Goal: Task Accomplishment & Management: Complete application form

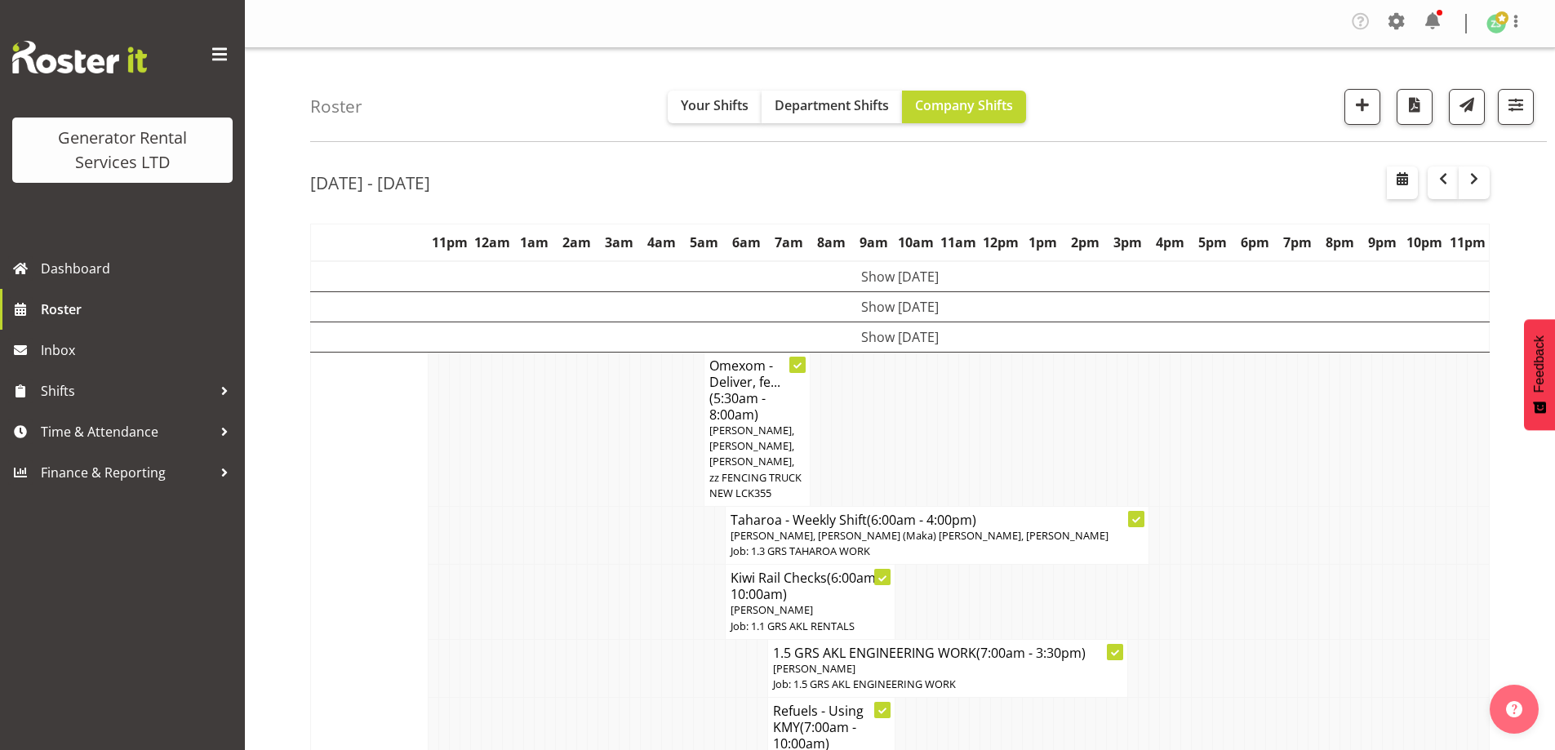
scroll to position [3032, 0]
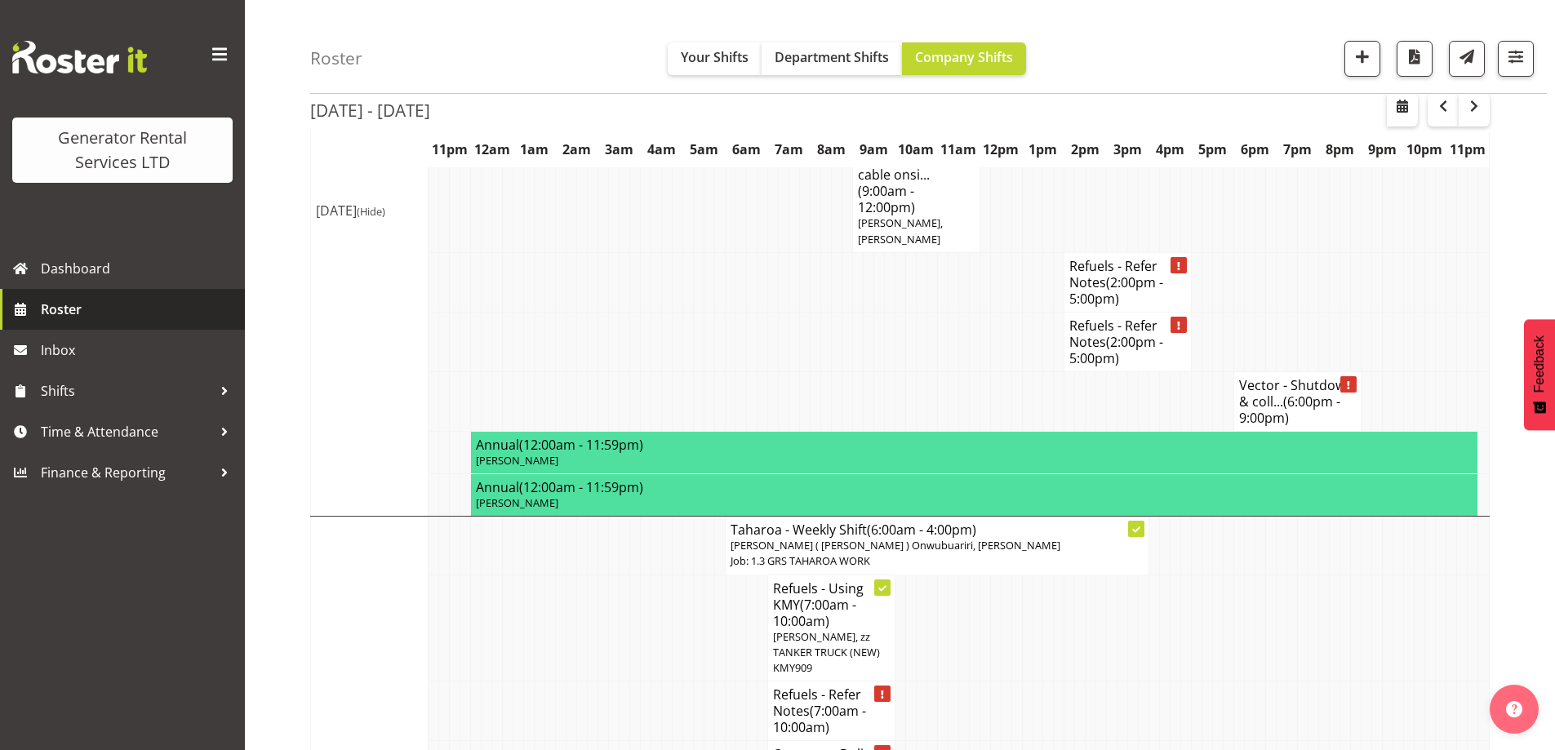
click at [127, 317] on span "Roster" at bounding box center [139, 309] width 196 height 24
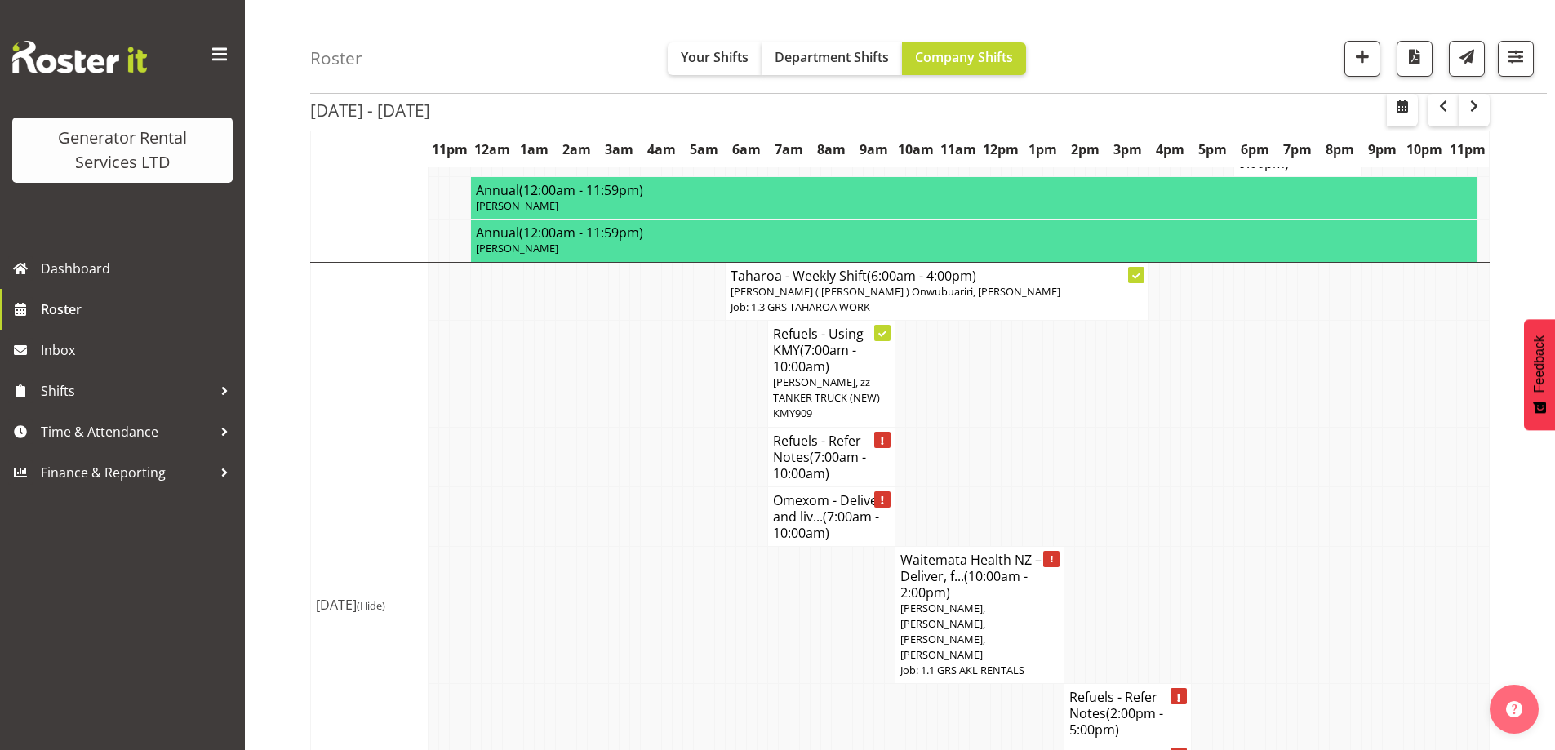
scroll to position [2107, 0]
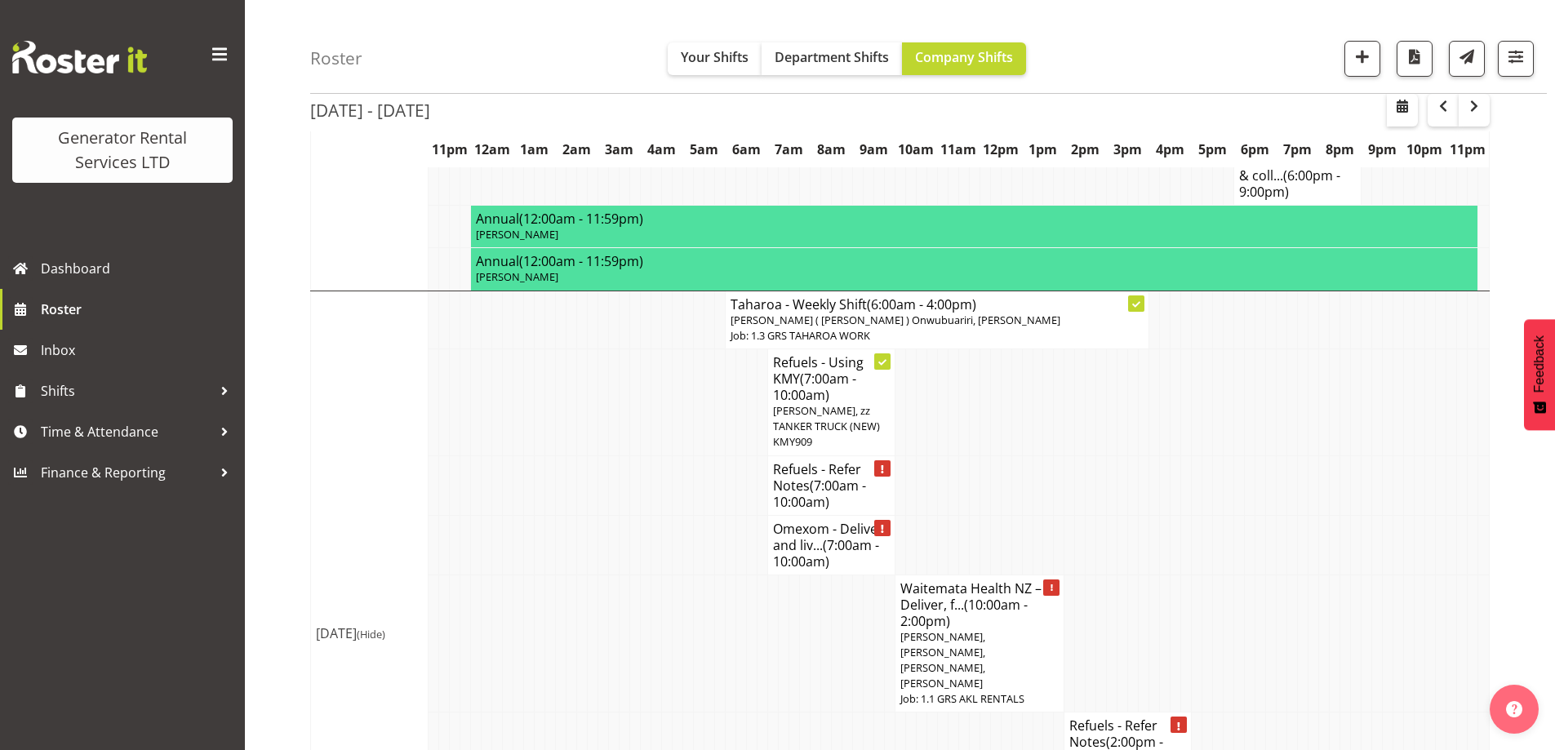
click at [646, 712] on td at bounding box center [646, 742] width 11 height 60
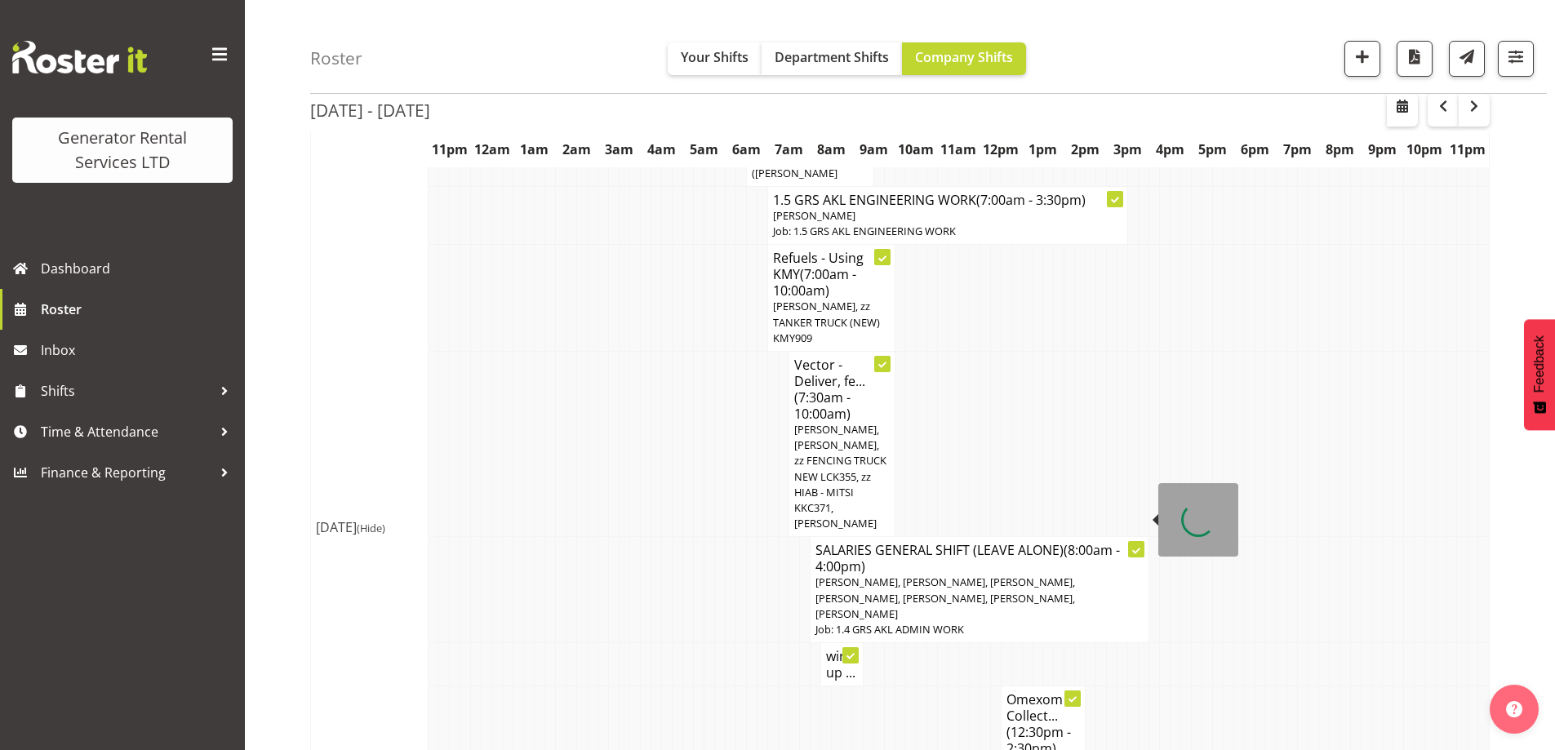
scroll to position [557, 0]
click at [1358, 56] on span "button" at bounding box center [1362, 56] width 21 height 21
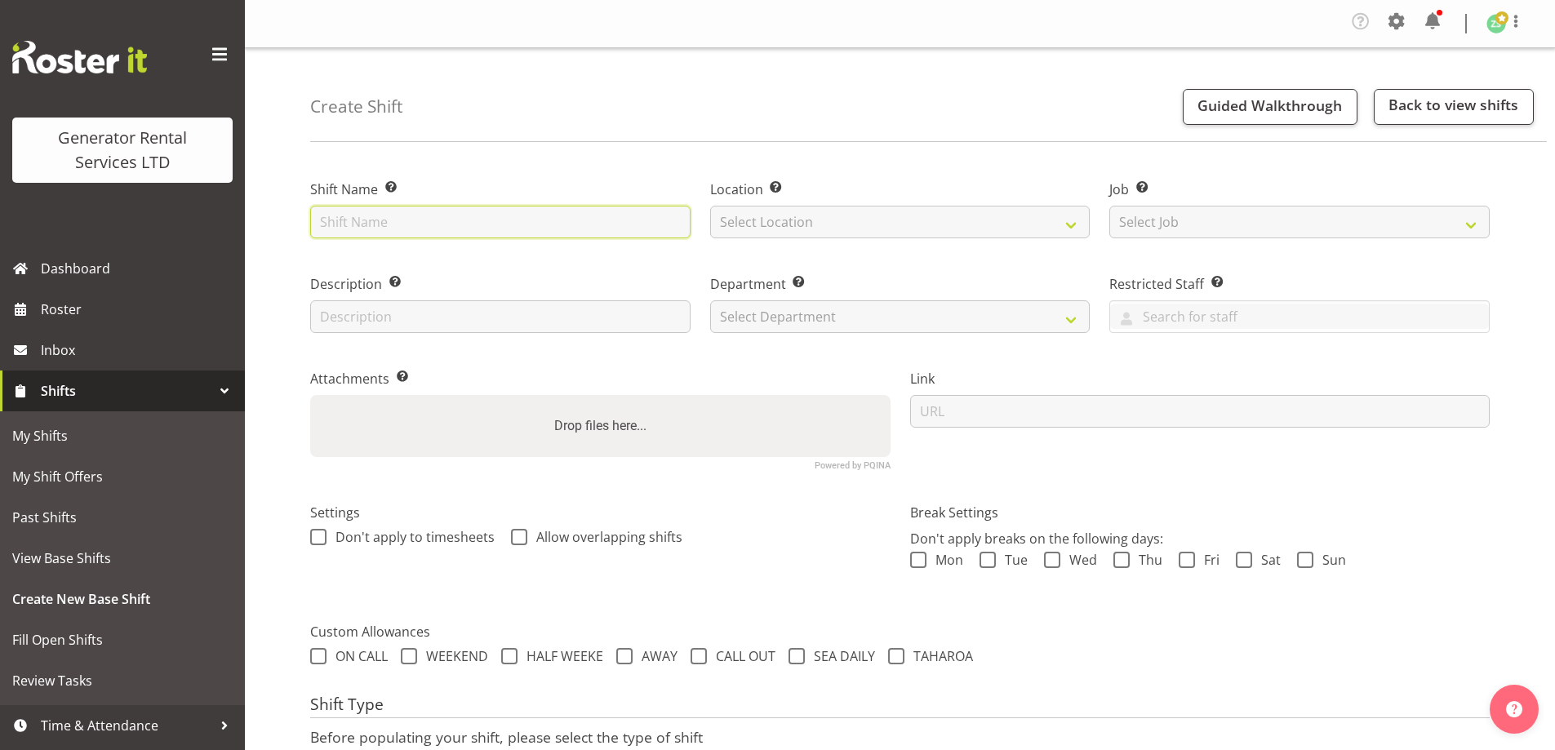
click at [363, 221] on input "text" at bounding box center [500, 222] width 380 height 33
type input "Service #510 at Waitakere Hospital"
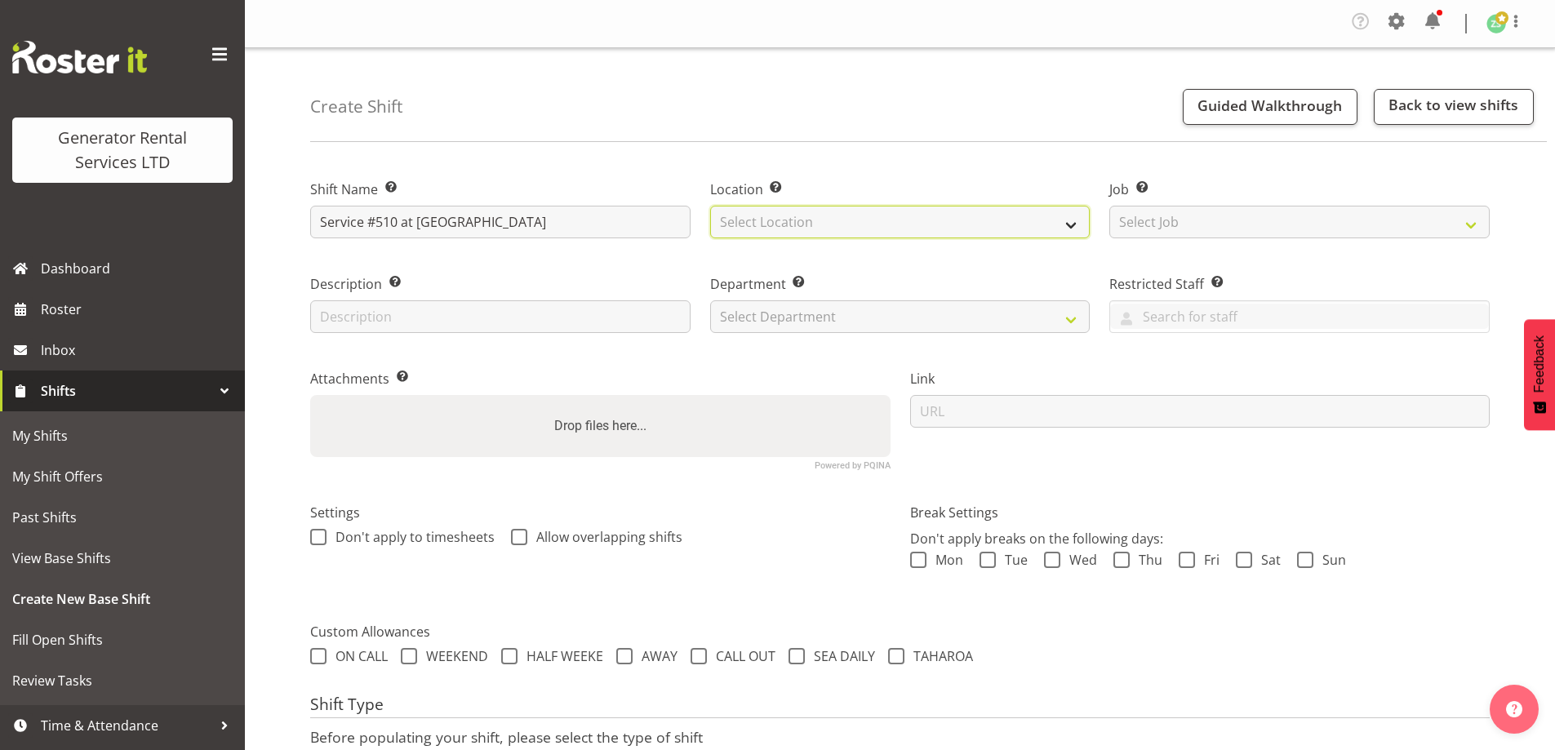
click at [949, 224] on select "Select Location GRS Auckland" at bounding box center [900, 222] width 380 height 33
select select "28"
click at [710, 206] on select "Select Location GRS Auckland" at bounding box center [900, 222] width 380 height 33
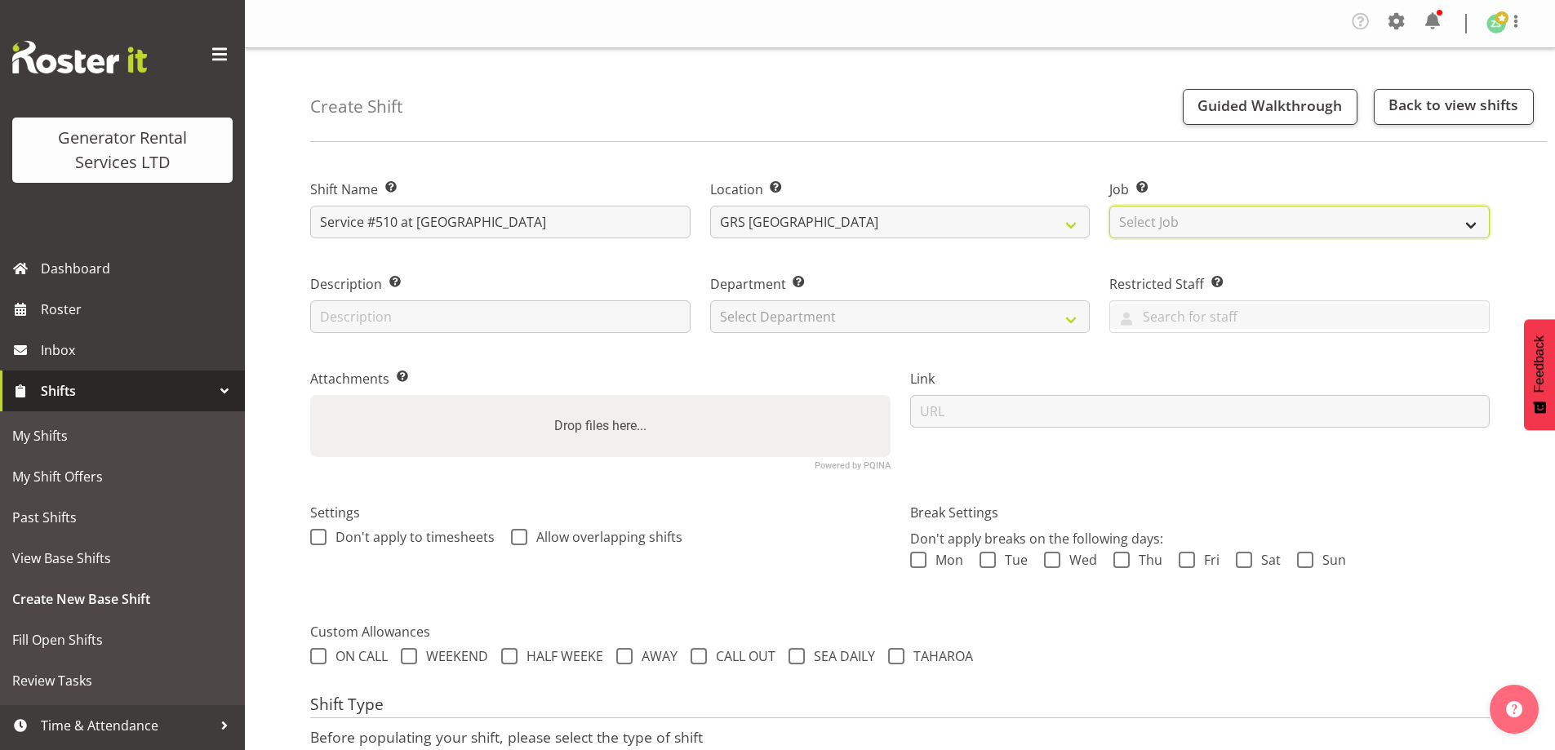
click at [1192, 227] on select "Select Job Create new job 1.1 GRS AKL RENTALS 1.1 GRS AKL RENTALS AC 1.1 GRS AK…" at bounding box center [1299, 222] width 380 height 33
select select "9"
click at [1109, 206] on select "Select Job Create new job 1.1 GRS AKL RENTALS 1.1 GRS AKL RENTALS AC 1.1 GRS AK…" at bounding box center [1299, 222] width 380 height 33
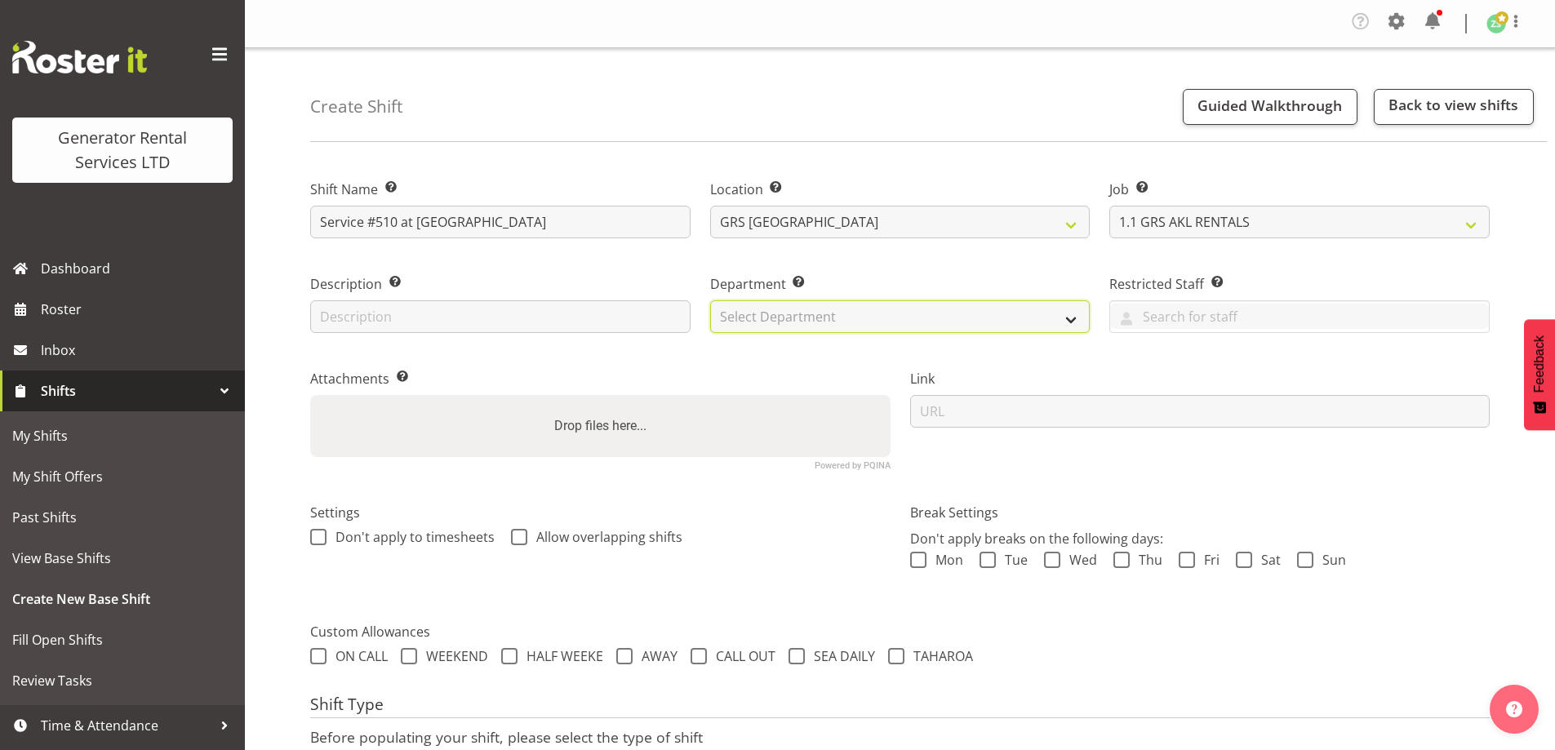
click at [940, 309] on select "Select Department GRS ADMIN AKL GRS HIRE AKL GRS HIRE TGA GRS HIRE HST GRS ENGI…" at bounding box center [900, 316] width 380 height 33
select select "20"
click at [710, 300] on select "Select Department GRS ADMIN AKL GRS HIRE AKL GRS HIRE TGA GRS HIRE HST GRS ENGI…" at bounding box center [900, 316] width 380 height 33
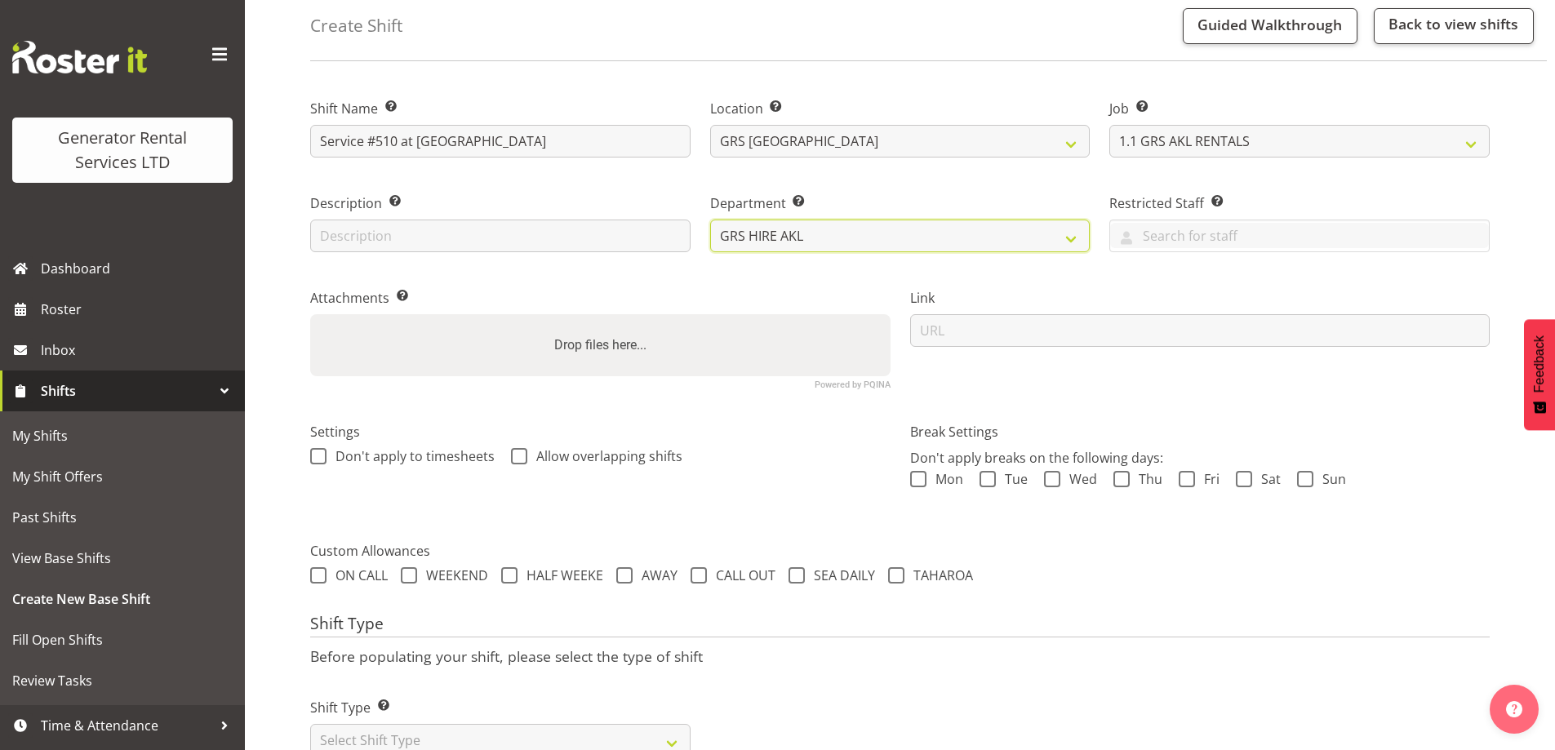
scroll to position [138, 0]
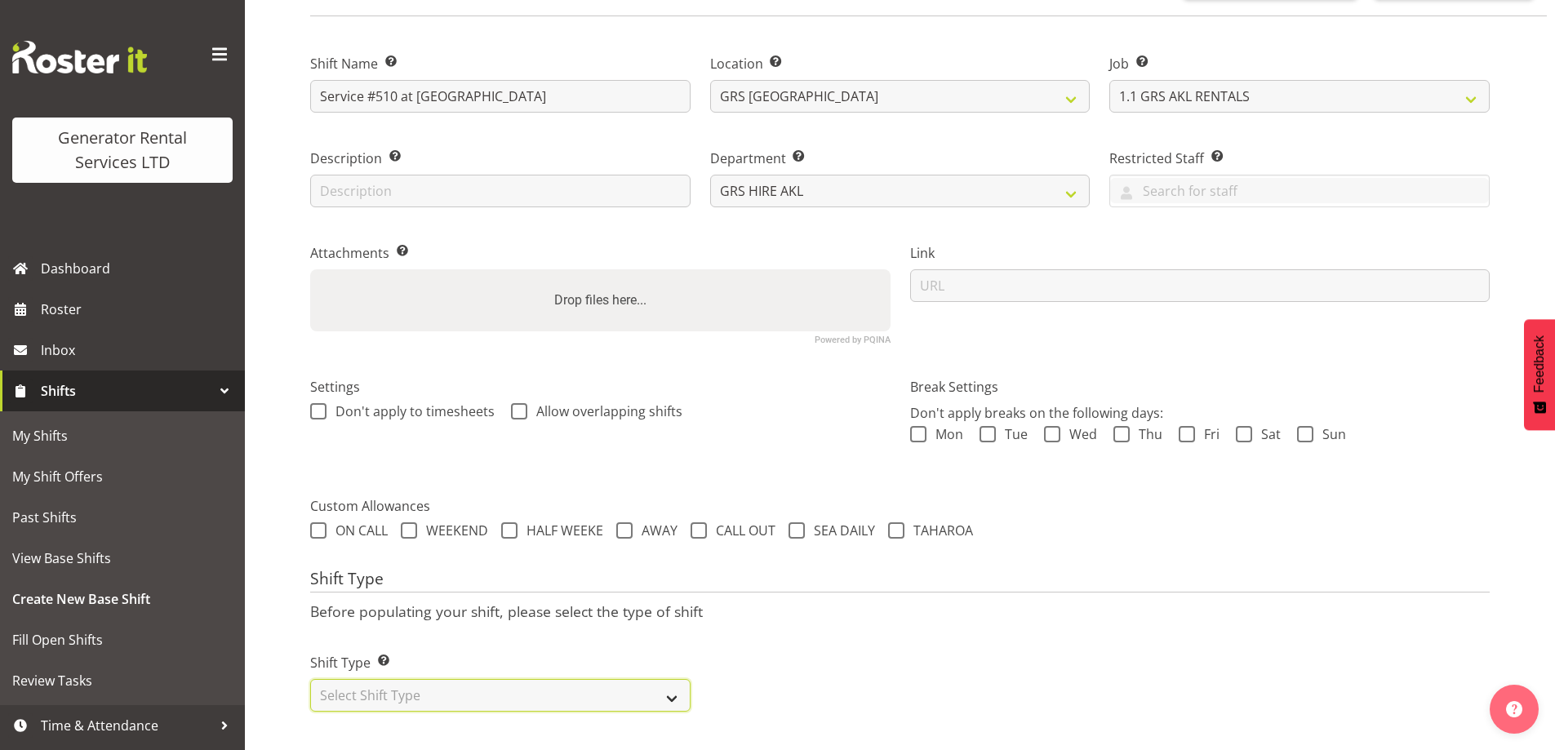
click at [507, 679] on select "Select Shift Type One Off Shift Recurring Shift Rotating Shift" at bounding box center [500, 695] width 380 height 33
click at [426, 698] on select "Select Shift Type One Off Shift Recurring Shift Rotating Shift" at bounding box center [500, 695] width 380 height 33
select select "one_off"
click at [310, 679] on select "Select Shift Type One Off Shift Recurring Shift Rotating Shift" at bounding box center [500, 695] width 380 height 33
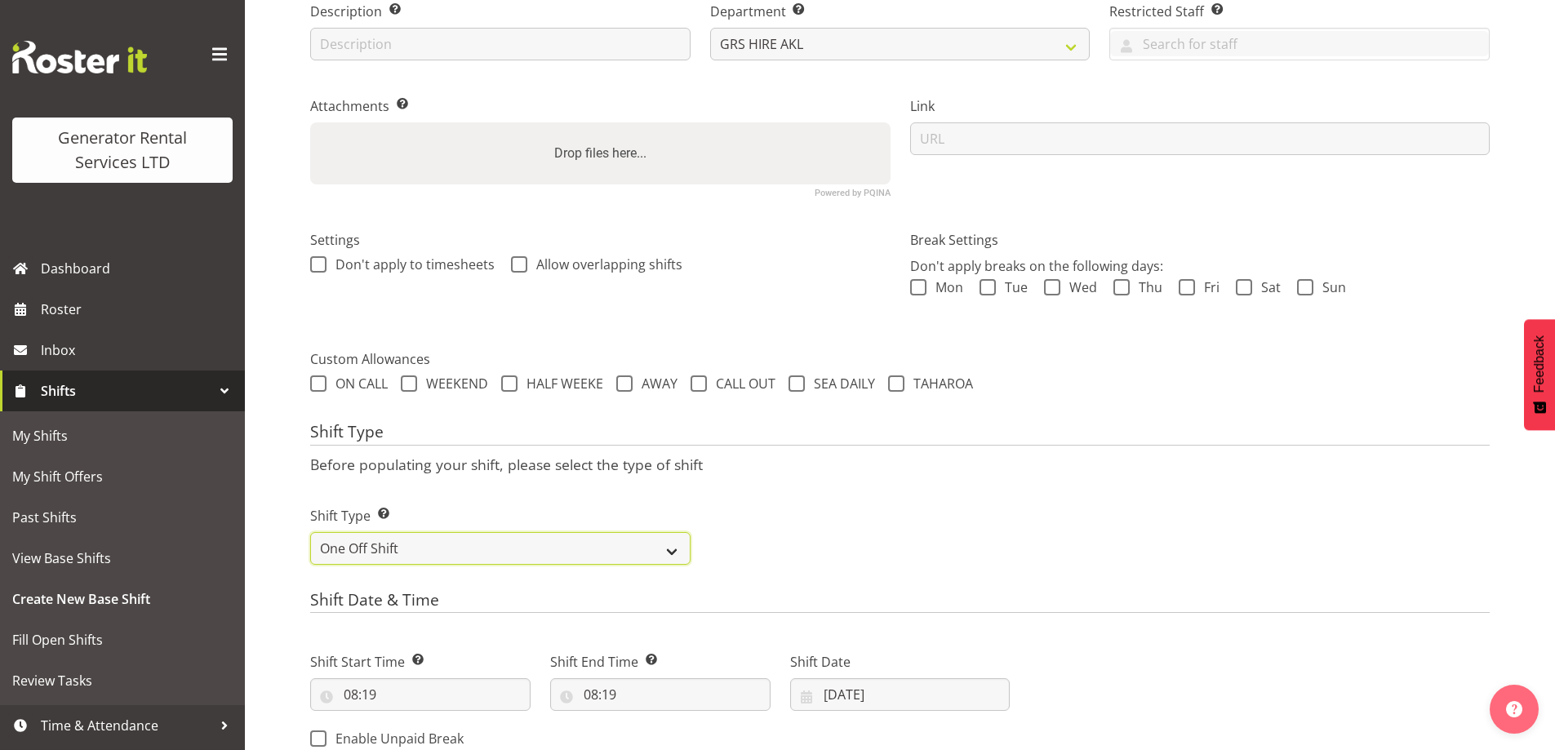
scroll to position [464, 0]
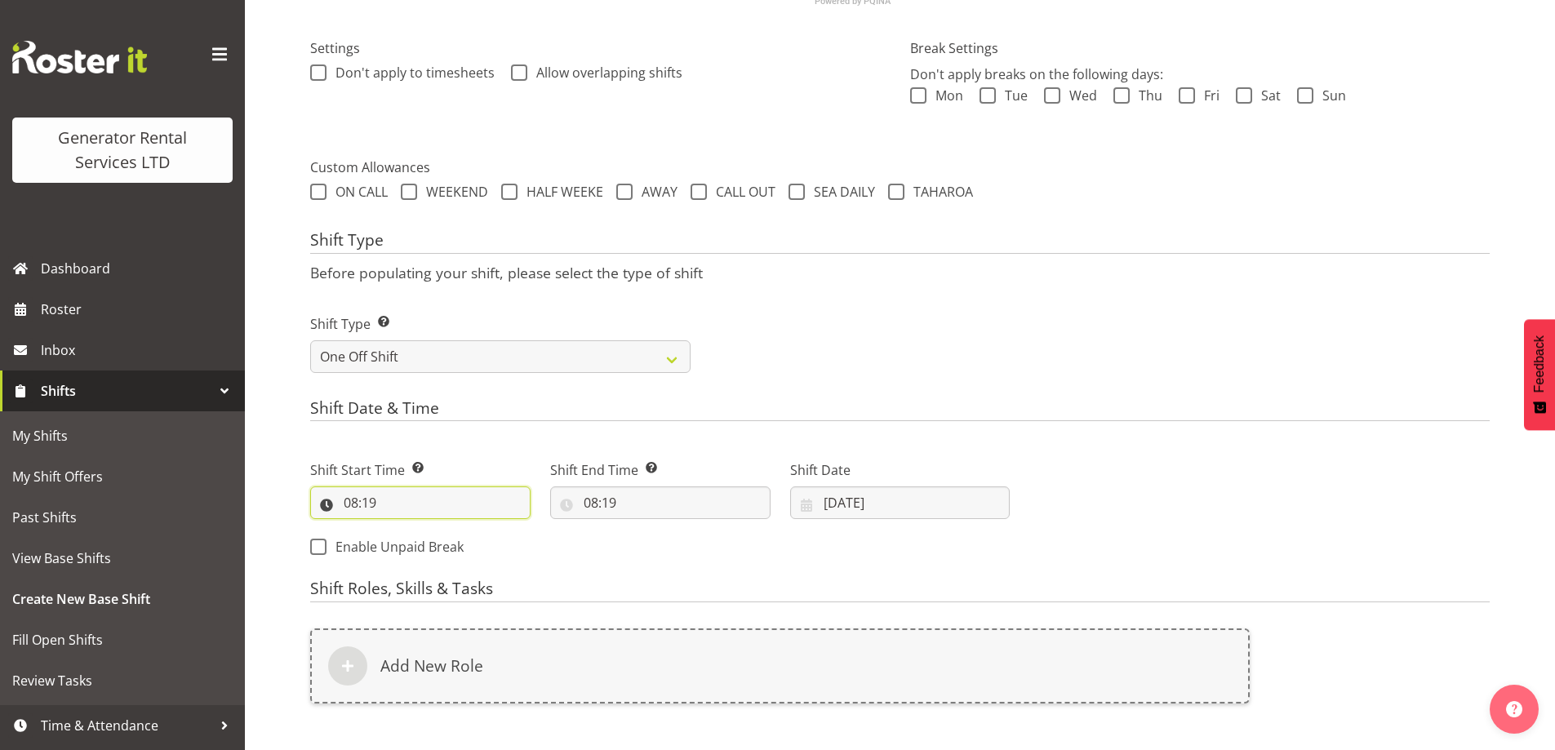
click at [451, 506] on input "08:19" at bounding box center [420, 502] width 220 height 33
click at [417, 553] on select "00 01 02 03 04 05 06 07 08 09 10 11 12 13 14 15 16 17 18 19 20 21 22 23" at bounding box center [421, 545] width 37 height 33
select select "7"
click at [403, 529] on select "00 01 02 03 04 05 06 07 08 09 10 11 12 13 14 15 16 17 18 19 20 21 22 23" at bounding box center [421, 545] width 37 height 33
type input "07:19"
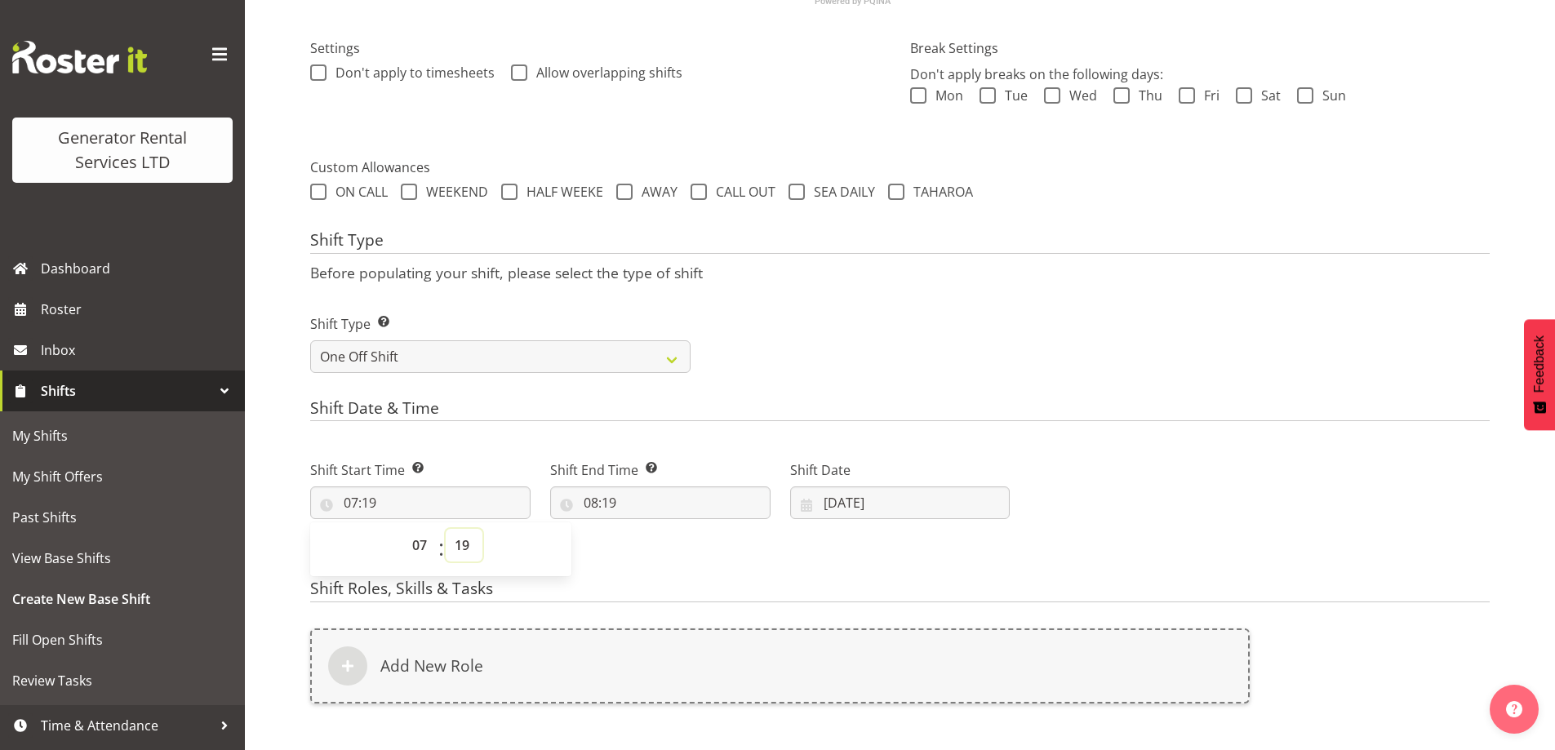
drag, startPoint x: 471, startPoint y: 545, endPoint x: 471, endPoint y: 532, distance: 13.1
click at [471, 545] on select "00 01 02 03 04 05 06 07 08 09 10 11 12 13 14 15 16 17 18 19 20 21 22 23 24 25 2…" at bounding box center [464, 545] width 37 height 33
select select "0"
click at [446, 529] on select "00 01 02 03 04 05 06 07 08 09 10 11 12 13 14 15 16 17 18 19 20 21 22 23 24 25 2…" at bounding box center [464, 545] width 37 height 33
type input "07:00"
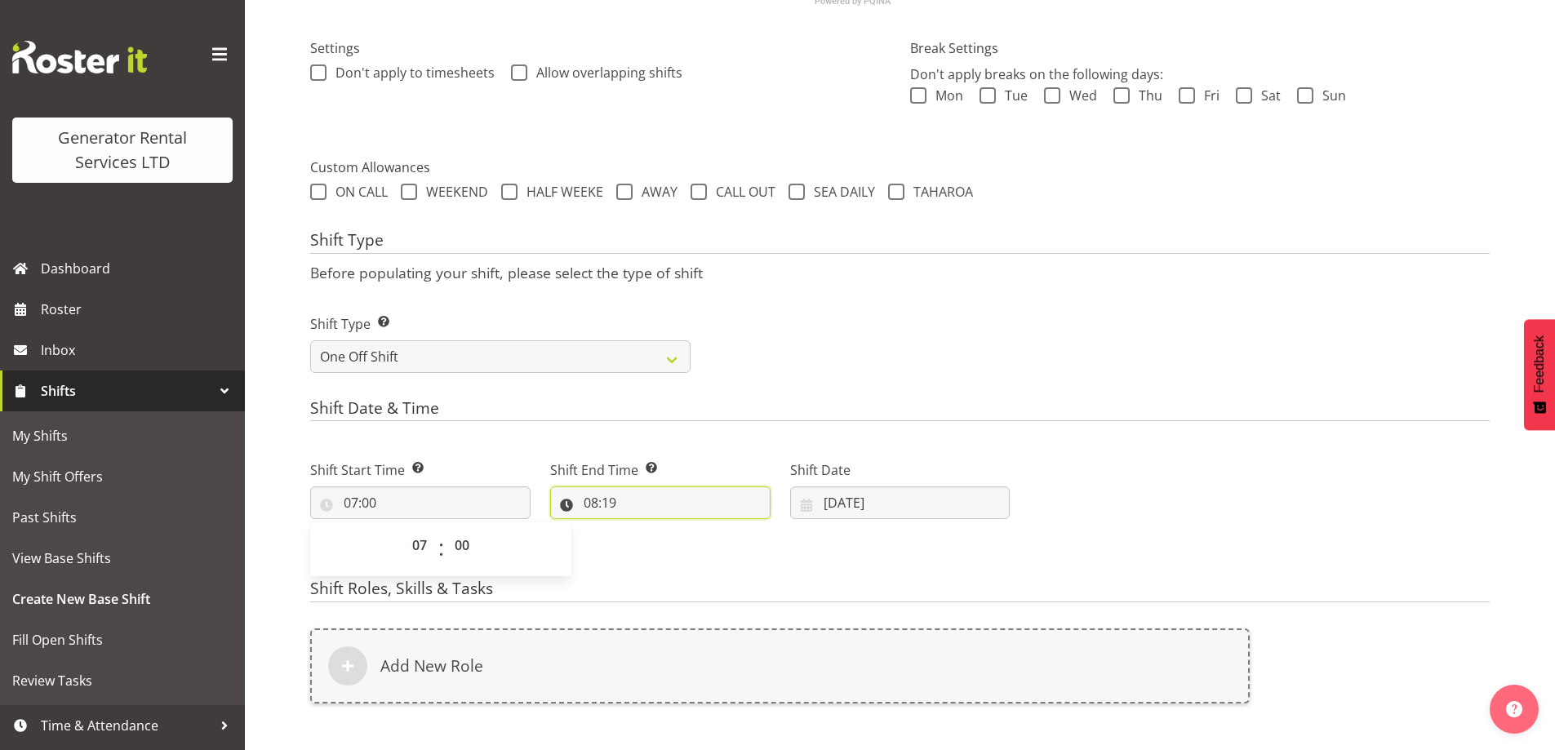
click at [687, 504] on input "08:19" at bounding box center [660, 502] width 220 height 33
click at [653, 550] on select "00 01 02 03 04 05 06 07 08 09 10 11 12 13 14 15 16 17 18 19 20 21 22 23" at bounding box center [661, 545] width 37 height 33
select select "9"
click at [643, 529] on select "00 01 02 03 04 05 06 07 08 09 10 11 12 13 14 15 16 17 18 19 20 21 22 23" at bounding box center [661, 545] width 37 height 33
type input "09:19"
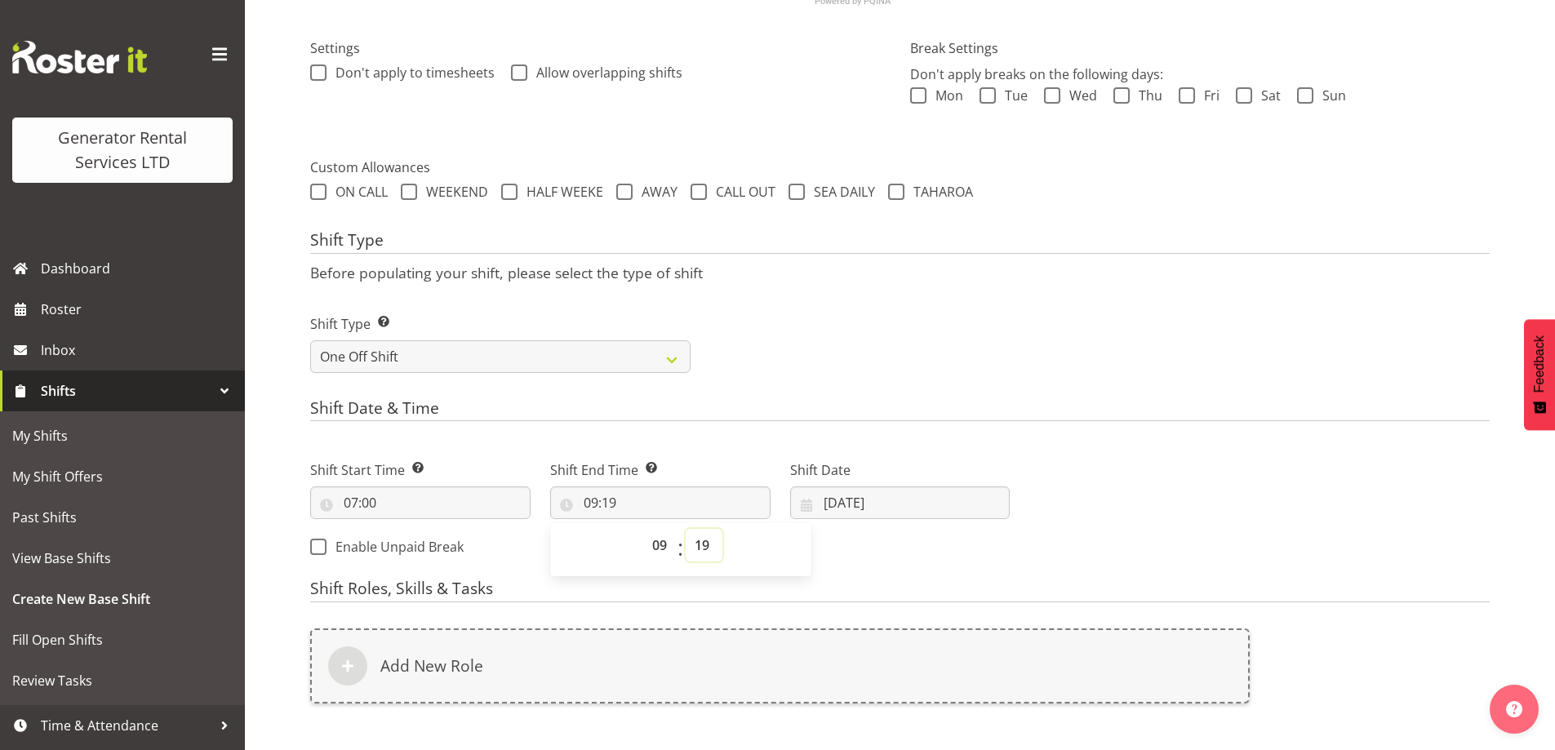
drag, startPoint x: 703, startPoint y: 546, endPoint x: 699, endPoint y: 530, distance: 16.8
click at [703, 546] on select "00 01 02 03 04 05 06 07 08 09 10 11 12 13 14 15 16 17 18 19 20 21 22 23 24 25 2…" at bounding box center [704, 545] width 37 height 33
select select "0"
click at [686, 529] on select "00 01 02 03 04 05 06 07 08 09 10 11 12 13 14 15 16 17 18 19 20 21 22 23 24 25 2…" at bounding box center [704, 545] width 37 height 33
type input "09:00"
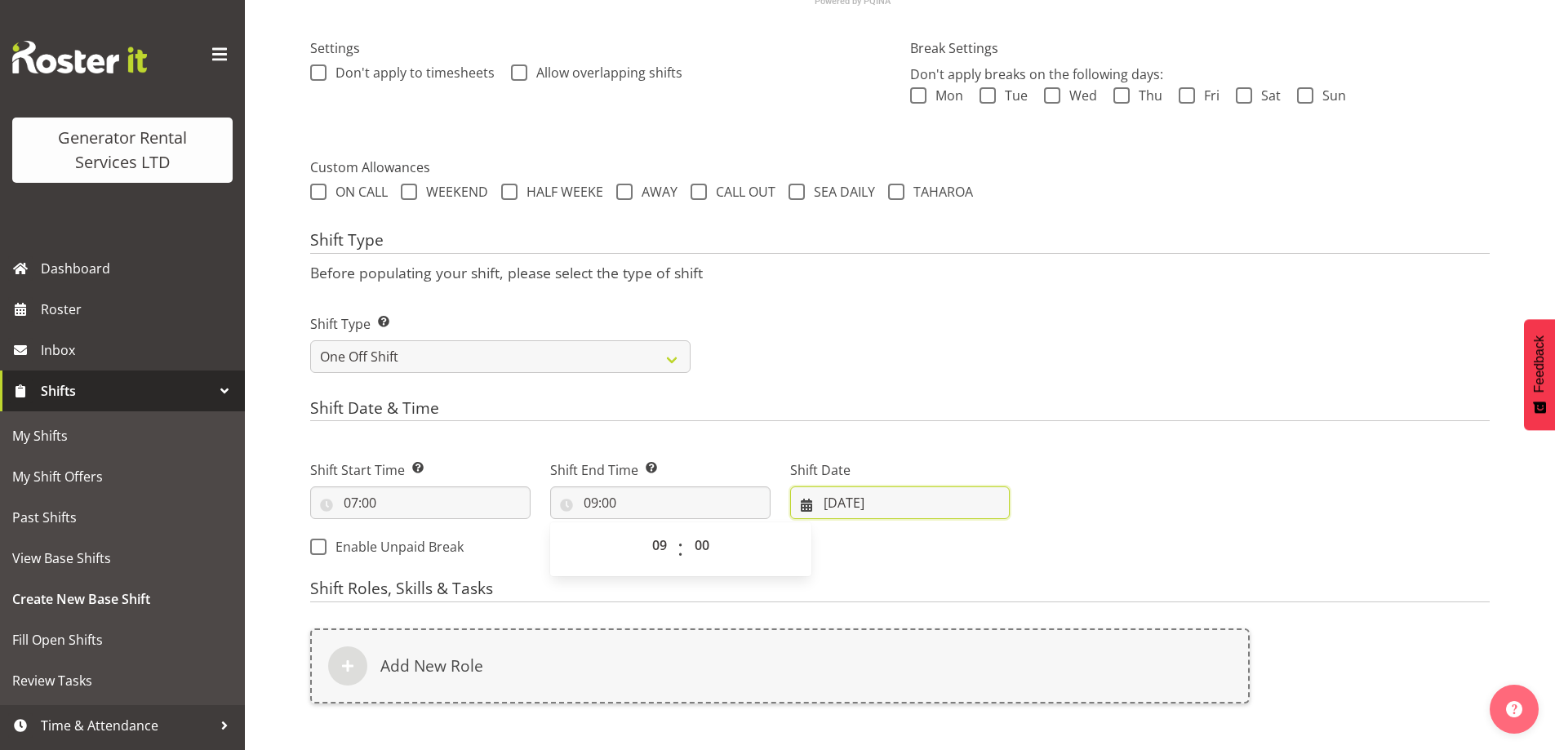
click at [967, 493] on input "05/09/2025" at bounding box center [900, 502] width 220 height 33
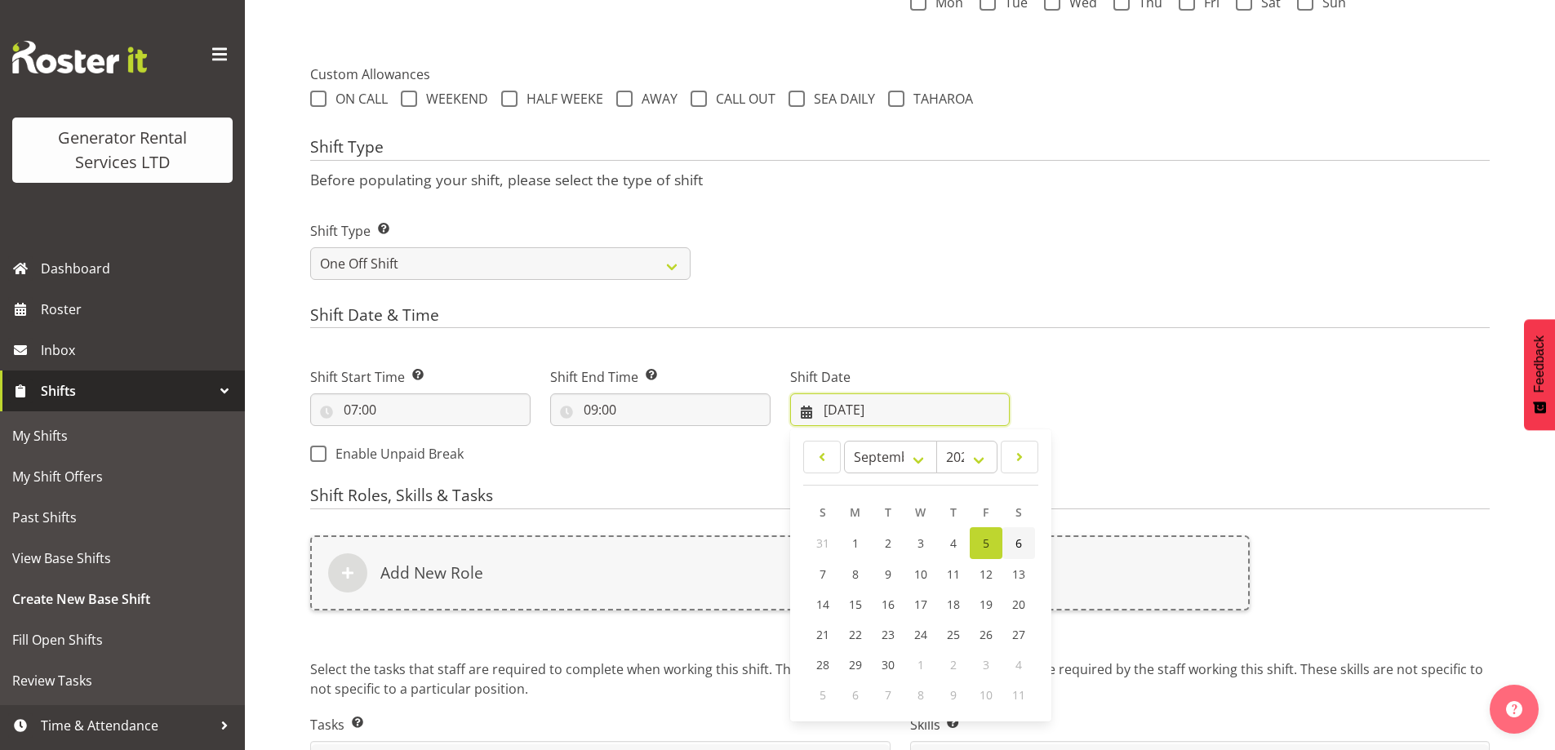
scroll to position [546, 0]
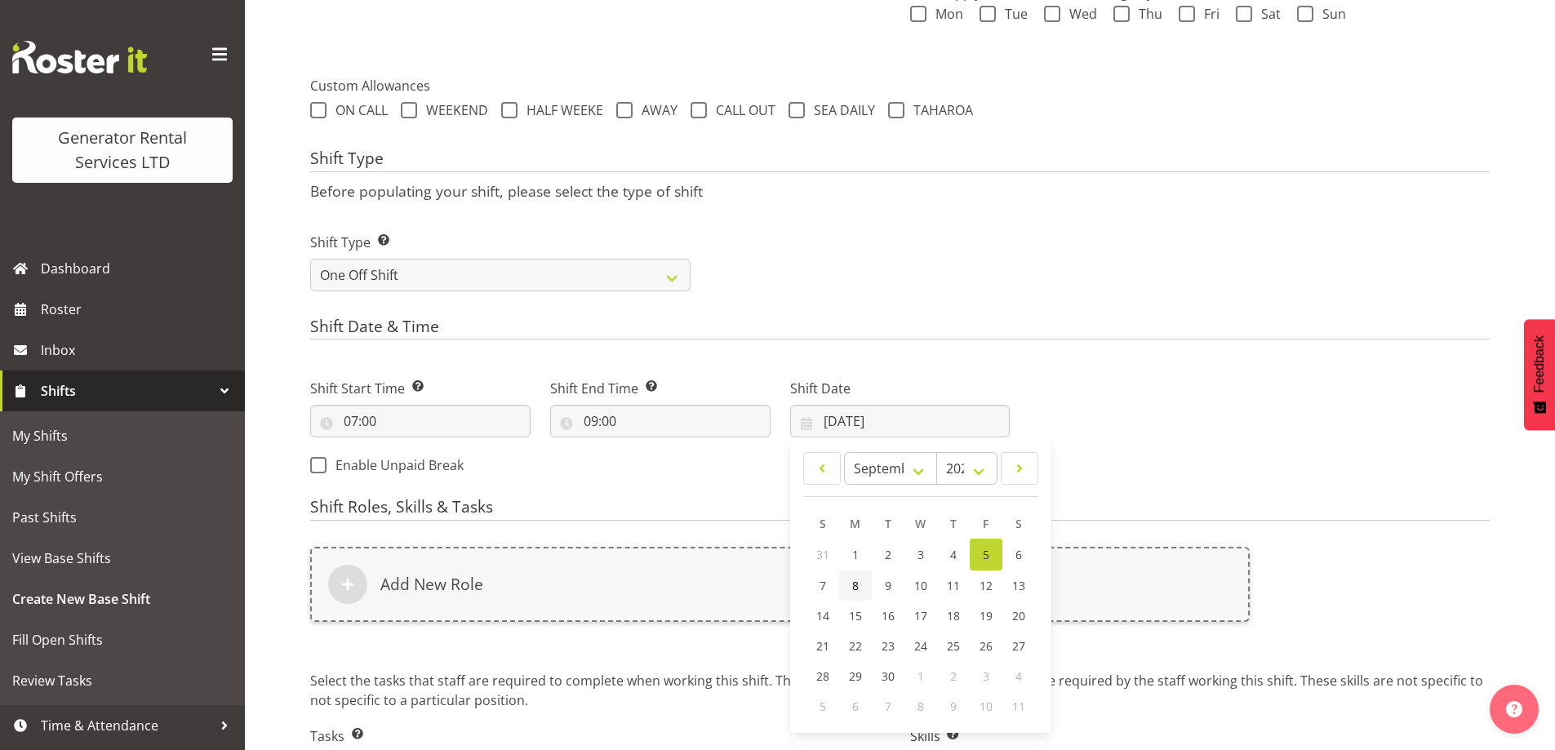
click at [850, 593] on link "8" at bounding box center [855, 585] width 33 height 30
type input "08/09/2025"
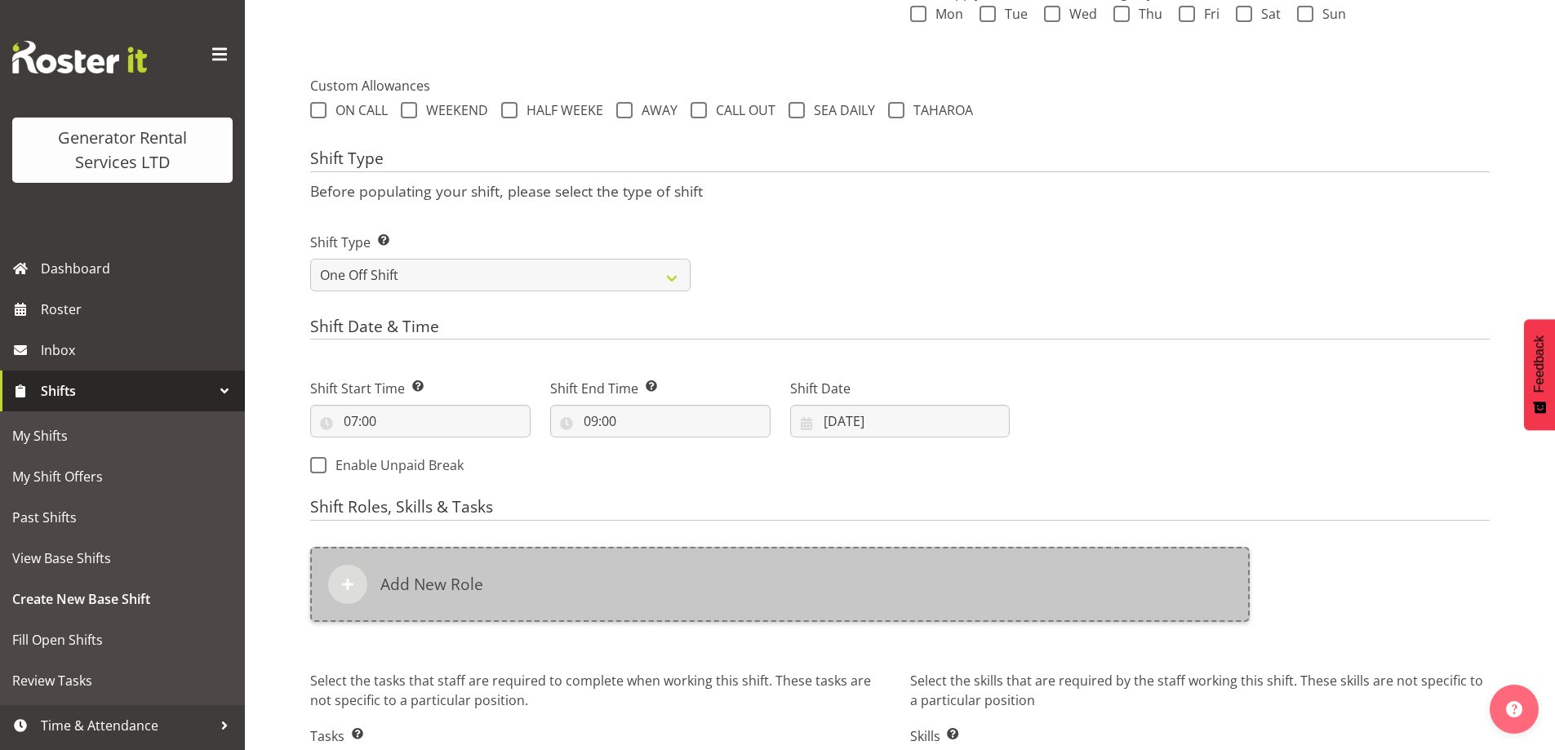
click at [849, 582] on div "Add New Role" at bounding box center [779, 584] width 939 height 75
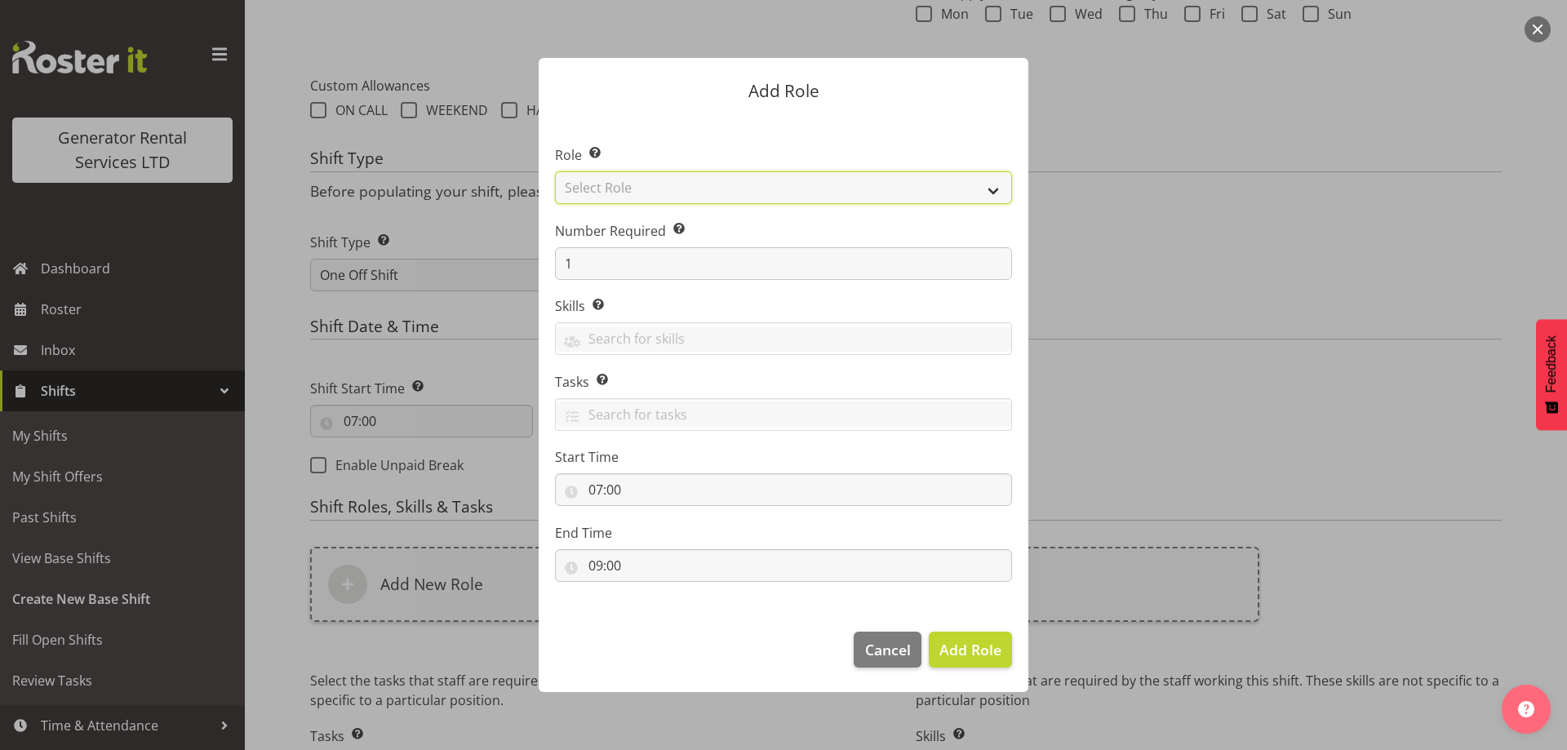
click at [686, 181] on select "Select Role Account Manager Electrician Engineering GM HSEQ manager MECH Mechan…" at bounding box center [783, 187] width 457 height 33
select select "24"
click at [555, 171] on select "Select Role Account Manager Electrician Engineering GM HSEQ manager MECH Mechan…" at bounding box center [783, 187] width 457 height 33
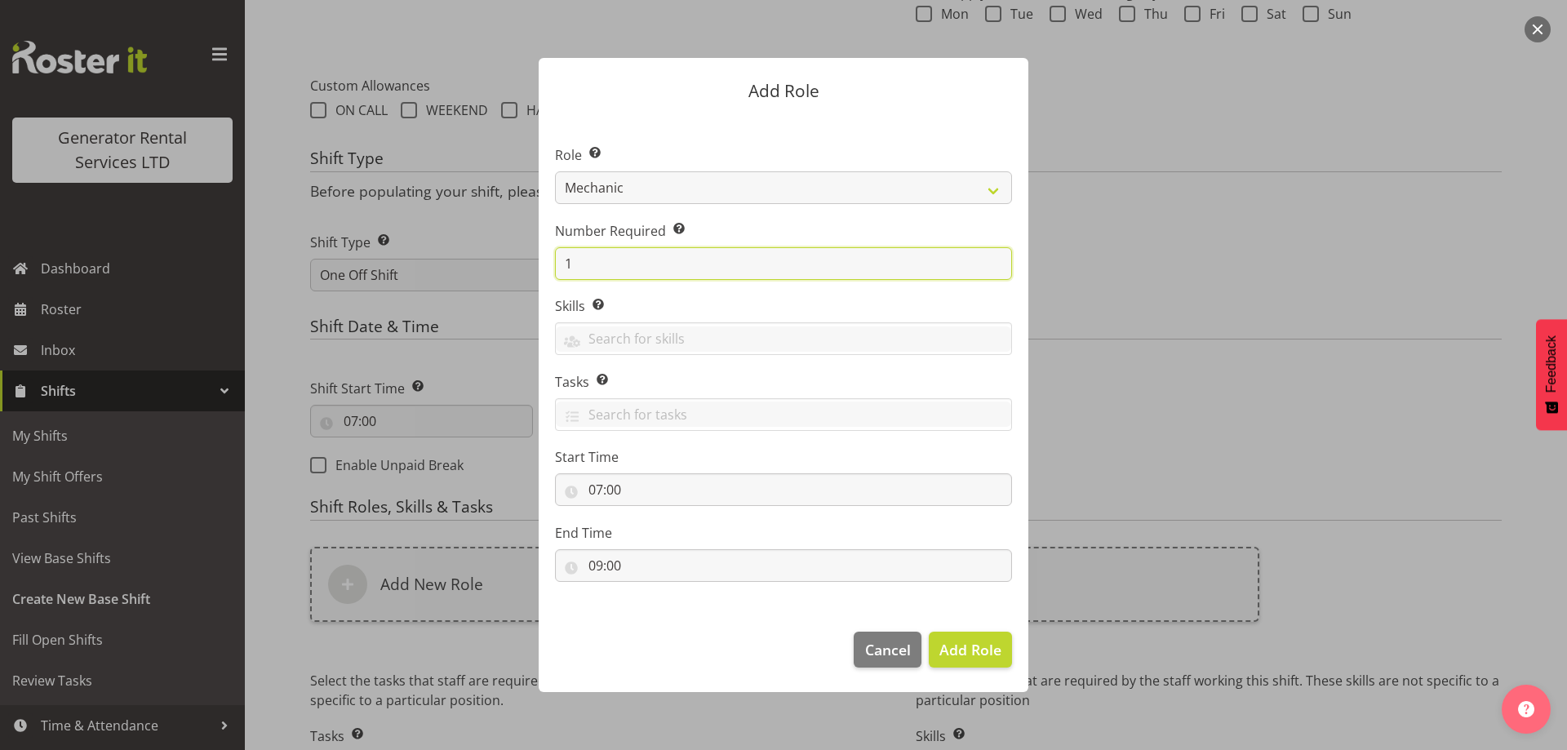
click at [649, 260] on input "1" at bounding box center [783, 263] width 457 height 33
type input "2"
click at [972, 644] on span "Add 2 Roles" at bounding box center [961, 650] width 82 height 20
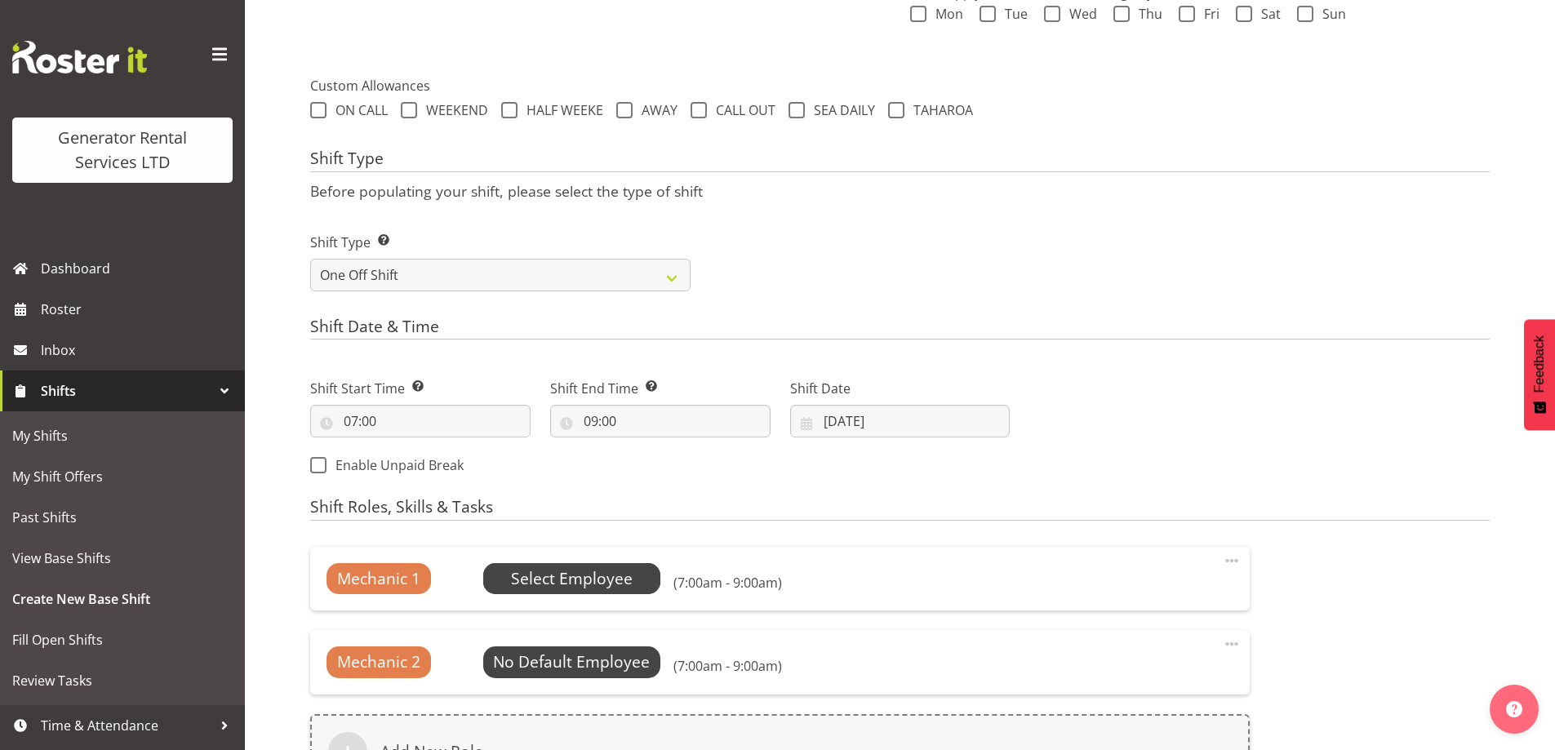
click at [574, 593] on span "Select Employee" at bounding box center [572, 578] width 178 height 31
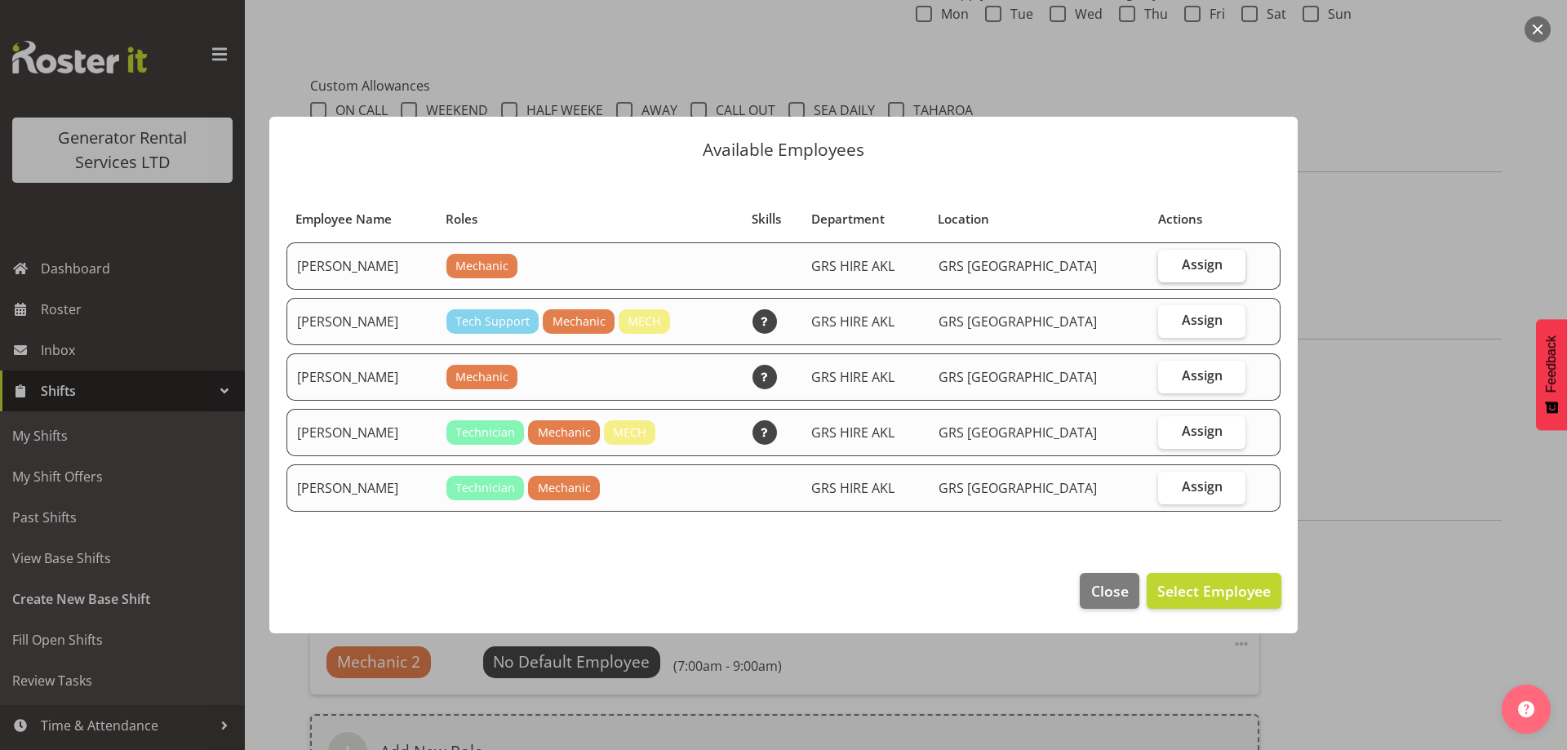
click at [1221, 266] on label "Assign" at bounding box center [1201, 266] width 87 height 33
click at [1169, 266] on input "Assign" at bounding box center [1163, 265] width 11 height 11
checkbox input "true"
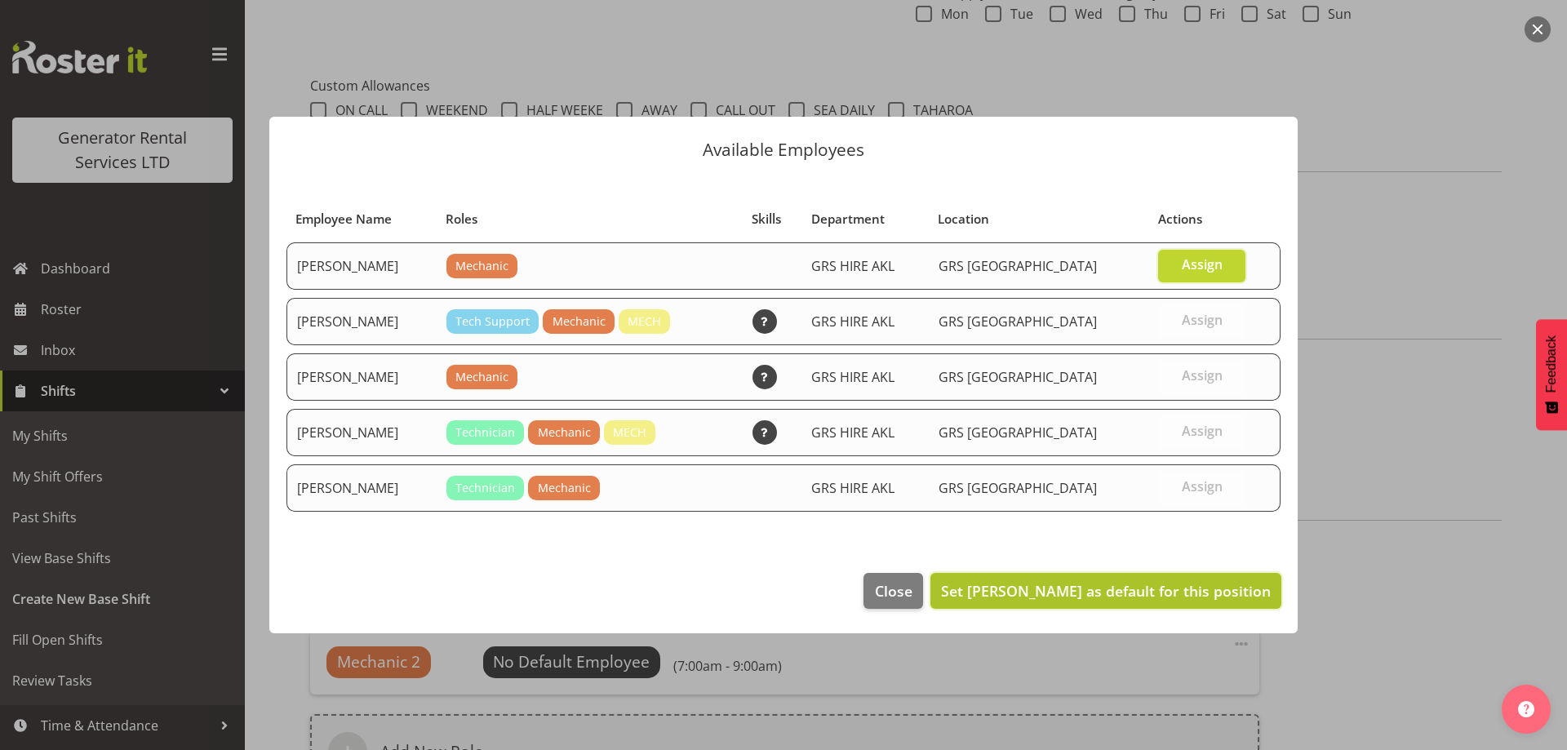
click at [1148, 598] on span "Set Aaron Naish as default for this position" at bounding box center [1106, 591] width 330 height 20
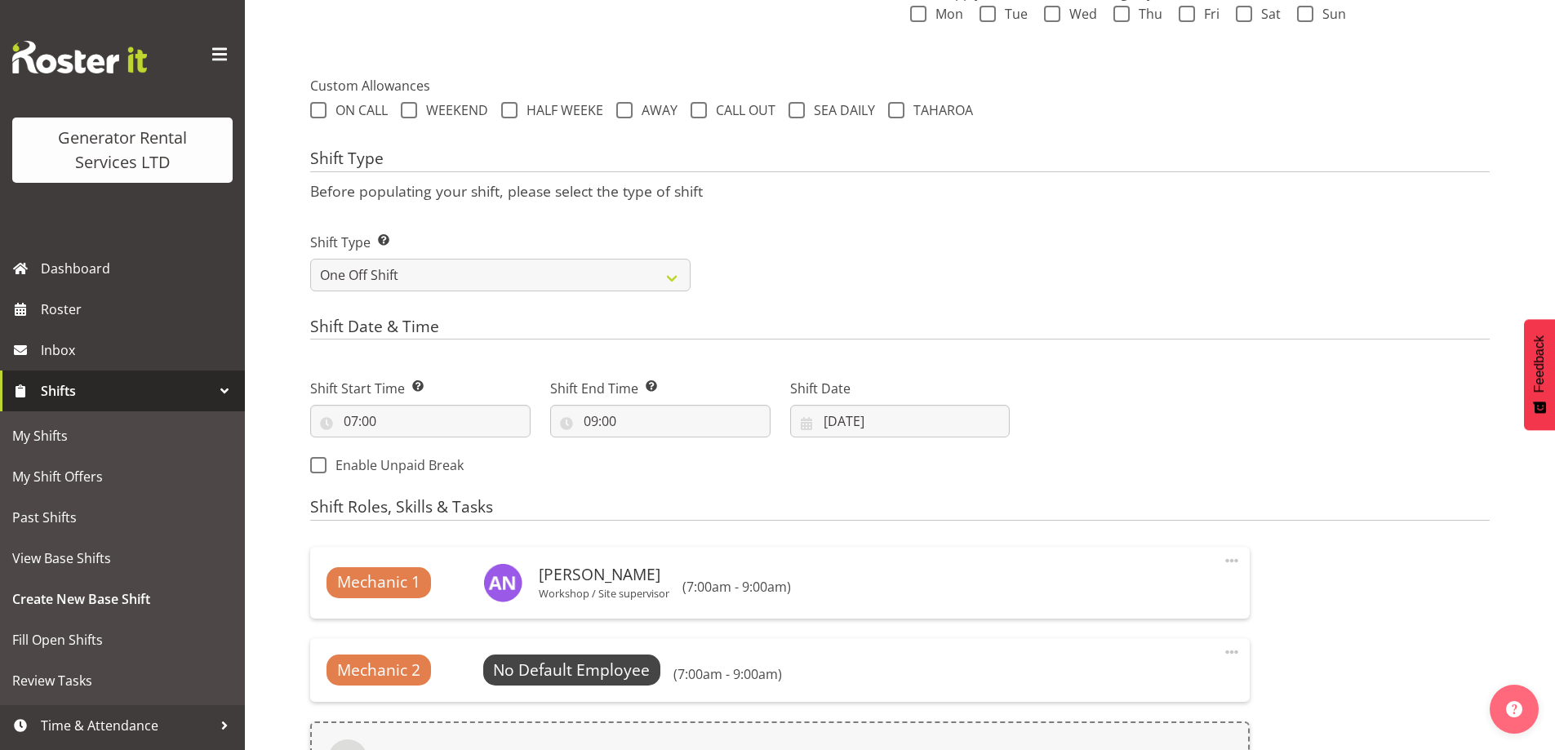
scroll to position [628, 0]
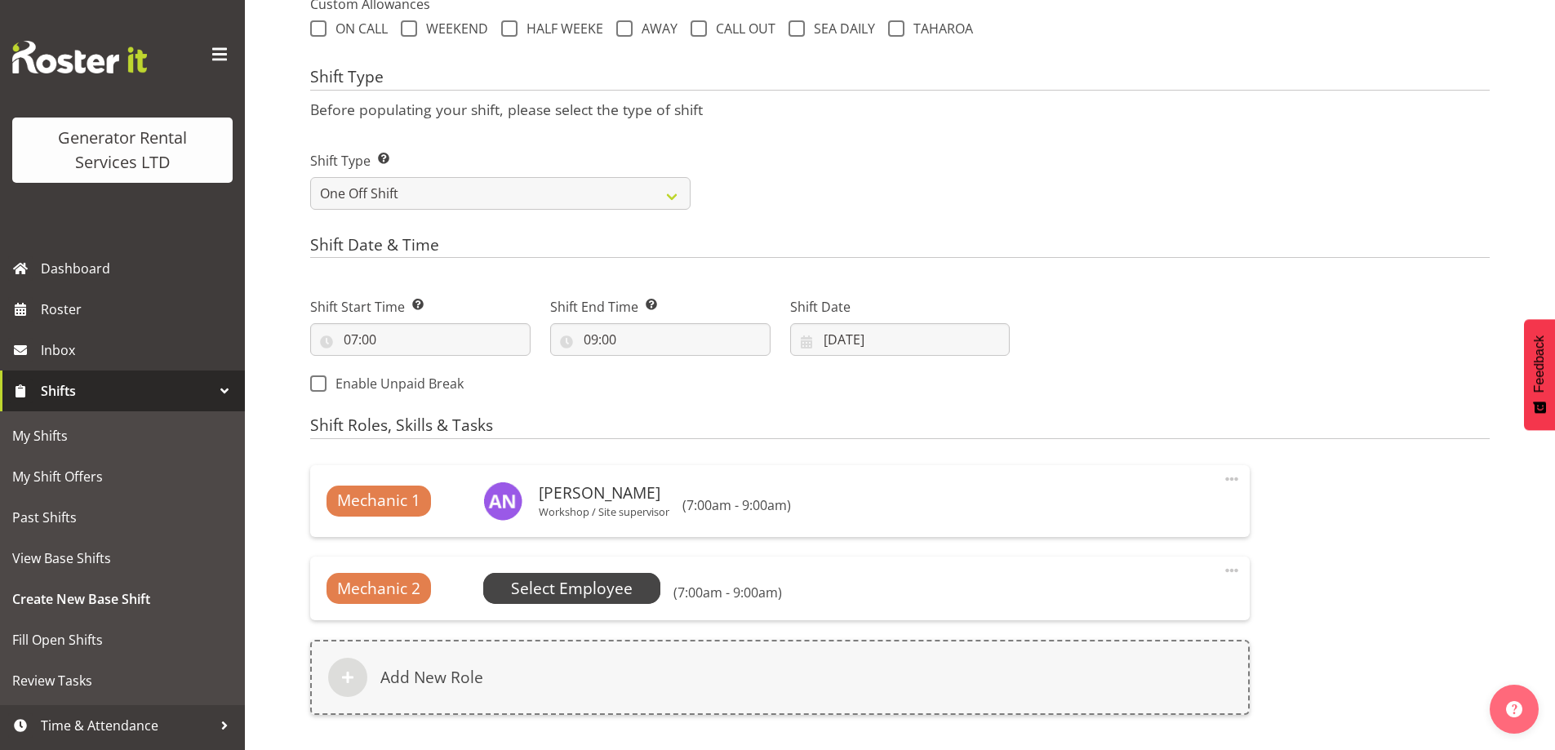
click at [568, 592] on span "Select Employee" at bounding box center [572, 589] width 122 height 24
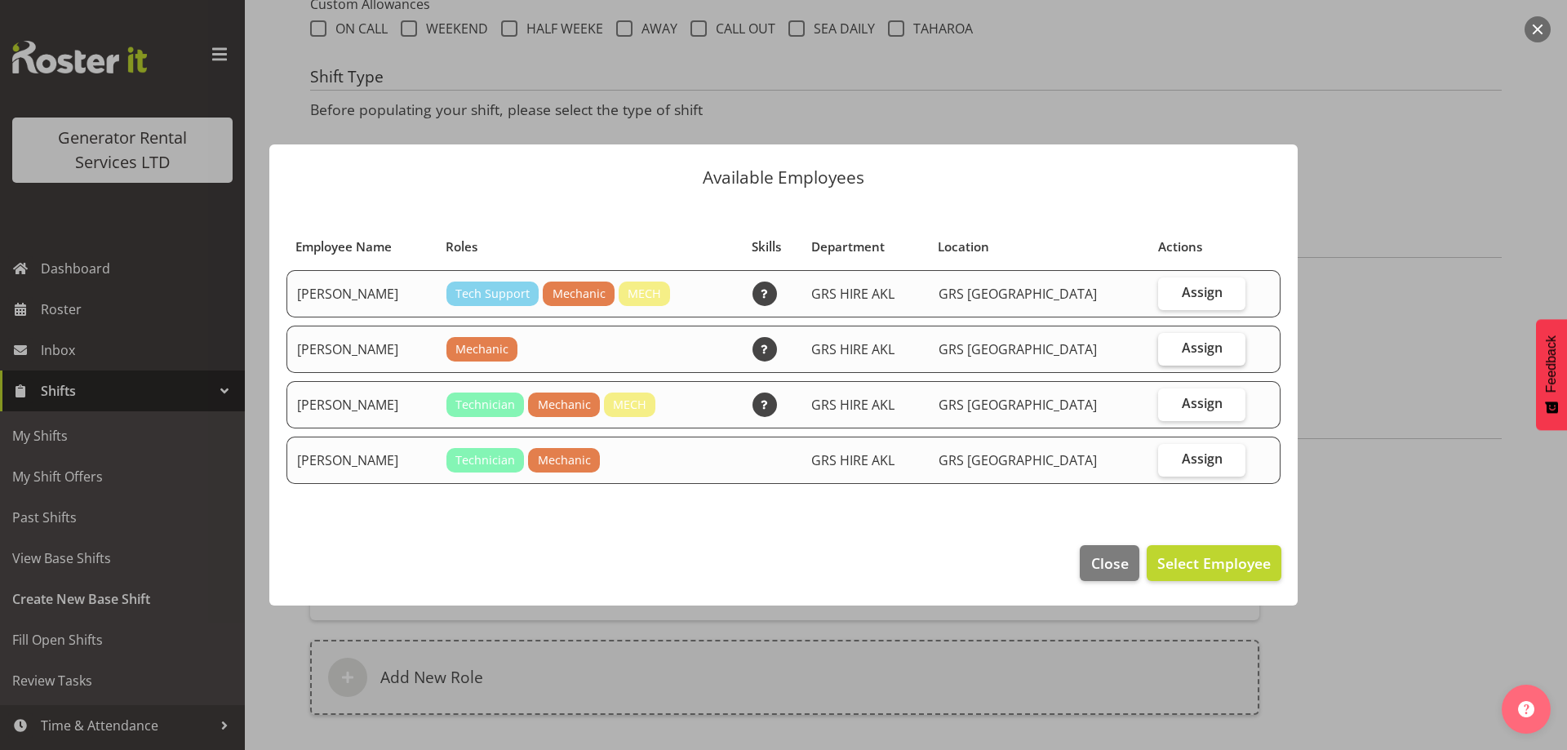
click at [1187, 354] on span "Assign" at bounding box center [1202, 348] width 41 height 16
click at [1169, 353] on input "Assign" at bounding box center [1163, 348] width 11 height 11
checkbox input "true"
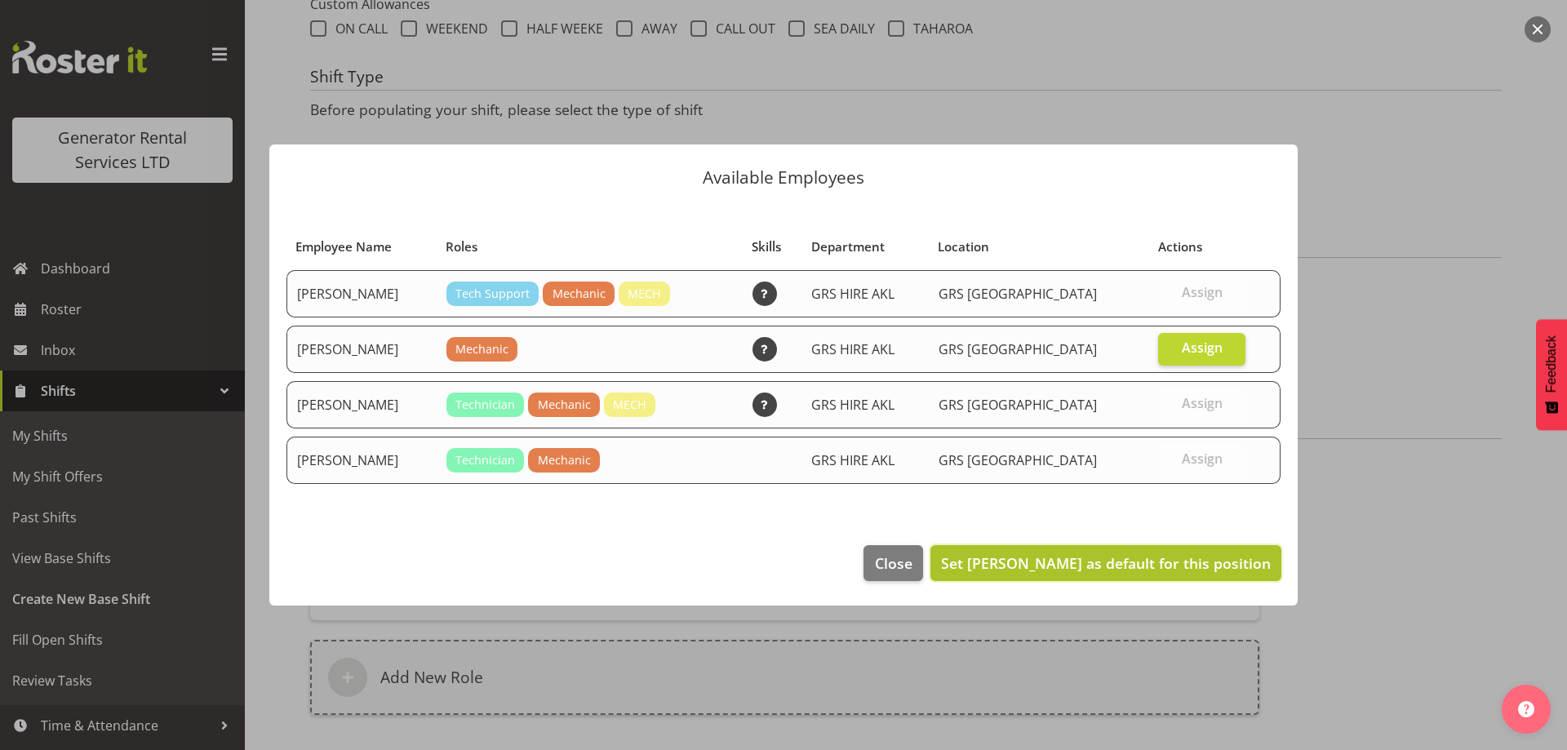
click at [1168, 563] on span "Set James Kim as default for this position" at bounding box center [1106, 563] width 330 height 20
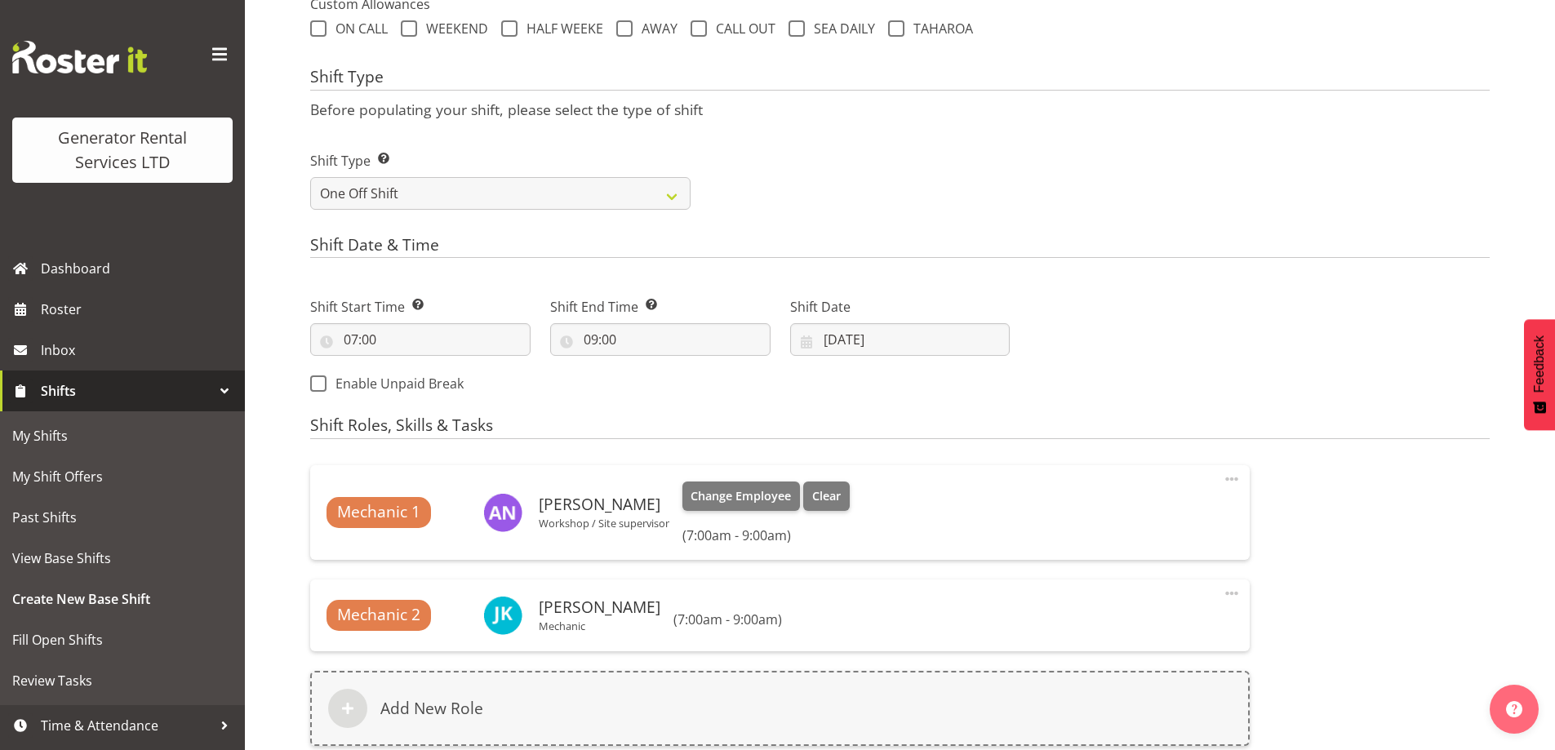
scroll to position [844, 0]
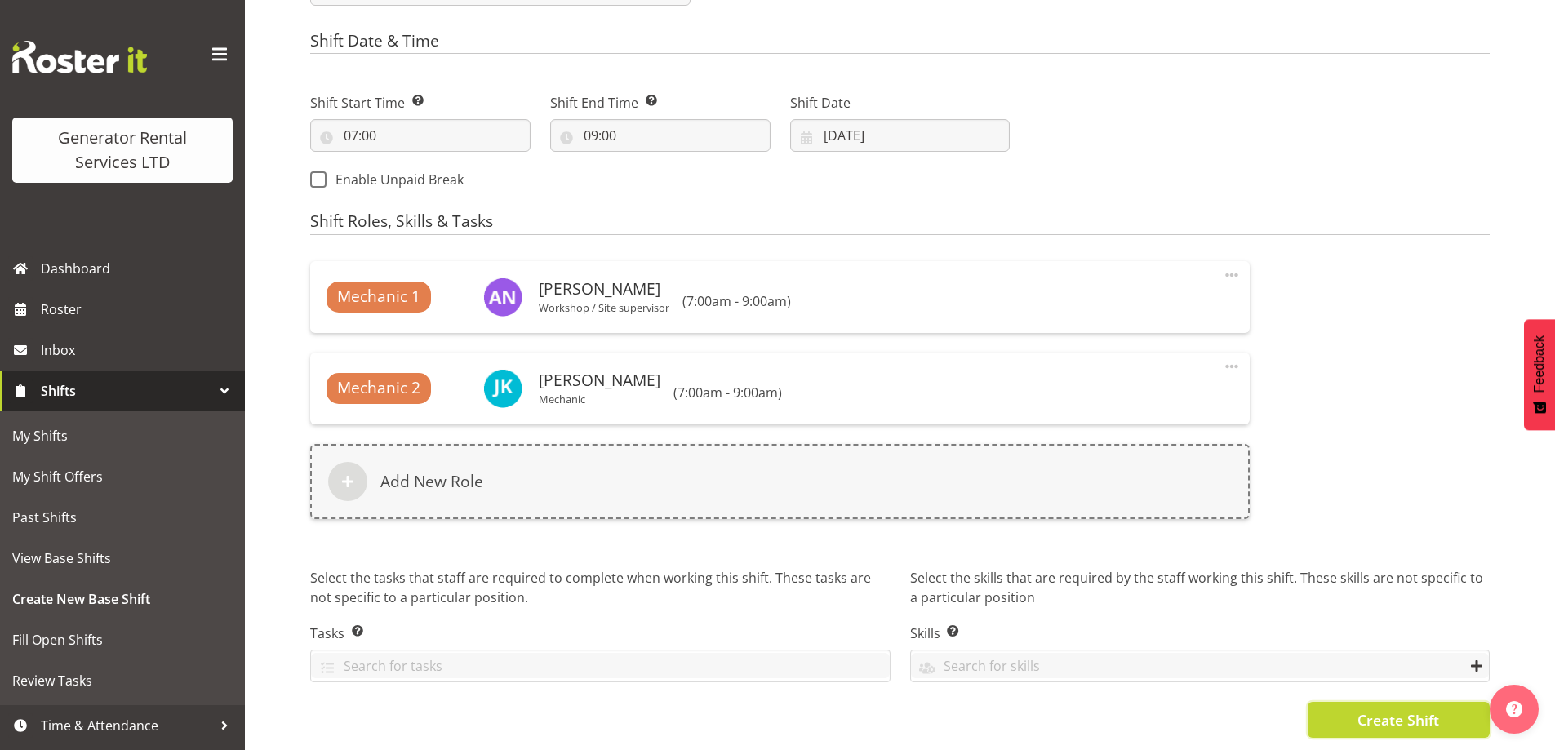
click at [1369, 709] on span "Create Shift" at bounding box center [1398, 719] width 82 height 21
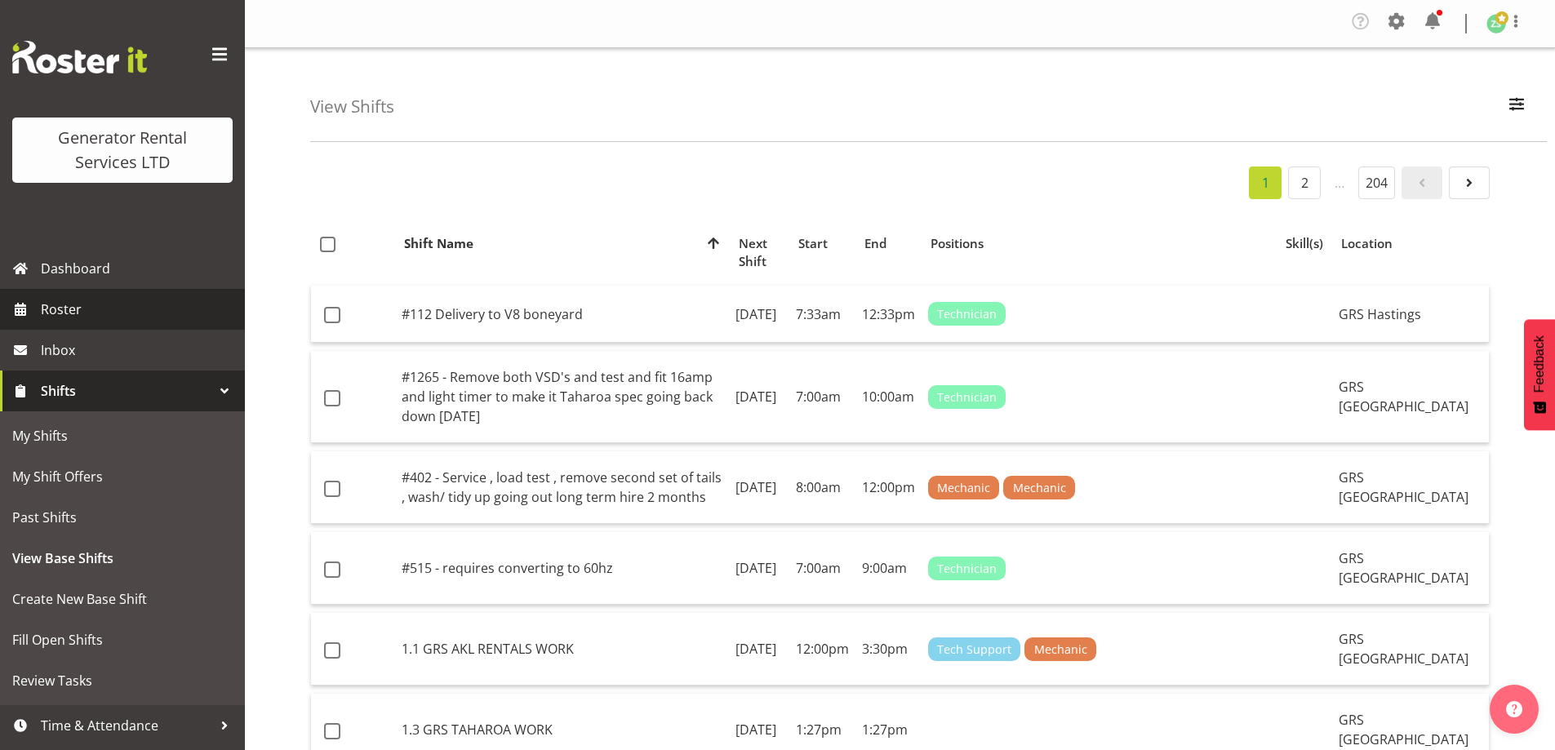
click at [121, 319] on span "Roster" at bounding box center [139, 309] width 196 height 24
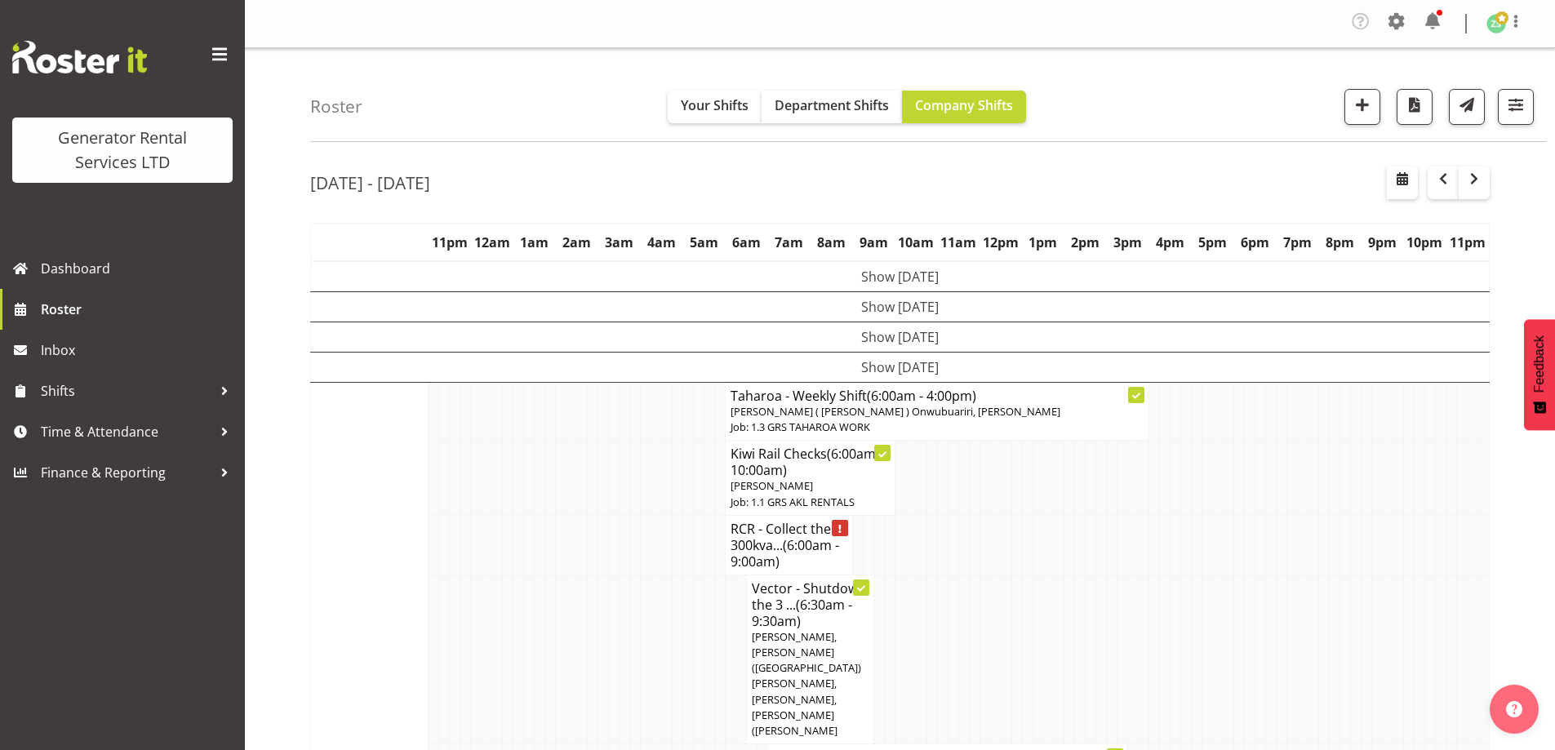
drag, startPoint x: 417, startPoint y: 564, endPoint x: 422, endPoint y: 552, distance: 13.2
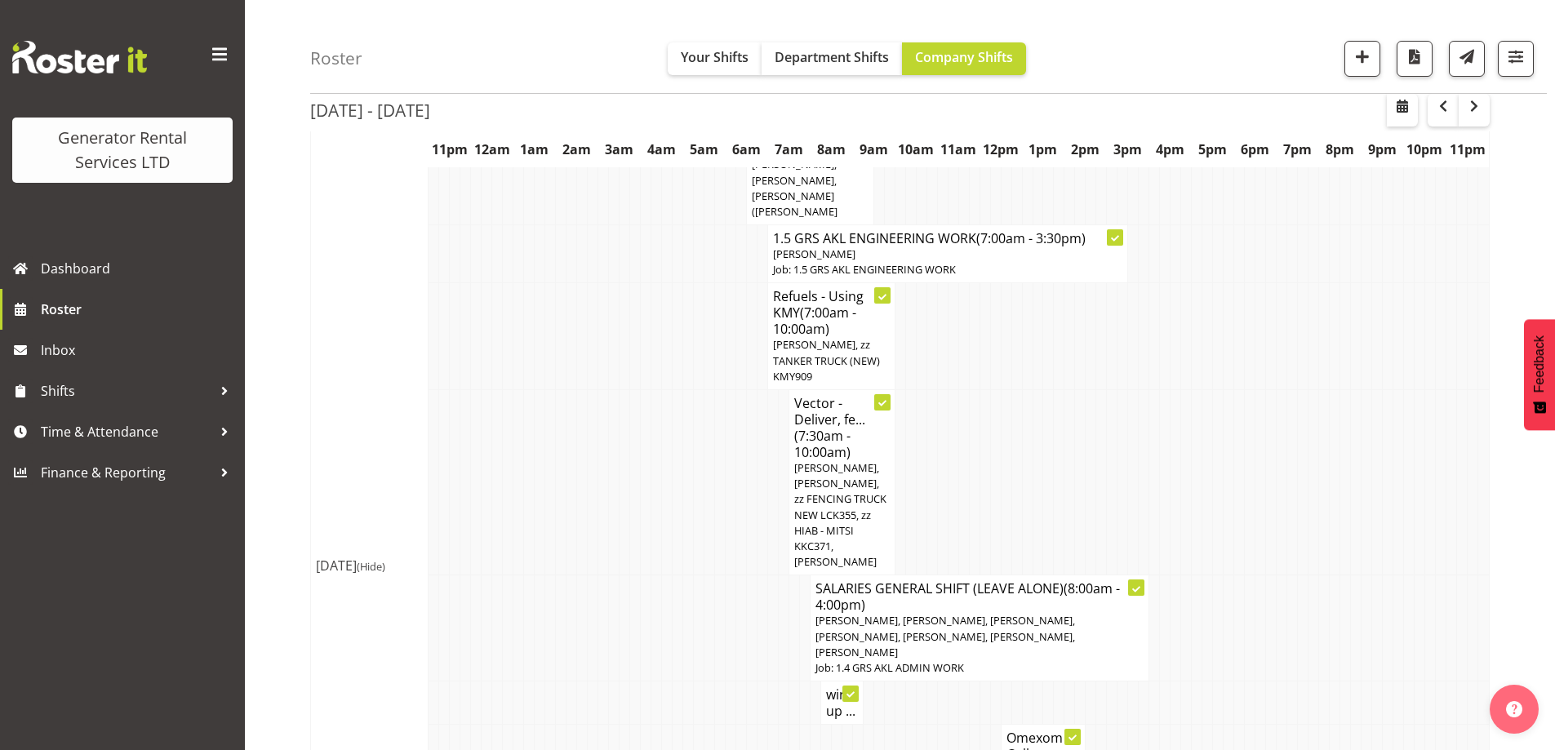
scroll to position [490, 0]
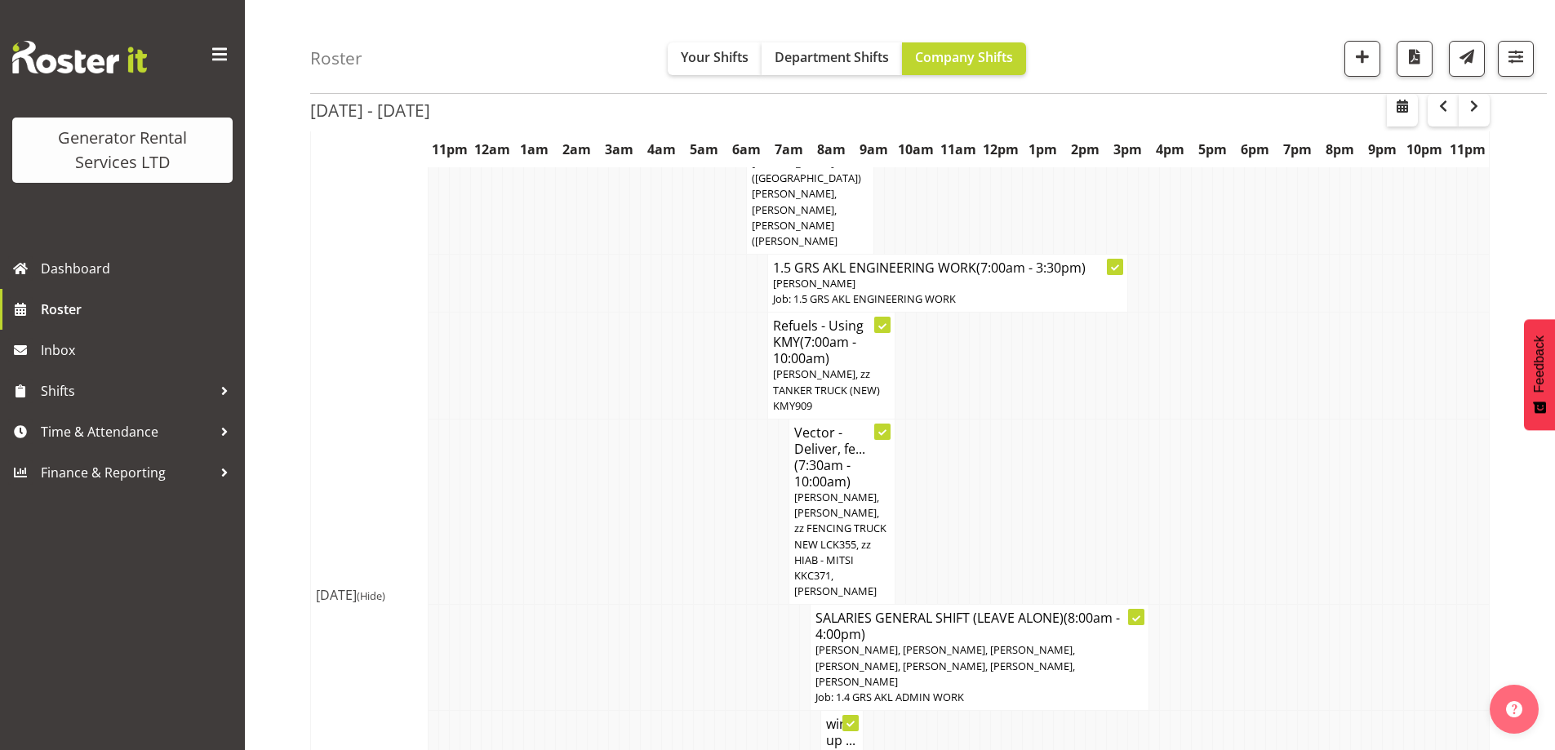
click at [863, 483] on tr "Vector - Deliver, fe... (7:30am - 10:00am) Caleb Phillips, Mina Nomani, zz FENC…" at bounding box center [900, 511] width 1179 height 185
click at [854, 490] on span "Caleb Phillips, Mina Nomani, zz FENCING TRUCK NEW LCK355, zz HIAB - MITSI KKC37…" at bounding box center [840, 544] width 92 height 109
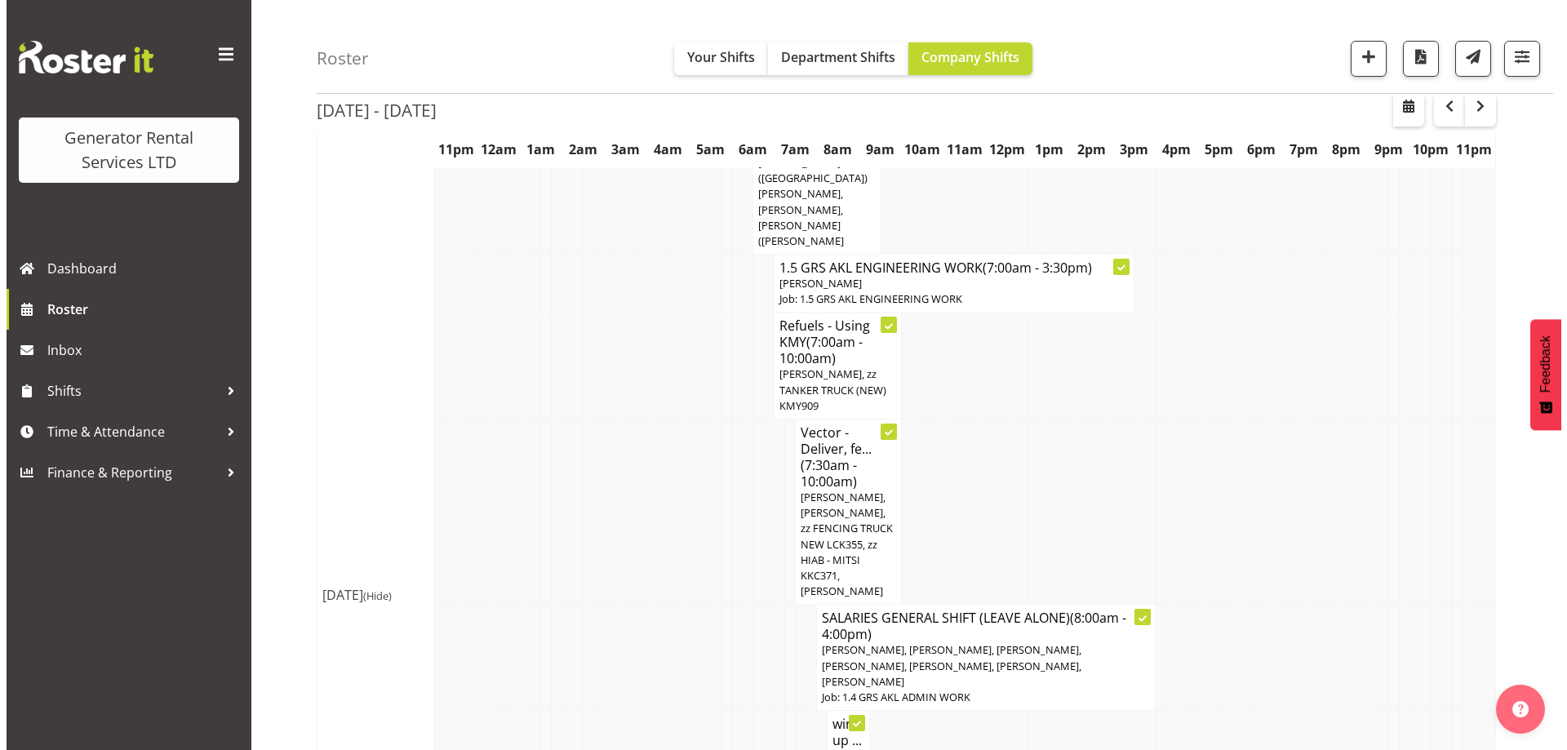
scroll to position [482, 0]
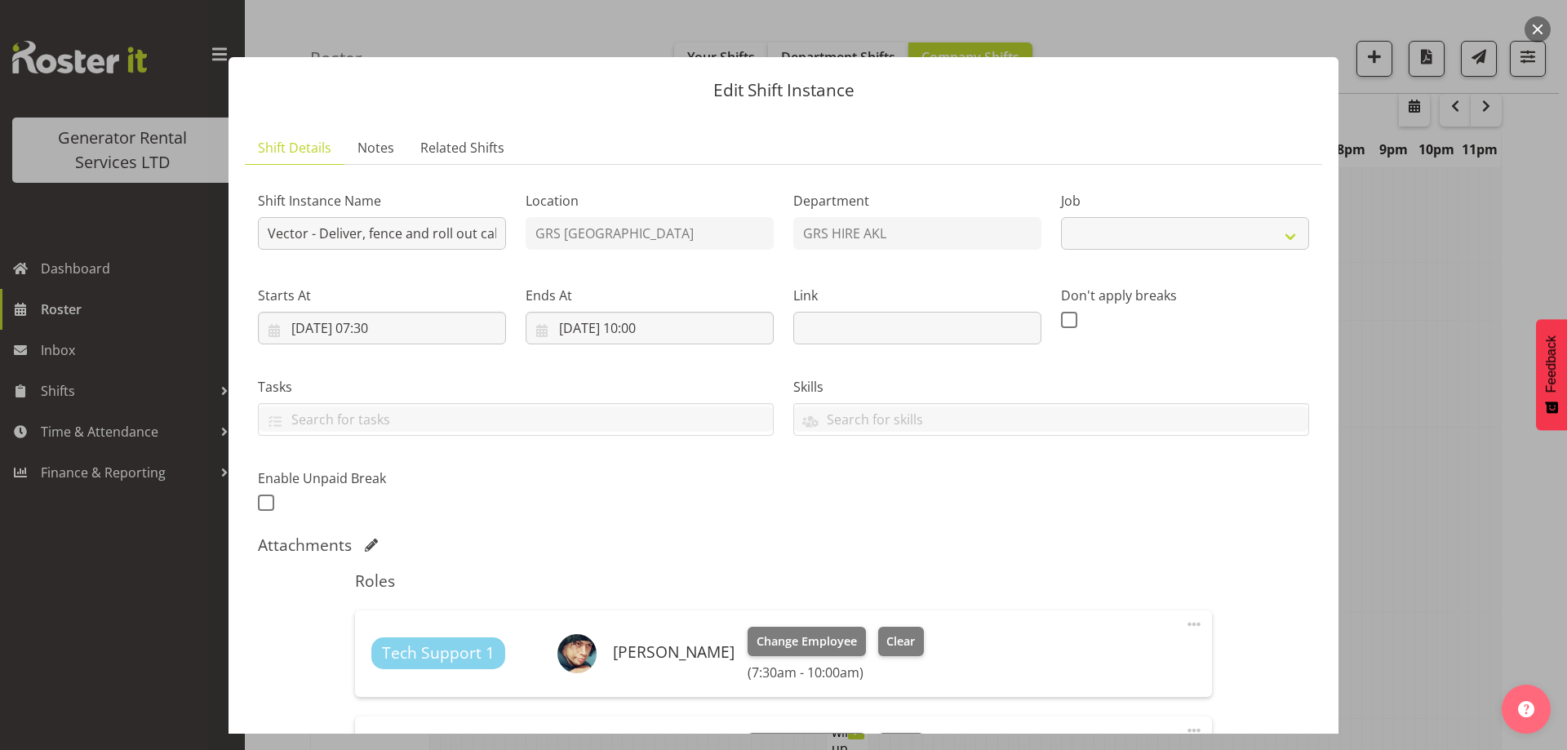
select select "7504"
click at [380, 145] on span "Notes" at bounding box center [375, 148] width 37 height 20
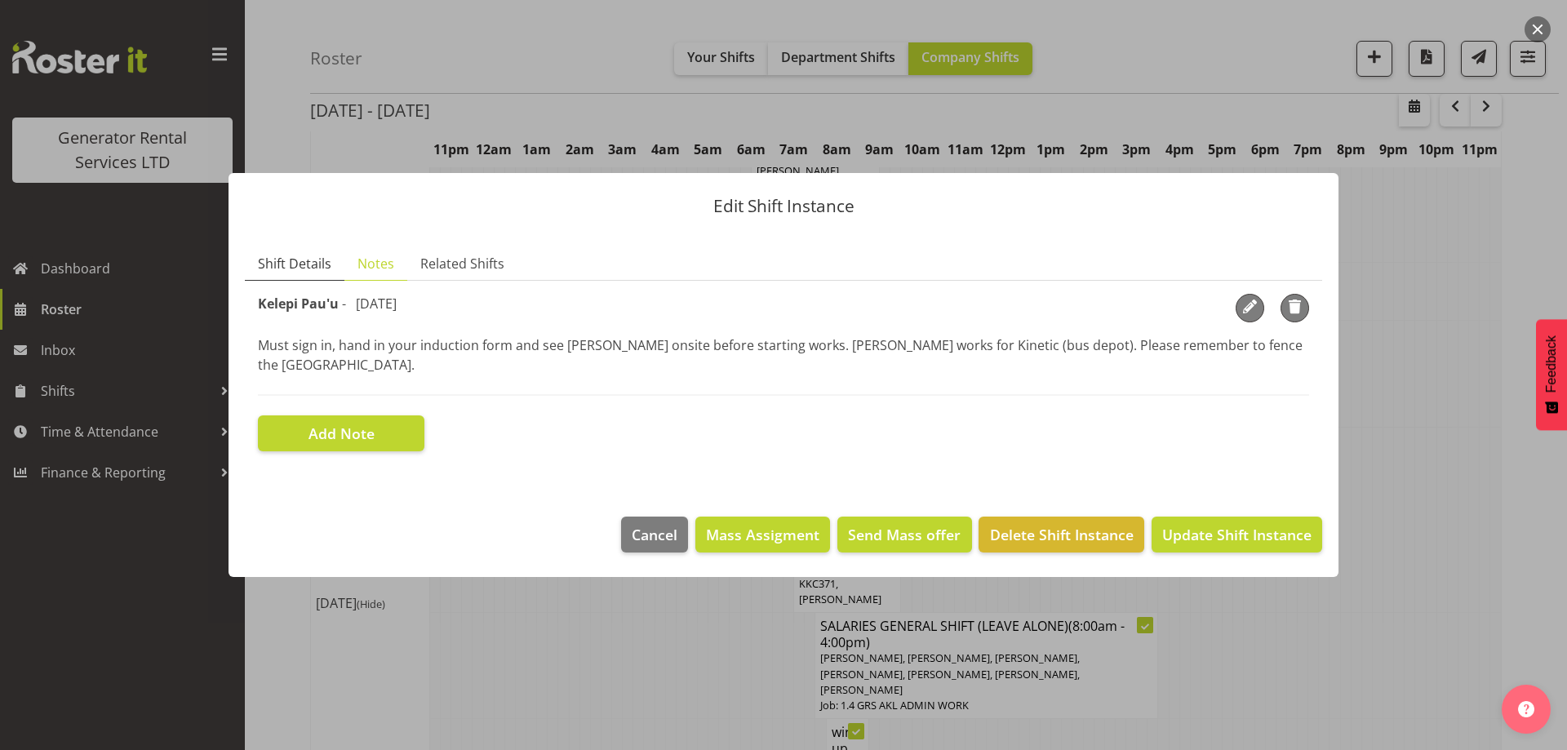
click at [288, 270] on span "Shift Details" at bounding box center [294, 264] width 73 height 20
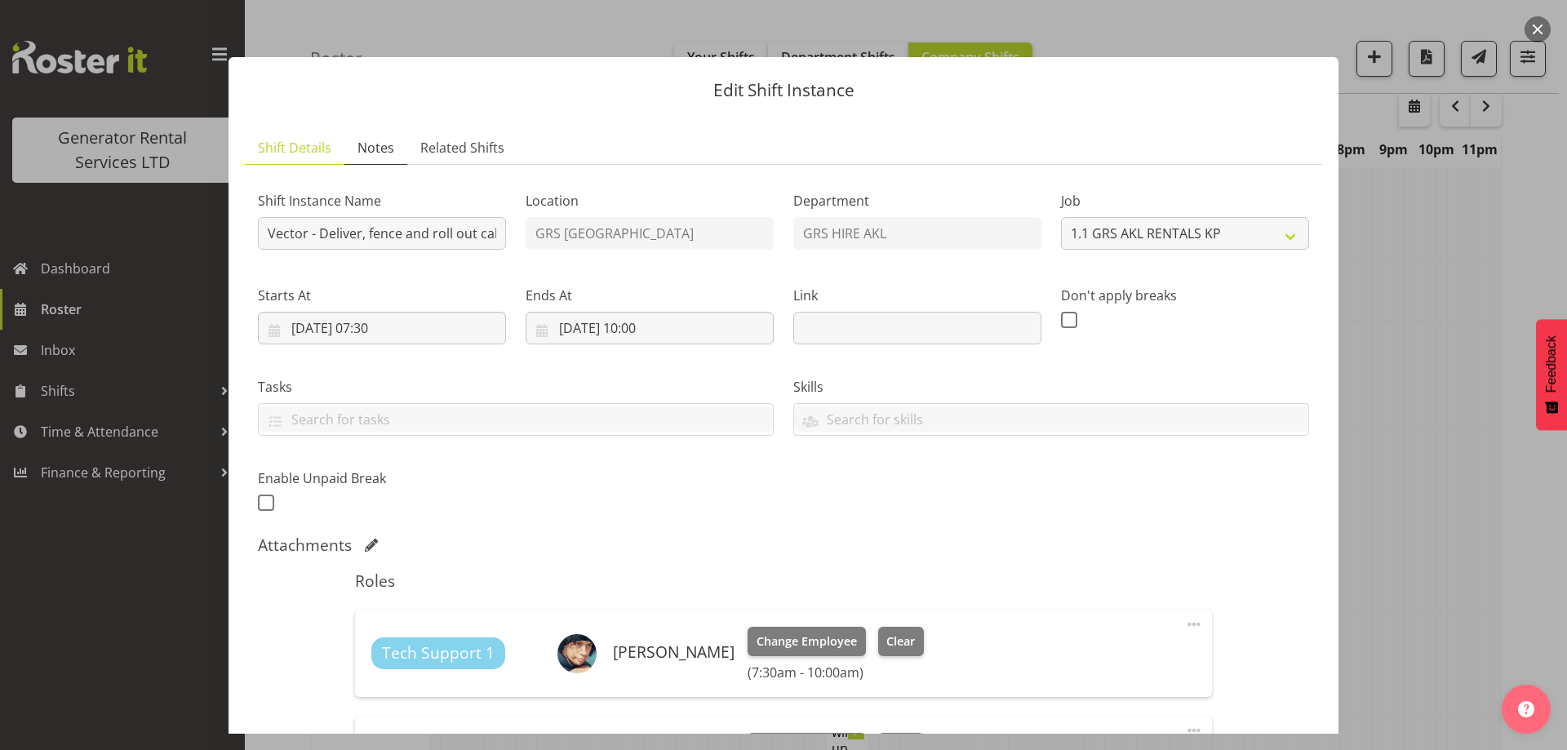
click at [389, 144] on span "Notes" at bounding box center [375, 148] width 37 height 20
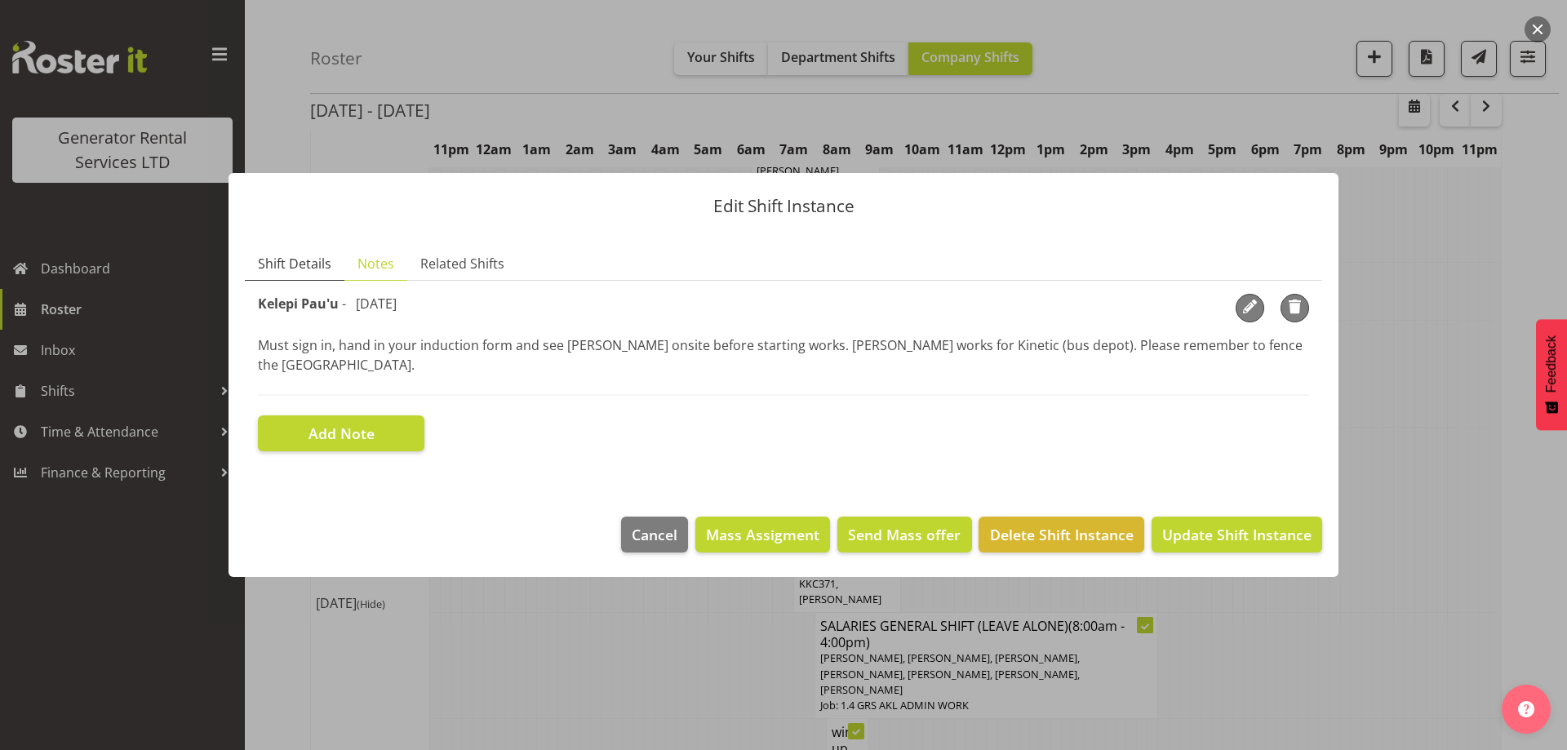
click at [315, 273] on span "Shift Details" at bounding box center [294, 264] width 73 height 20
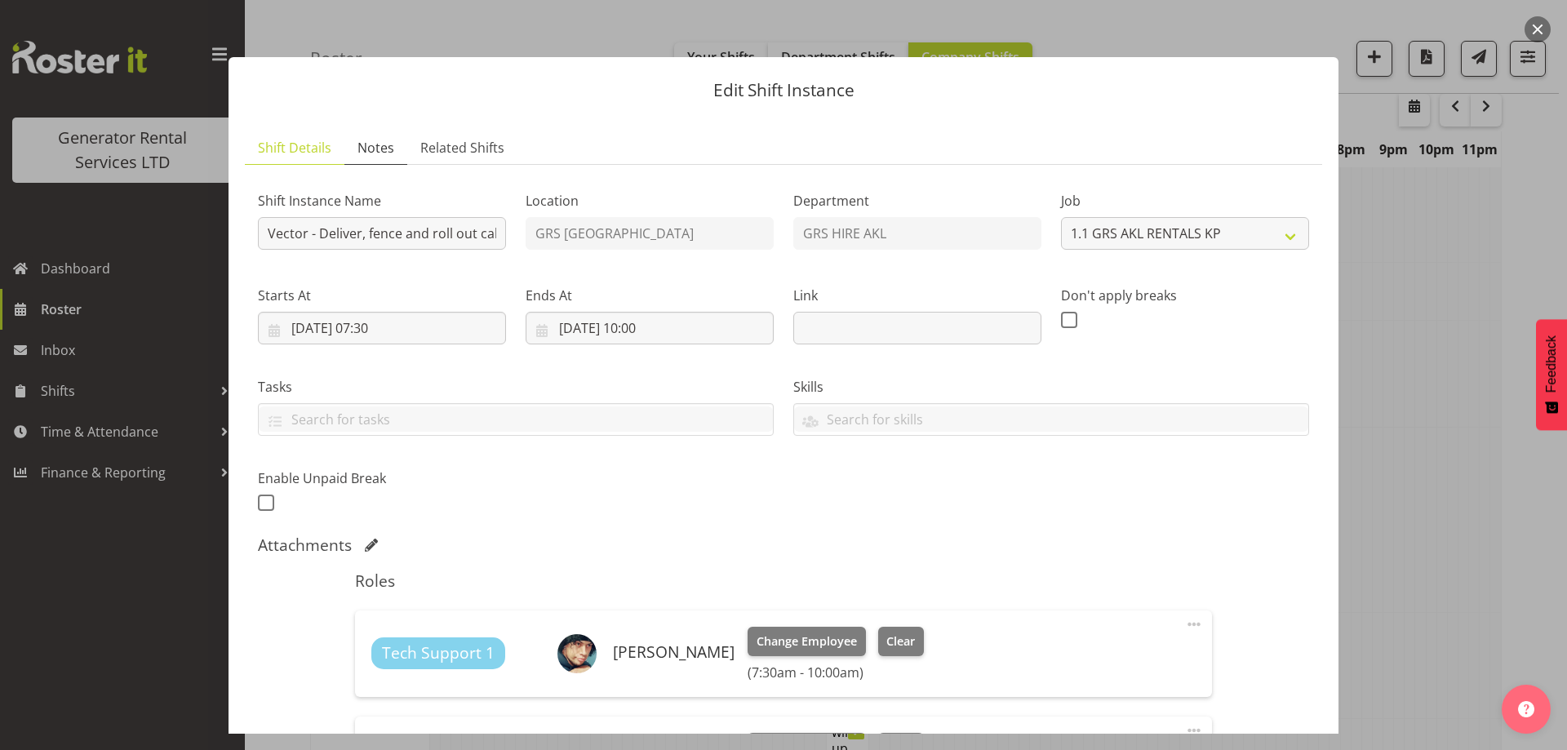
drag, startPoint x: 375, startPoint y: 144, endPoint x: 480, endPoint y: 162, distance: 106.0
click at [376, 144] on span "Notes" at bounding box center [375, 148] width 37 height 20
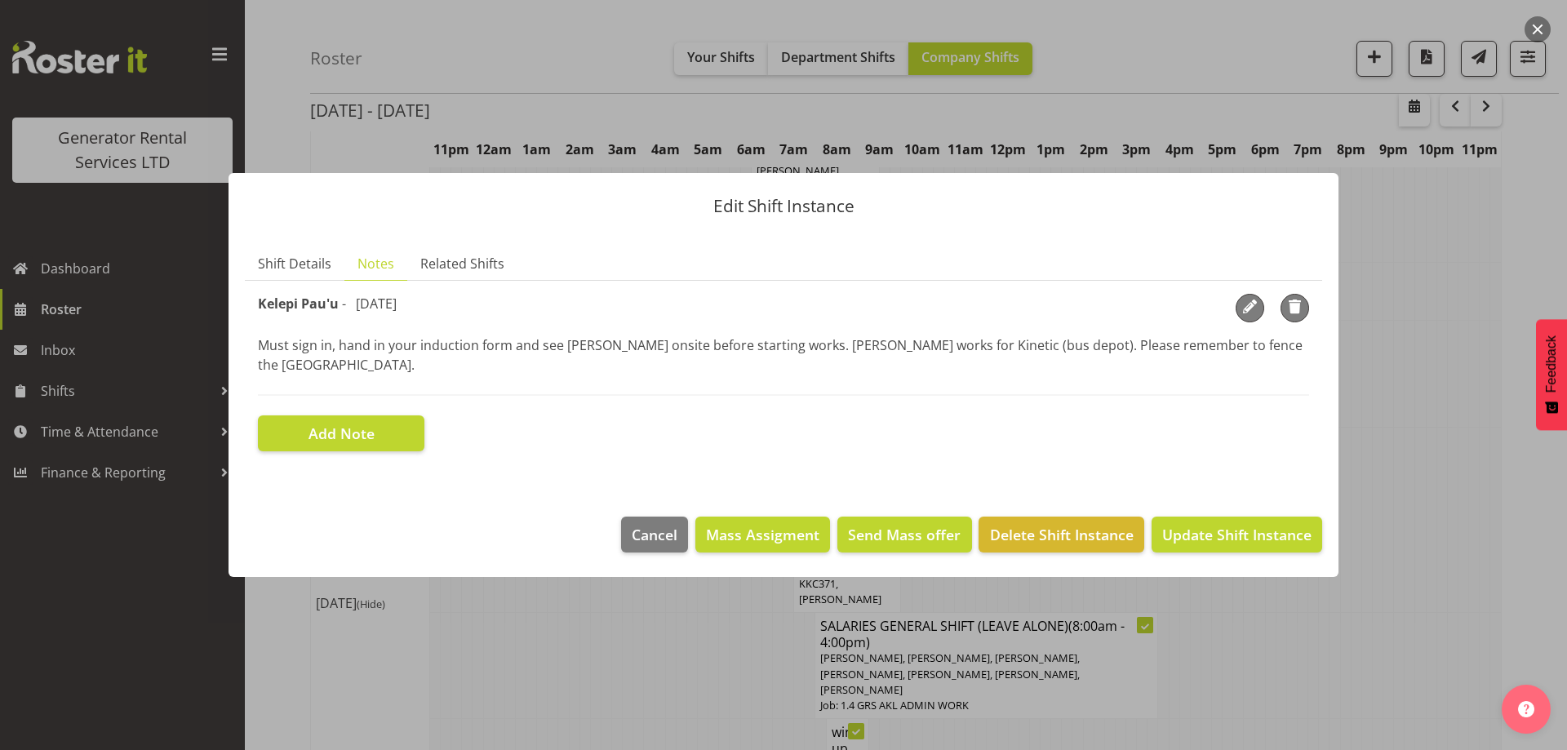
click at [520, 663] on div at bounding box center [783, 375] width 1567 height 750
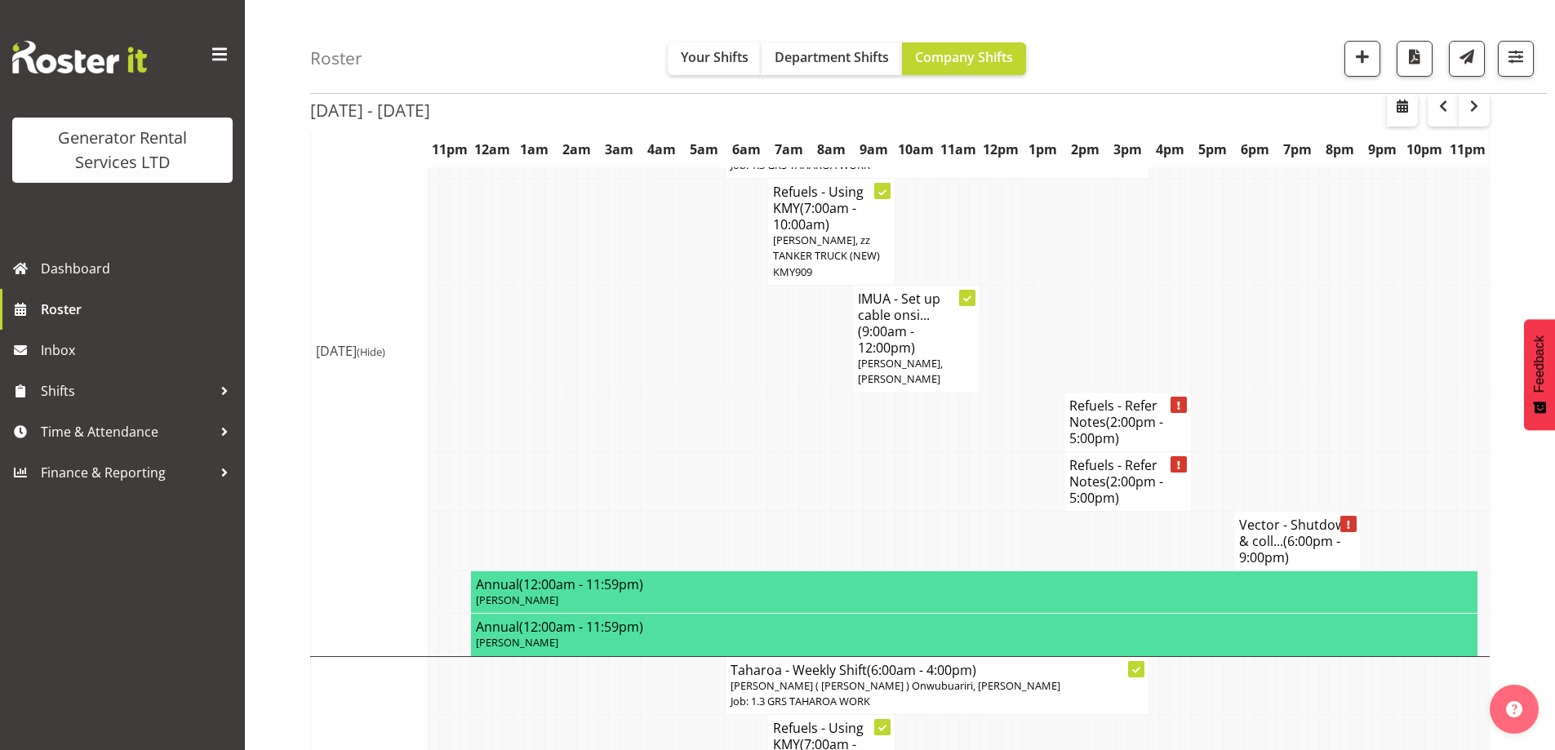
scroll to position [1699, 0]
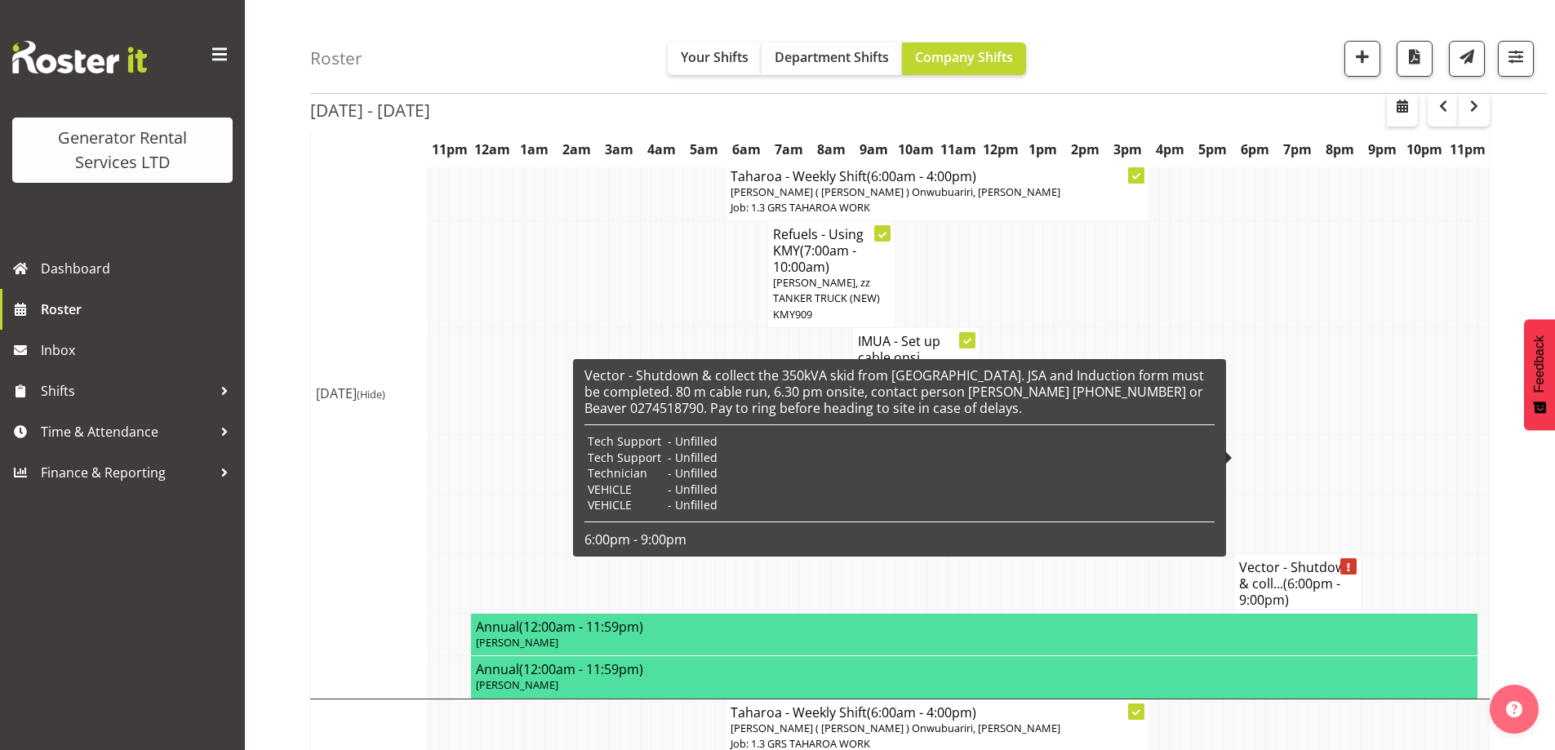
click at [1315, 575] on span "(6:00pm - 9:00pm)" at bounding box center [1289, 592] width 101 height 34
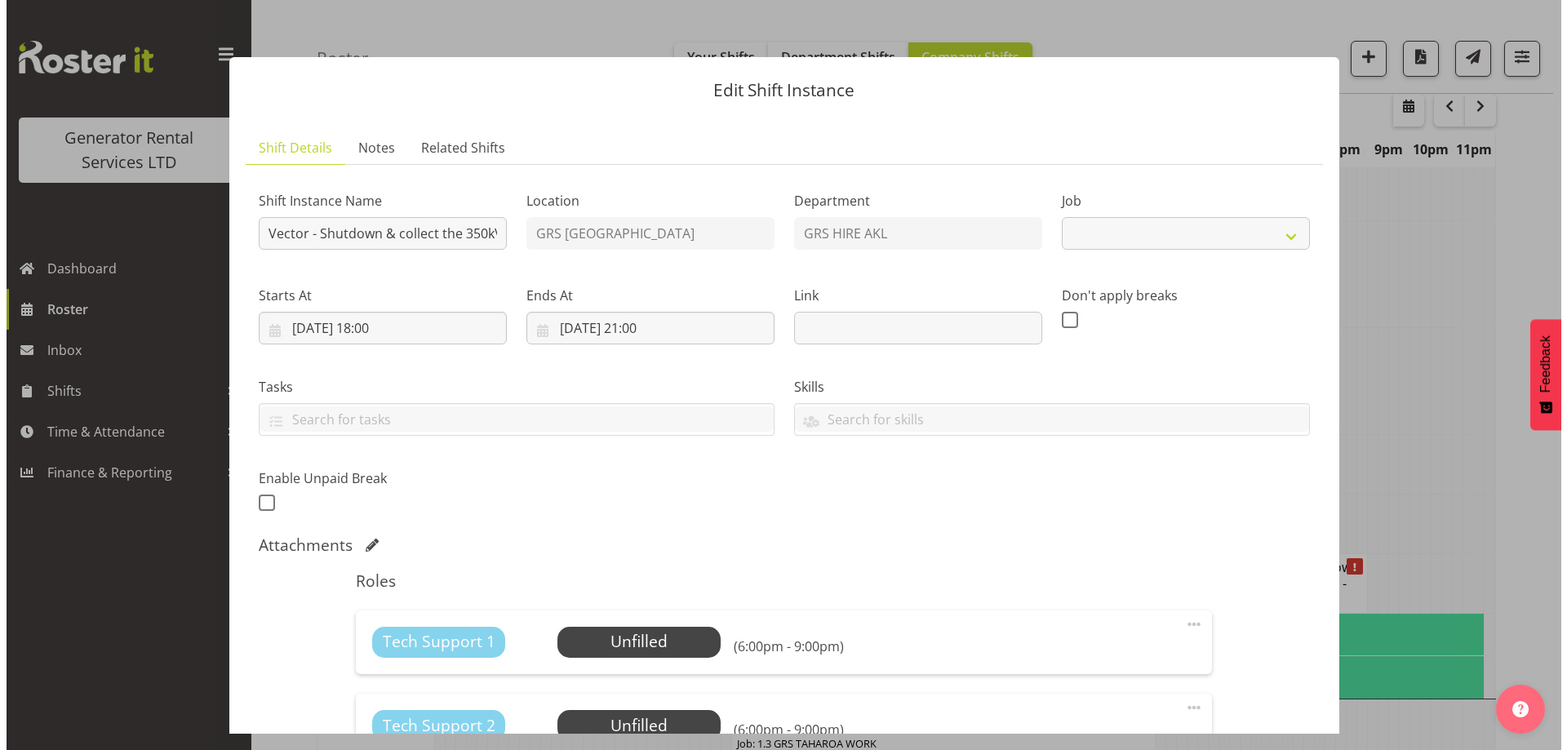
scroll to position [1675, 0]
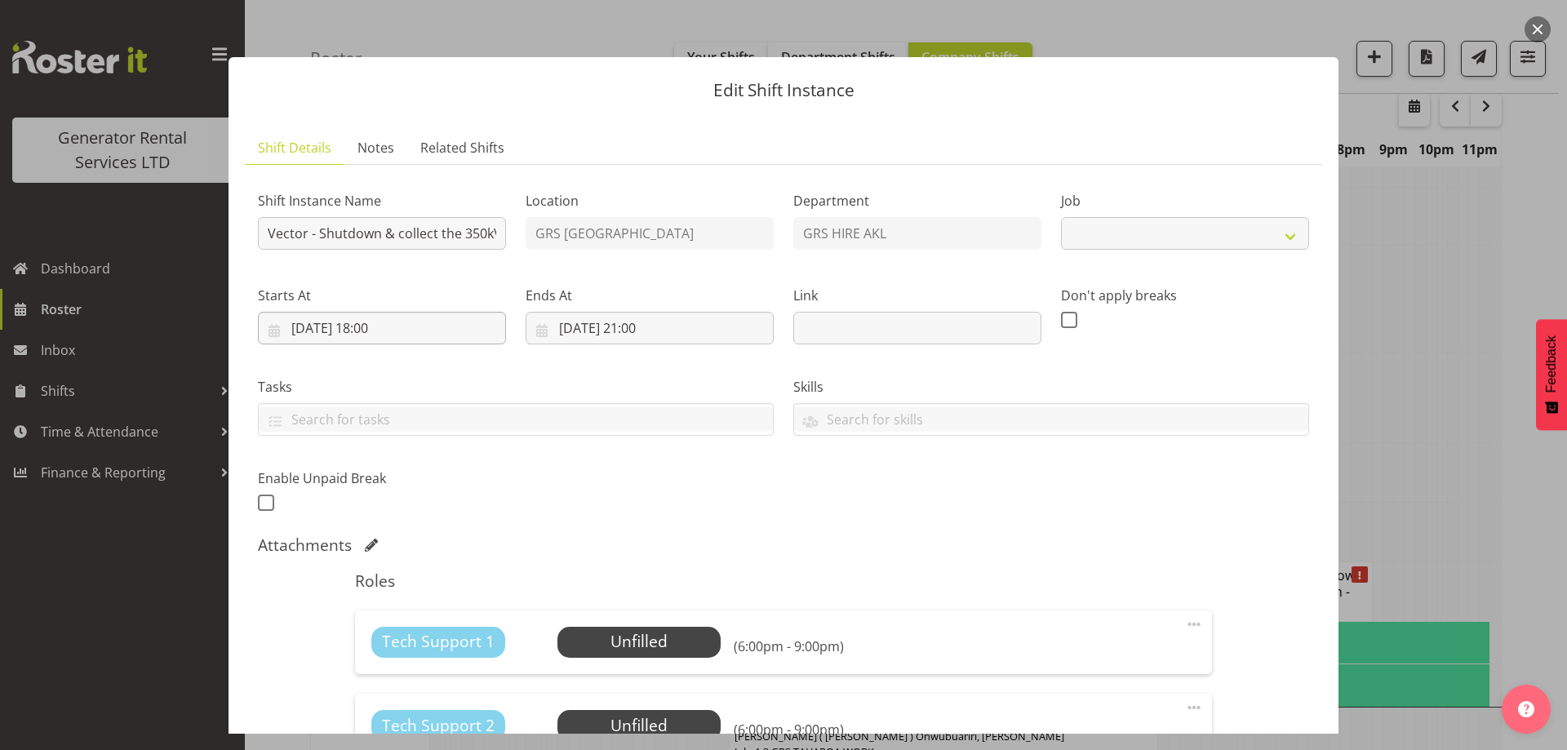
select select "7504"
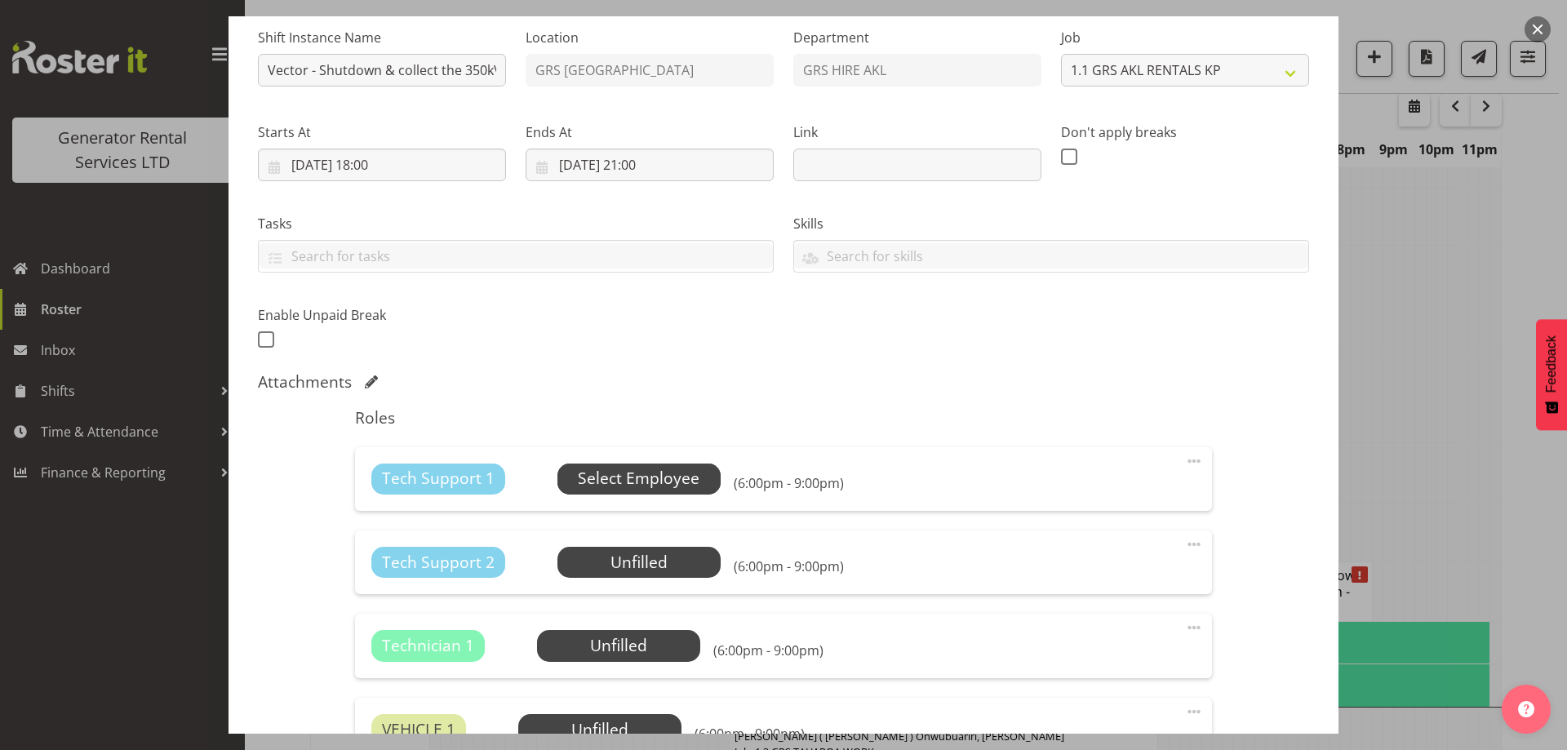
click at [635, 490] on span "Select Employee" at bounding box center [639, 479] width 122 height 24
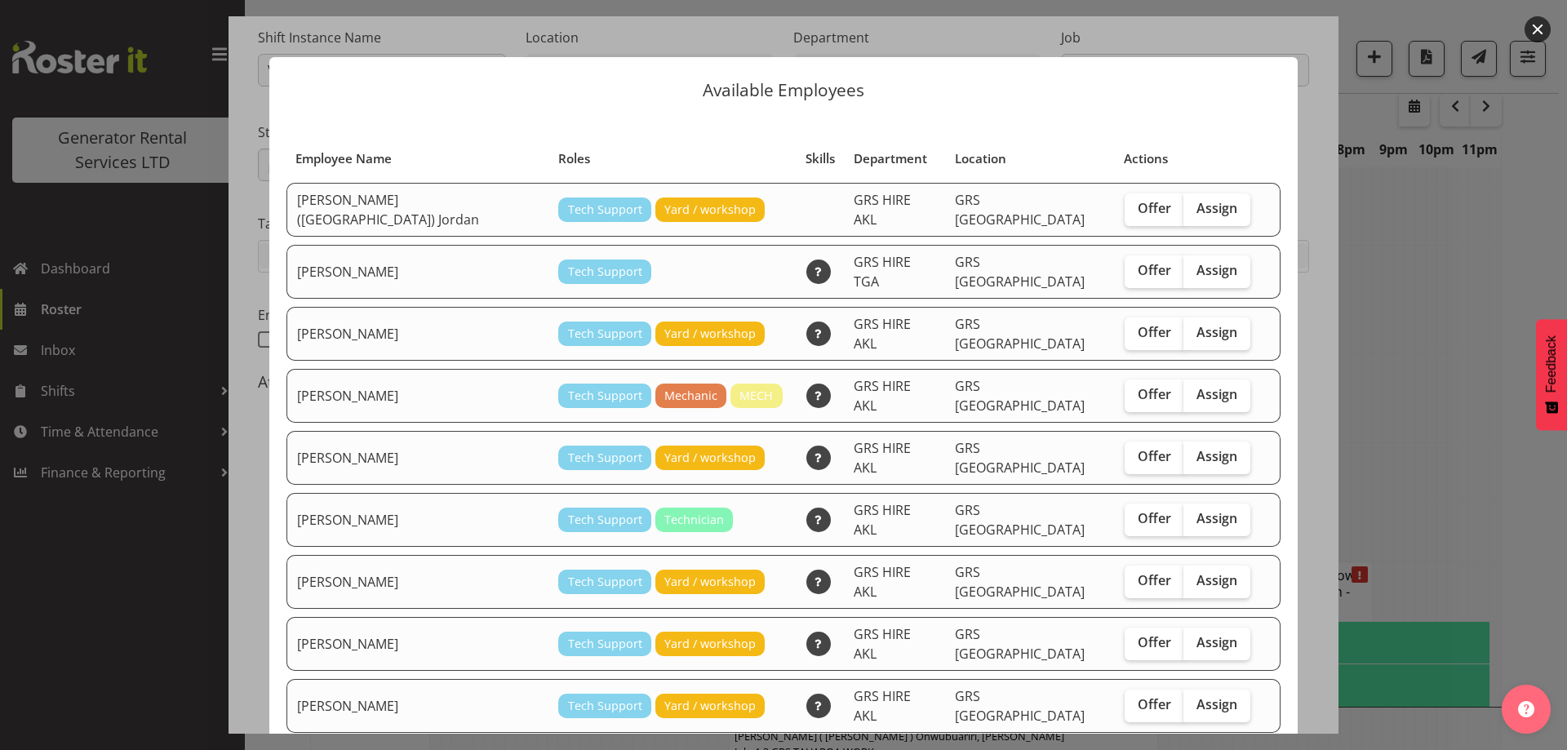
click at [1214, 318] on div "Offer Assign" at bounding box center [1188, 333] width 126 height 33
click at [1196, 324] on span "Assign" at bounding box center [1216, 332] width 41 height 16
click at [1183, 327] on input "Assign" at bounding box center [1188, 332] width 11 height 11
checkbox input "true"
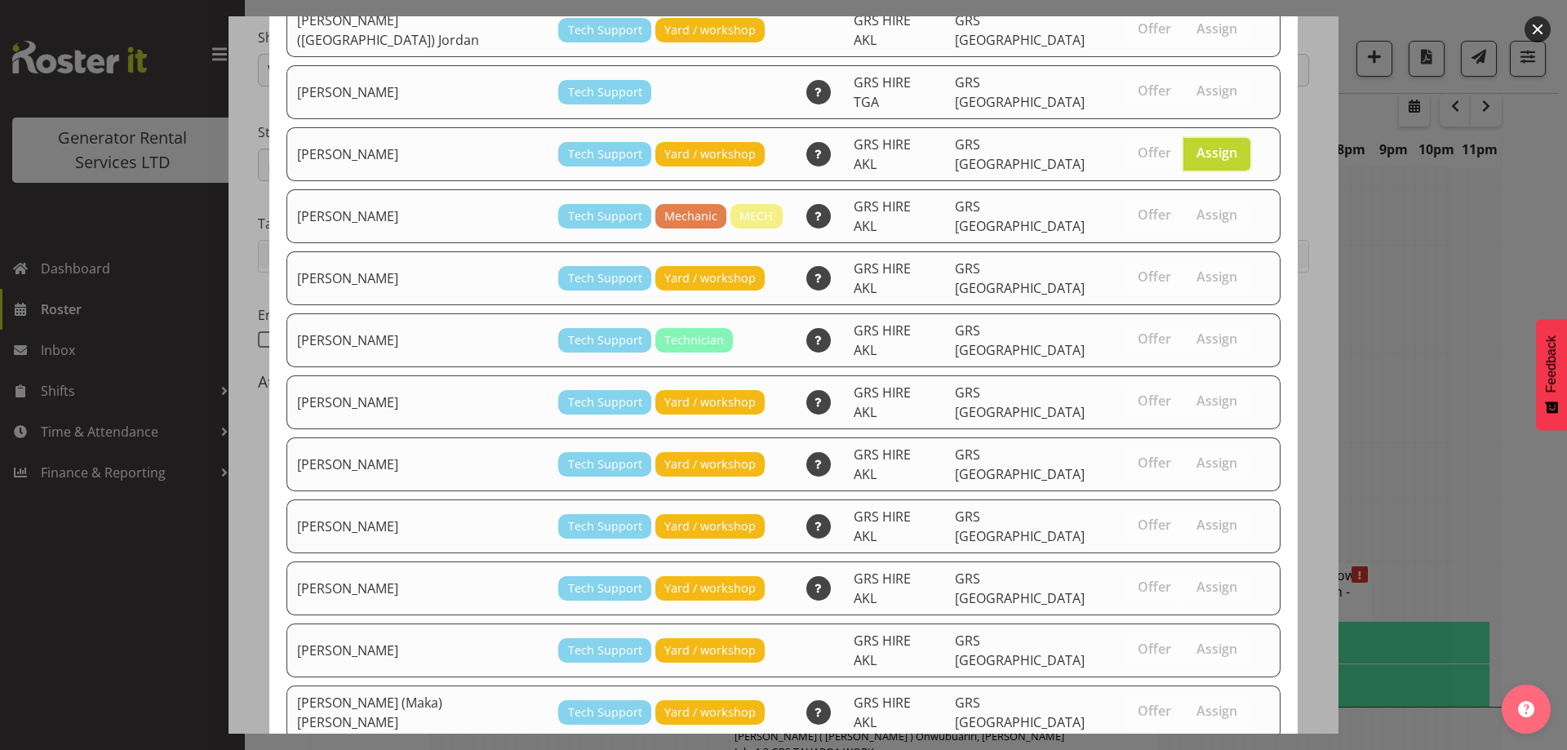
scroll to position [229, 0]
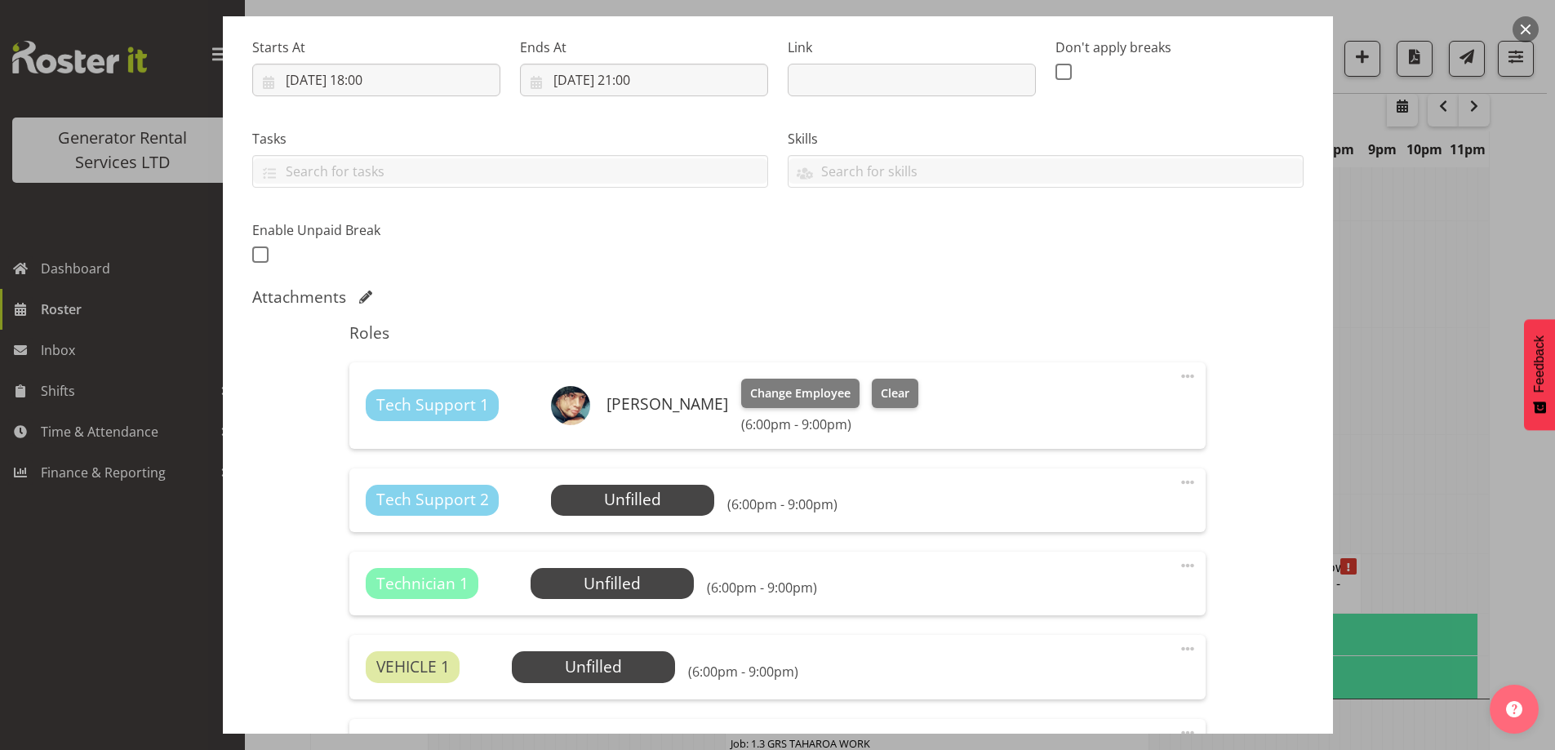
scroll to position [326, 0]
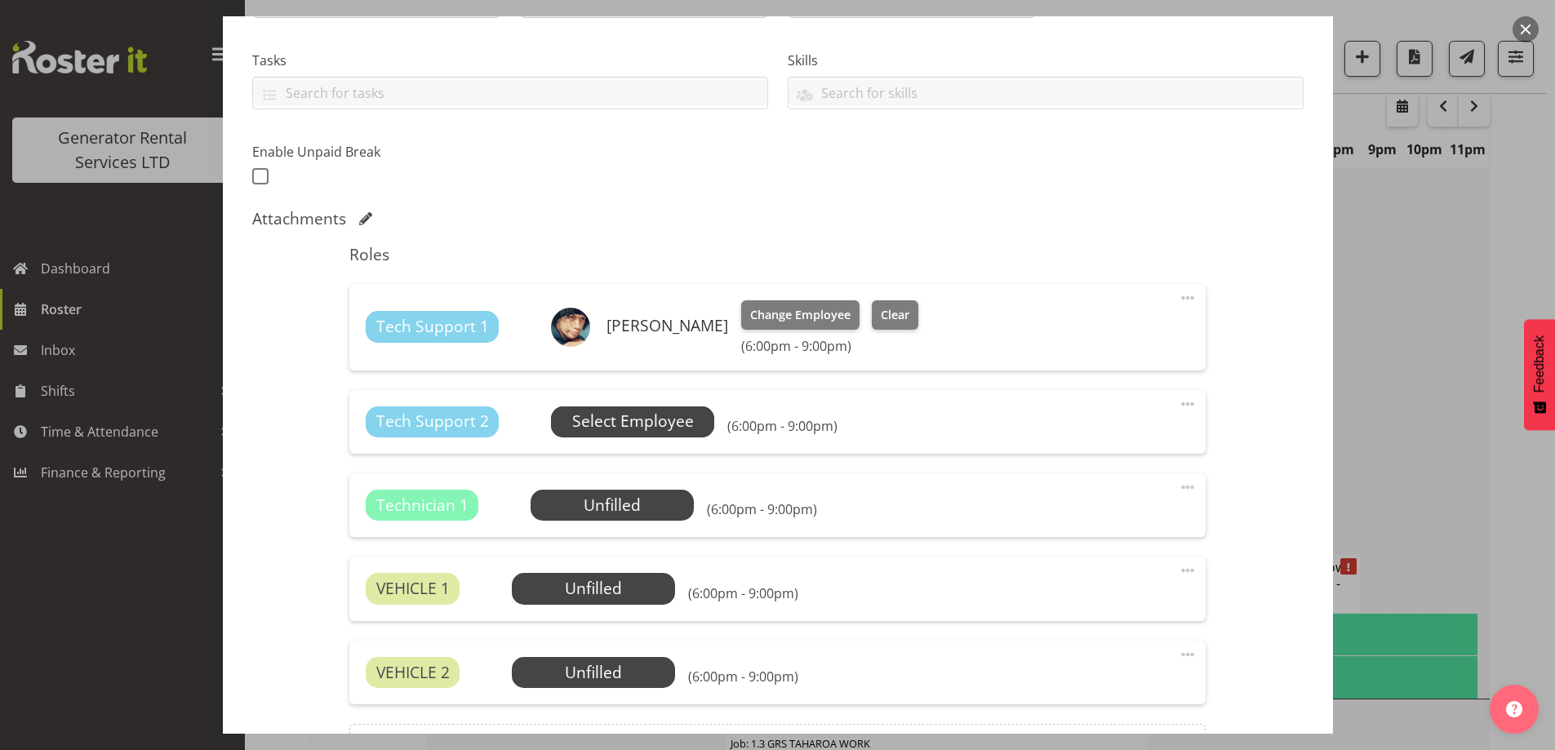
click at [653, 428] on span "Select Employee" at bounding box center [633, 422] width 122 height 24
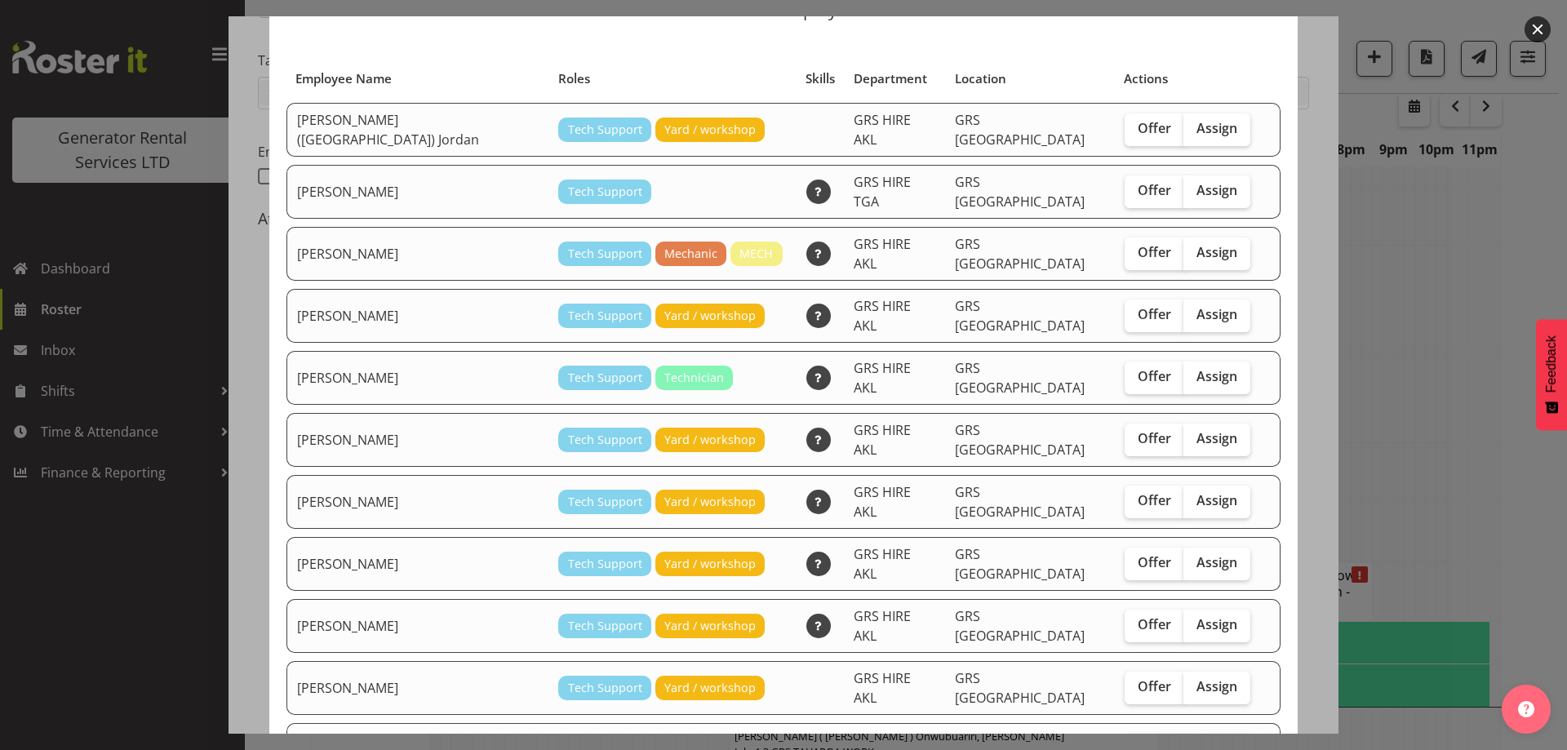
scroll to position [163, 0]
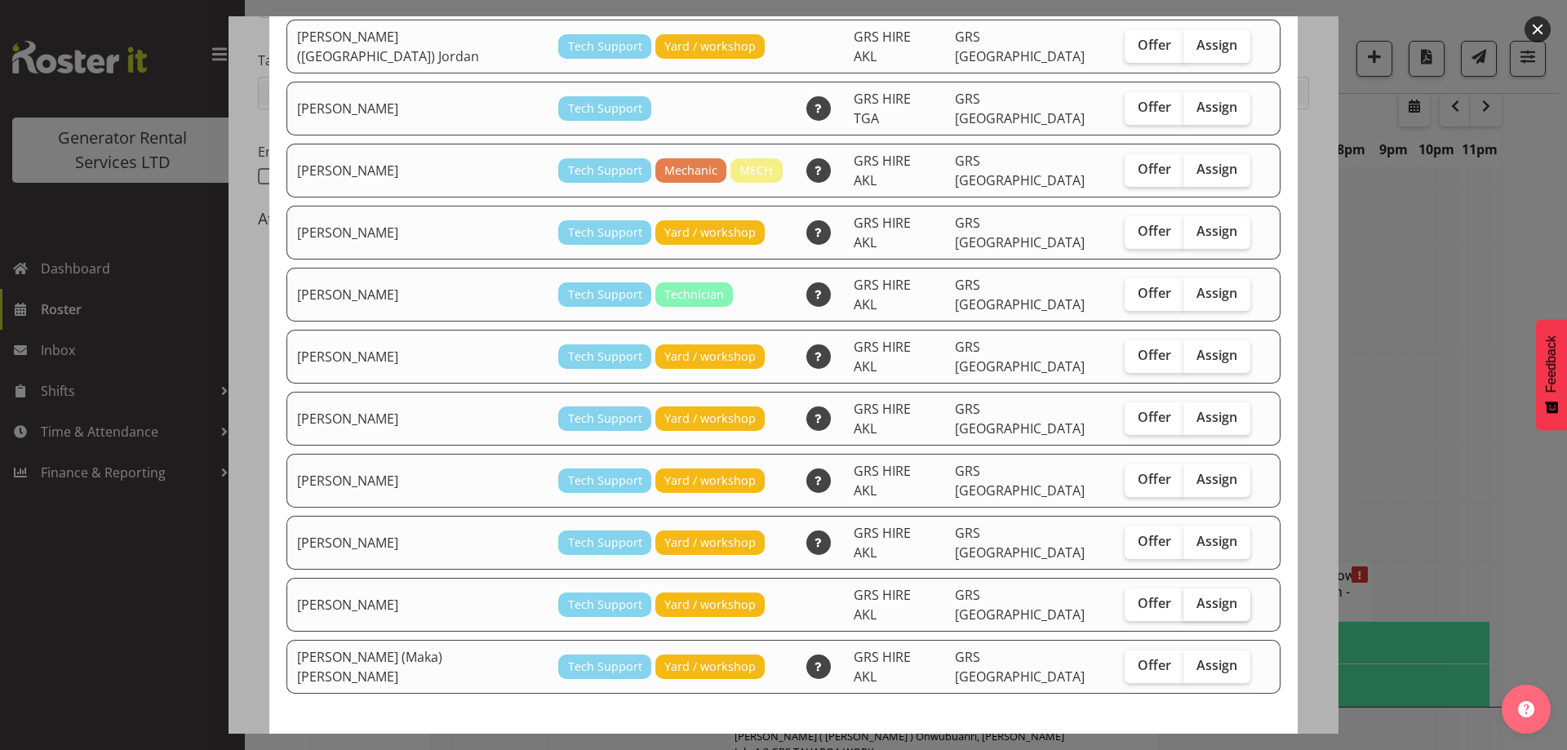
click at [1196, 595] on span "Assign" at bounding box center [1216, 603] width 41 height 16
click at [1183, 598] on input "Assign" at bounding box center [1188, 603] width 11 height 11
checkbox input "true"
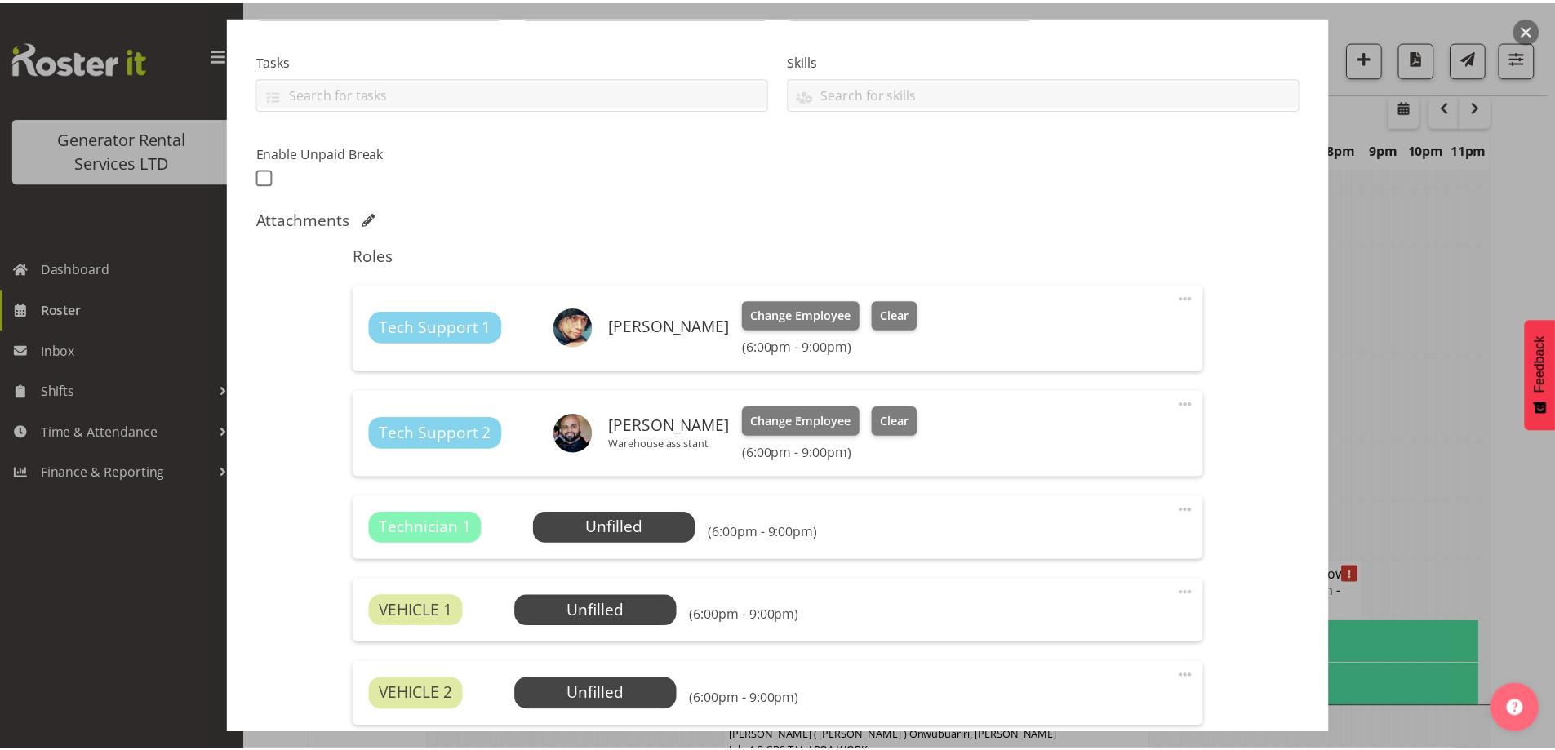
scroll to position [1699, 0]
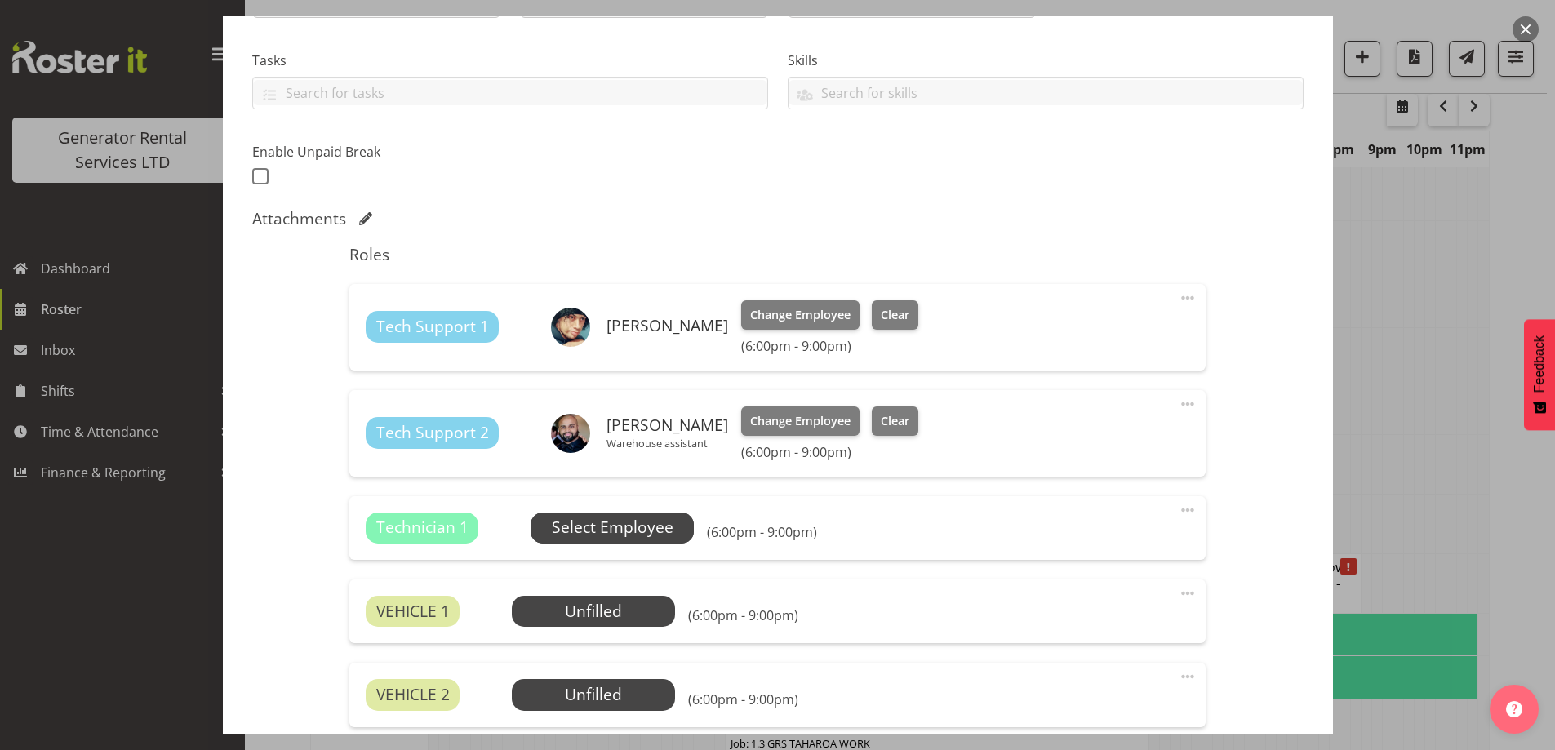
click at [664, 526] on span "Select Employee" at bounding box center [613, 528] width 122 height 24
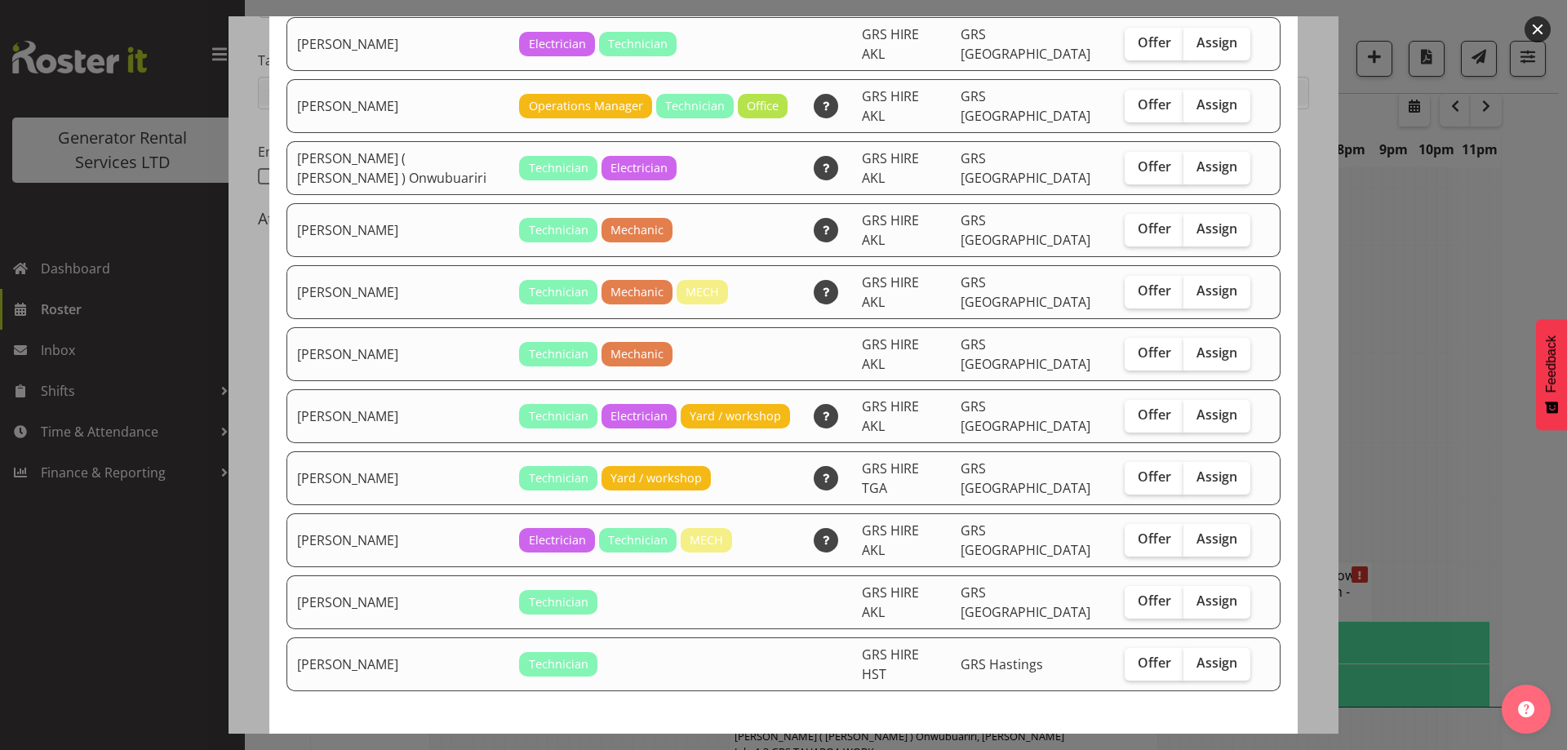
scroll to position [229, 0]
click at [1408, 617] on div at bounding box center [783, 375] width 1567 height 750
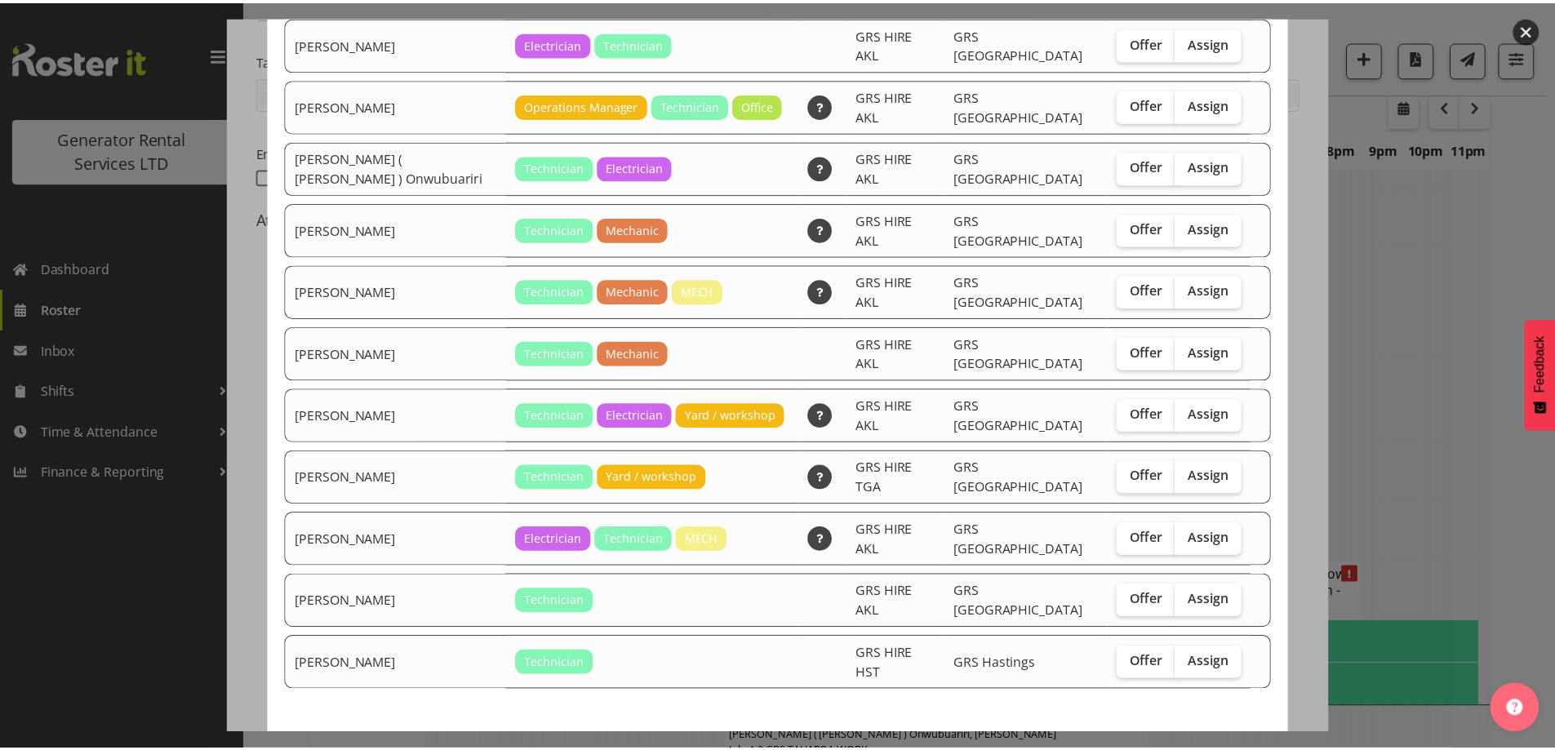
scroll to position [1699, 0]
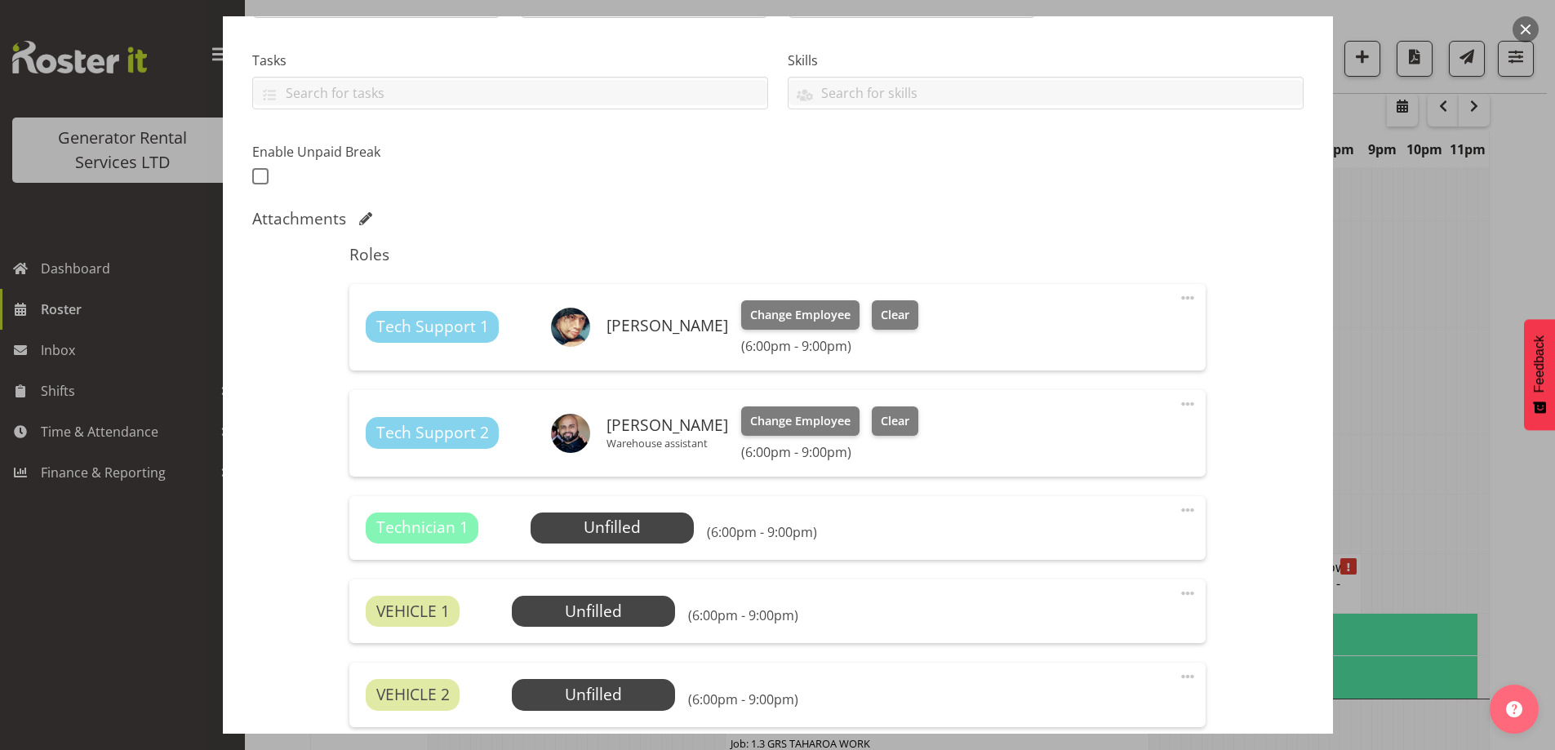
click at [1178, 517] on span at bounding box center [1188, 510] width 20 height 20
click at [1109, 609] on link "Delete" at bounding box center [1119, 607] width 157 height 29
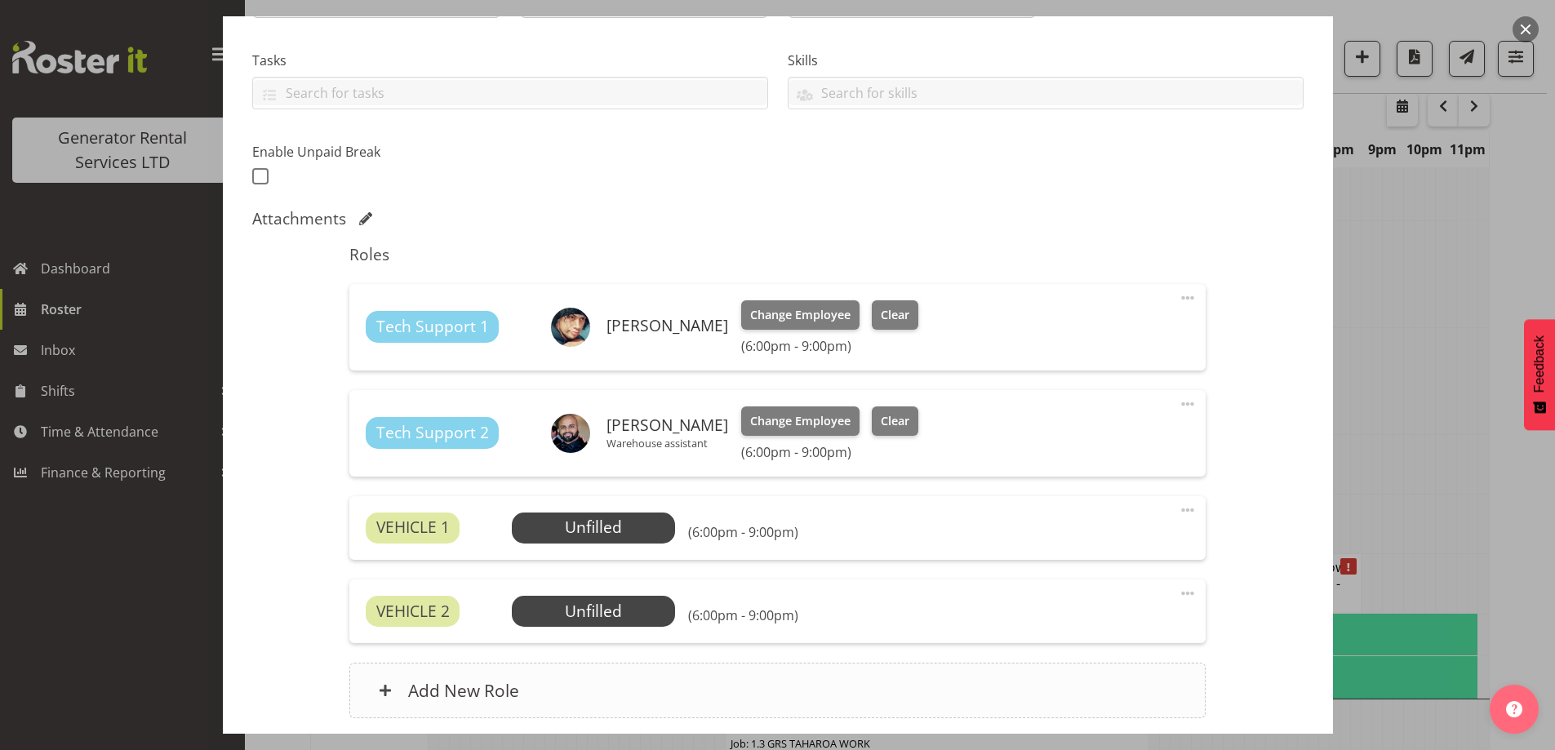
click at [657, 668] on div "Add New Role" at bounding box center [777, 690] width 856 height 55
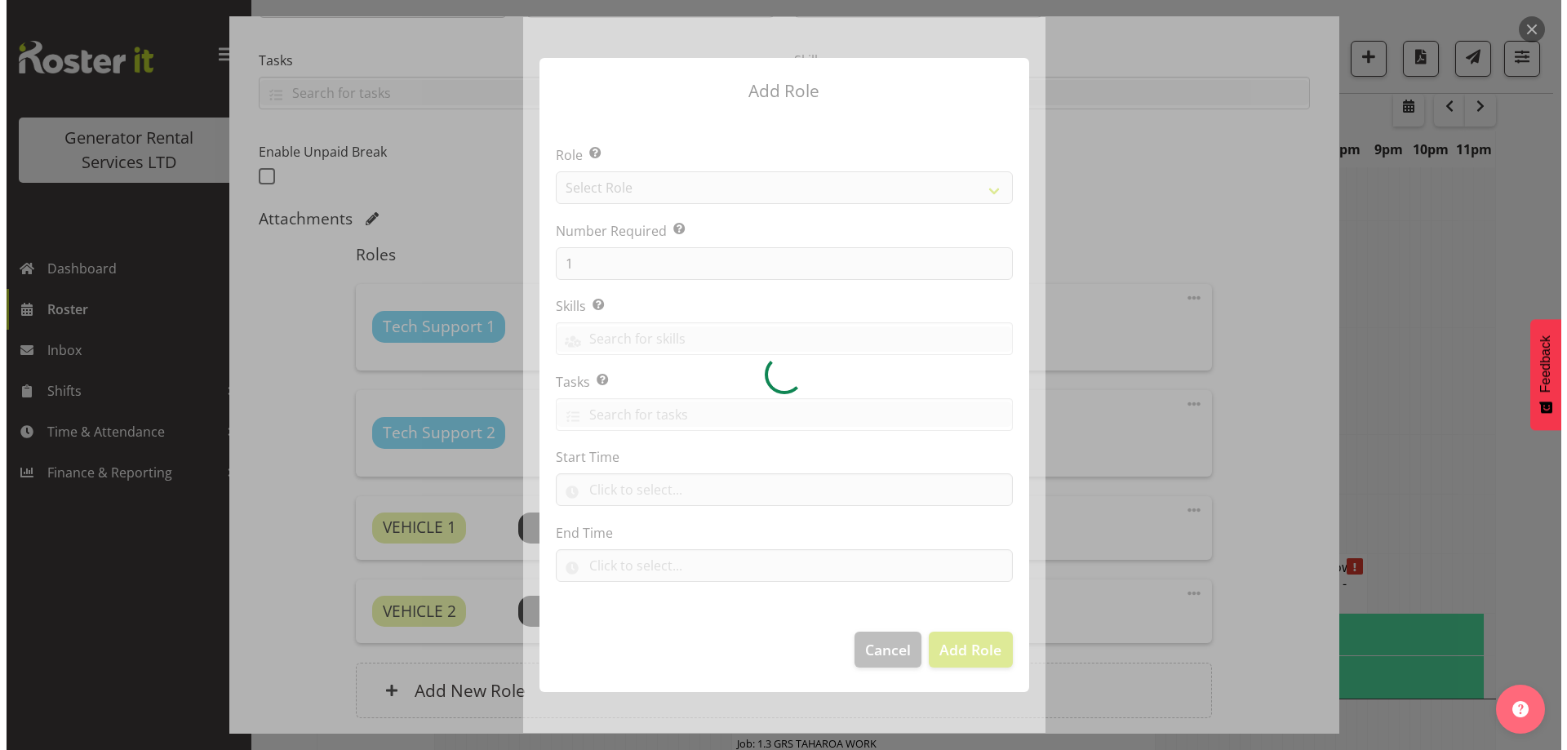
scroll to position [1675, 0]
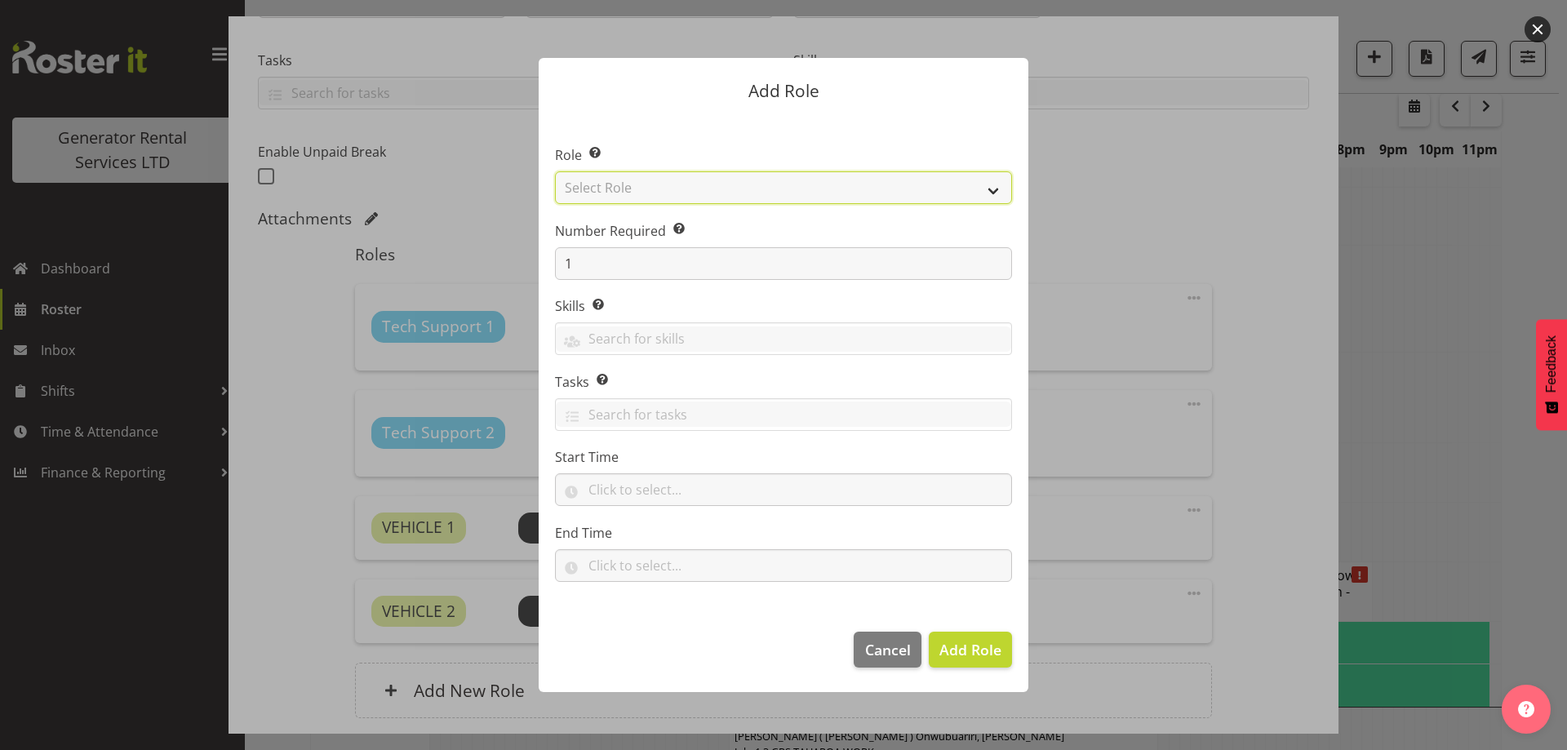
click at [668, 185] on select "Select Role Account Manager Electrician Engineering GM HSEQ manager MECH Mechan…" at bounding box center [783, 187] width 457 height 33
select select "20"
click at [555, 171] on select "Select Role Account Manager Electrician Engineering GM HSEQ manager MECH Mechan…" at bounding box center [783, 187] width 457 height 33
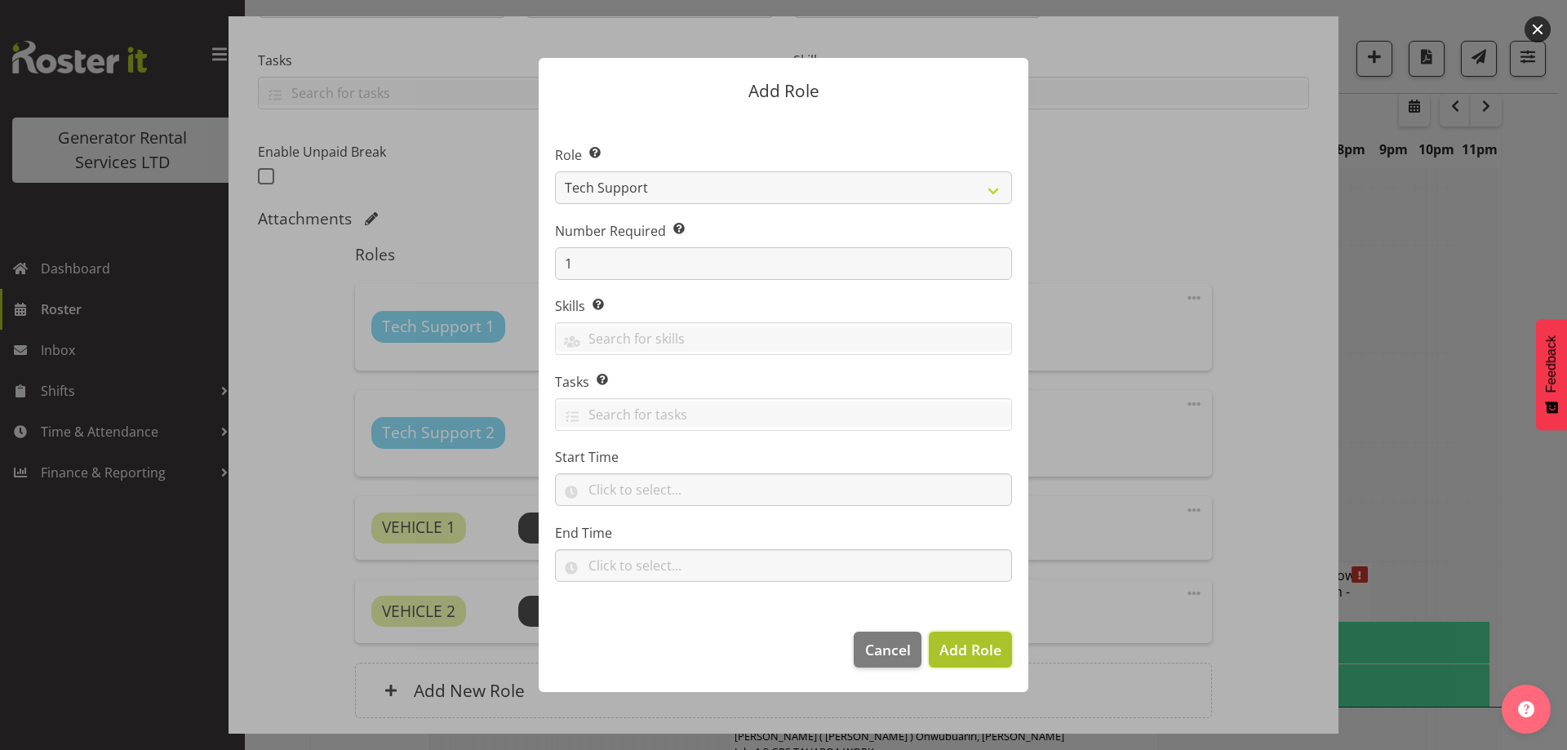
click at [958, 637] on button "Add Role" at bounding box center [970, 650] width 83 height 36
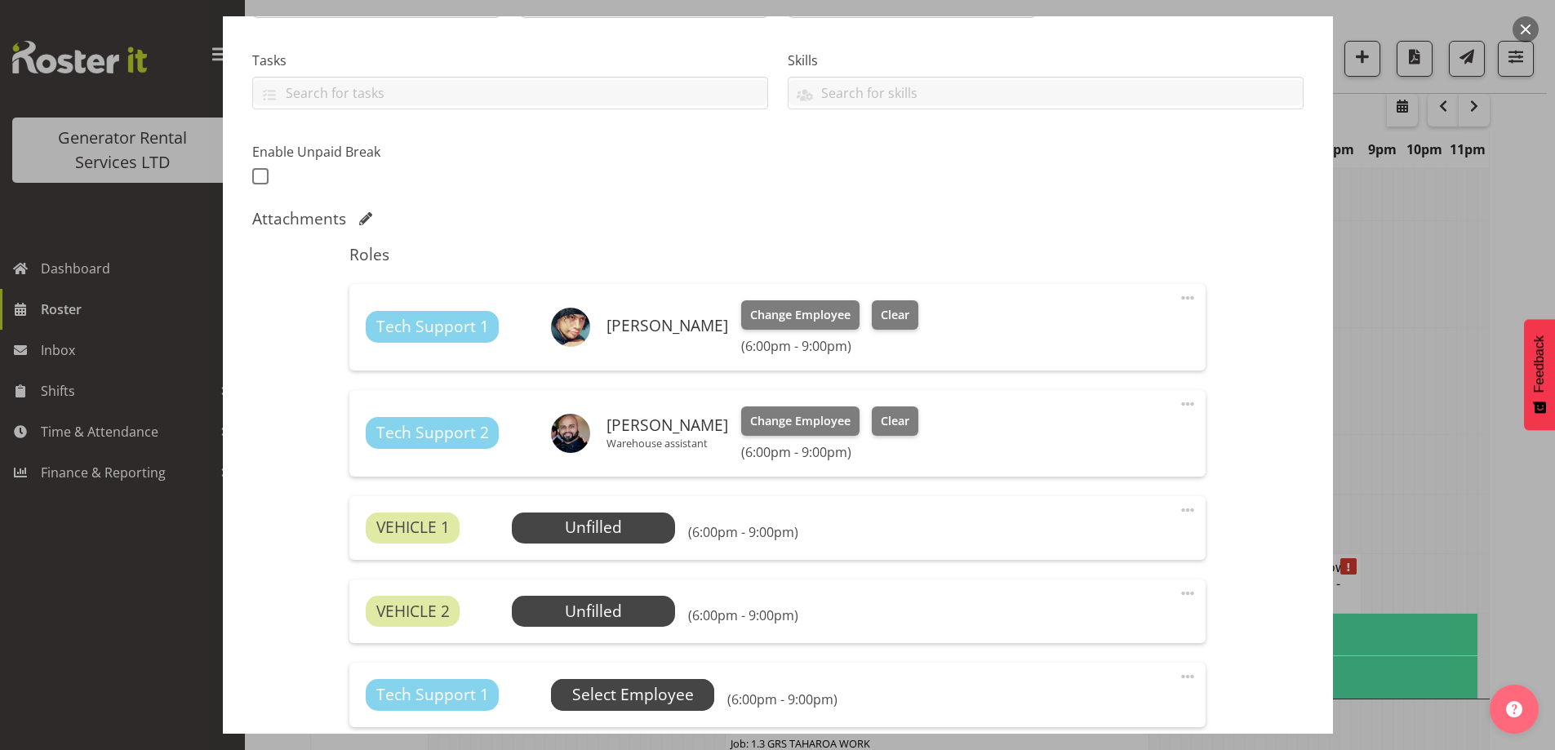
click at [622, 681] on span "Select Employee" at bounding box center [632, 694] width 163 height 31
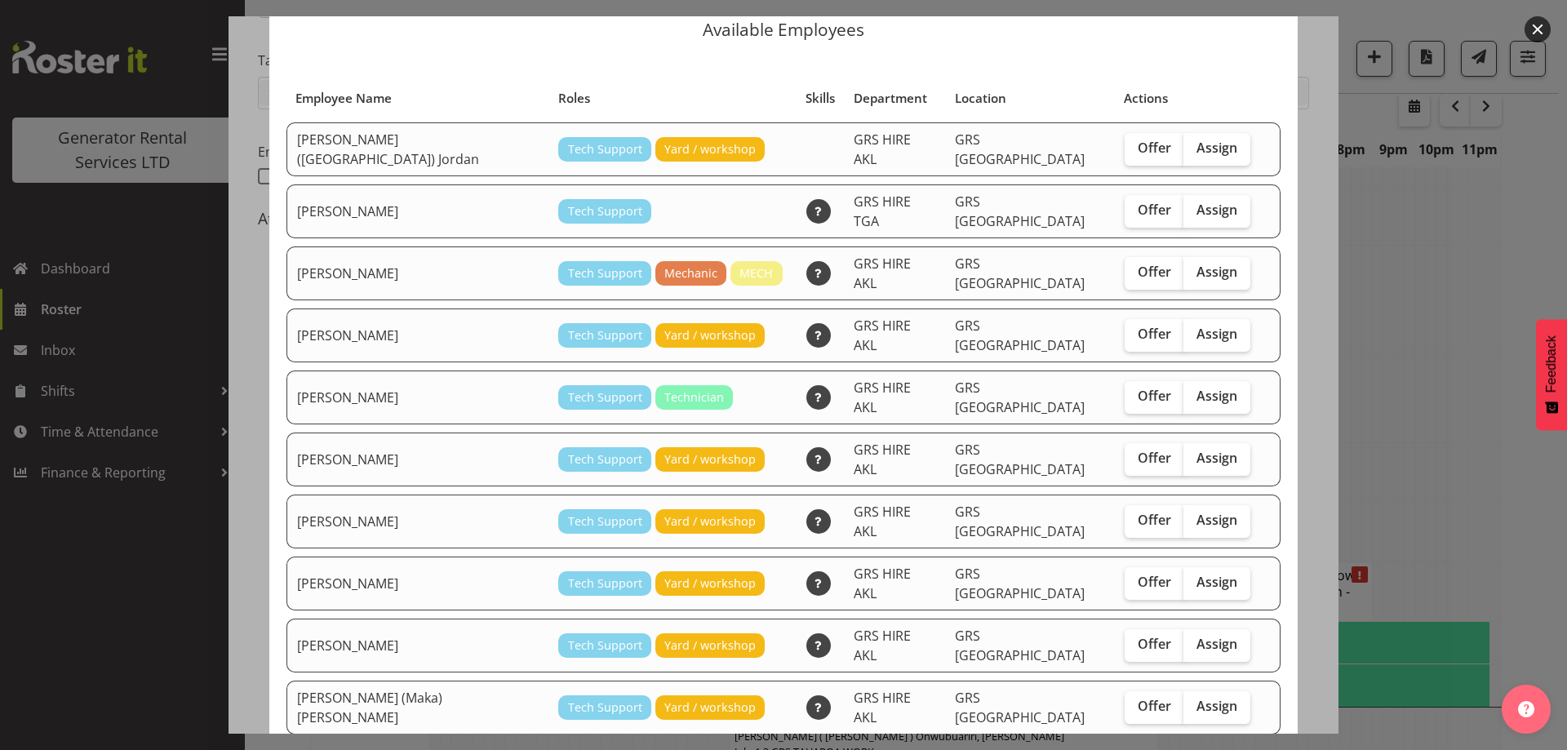
scroll to position [118, 0]
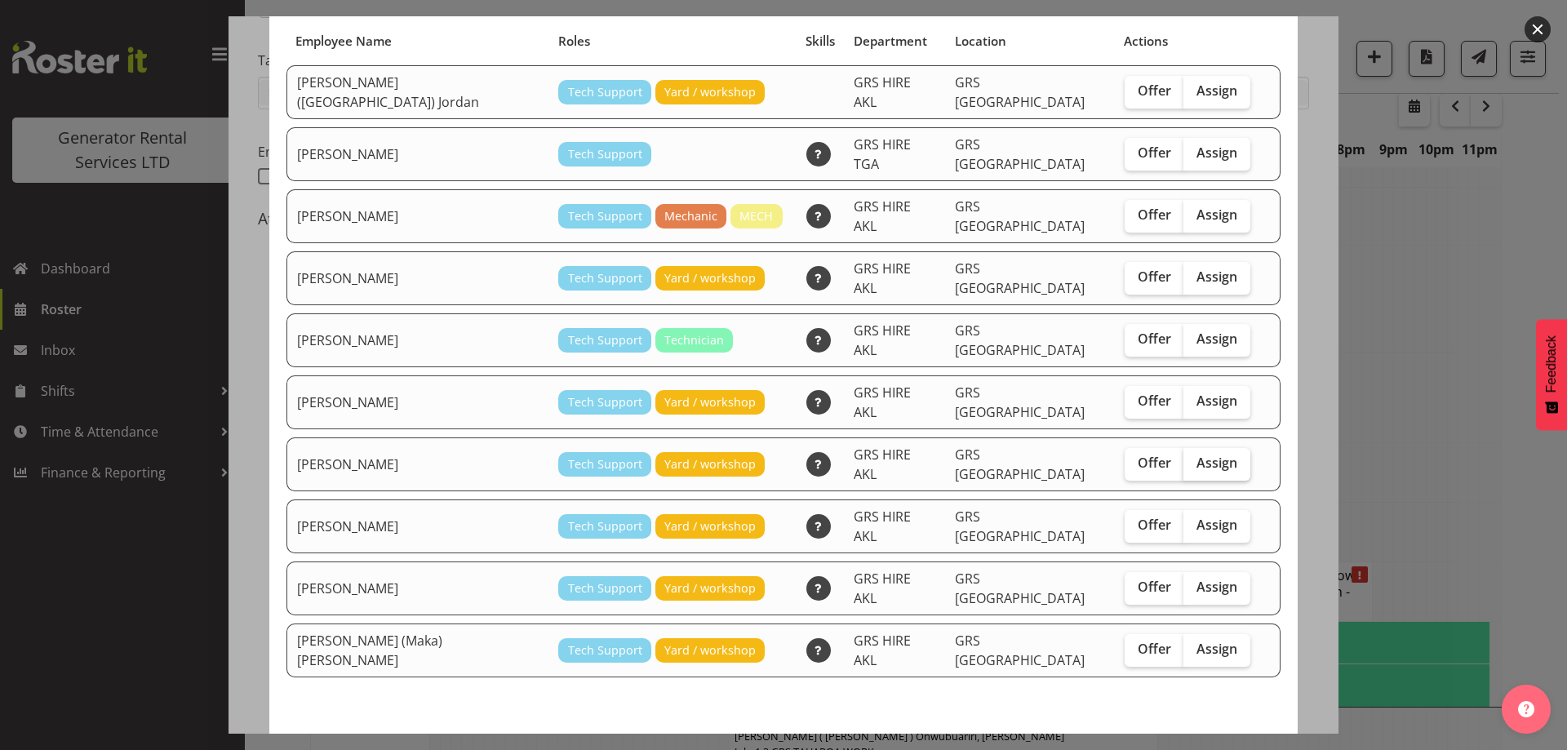
click at [1183, 448] on label "Assign" at bounding box center [1216, 464] width 67 height 33
click at [1183, 458] on input "Assign" at bounding box center [1188, 463] width 11 height 11
checkbox input "true"
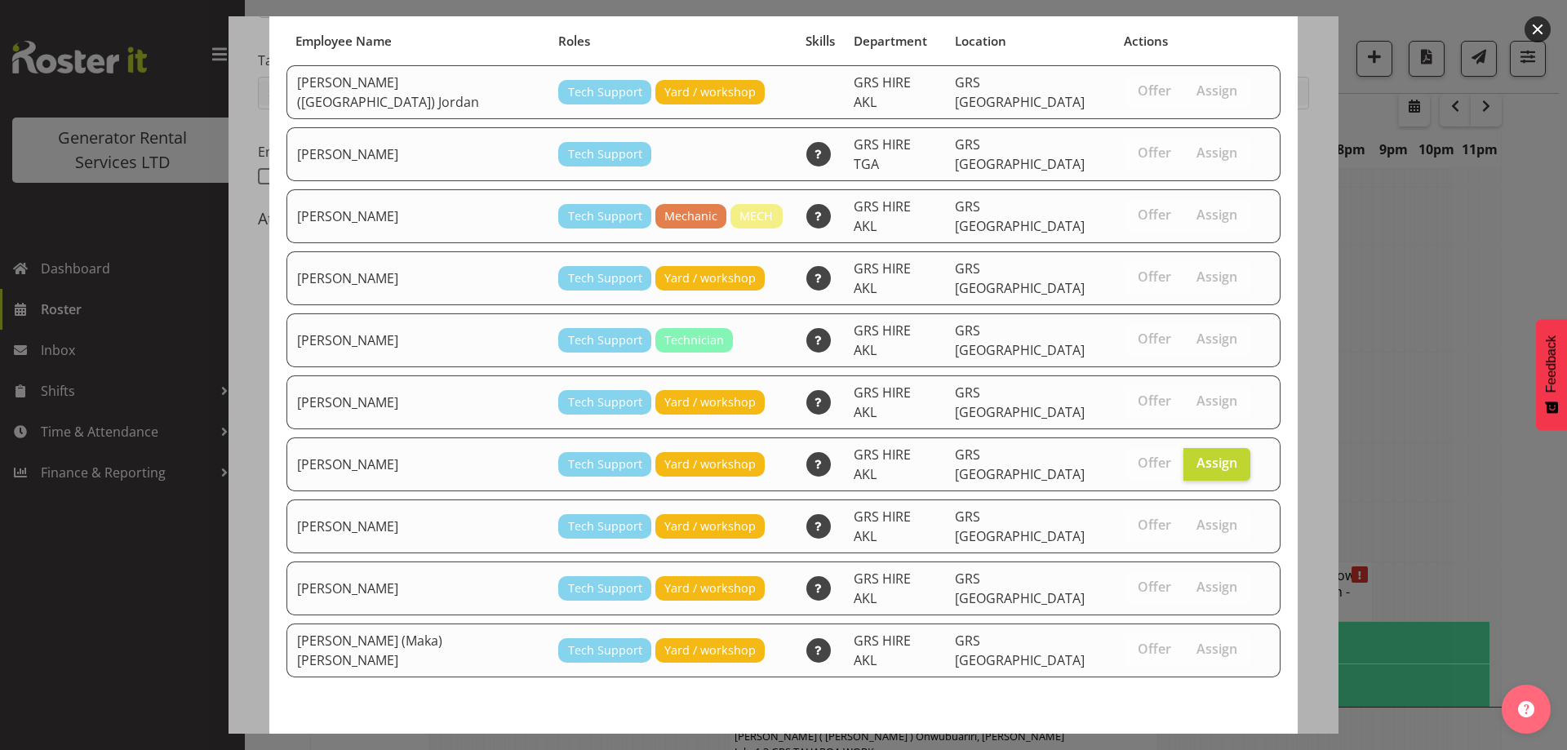
click at [1162, 739] on button "Assign Mina Nomani" at bounding box center [1188, 757] width 186 height 36
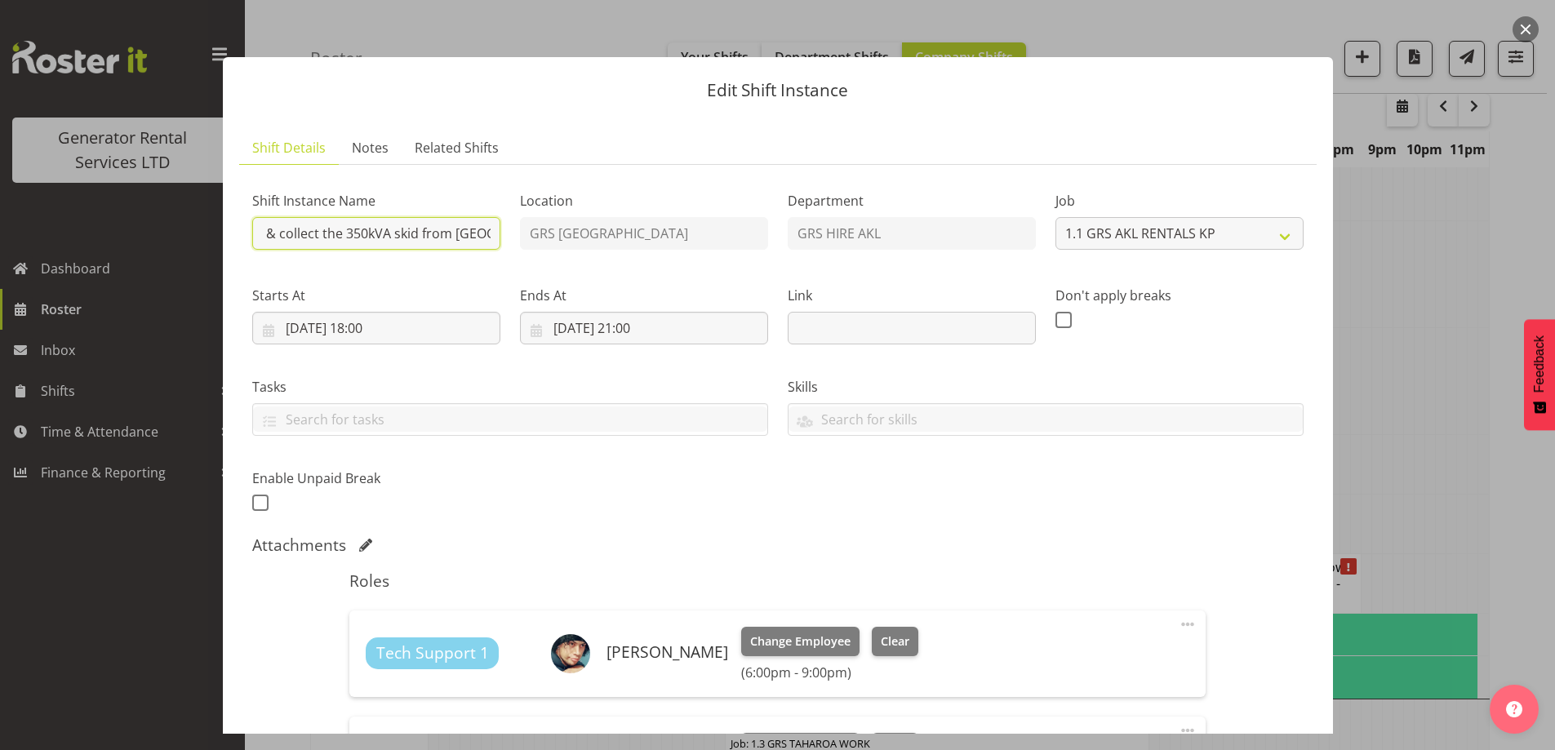
scroll to position [0, 203]
drag, startPoint x: 431, startPoint y: 237, endPoint x: 477, endPoint y: 237, distance: 46.5
click at [477, 236] on input "Vector - Shutdown & collect the 350kVA skid from Wairau. JSA and Induction form…" at bounding box center [376, 233] width 248 height 33
click at [415, 236] on input "Vector - Shutdown & collect the 350kVA skid from Wairau. JSA and Induction form…" at bounding box center [376, 233] width 248 height 33
drag, startPoint x: 415, startPoint y: 236, endPoint x: 477, endPoint y: 241, distance: 61.4
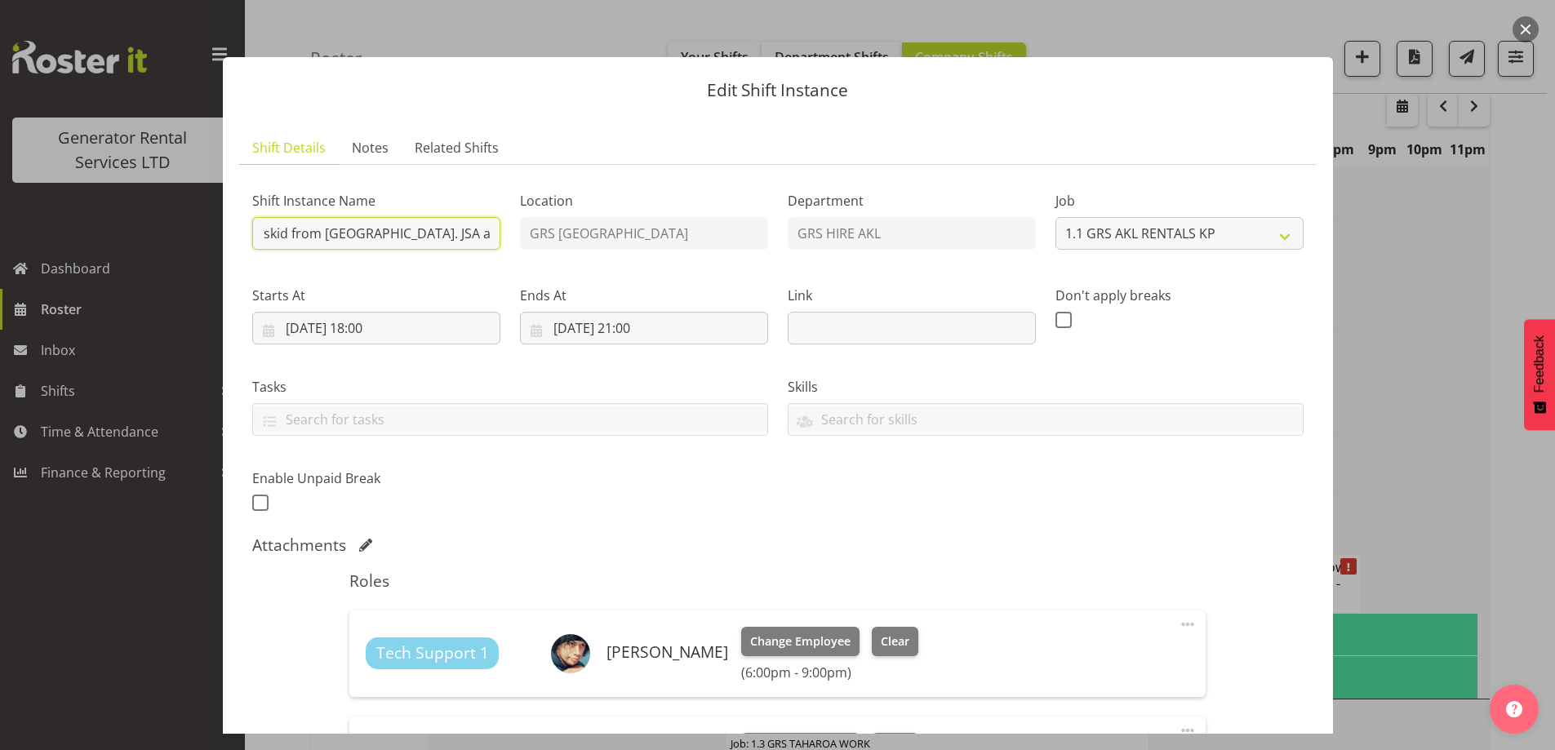
click at [477, 241] on input "Vector - Shutdown & collect the 350kVA skid from Wairau. JSA and Induction form…" at bounding box center [376, 233] width 248 height 33
click at [446, 238] on input "Vector - Shutdown & collect the 350kVA skid from Wairau. JSA and Induction form…" at bounding box center [376, 233] width 248 height 33
drag, startPoint x: 446, startPoint y: 238, endPoint x: 484, endPoint y: 239, distance: 38.4
click at [484, 239] on input "Vector - Shutdown & collect the 350kVA skid from Wairau. JSA and Induction form…" at bounding box center [376, 233] width 248 height 33
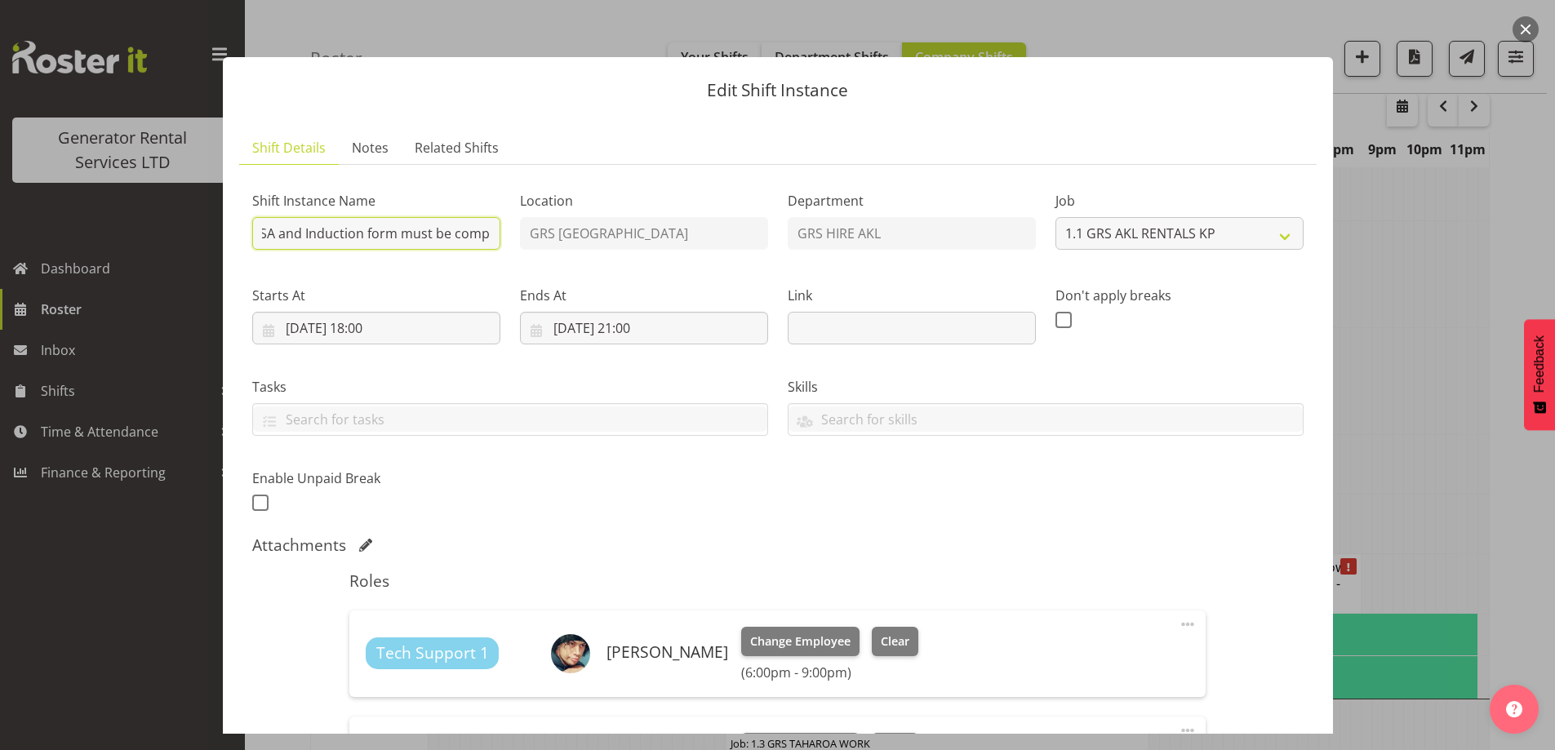
scroll to position [0, 504]
click at [442, 235] on input "Vector - Shutdown & collect the 350kVA skid from Wairau. JSA and Induction form…" at bounding box center [376, 233] width 248 height 33
drag, startPoint x: 442, startPoint y: 235, endPoint x: 482, endPoint y: 238, distance: 40.1
click at [482, 238] on input "Vector - Shutdown & collect the 350kVA skid from Wairau. JSA and Induction form…" at bounding box center [376, 233] width 248 height 33
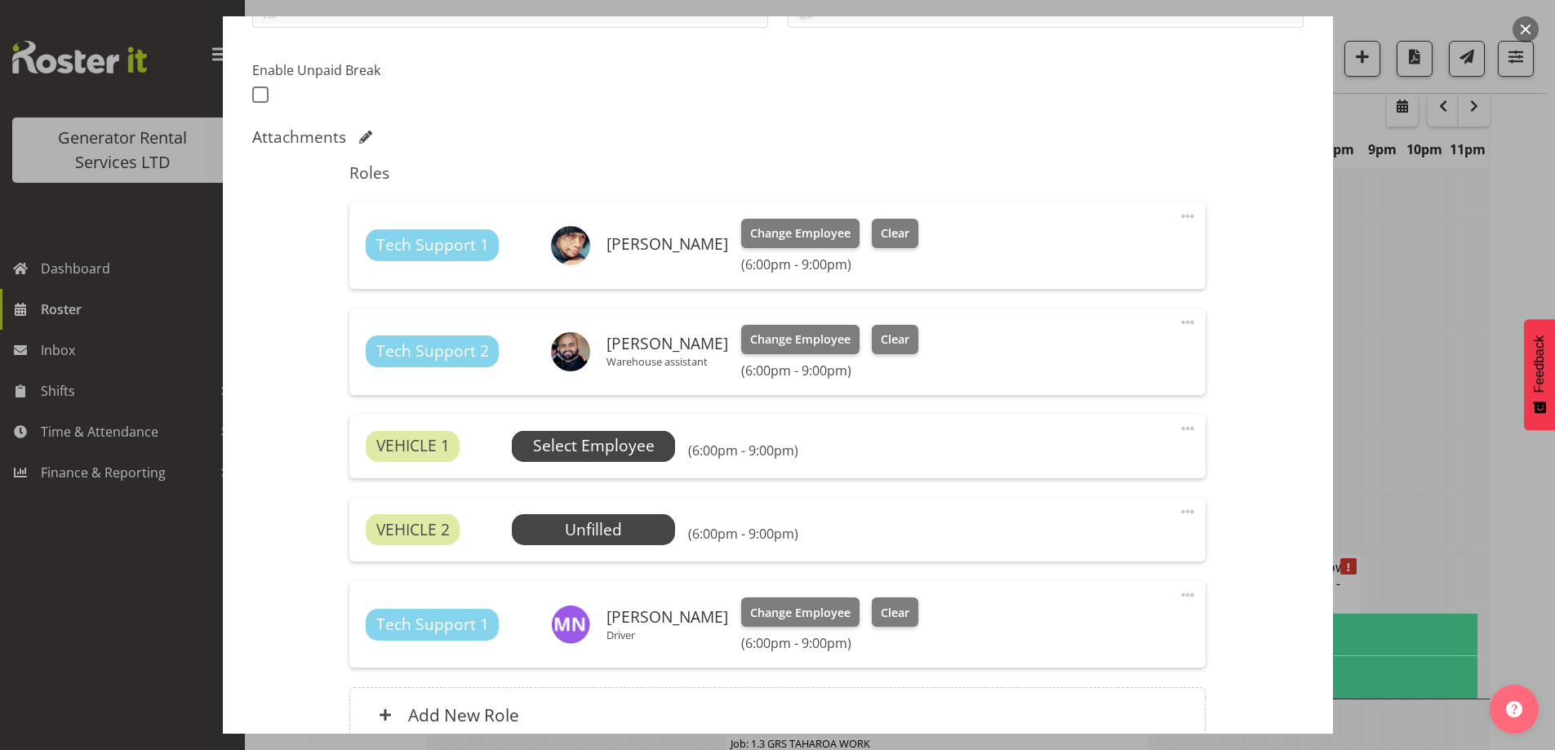
scroll to position [0, 0]
click at [615, 451] on span "Select Employee" at bounding box center [594, 446] width 122 height 24
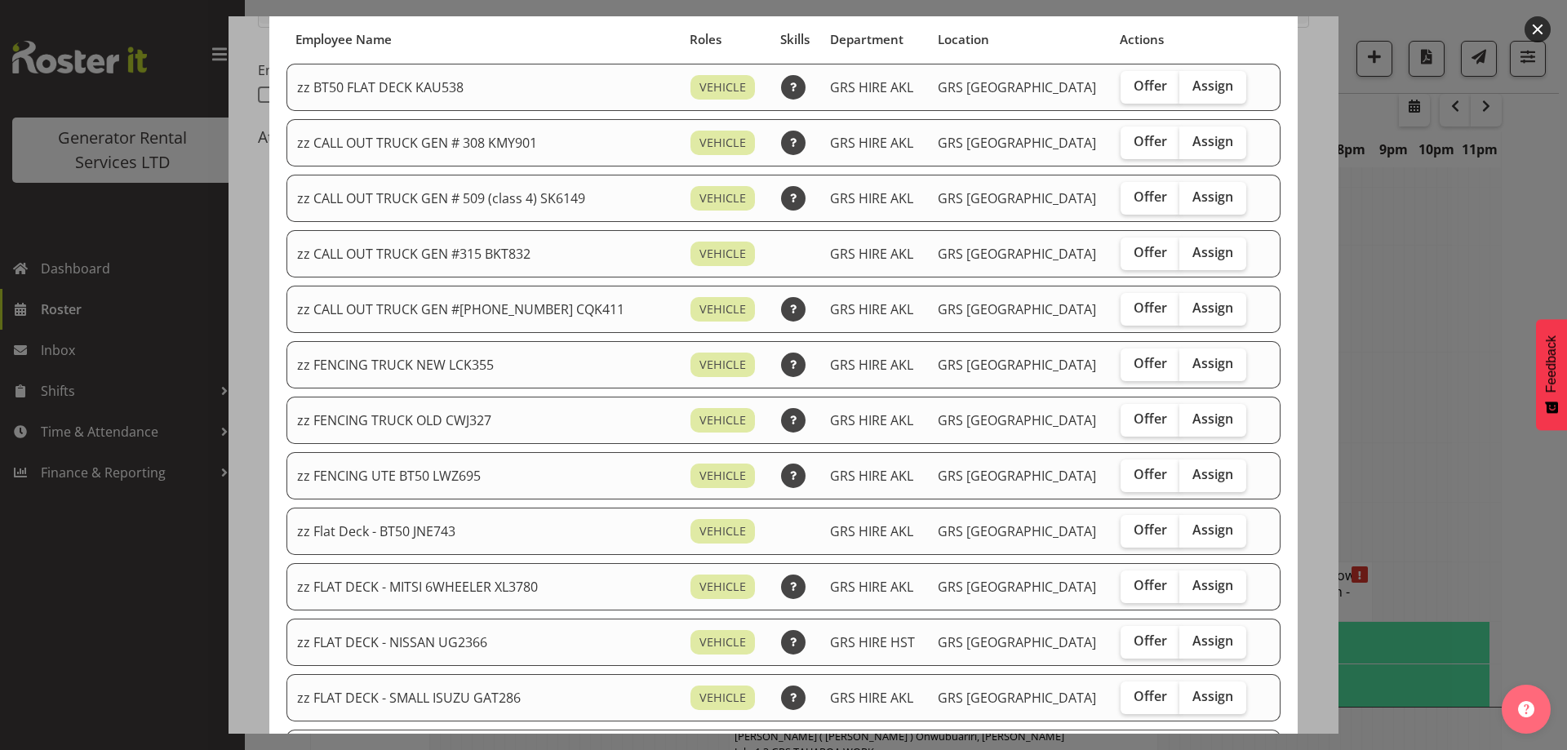
scroll to position [245, 0]
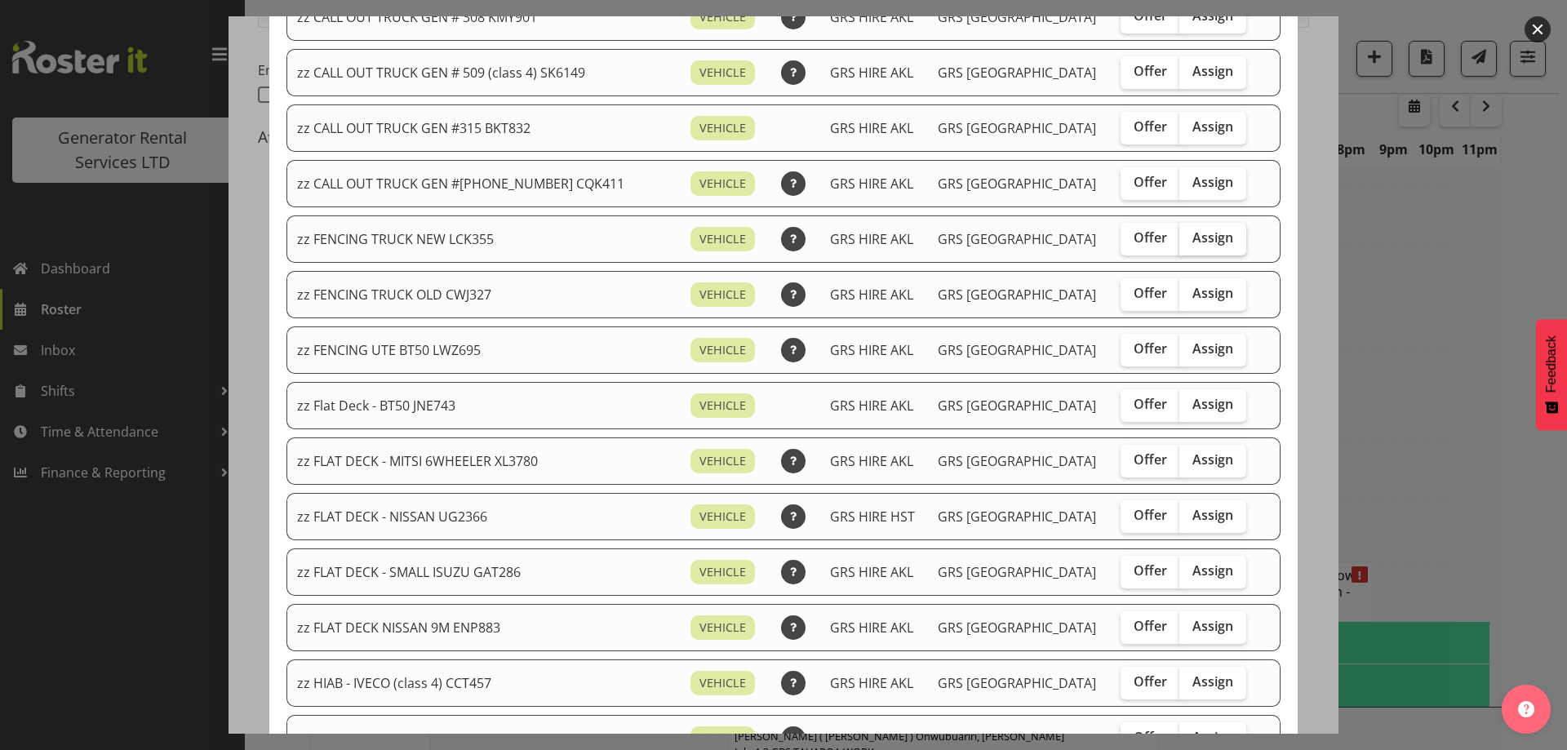
click at [1215, 242] on label "Assign" at bounding box center [1212, 239] width 67 height 33
click at [1190, 242] on input "Assign" at bounding box center [1184, 238] width 11 height 11
checkbox input "true"
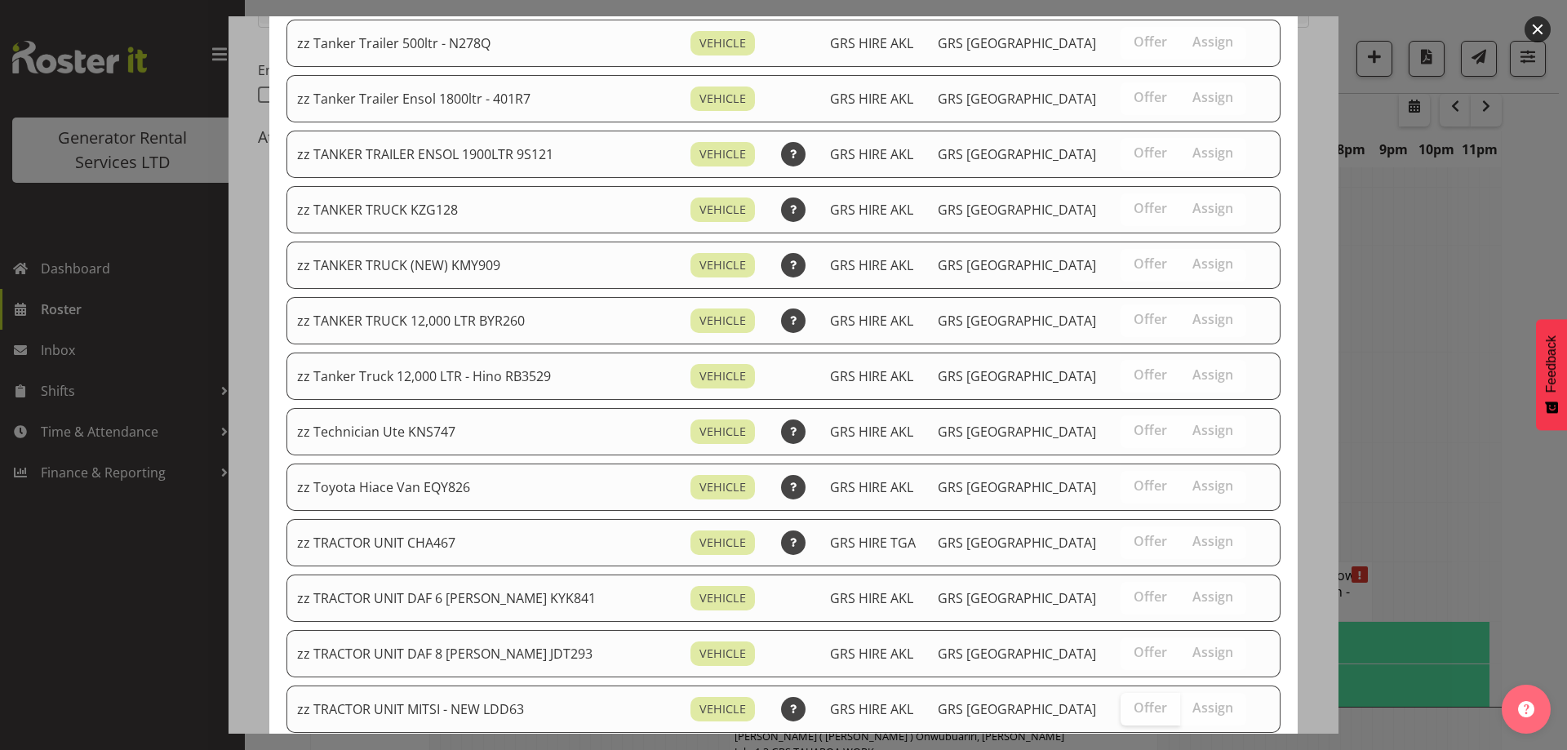
scroll to position [2060, 0]
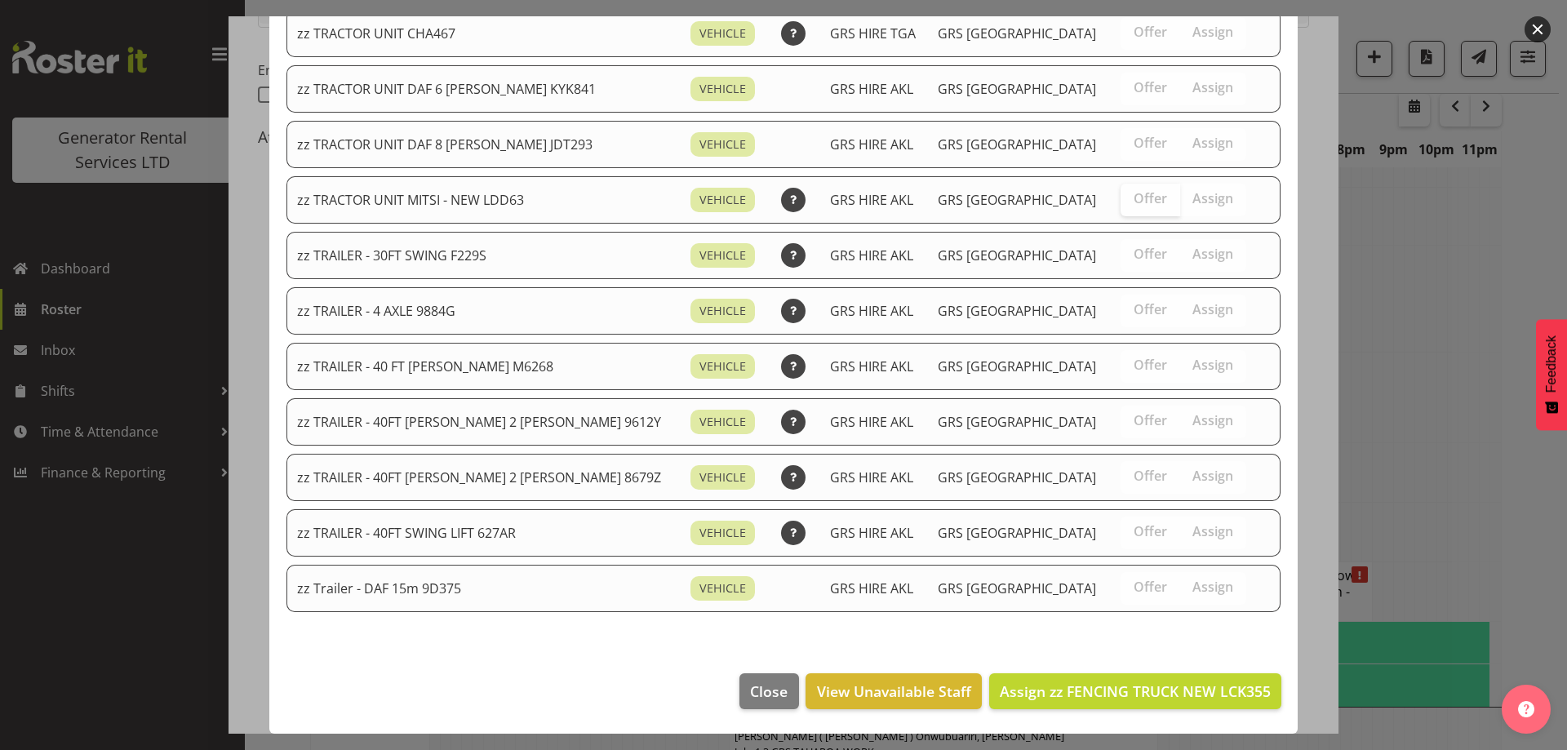
click at [1138, 712] on footer "Close View Unavailable Staff Assign zz FENCING TRUCK NEW LCK355" at bounding box center [783, 695] width 1028 height 77
click at [1137, 697] on span "Assign zz FENCING TRUCK NEW LCK355" at bounding box center [1135, 691] width 271 height 20
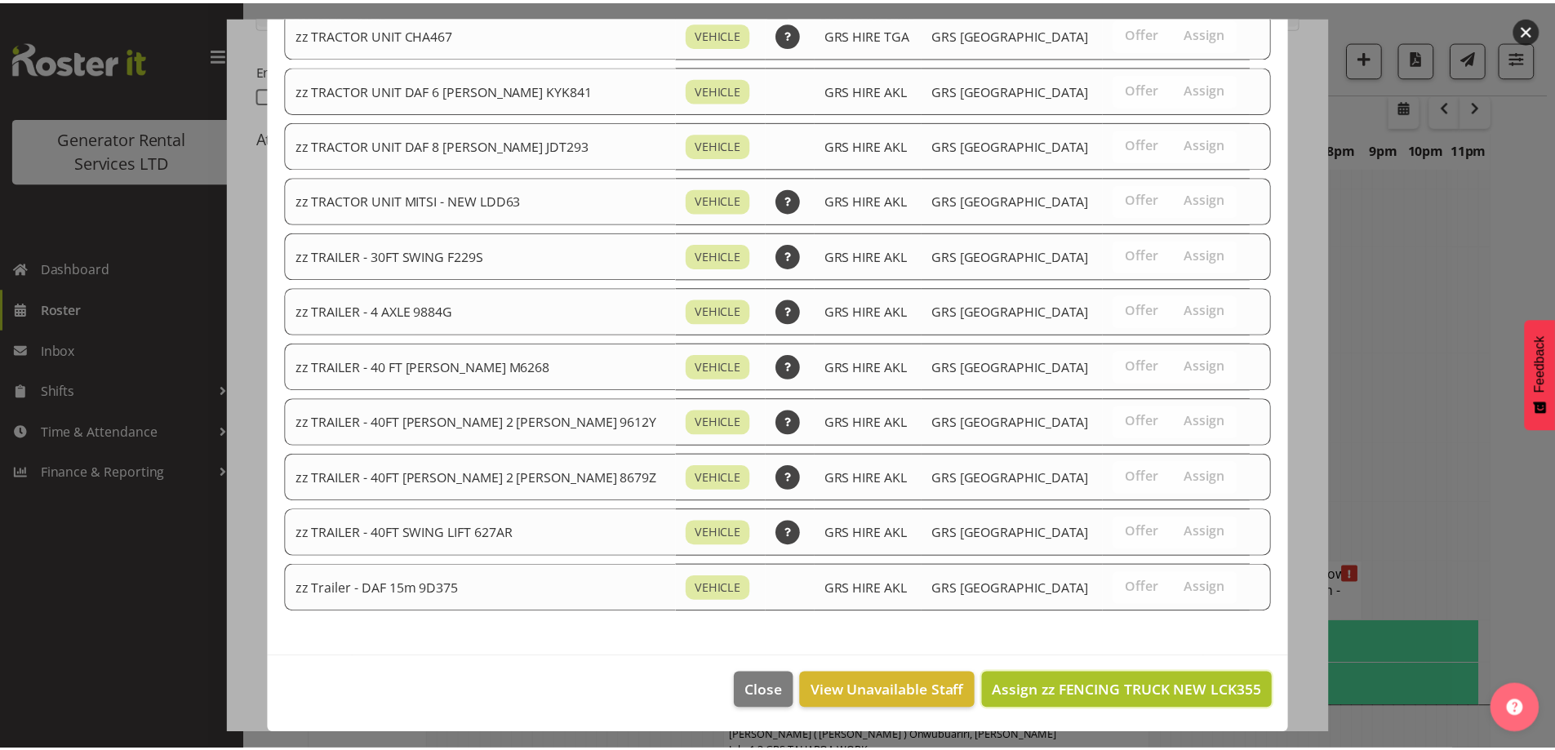
scroll to position [1699, 0]
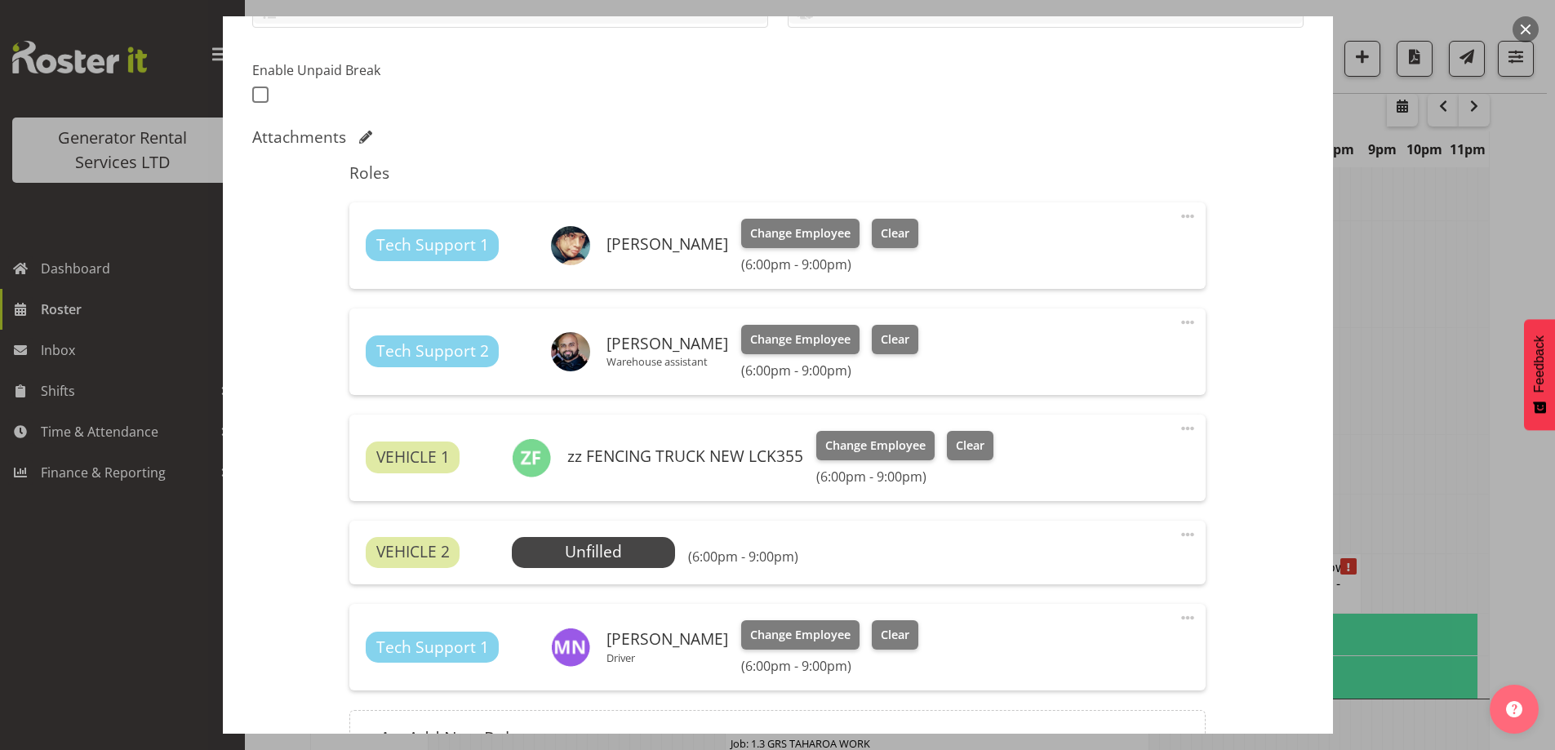
click at [633, 535] on div "VEHICLE 2 Unfilled Select Employee (6:00pm - 9:00pm) Edit Cover Role Delete" at bounding box center [777, 553] width 856 height 64
click at [628, 555] on span "Select Employee" at bounding box center [594, 552] width 122 height 24
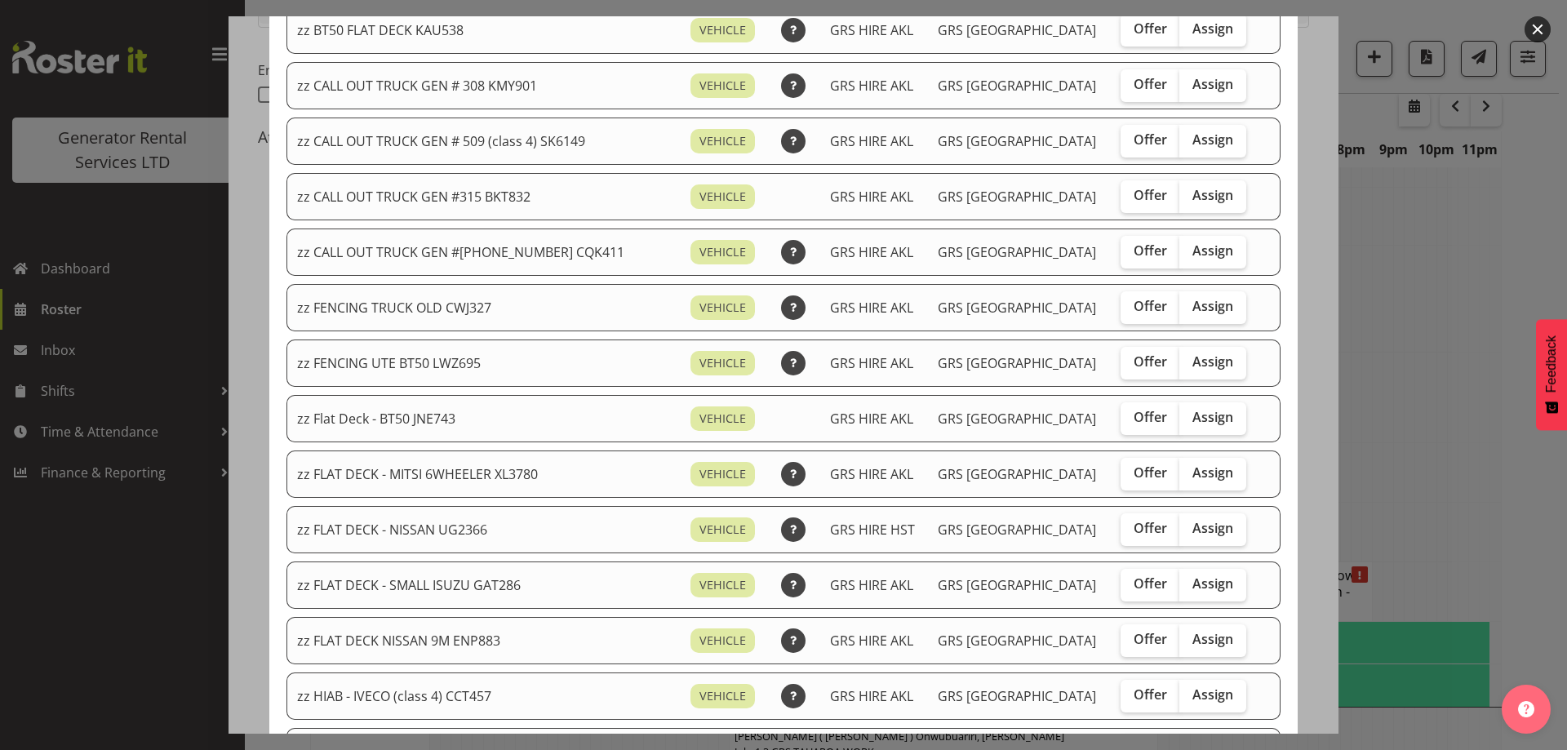
scroll to position [326, 0]
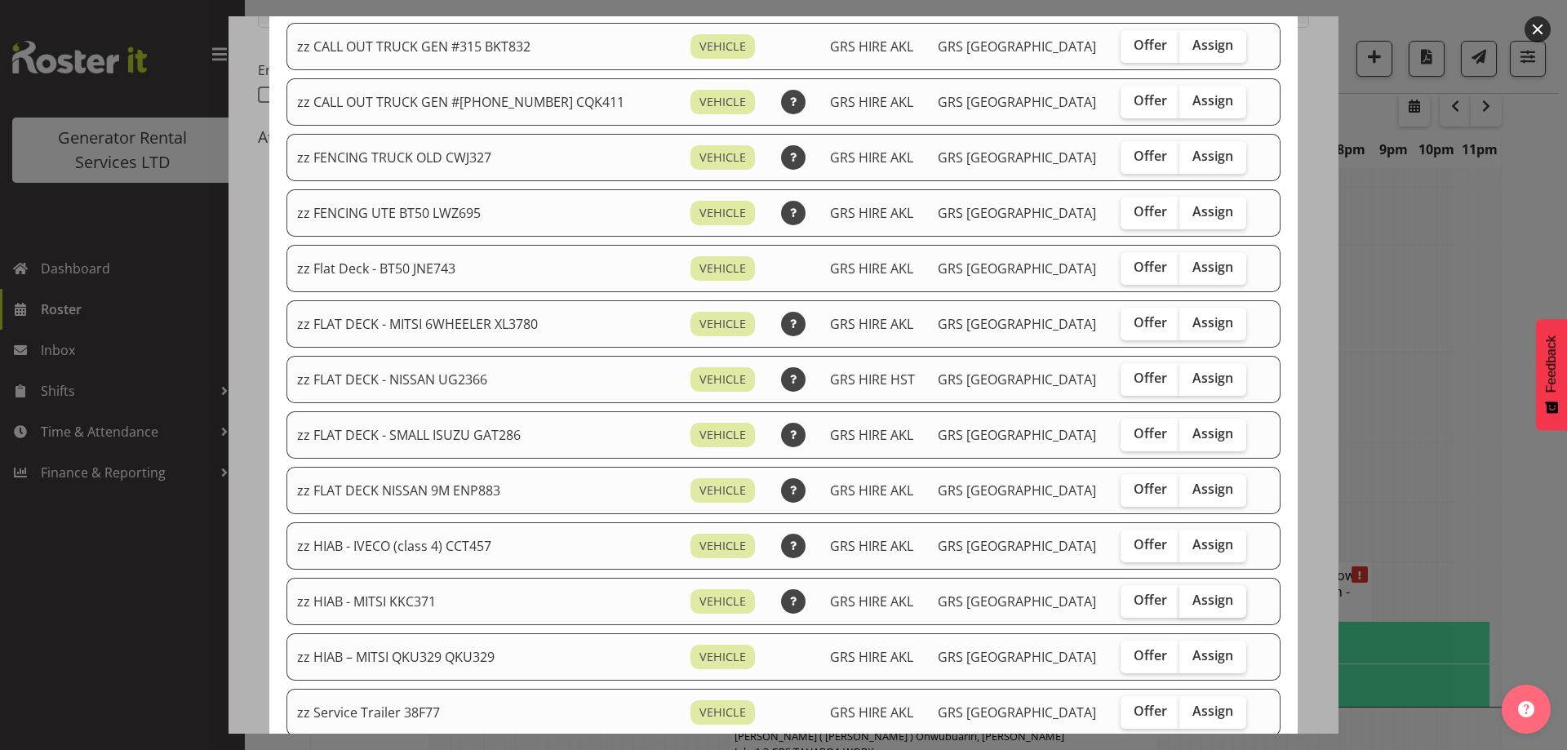
click at [1192, 599] on span "Assign" at bounding box center [1212, 600] width 41 height 16
click at [1182, 599] on input "Assign" at bounding box center [1184, 600] width 11 height 11
checkbox input "true"
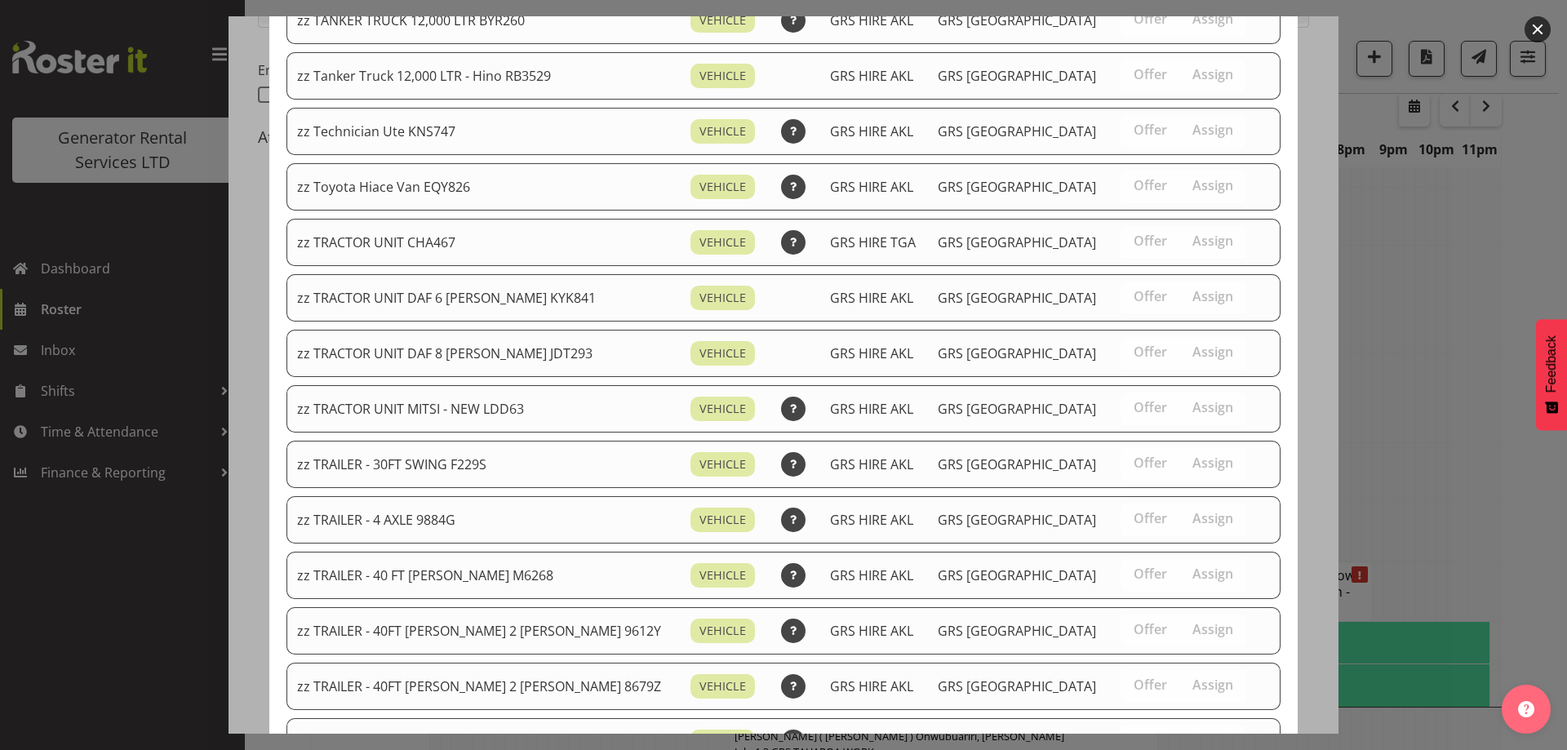
scroll to position [2004, 0]
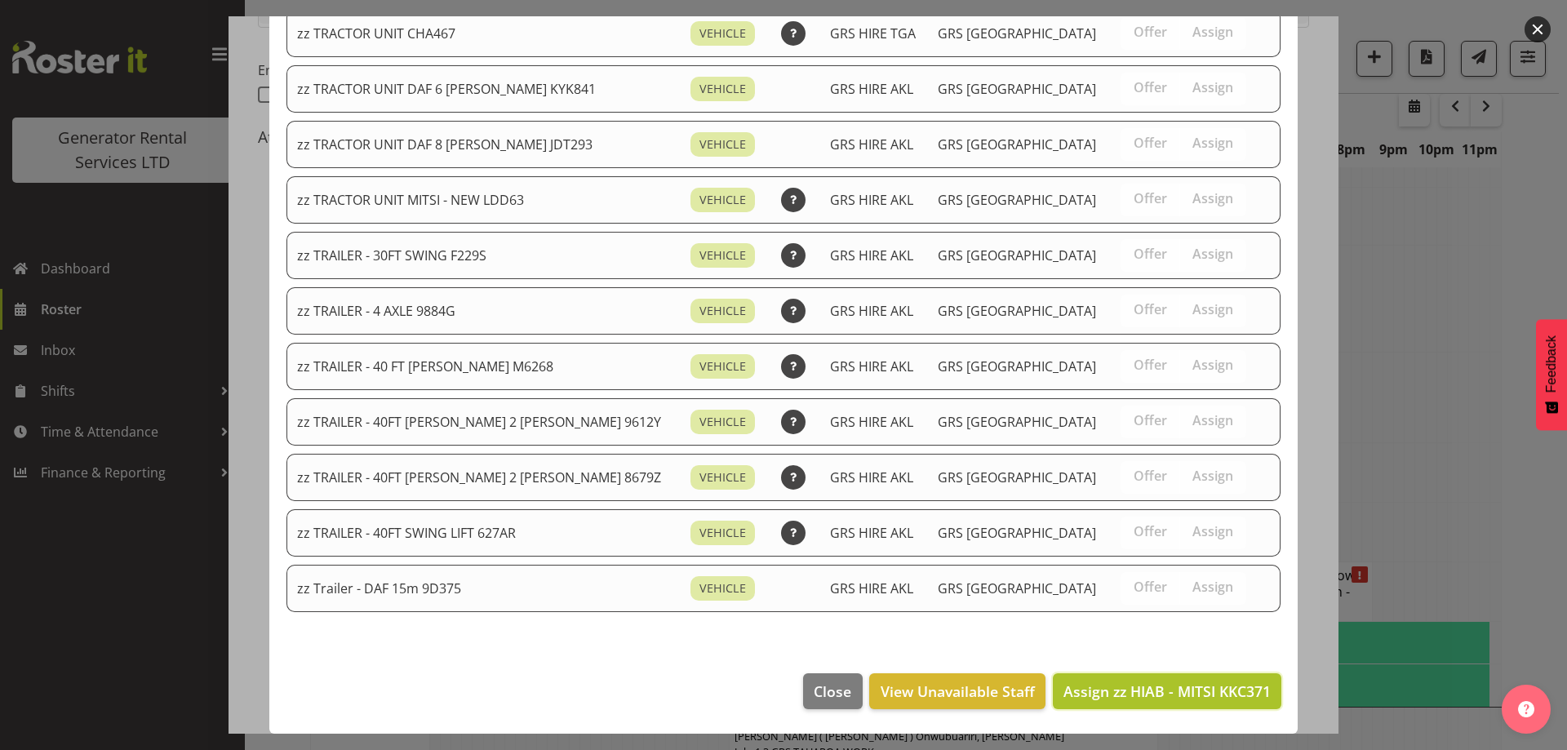
click at [1139, 692] on span "Assign zz HIAB - MITSI KKC371" at bounding box center [1166, 691] width 207 height 20
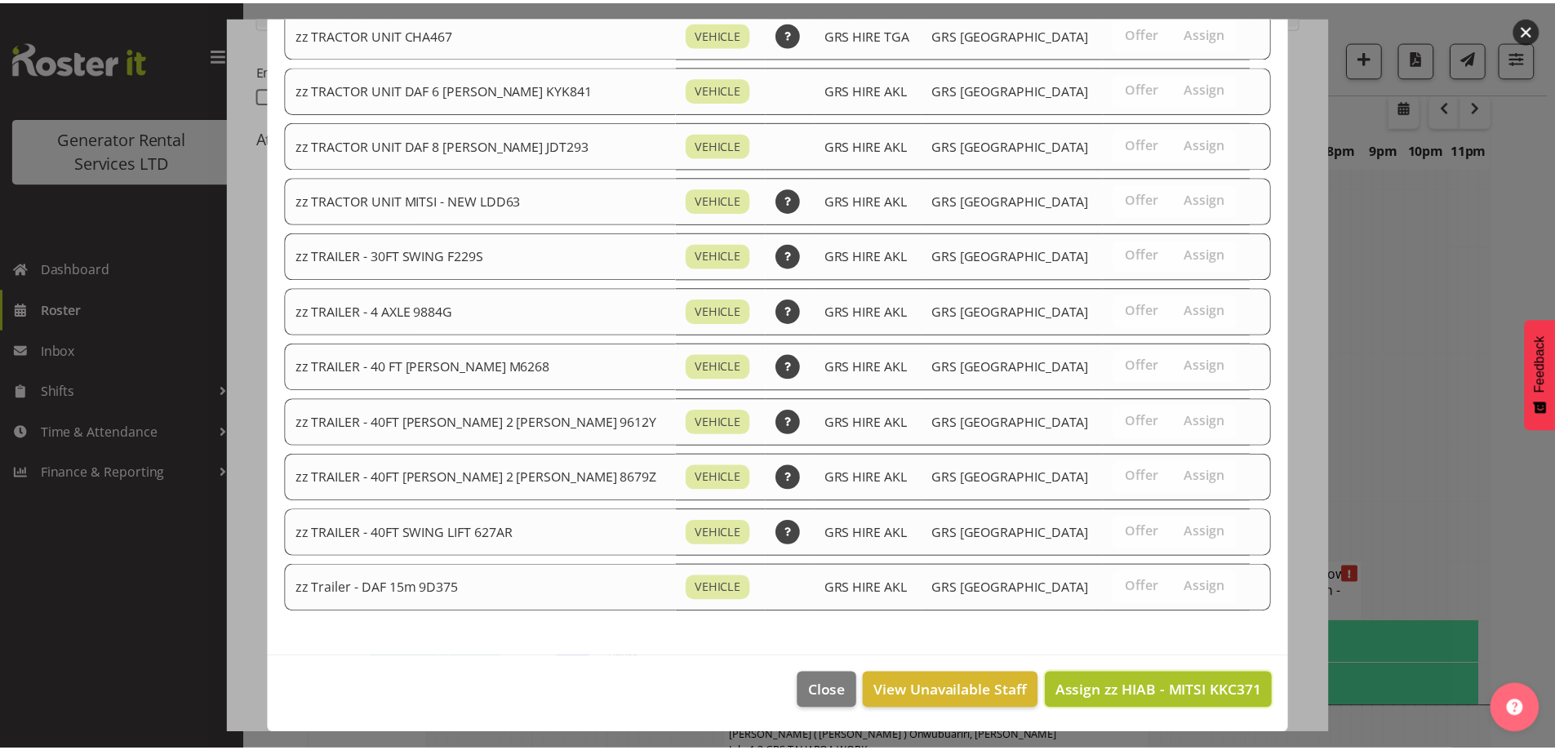
scroll to position [1699, 0]
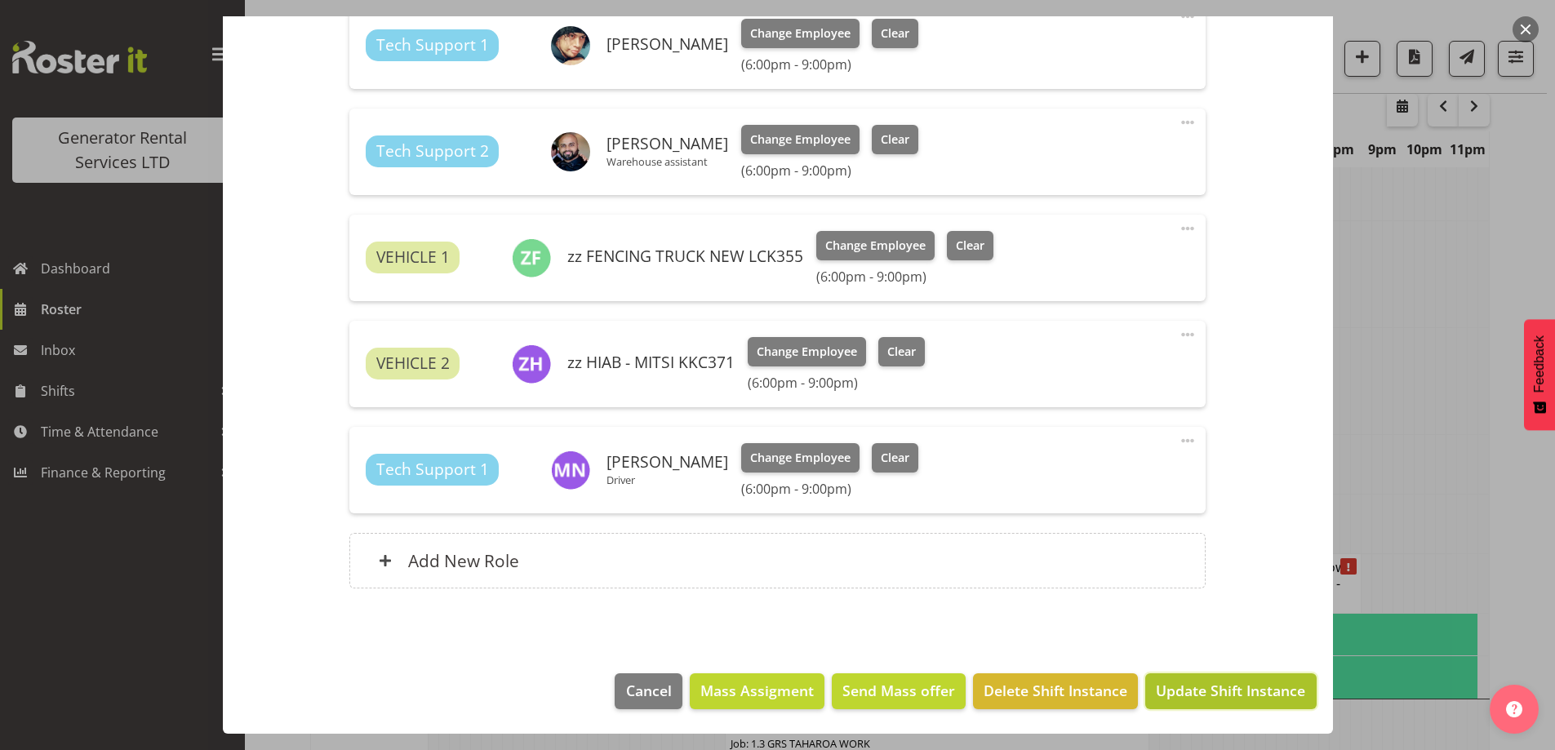
click at [1214, 685] on span "Update Shift Instance" at bounding box center [1230, 690] width 149 height 21
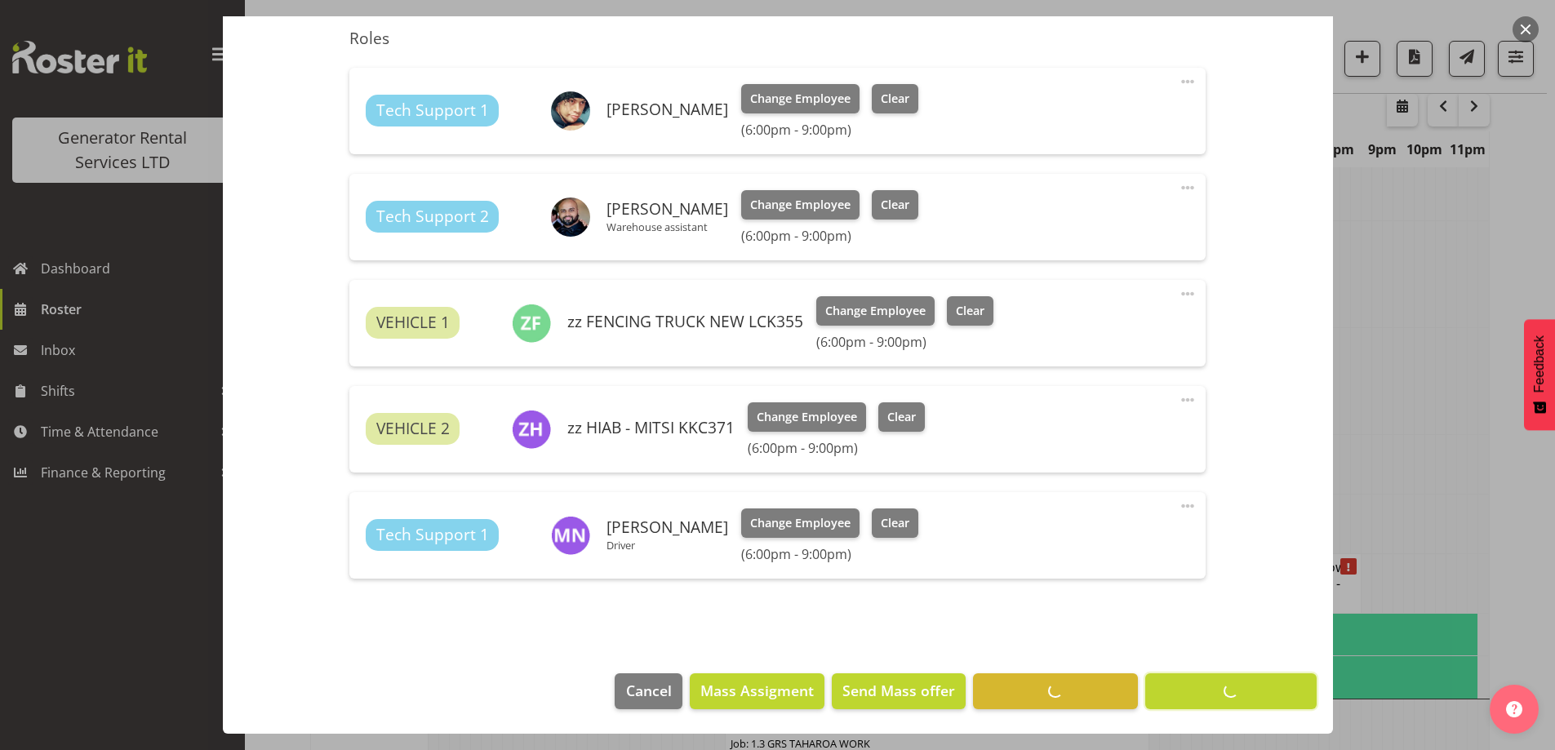
scroll to position [57, 0]
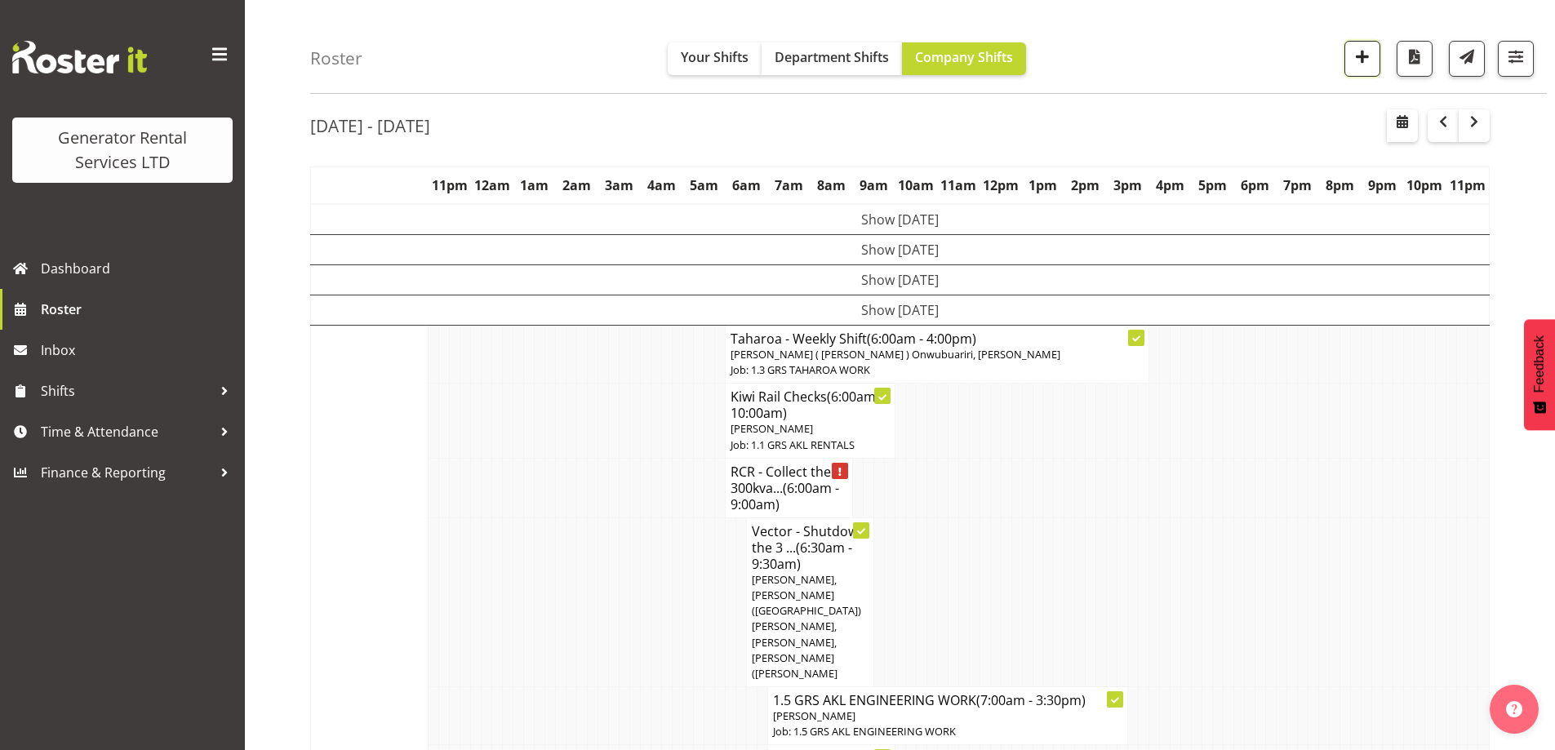
click at [1365, 57] on span "button" at bounding box center [1362, 56] width 21 height 21
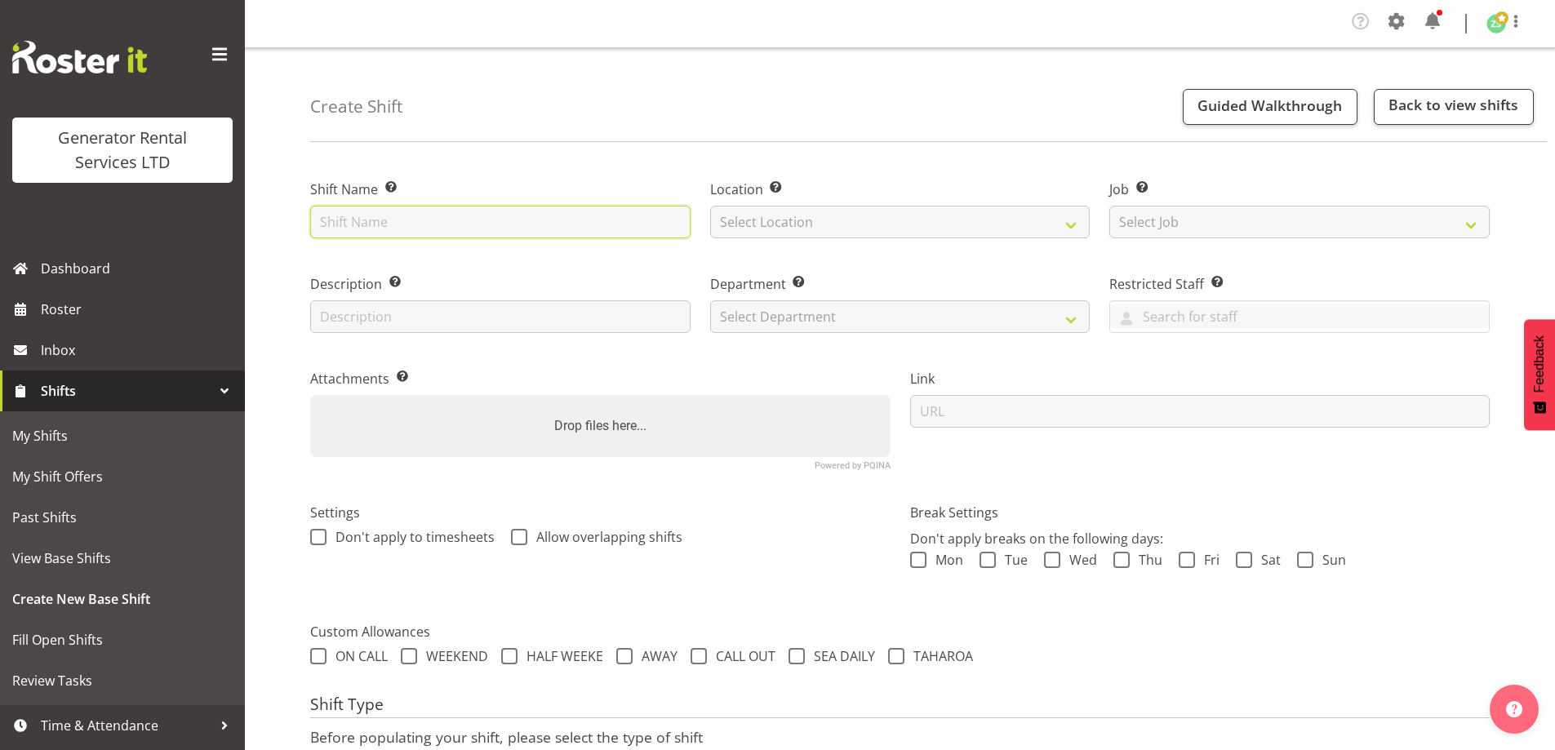
click at [526, 226] on input "text" at bounding box center [500, 222] width 380 height 33
paste input "Callander Electric - Deliver a 150kva and cable to Macrennie Construction Site,…"
type input "Callander Electric - Deliver a 150kva and cable to Macrennie Construction Site,…"
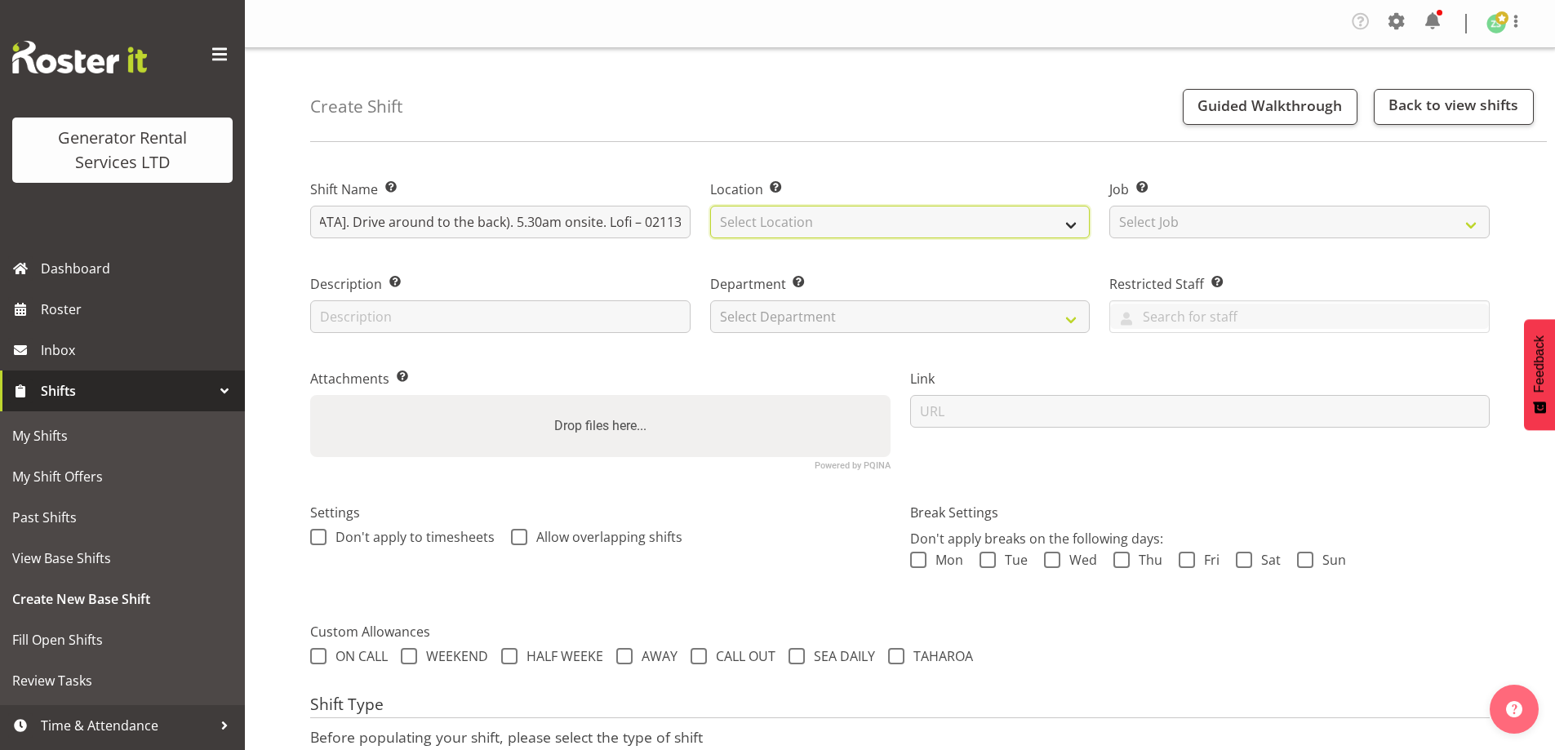
scroll to position [0, 0]
click at [863, 226] on select "Select Location [GEOGRAPHIC_DATA] [GEOGRAPHIC_DATA]" at bounding box center [900, 222] width 380 height 33
select select "28"
click at [710, 206] on select "Select Location [GEOGRAPHIC_DATA] [GEOGRAPHIC_DATA]" at bounding box center [900, 222] width 380 height 33
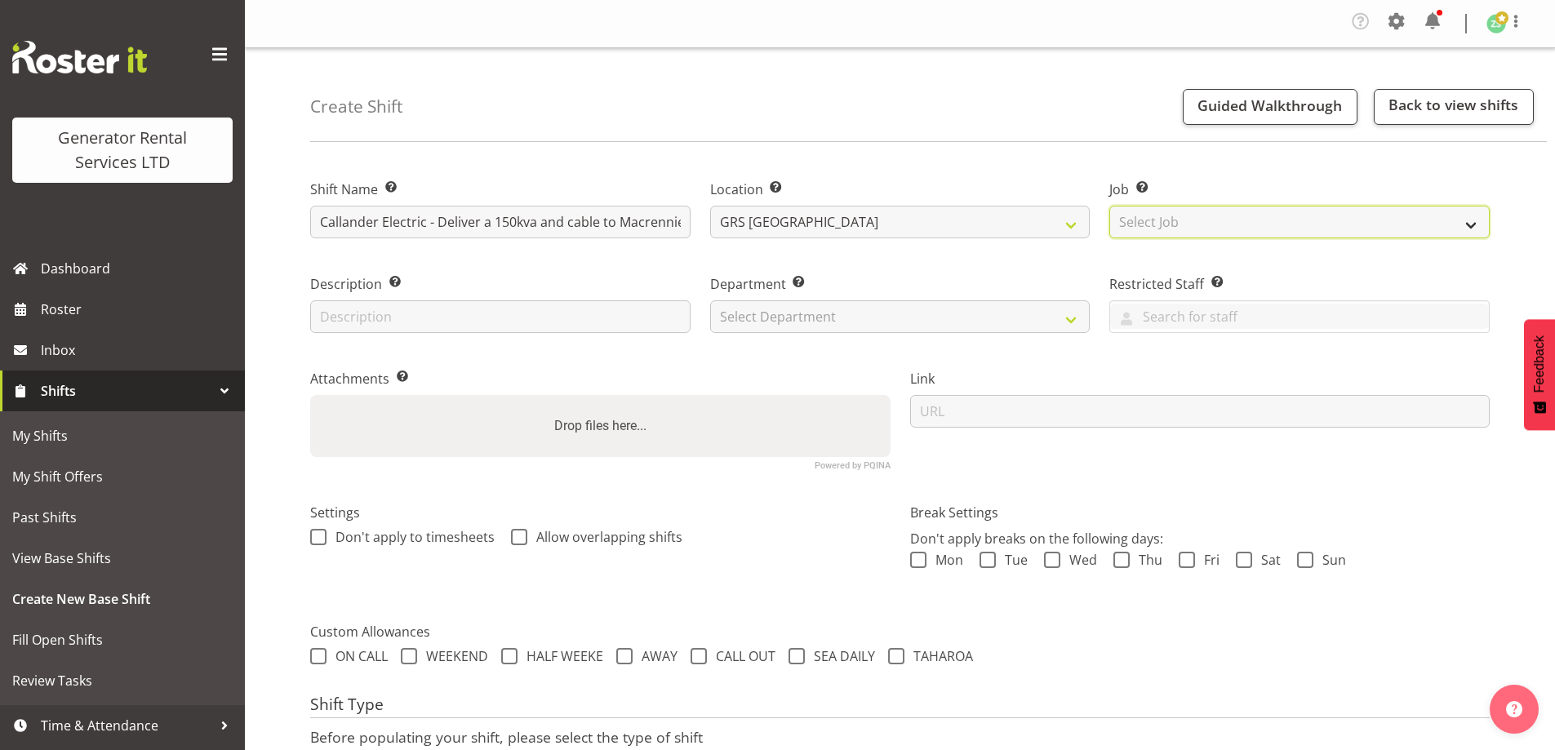
click at [1200, 221] on select "Select Job Create new job 1.1 GRS AKL RENTALS 1.1 GRS AKL RENTALS AC 1.1 GRS AK…" at bounding box center [1299, 222] width 380 height 33
select select "9"
click at [1109, 206] on select "Select Job Create new job 1.1 GRS AKL RENTALS 1.1 GRS AKL RENTALS AC 1.1 GRS AK…" at bounding box center [1299, 222] width 380 height 33
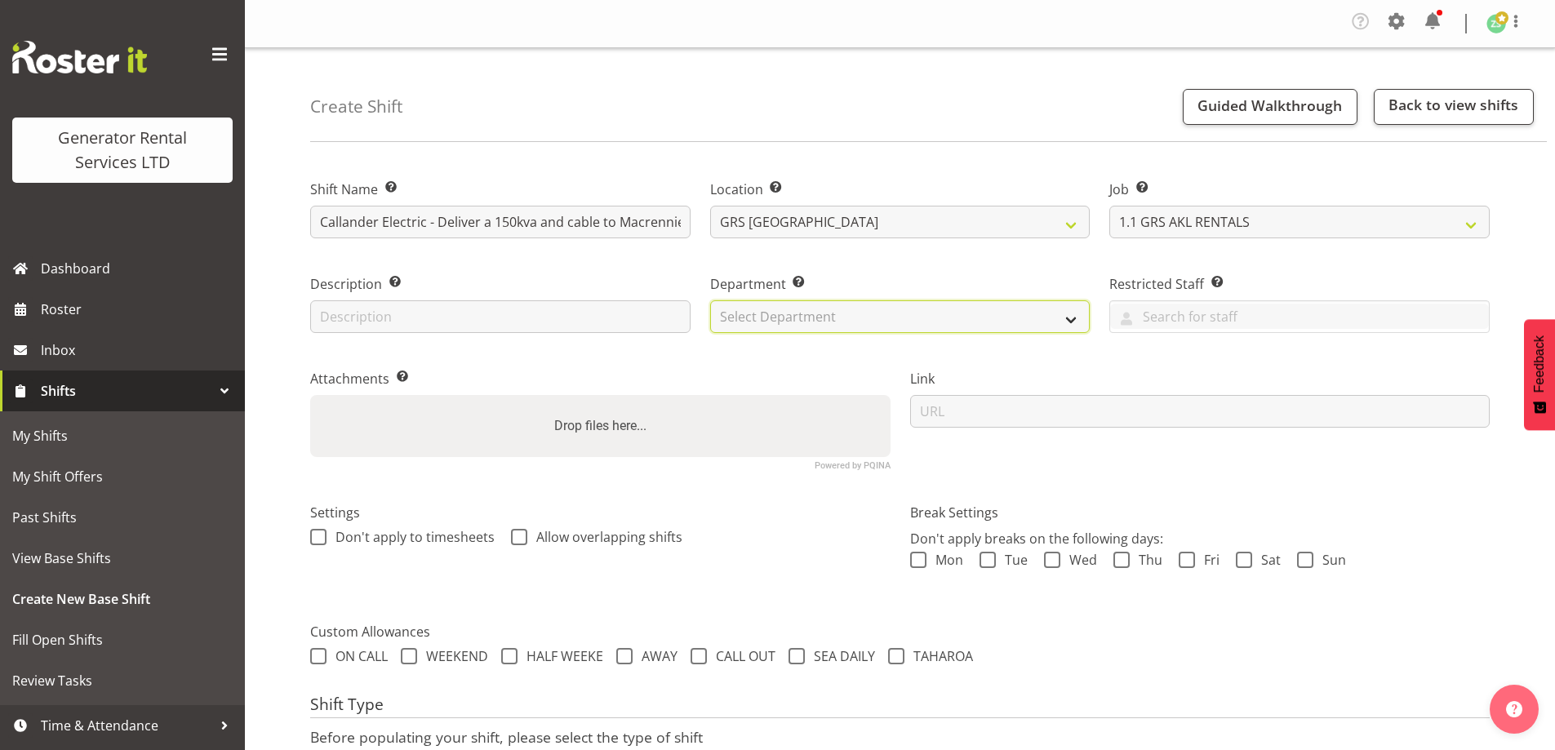
click at [944, 327] on select "Select Department GRS ADMIN AKL GRS HIRE AKL GRS HIRE TGA GRS HIRE HST GRS ENGI…" at bounding box center [900, 316] width 380 height 33
select select "20"
click at [710, 300] on select "Select Department GRS ADMIN AKL GRS HIRE AKL GRS HIRE TGA GRS HIRE HST GRS ENGI…" at bounding box center [900, 316] width 380 height 33
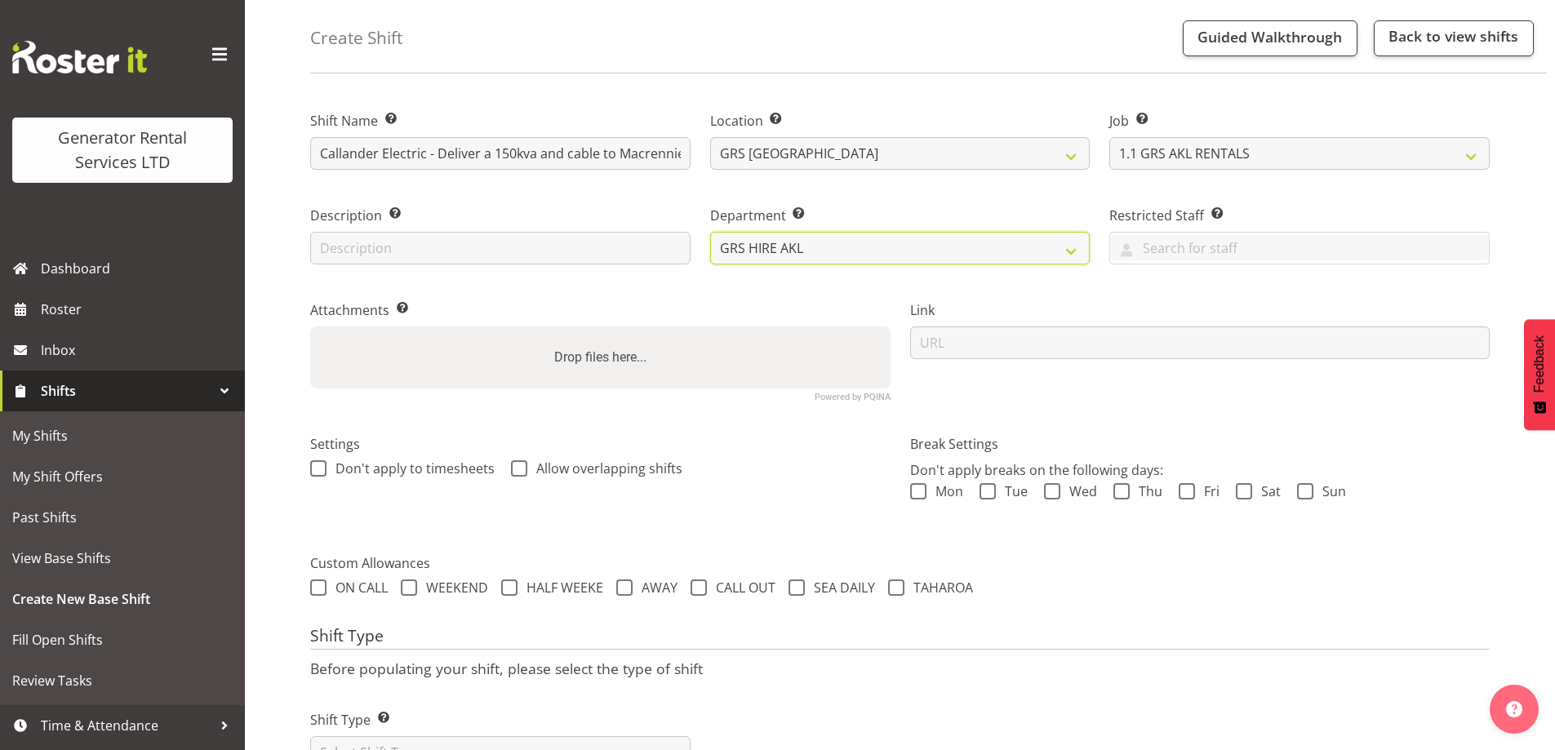
scroll to position [138, 0]
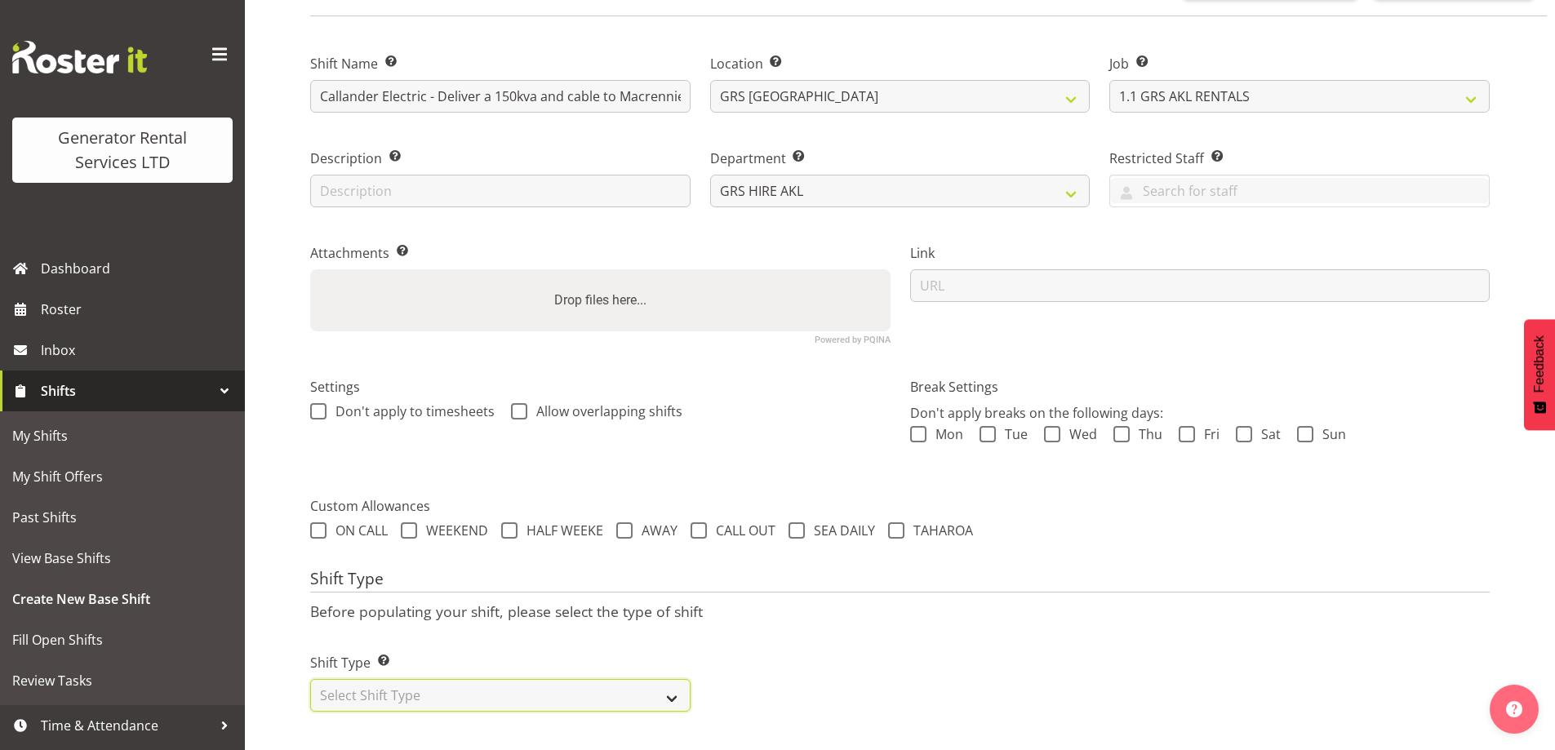
click at [474, 695] on select "Select Shift Type One Off Shift Recurring Shift Rotating Shift" at bounding box center [500, 695] width 380 height 33
select select "one_off"
click at [310, 679] on select "Select Shift Type One Off Shift Recurring Shift Rotating Shift" at bounding box center [500, 695] width 380 height 33
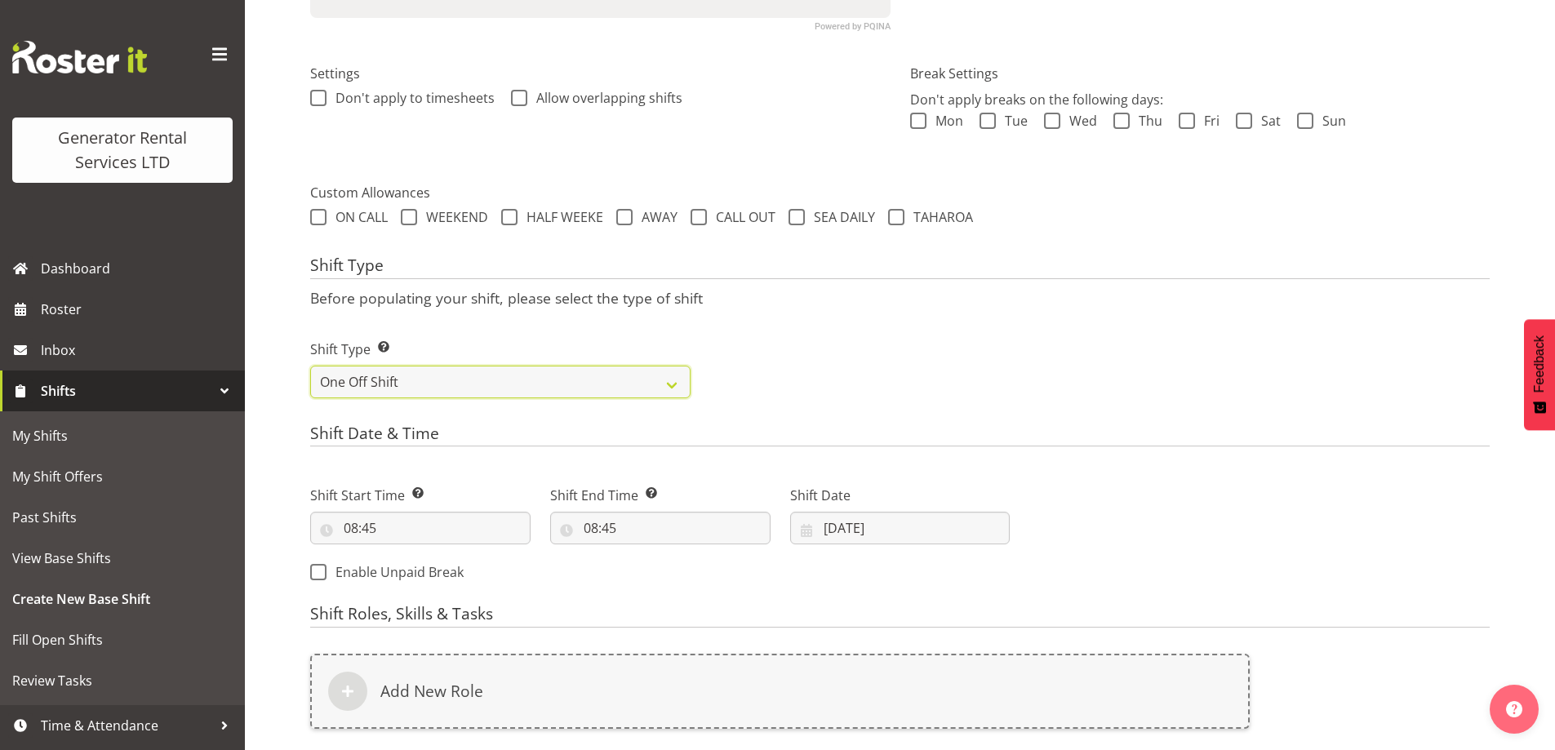
scroll to position [464, 0]
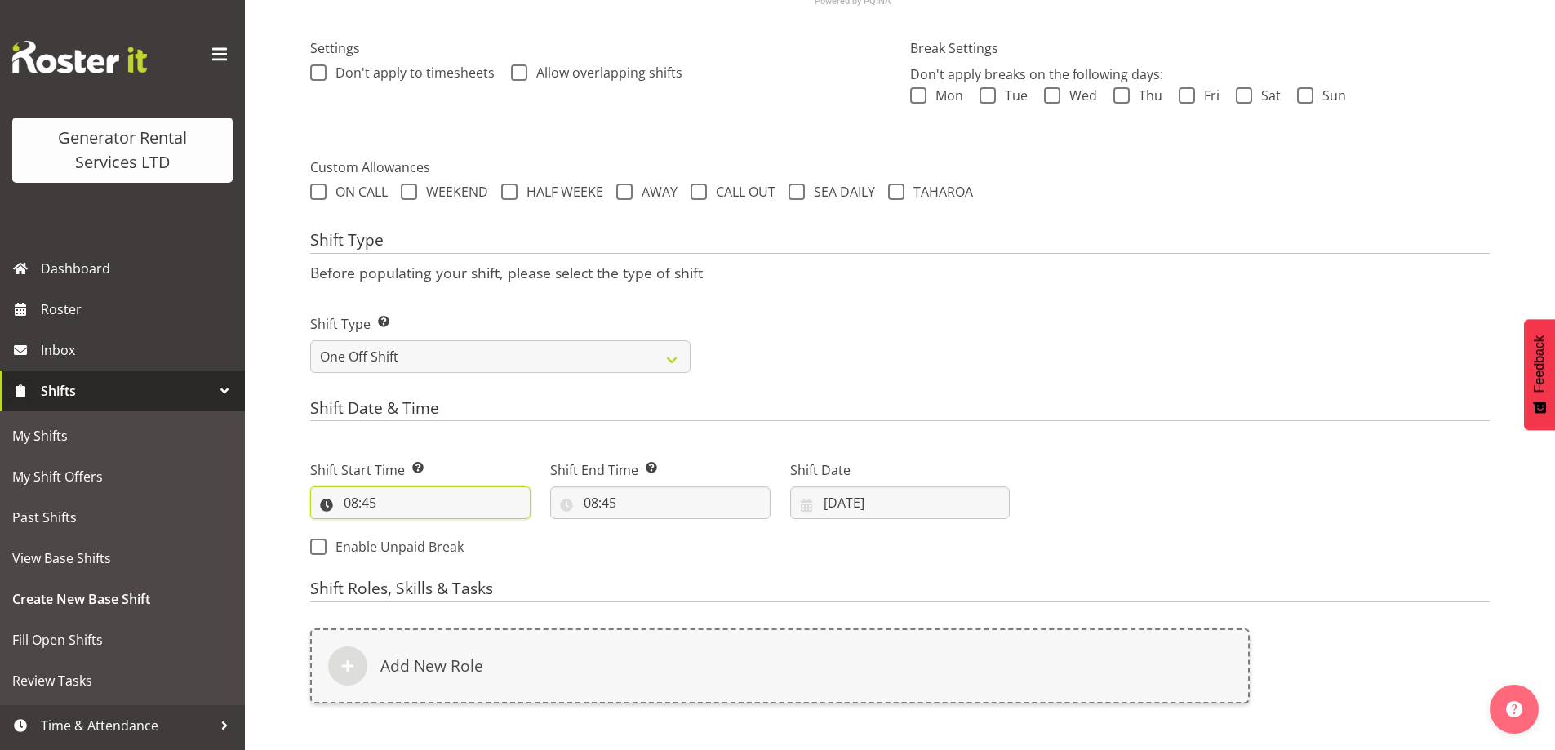
click at [488, 498] on input "08:45" at bounding box center [420, 502] width 220 height 33
click at [424, 544] on select "00 01 02 03 04 05 06 07 08 09 10 11 12 13 14 15 16 17 18 19 20 21 22 23" at bounding box center [421, 545] width 37 height 33
select select "4"
click at [403, 529] on select "00 01 02 03 04 05 06 07 08 09 10 11 12 13 14 15 16 17 18 19 20 21 22 23" at bounding box center [421, 545] width 37 height 33
type input "04:45"
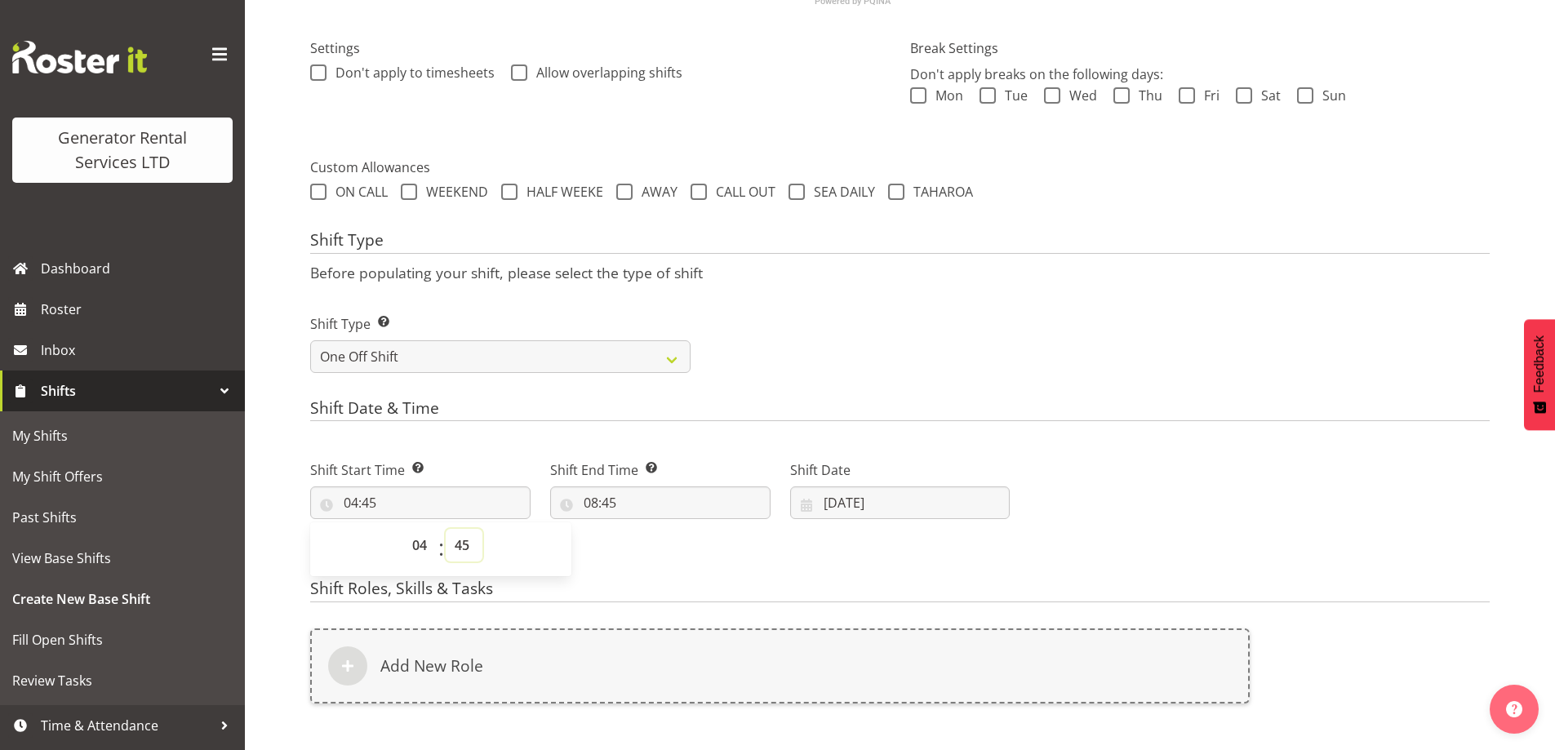
drag, startPoint x: 462, startPoint y: 541, endPoint x: 463, endPoint y: 530, distance: 10.6
click at [462, 541] on select "00 01 02 03 04 05 06 07 08 09 10 11 12 13 14 15 16 17 18 19 20 21 22 23 24 25 2…" at bounding box center [464, 545] width 37 height 33
select select "30"
click at [446, 529] on select "00 01 02 03 04 05 06 07 08 09 10 11 12 13 14 15 16 17 18 19 20 21 22 23 24 25 2…" at bounding box center [464, 545] width 37 height 33
type input "04:30"
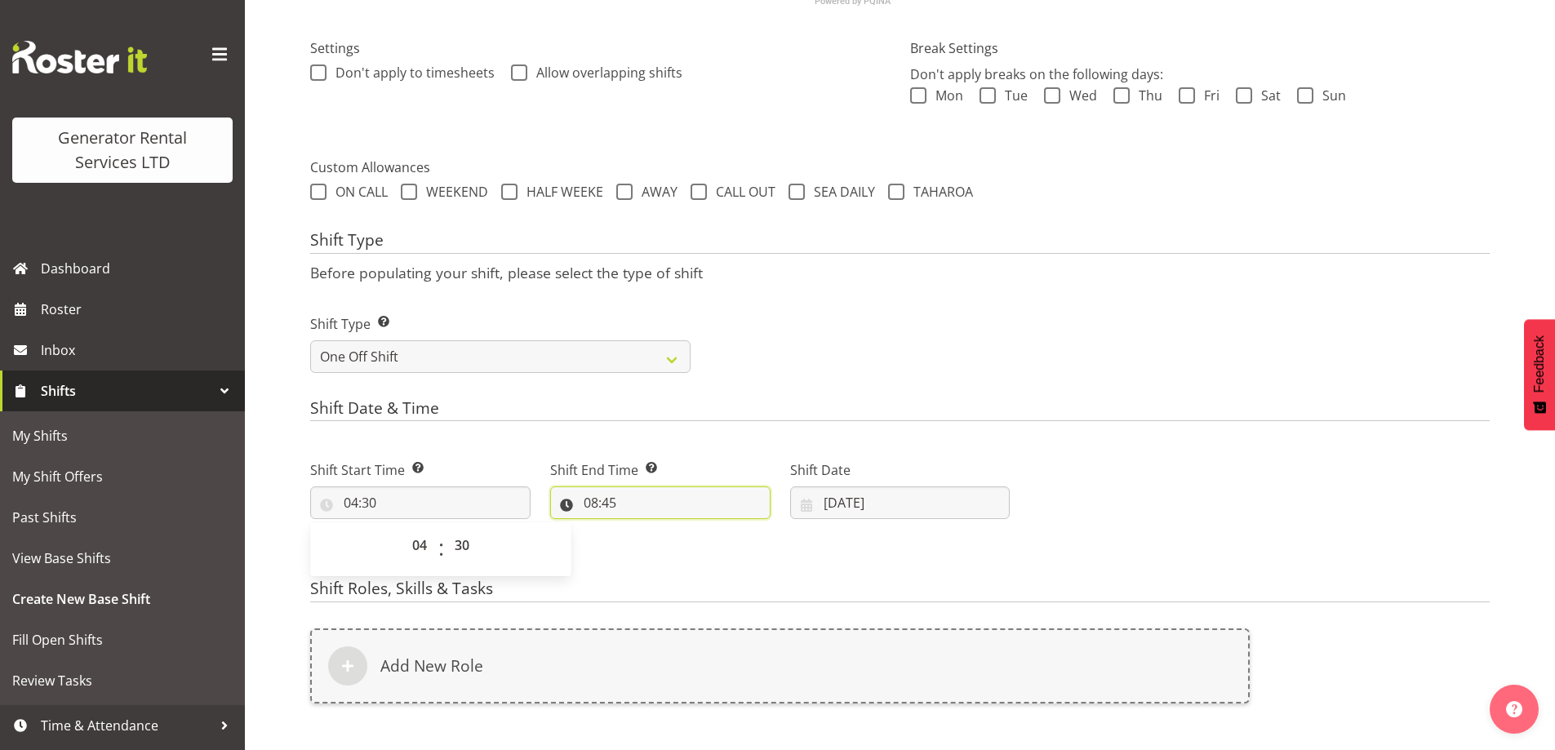
click at [694, 501] on input "08:45" at bounding box center [660, 502] width 220 height 33
drag, startPoint x: 659, startPoint y: 544, endPoint x: 656, endPoint y: 535, distance: 9.6
click at [659, 544] on select "00 01 02 03 04 05 06 07 08 09 10 11 12 13 14 15 16 17 18 19 20 21 22 23" at bounding box center [661, 545] width 37 height 33
select select "7"
click at [643, 529] on select "00 01 02 03 04 05 06 07 08 09 10 11 12 13 14 15 16 17 18 19 20 21 22 23" at bounding box center [661, 545] width 37 height 33
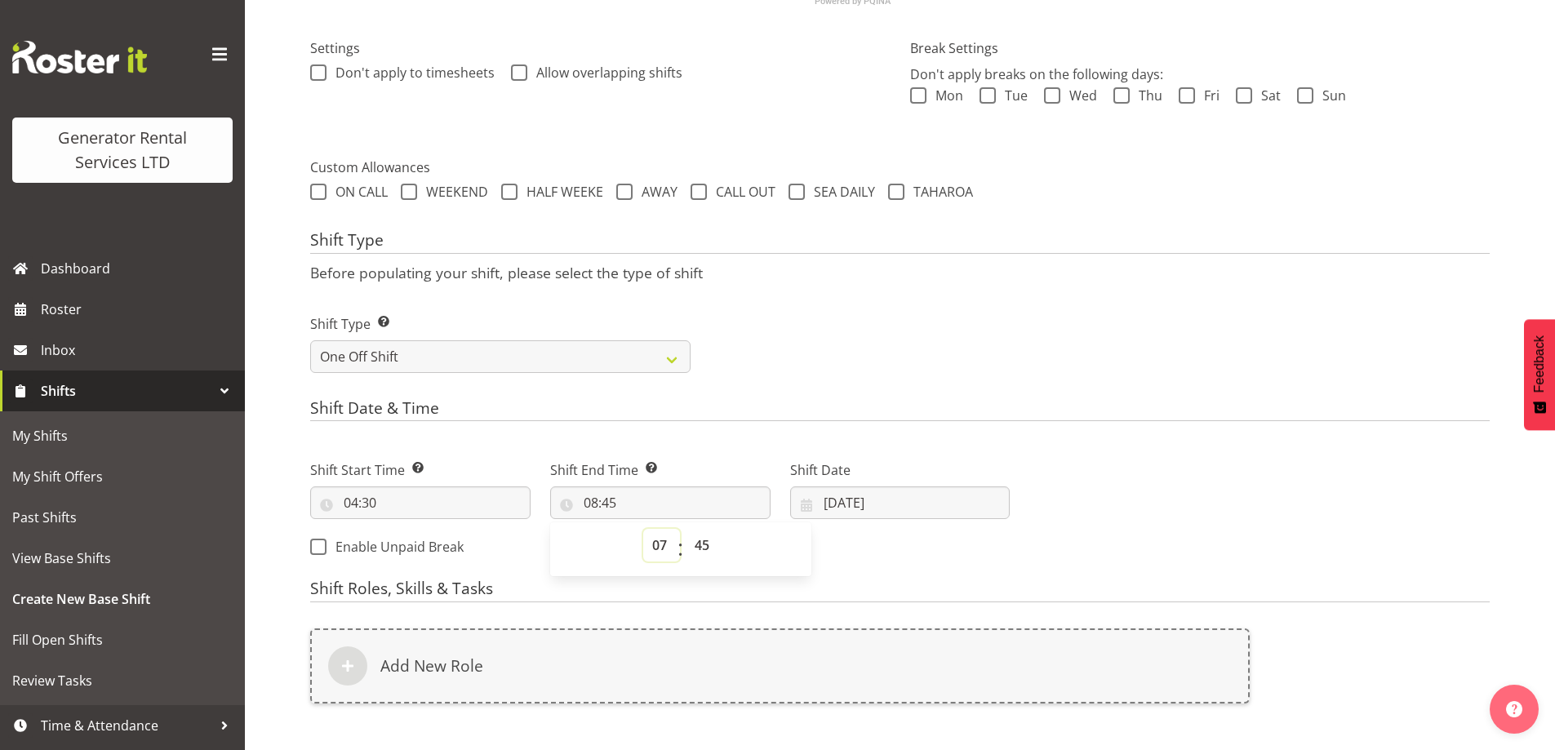
type input "07:45"
drag, startPoint x: 708, startPoint y: 557, endPoint x: 704, endPoint y: 544, distance: 13.7
click at [708, 554] on select "00 01 02 03 04 05 06 07 08 09 10 11 12 13 14 15 16 17 18 19 20 21 22 23 24 25 2…" at bounding box center [704, 545] width 37 height 33
select select "30"
click at [686, 529] on select "00 01 02 03 04 05 06 07 08 09 10 11 12 13 14 15 16 17 18 19 20 21 22 23 24 25 2…" at bounding box center [704, 545] width 37 height 33
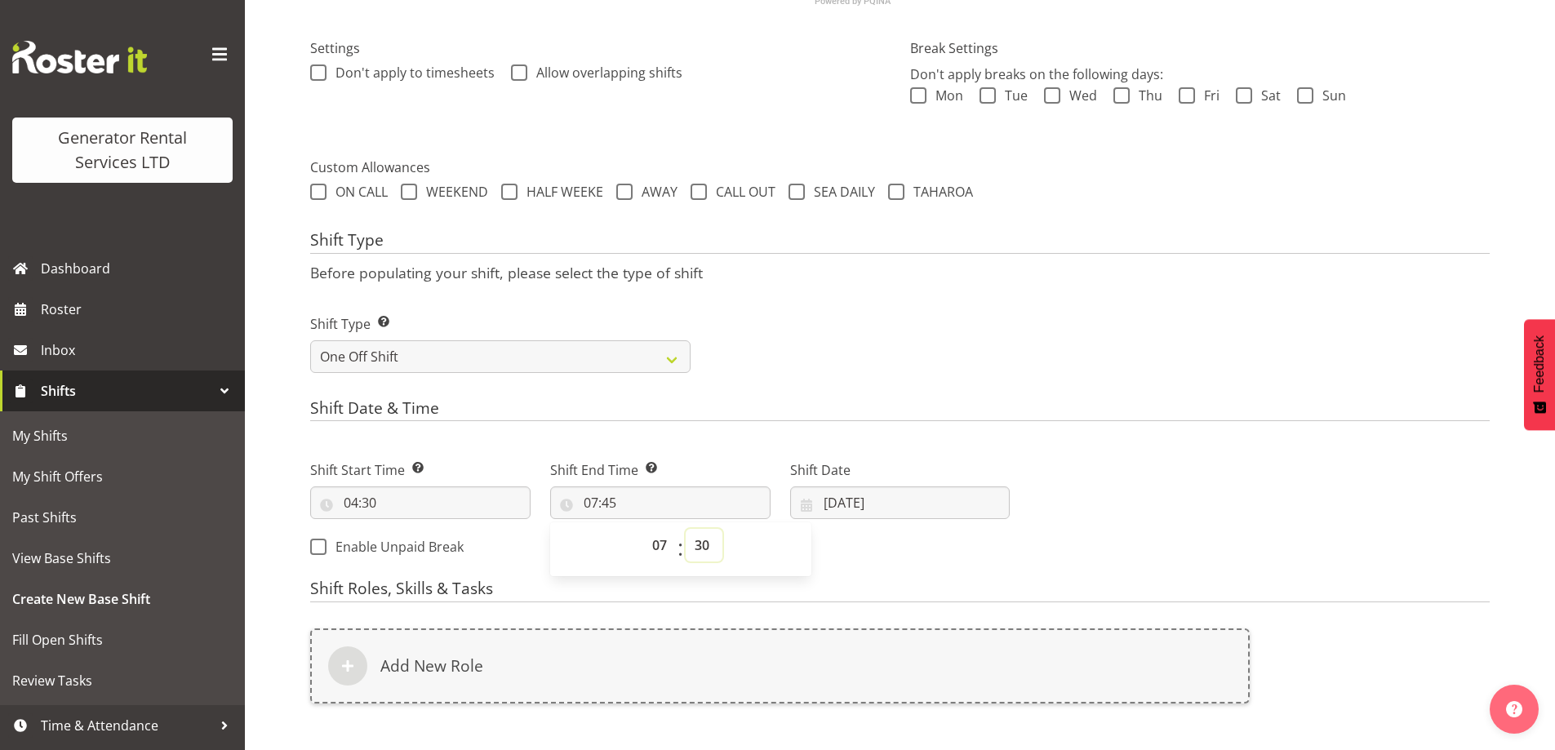
type input "07:30"
click at [964, 506] on input "05/09/2025" at bounding box center [900, 502] width 220 height 33
click at [1013, 635] on link "6" at bounding box center [1018, 636] width 33 height 32
type input "06/09/2025"
click at [771, 597] on h4 "Shift Roles, Skills & Tasks" at bounding box center [899, 590] width 1179 height 23
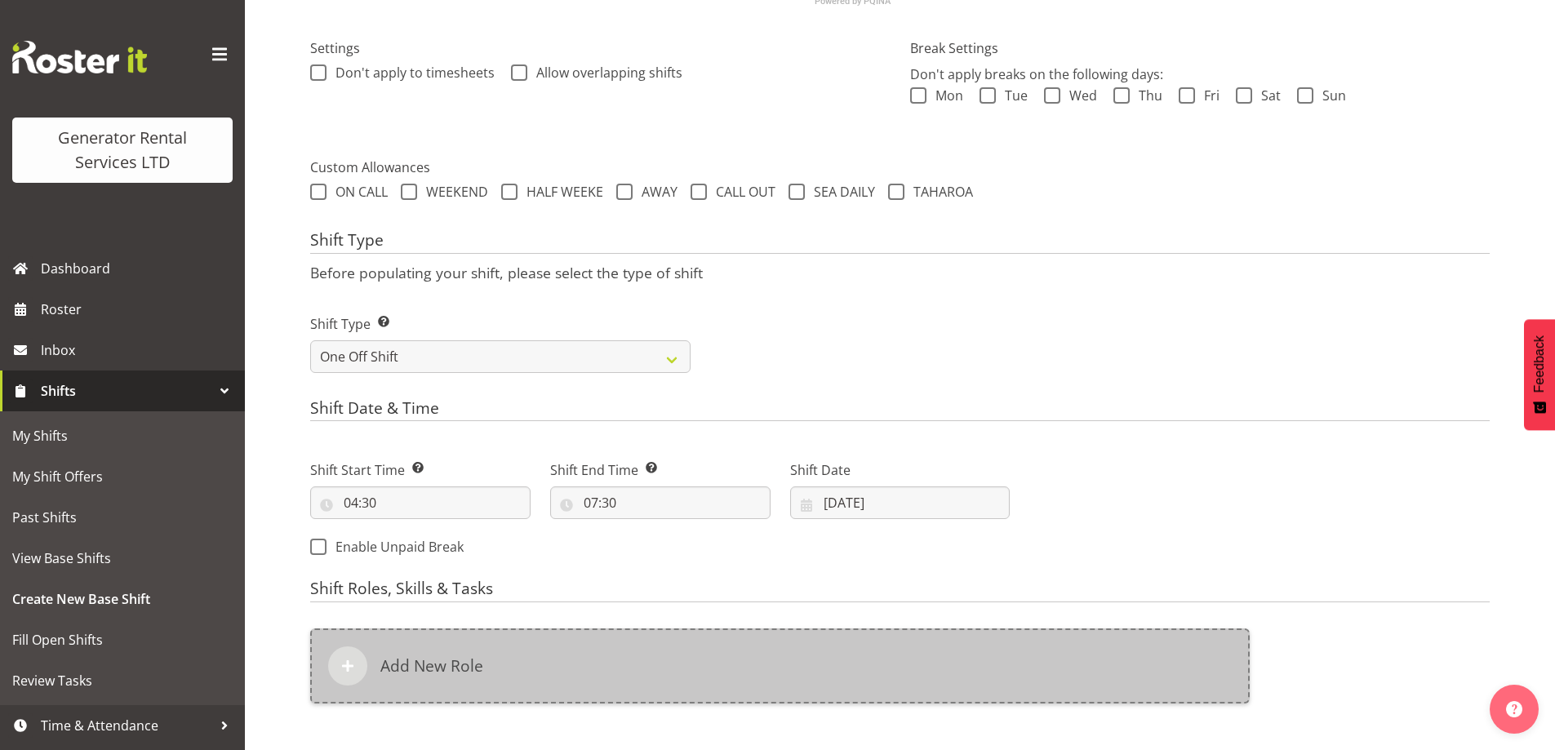
click at [733, 668] on div "Add New Role" at bounding box center [779, 665] width 939 height 75
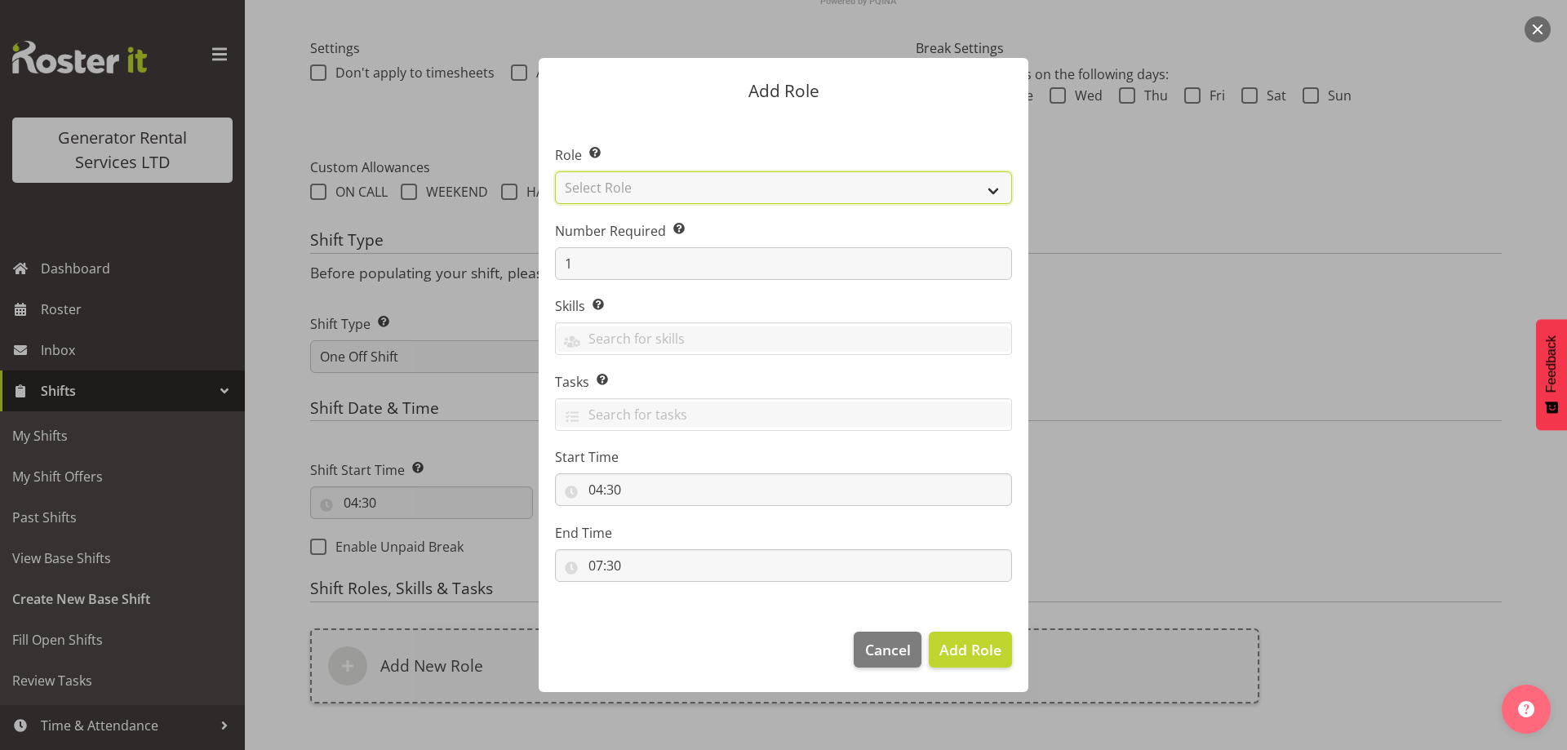
click at [698, 195] on select "Select Role Account Manager Electrician Engineering GM HSEQ manager MECH Mechan…" at bounding box center [783, 187] width 457 height 33
click at [555, 171] on select "Select Role Account Manager Electrician Engineering GM HSEQ manager MECH Mechan…" at bounding box center [783, 187] width 457 height 33
click at [741, 182] on select "Account Manager Electrician Engineering GM HSEQ manager MECH Mechanic Office Op…" at bounding box center [783, 187] width 457 height 33
select select "24"
click at [555, 171] on select "Account Manager Electrician Engineering GM HSEQ manager MECH Mechanic Office Op…" at bounding box center [783, 187] width 457 height 33
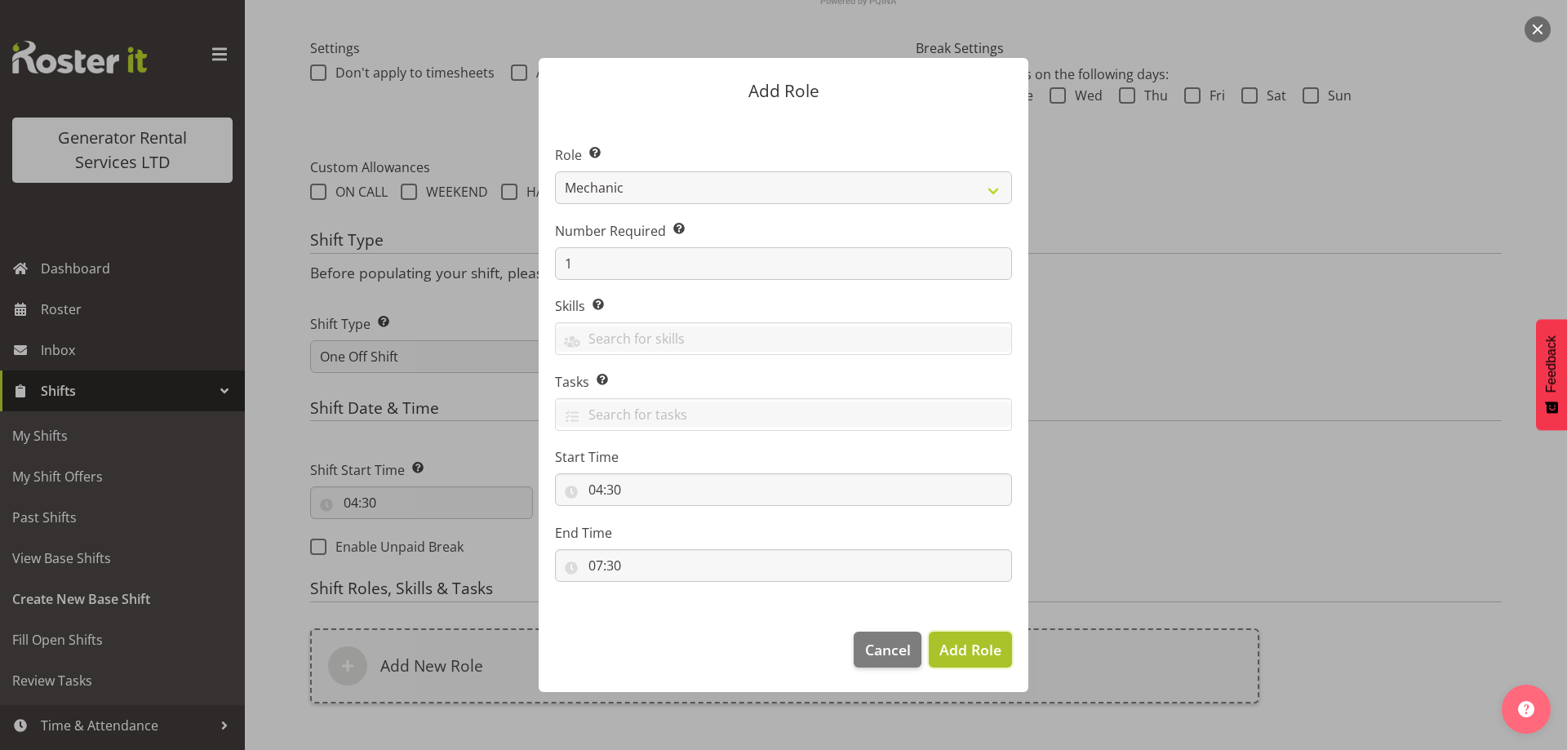
click at [963, 651] on span "Add Role" at bounding box center [970, 650] width 62 height 20
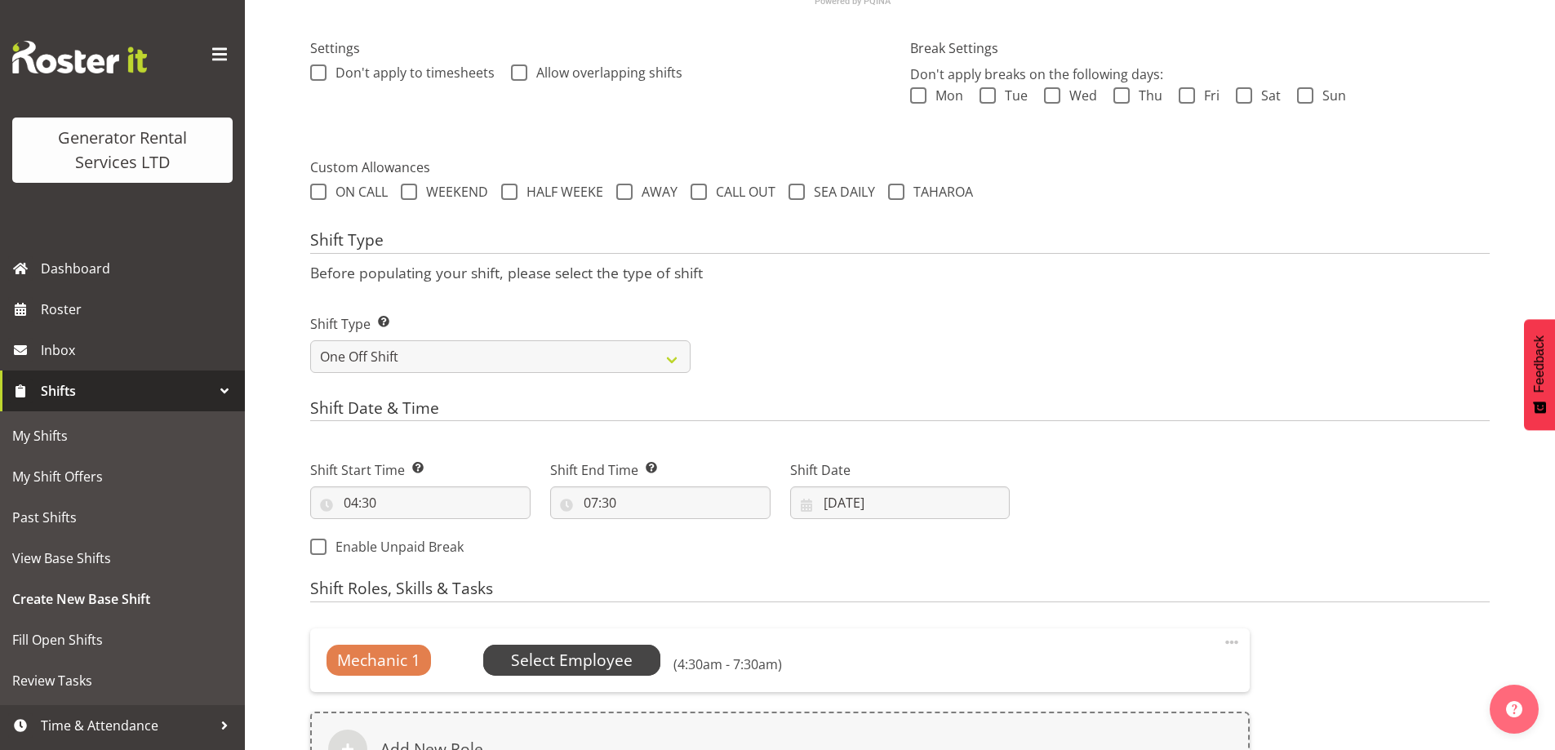
click at [629, 664] on span "Select Employee" at bounding box center [572, 661] width 122 height 24
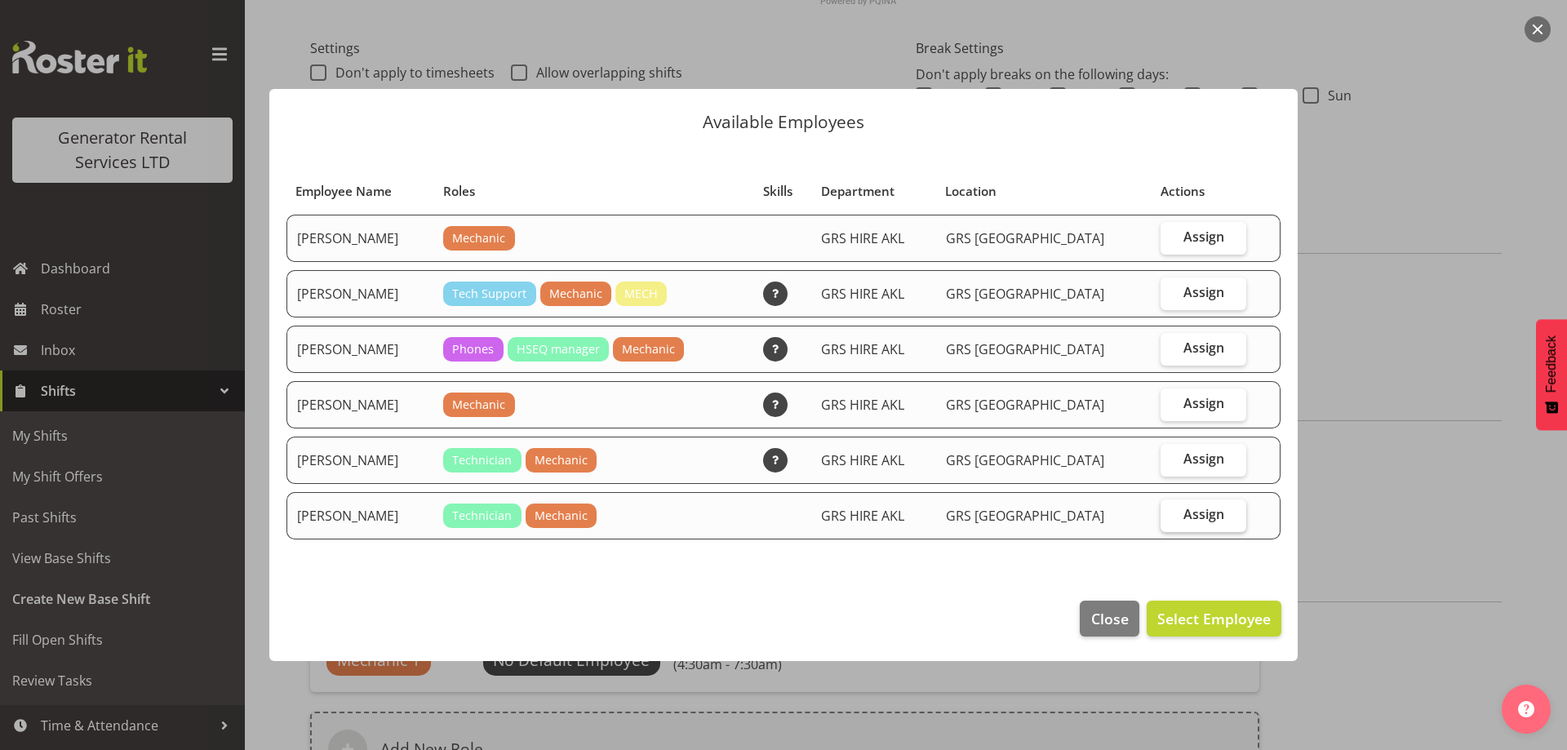
drag, startPoint x: 1207, startPoint y: 404, endPoint x: 1230, endPoint y: 514, distance: 112.5
click at [1207, 405] on span "Assign" at bounding box center [1203, 403] width 41 height 16
click at [1171, 405] on input "Assign" at bounding box center [1166, 403] width 11 height 11
checkbox input "true"
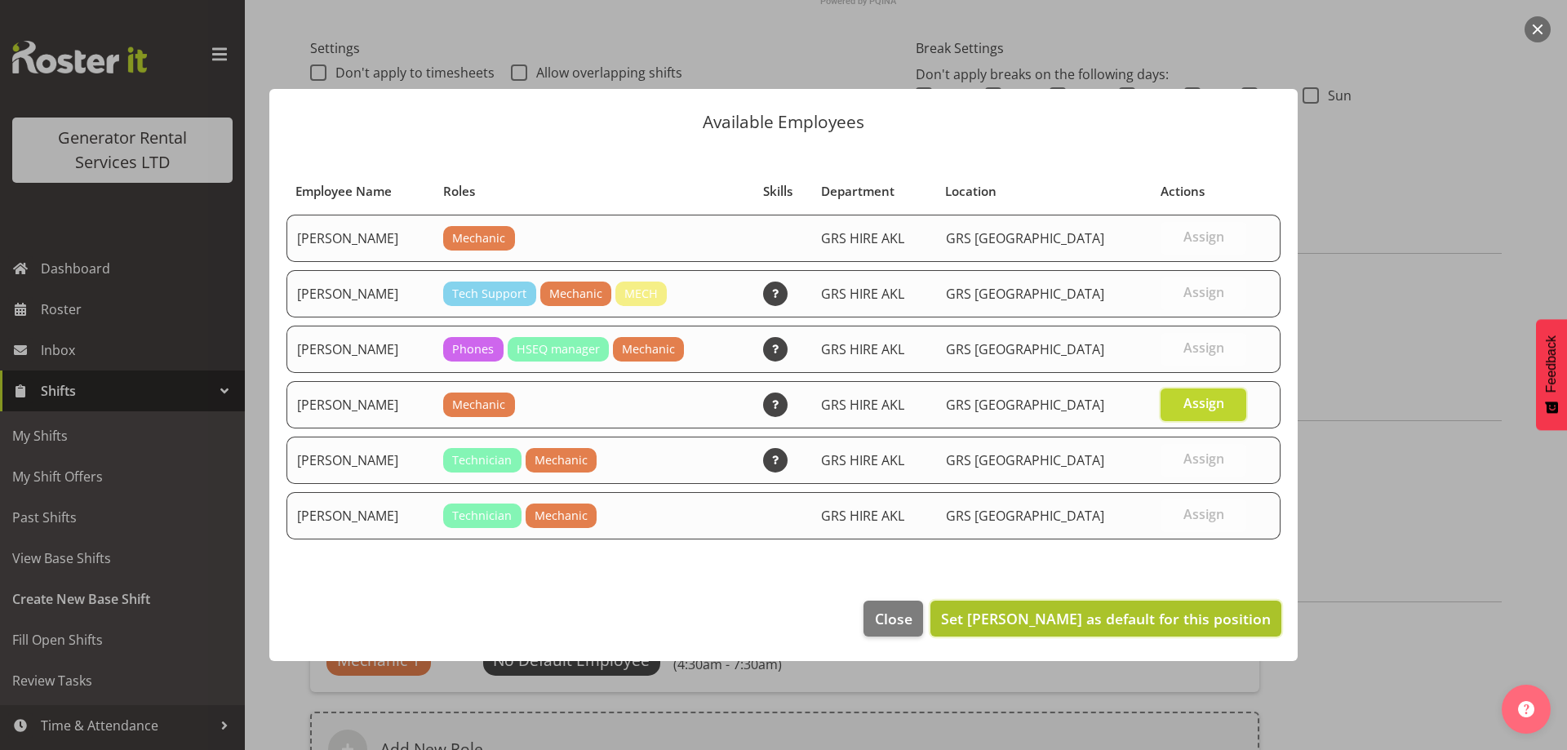
click at [1207, 621] on span "Set James Kim as default for this position" at bounding box center [1106, 619] width 330 height 20
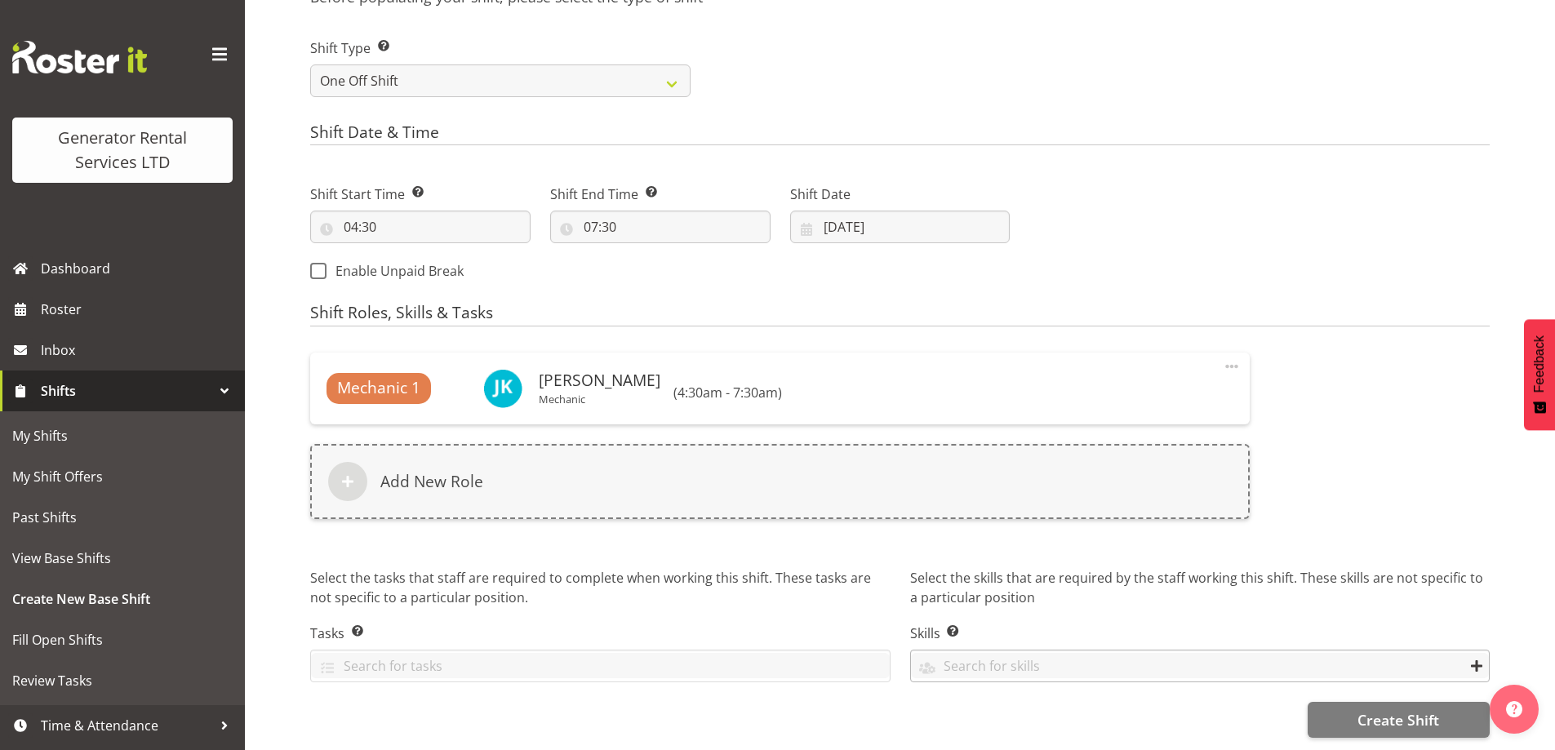
scroll to position [752, 0]
click at [1356, 711] on button "Create Shift" at bounding box center [1398, 720] width 182 height 36
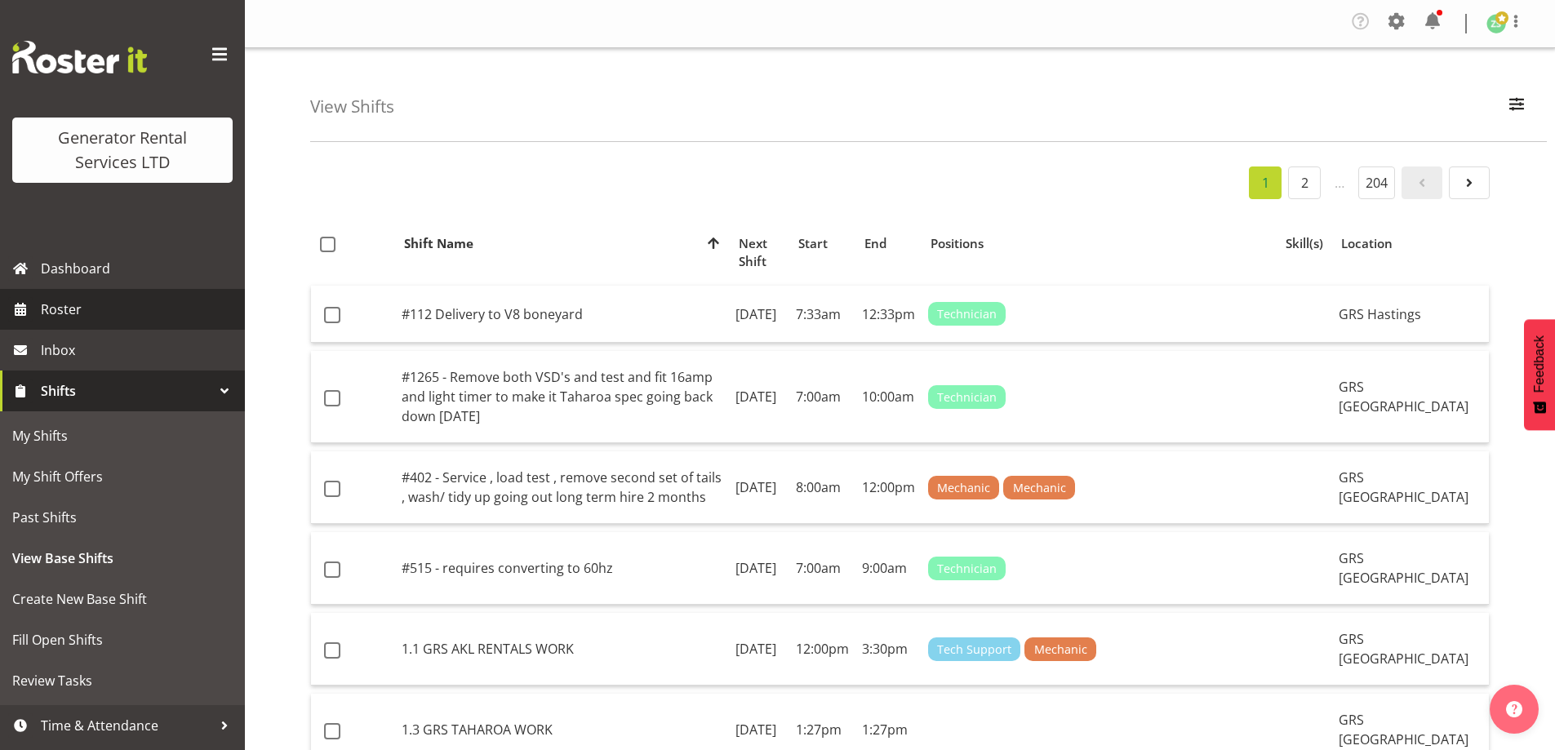
click at [87, 324] on link "Roster" at bounding box center [122, 309] width 245 height 41
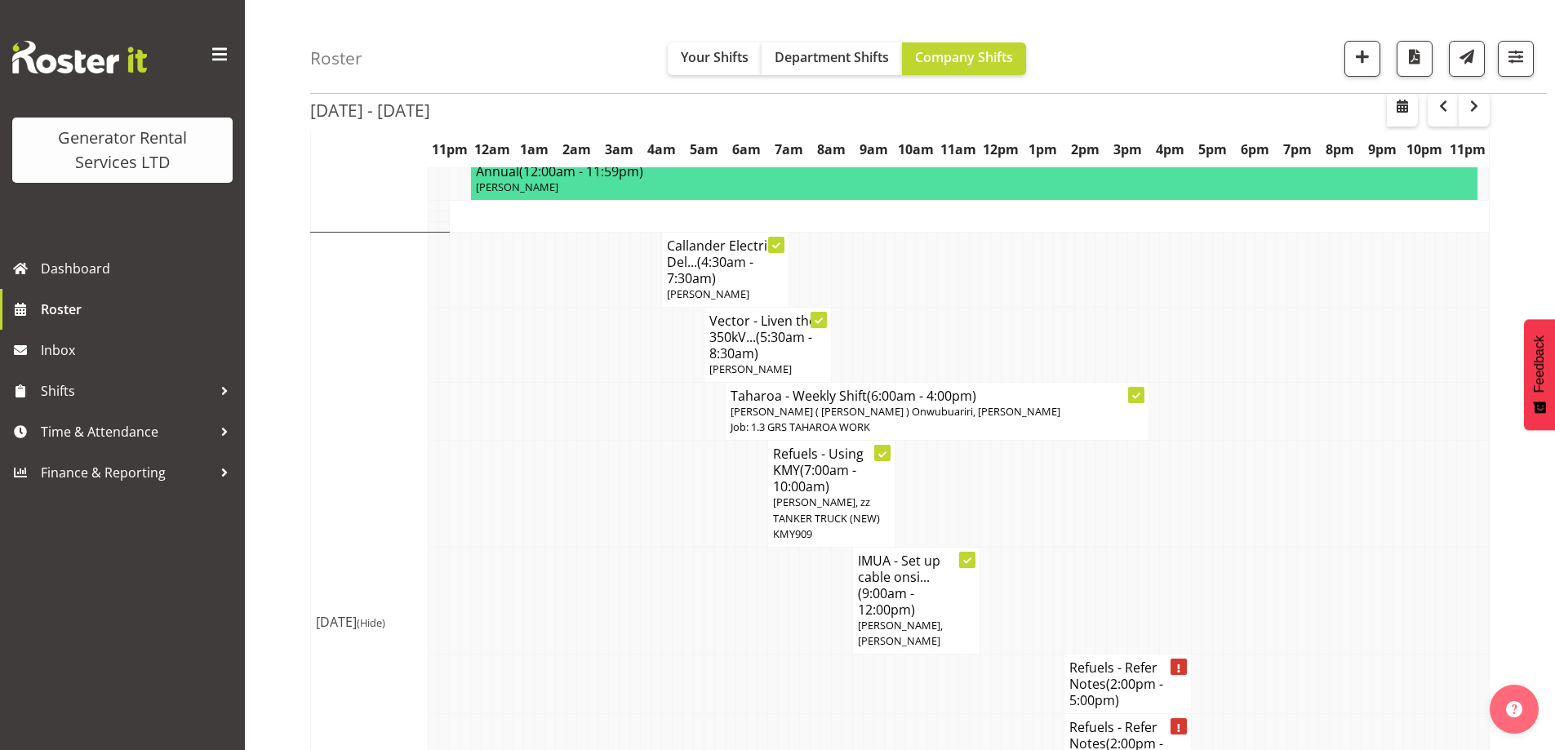
scroll to position [1551, 0]
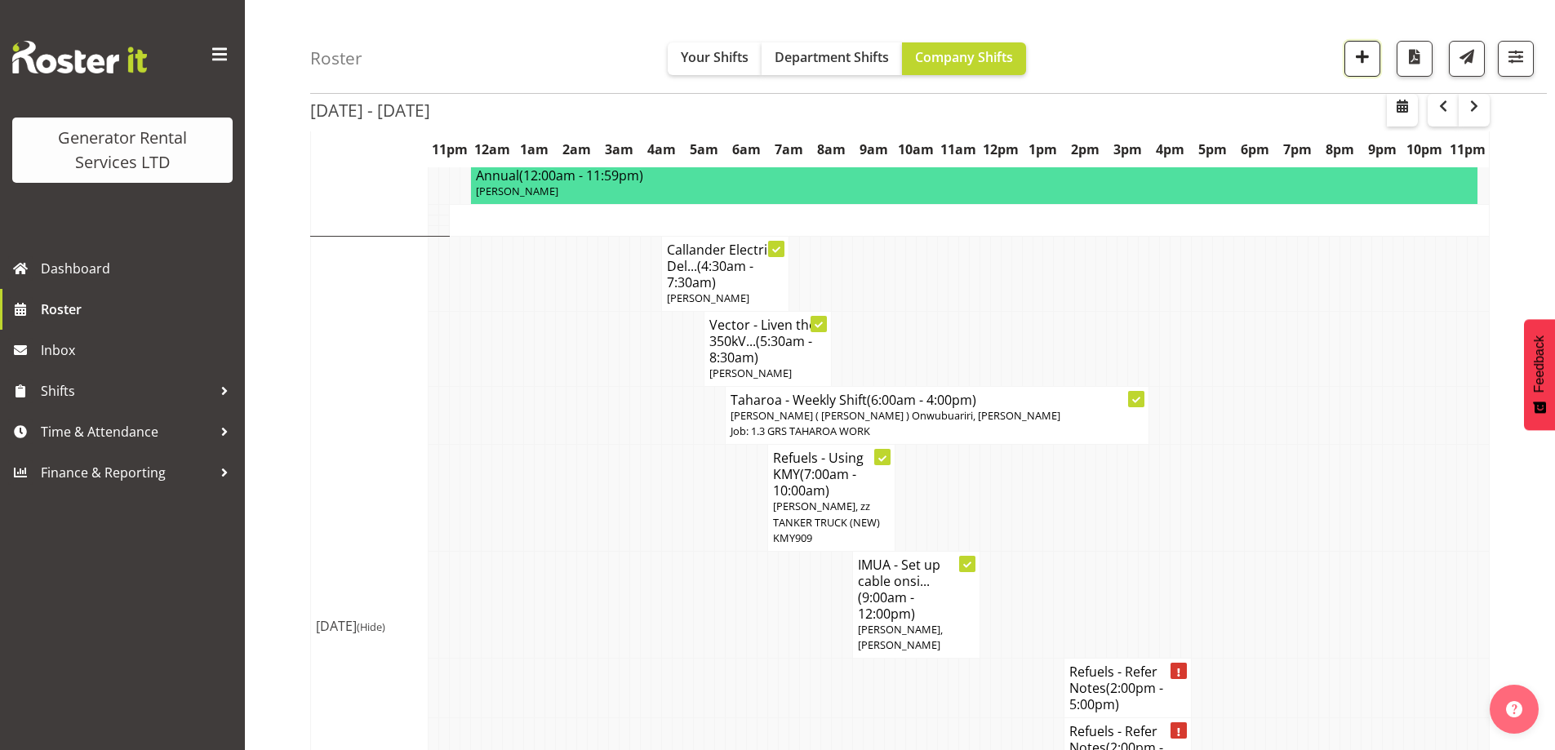
click at [1376, 58] on button "button" at bounding box center [1362, 59] width 36 height 36
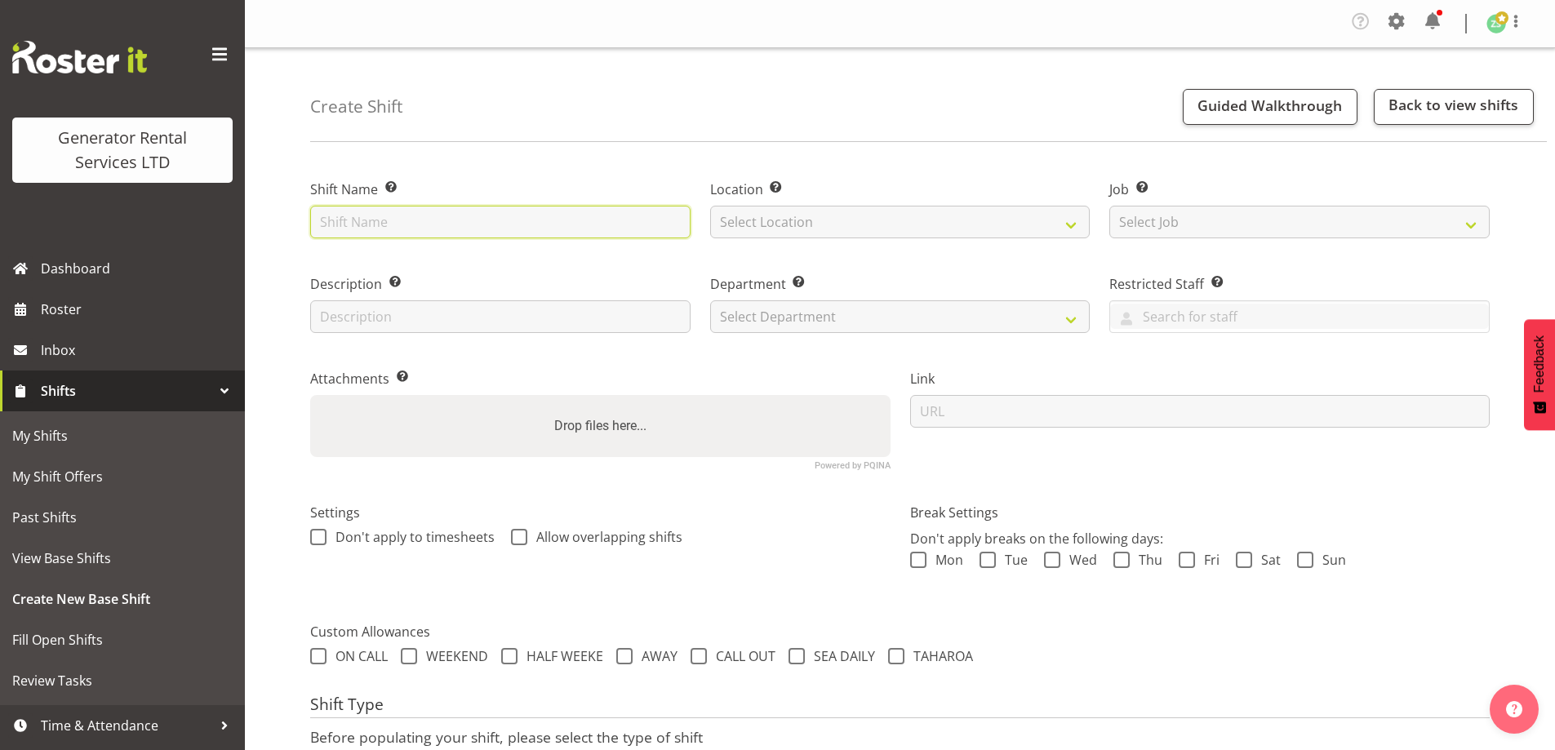
click at [426, 224] on input "text" at bounding box center [500, 222] width 380 height 33
paste input "Callander Electric – Collect the 150kva and cable at Macrennie Construction Sit…"
type input "Callander Electric – Collect the 150kva and cable at Macrennie Construction Sit…"
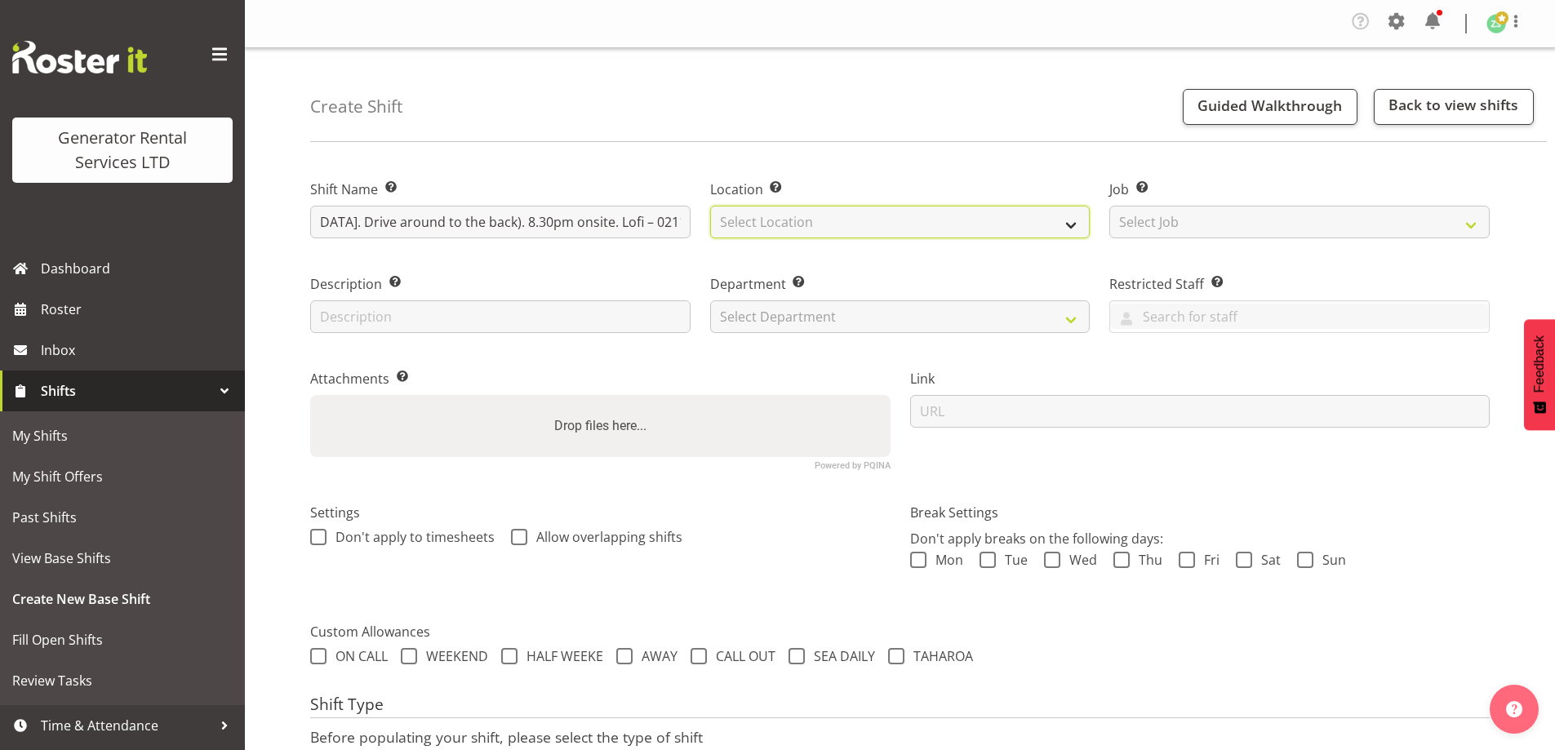
scroll to position [0, 0]
click at [989, 230] on select "Select Location [GEOGRAPHIC_DATA] [GEOGRAPHIC_DATA]" at bounding box center [900, 222] width 380 height 33
select select "28"
click at [710, 206] on select "Select Location [GEOGRAPHIC_DATA] [GEOGRAPHIC_DATA]" at bounding box center [900, 222] width 380 height 33
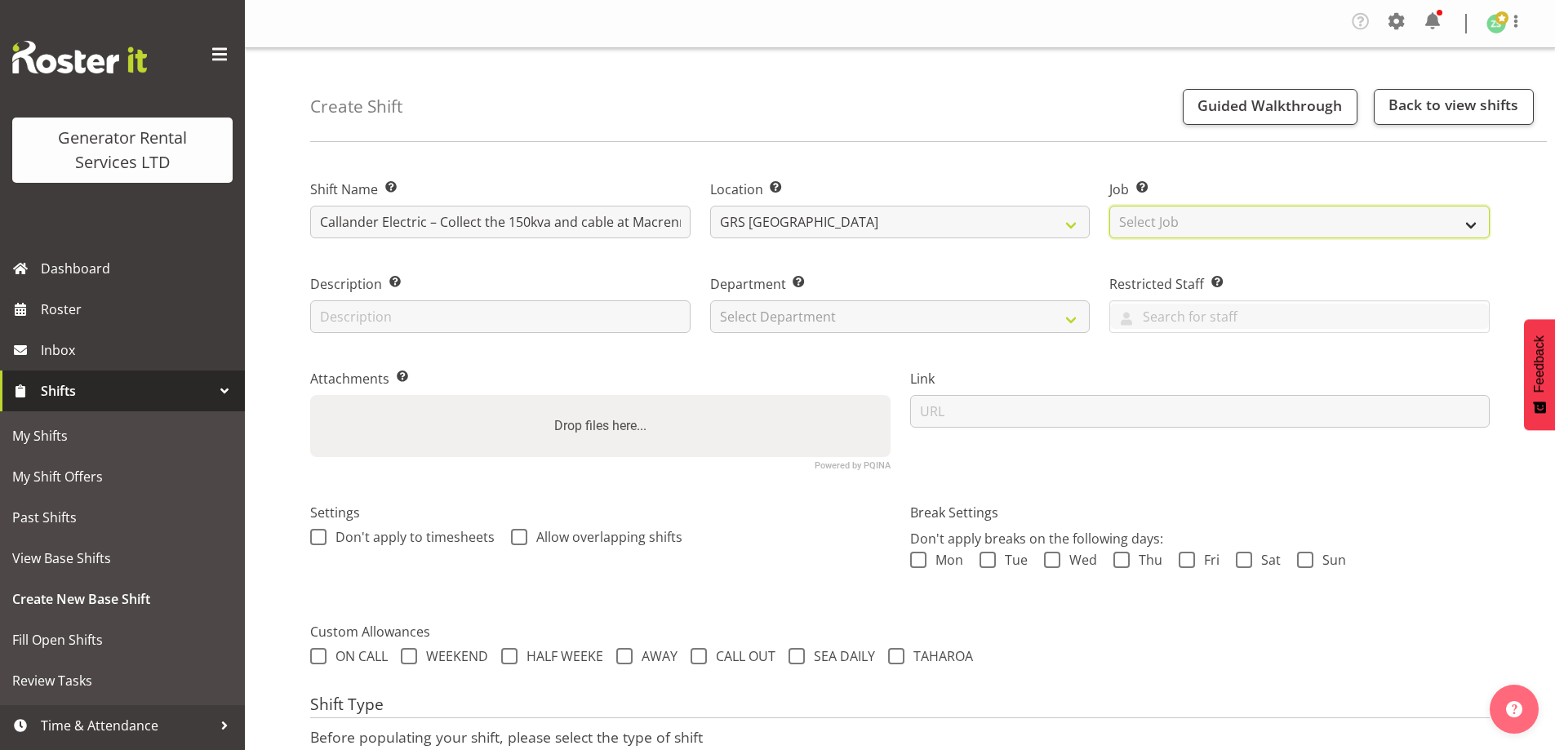
click at [1192, 216] on select "Select Job Create new job 1.1 GRS AKL RENTALS 1.1 GRS AKL RENTALS AC 1.1 GRS AK…" at bounding box center [1299, 222] width 380 height 33
select select "9"
click at [1109, 206] on select "Select Job Create new job 1.1 GRS AKL RENTALS 1.1 GRS AKL RENTALS AC 1.1 GRS AK…" at bounding box center [1299, 222] width 380 height 33
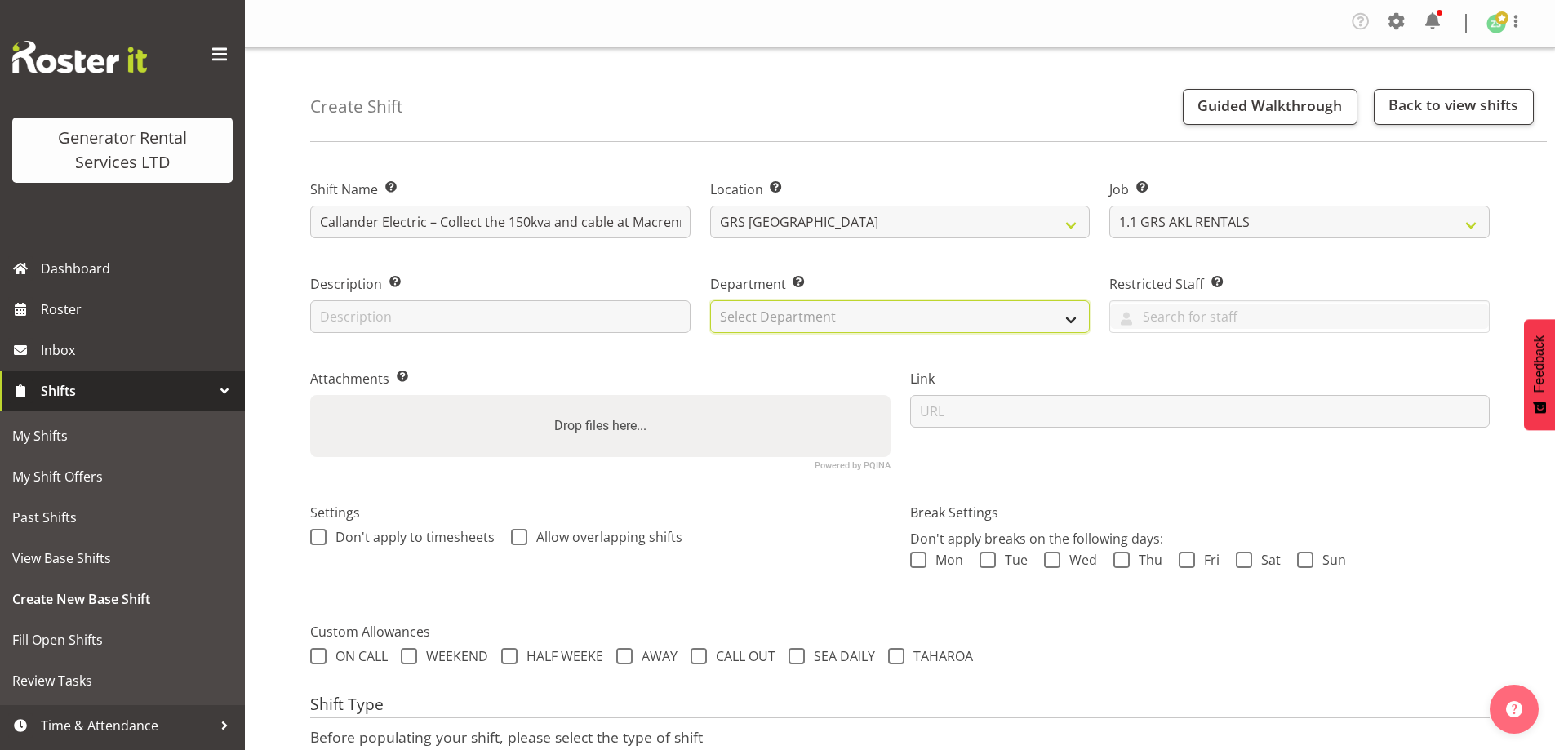
click at [968, 312] on select "Select Department GRS ADMIN AKL GRS HIRE AKL GRS HIRE TGA GRS HIRE HST GRS ENGI…" at bounding box center [900, 316] width 380 height 33
click at [933, 276] on label "Department Set the department that the shift relates to." at bounding box center [900, 284] width 380 height 20
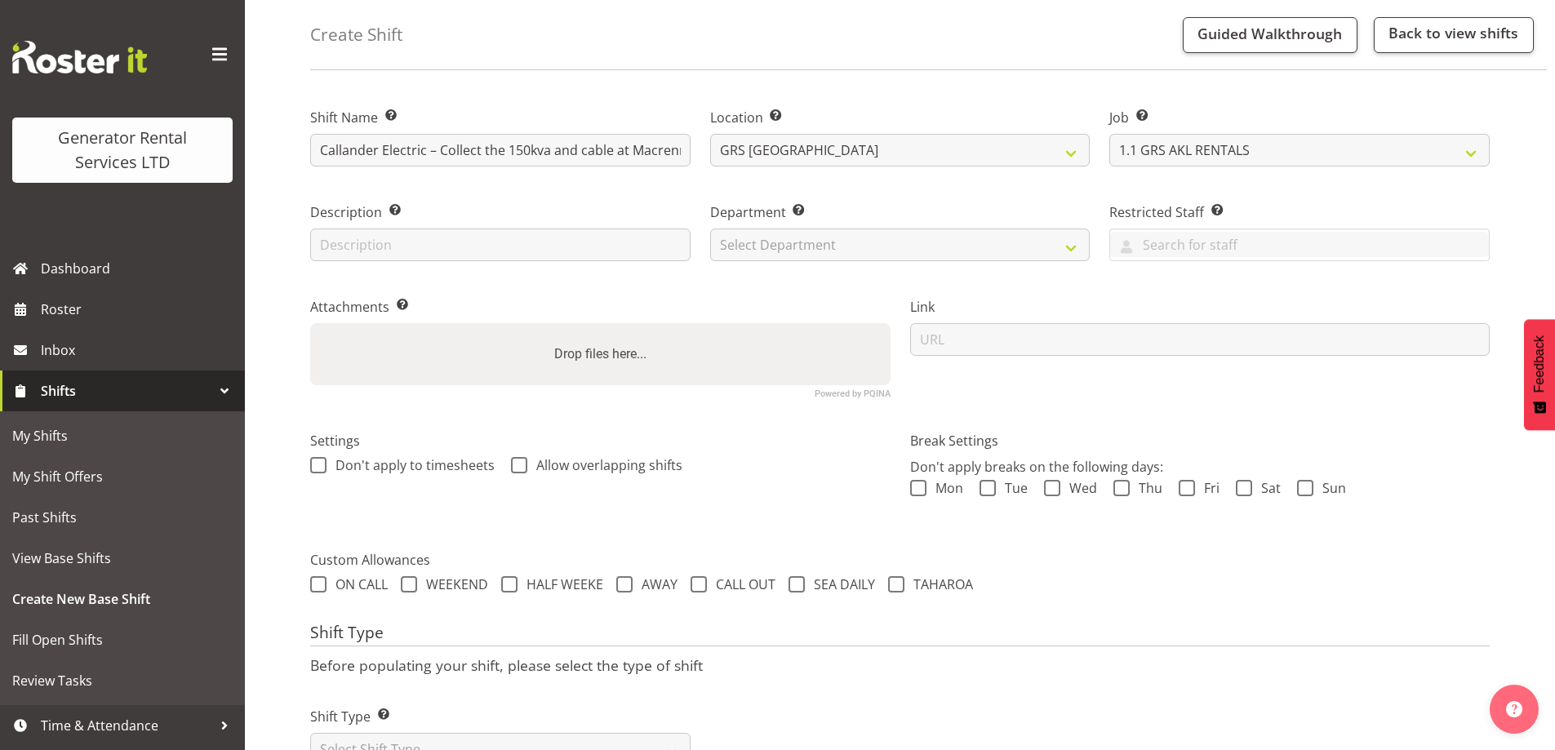
scroll to position [138, 0]
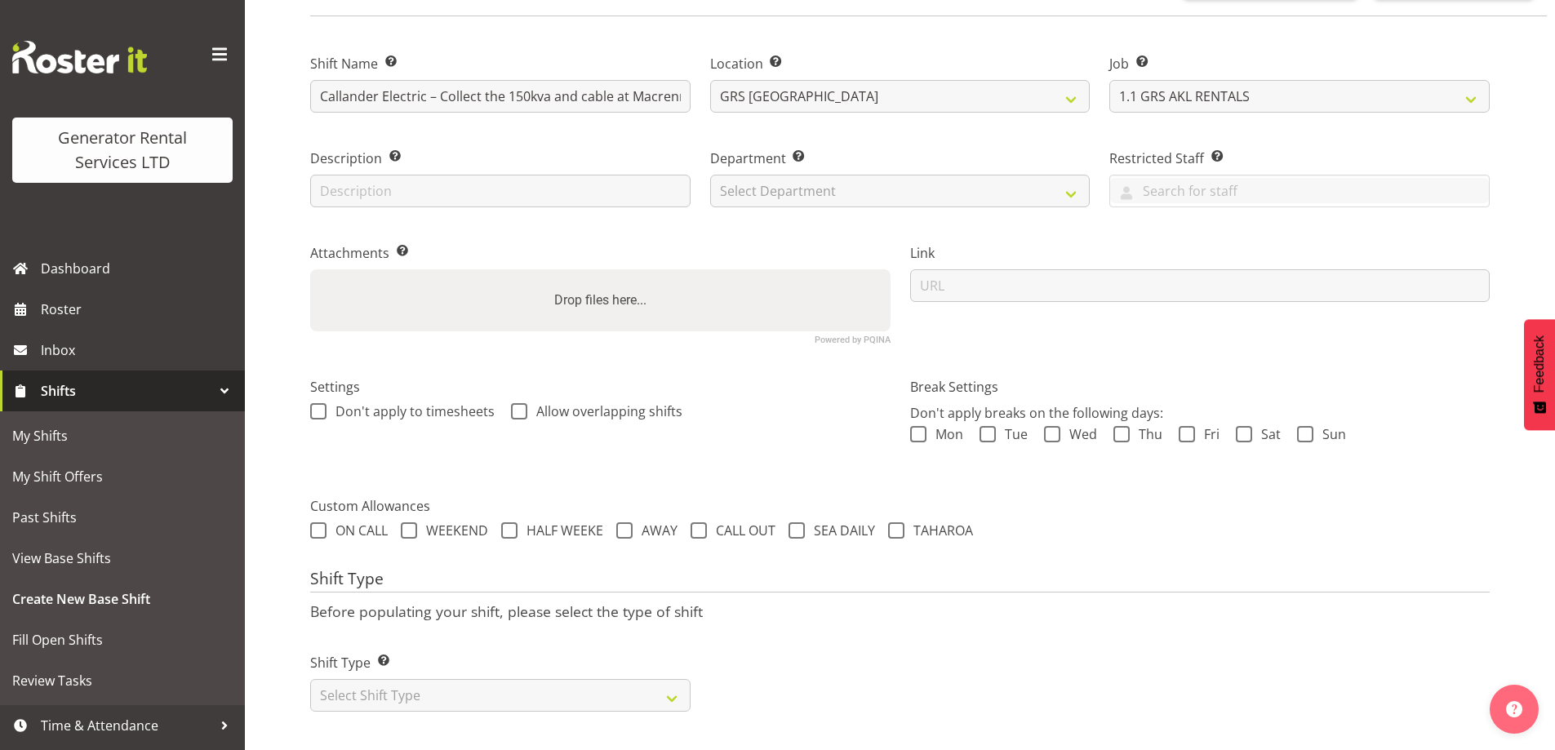
click at [558, 699] on div "Shift Type Shift Types: One Off – Select this if you would like a single shift …" at bounding box center [500, 675] width 400 height 91
click at [432, 679] on select "Select Shift Type One Off Shift Recurring Shift Rotating Shift" at bounding box center [500, 695] width 380 height 33
select select "one_off"
click at [310, 679] on select "Select Shift Type One Off Shift Recurring Shift Rotating Shift" at bounding box center [500, 695] width 380 height 33
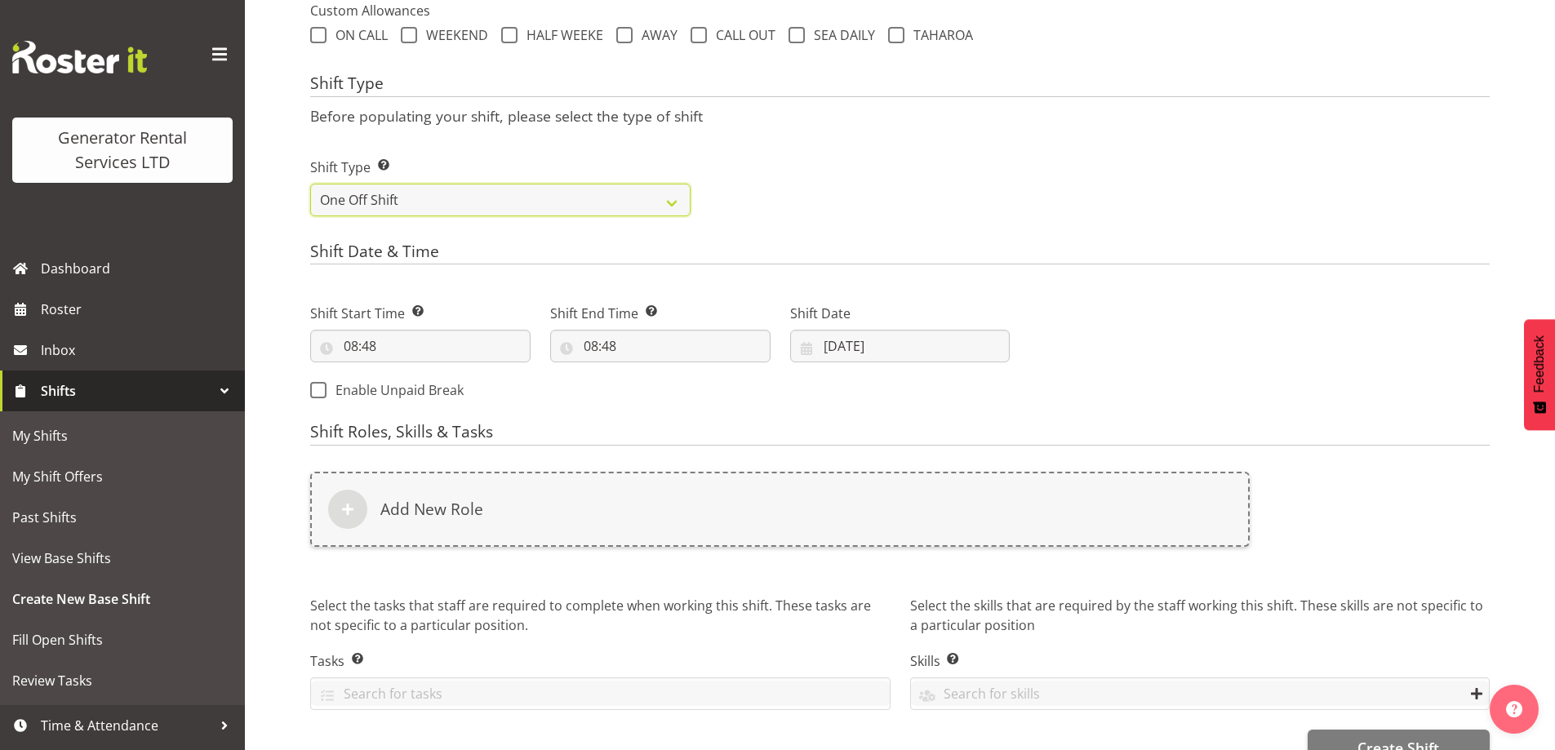
scroll to position [628, 0]
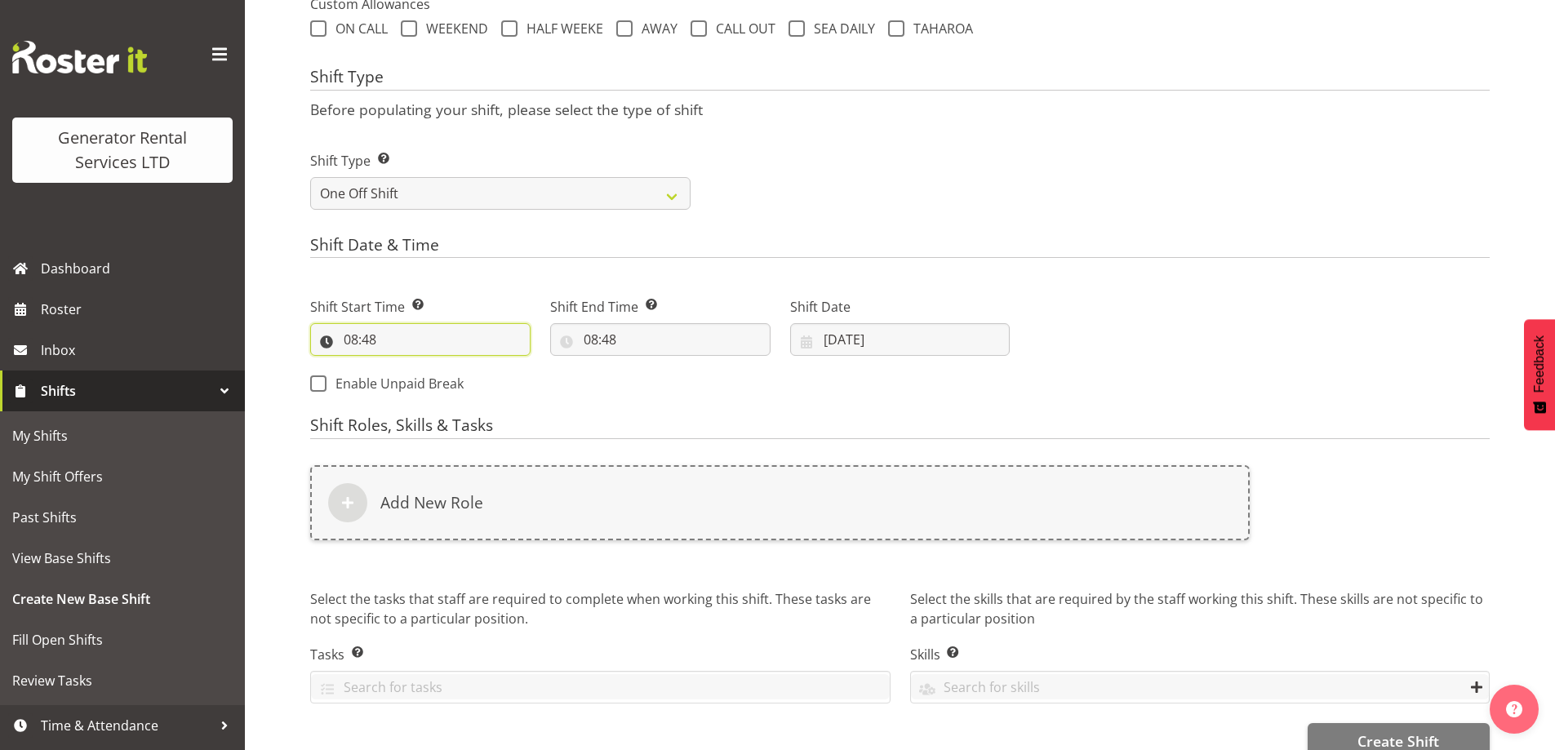
click at [416, 343] on input "08:48" at bounding box center [420, 339] width 220 height 33
click at [422, 380] on select "00 01 02 03 04 05 06 07 08 09 10 11 12 13 14 15 16 17 18 19 20 21 22 23" at bounding box center [421, 382] width 37 height 33
select select "7"
click at [403, 366] on select "00 01 02 03 04 05 06 07 08 09 10 11 12 13 14 15 16 17 18 19 20 21 22 23" at bounding box center [421, 382] width 37 height 33
type input "07:48"
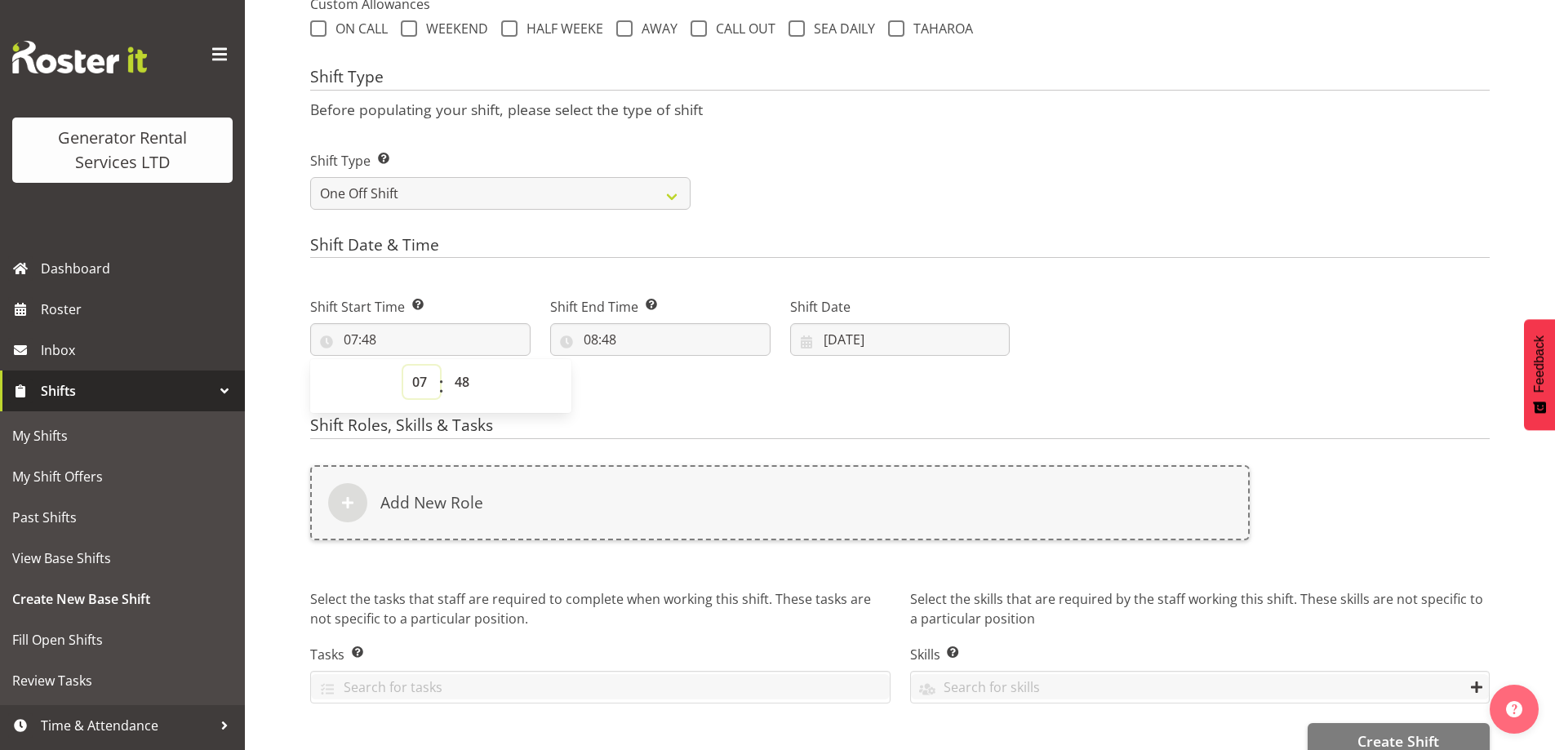
click at [428, 380] on select "00 01 02 03 04 05 06 07 08 09 10 11 12 13 14 15 16 17 18 19 20 21 22 23" at bounding box center [421, 382] width 37 height 33
select select "19"
click at [403, 366] on select "00 01 02 03 04 05 06 07 08 09 10 11 12 13 14 15 16 17 18 19 20 21 22 23" at bounding box center [421, 382] width 37 height 33
type input "19:48"
click at [459, 386] on select "00 01 02 03 04 05 06 07 08 09 10 11 12 13 14 15 16 17 18 19 20 21 22 23 24 25 2…" at bounding box center [464, 382] width 37 height 33
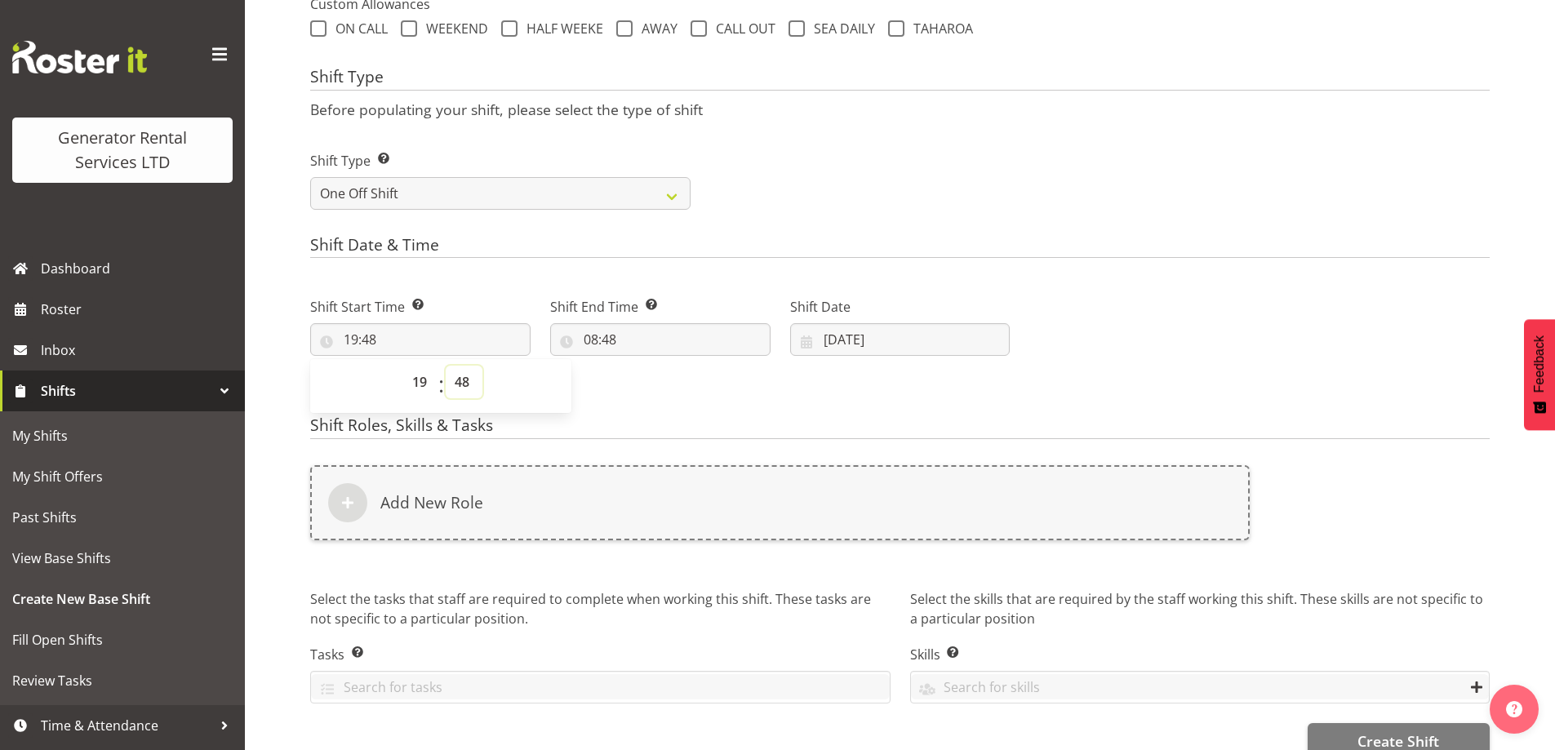
select select "30"
click at [446, 366] on select "00 01 02 03 04 05 06 07 08 09 10 11 12 13 14 15 16 17 18 19 20 21 22 23 24 25 2…" at bounding box center [464, 382] width 37 height 33
type input "19:30"
click at [669, 331] on input "08:48" at bounding box center [660, 339] width 220 height 33
click at [661, 384] on select "00 01 02 03 04 05 06 07 08 09 10 11 12 13 14 15 16 17 18 19 20 21 22 23" at bounding box center [661, 382] width 37 height 33
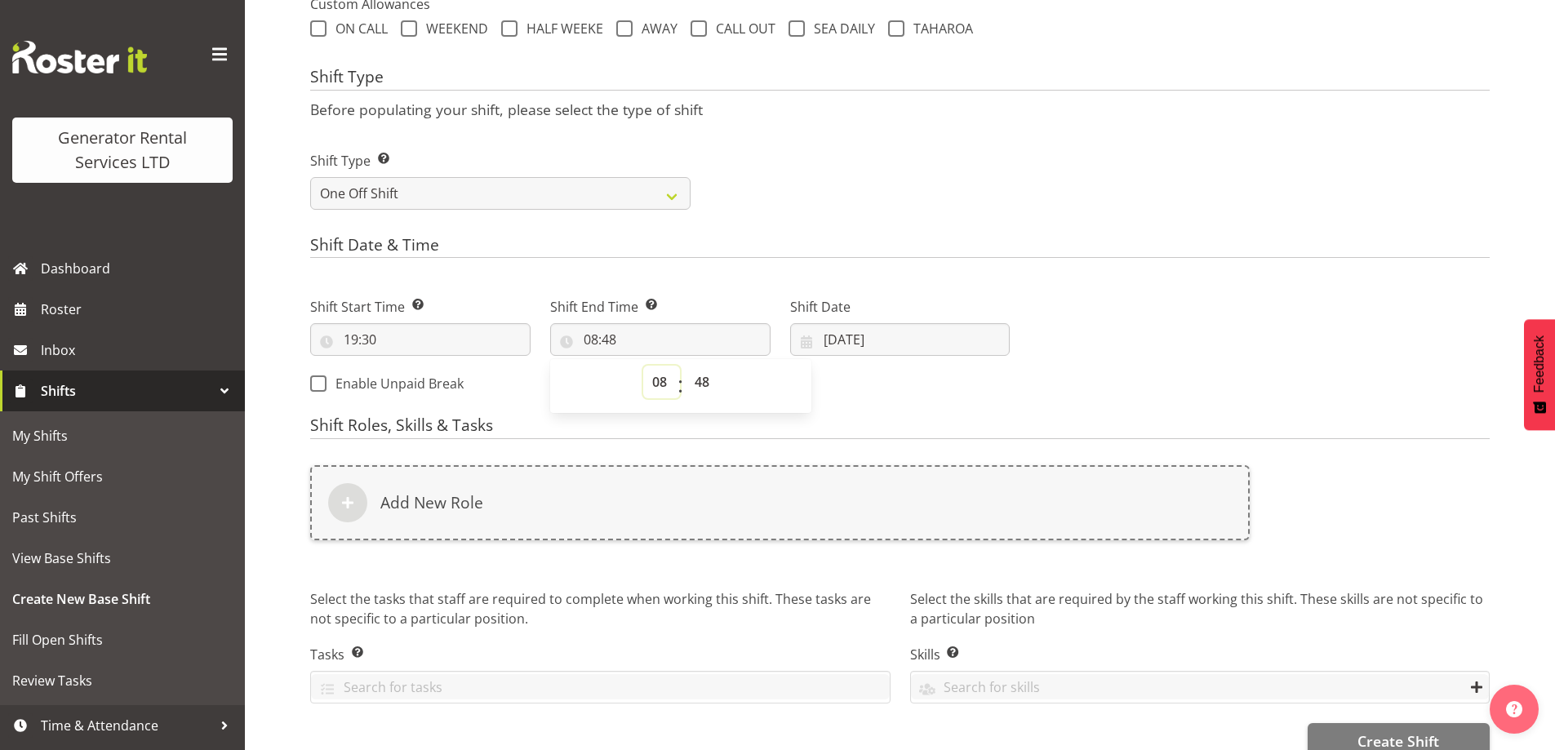
select select "22"
click at [643, 366] on select "00 01 02 03 04 05 06 07 08 09 10 11 12 13 14 15 16 17 18 19 20 21 22 23" at bounding box center [661, 382] width 37 height 33
type input "22:48"
click at [710, 382] on select "00 01 02 03 04 05 06 07 08 09 10 11 12 13 14 15 16 17 18 19 20 21 22 23 24 25 2…" at bounding box center [704, 382] width 37 height 33
select select "30"
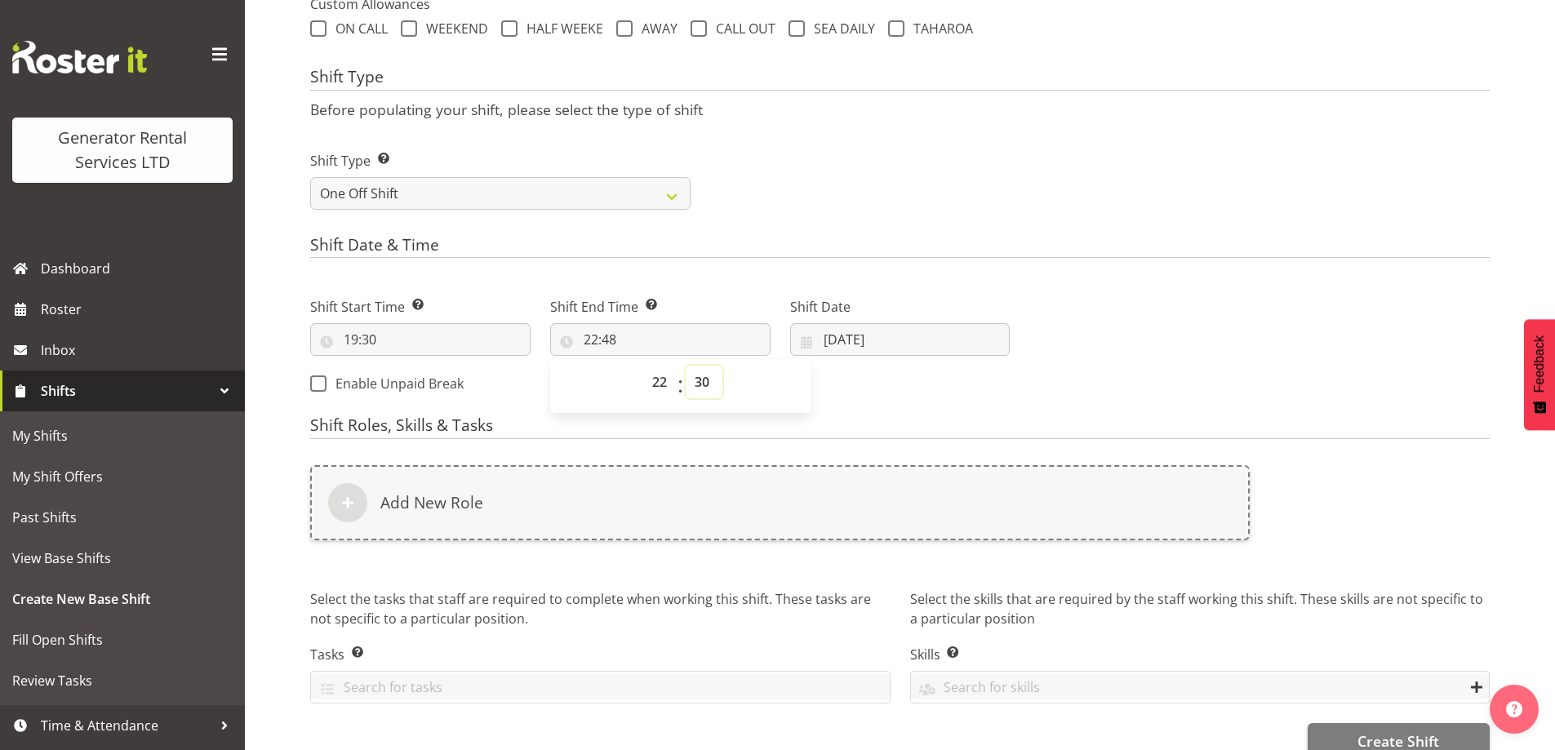
click at [686, 366] on select "00 01 02 03 04 05 06 07 08 09 10 11 12 13 14 15 16 17 18 19 20 21 22 23 24 25 2…" at bounding box center [704, 382] width 37 height 33
type input "22:30"
click at [954, 335] on input "05/09/2025" at bounding box center [900, 339] width 220 height 33
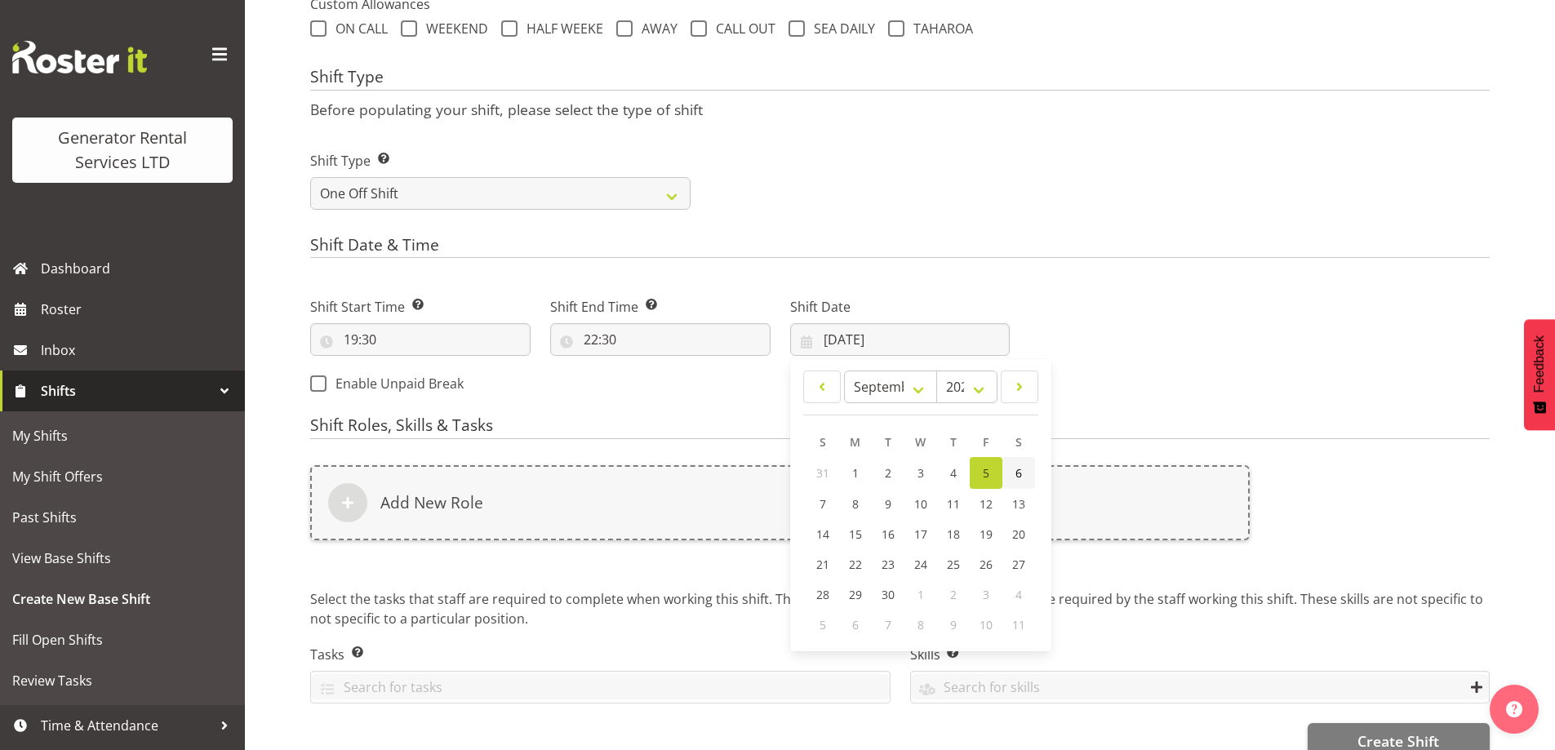
click at [1019, 471] on span "6" at bounding box center [1018, 473] width 7 height 16
type input "06/09/2025"
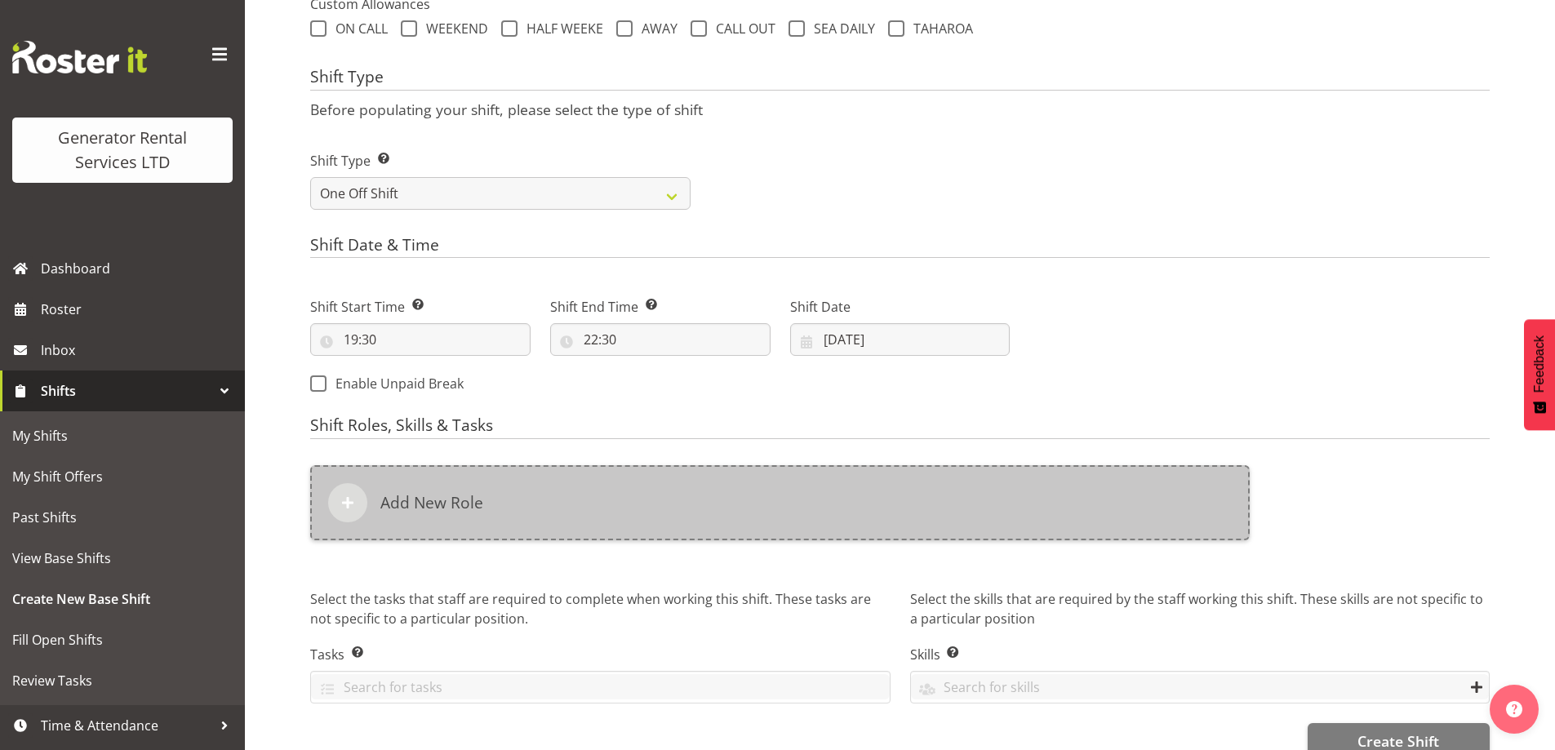
click at [890, 508] on div "Add New Role" at bounding box center [779, 502] width 939 height 75
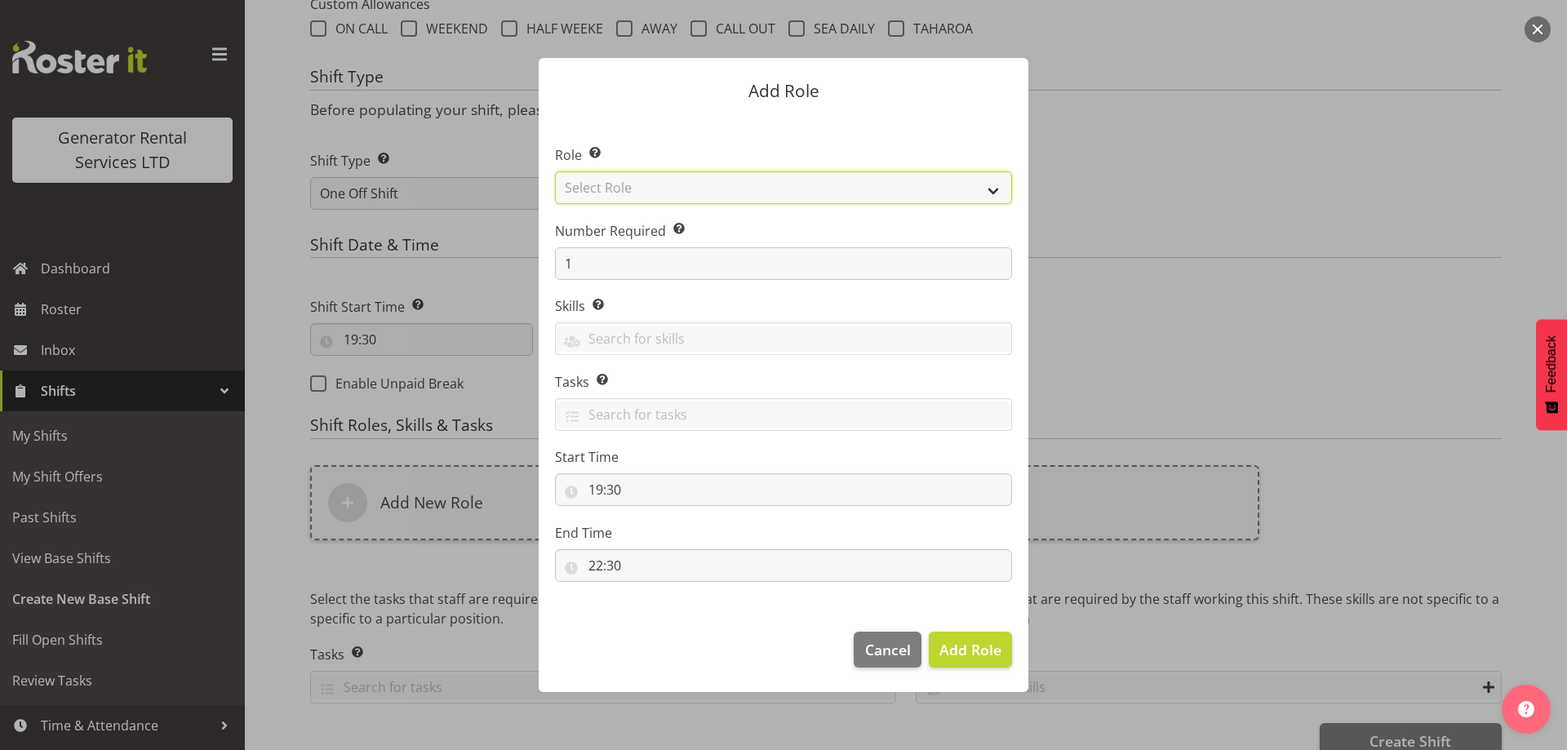
drag, startPoint x: 663, startPoint y: 177, endPoint x: 663, endPoint y: 186, distance: 9.0
click at [663, 177] on select "Select Role Account Manager Electrician Engineering GM HSEQ manager MECH Mechan…" at bounding box center [783, 187] width 457 height 33
select select "21"
click at [555, 171] on select "Select Role Account Manager Electrician Engineering GM HSEQ manager MECH Mechan…" at bounding box center [783, 187] width 457 height 33
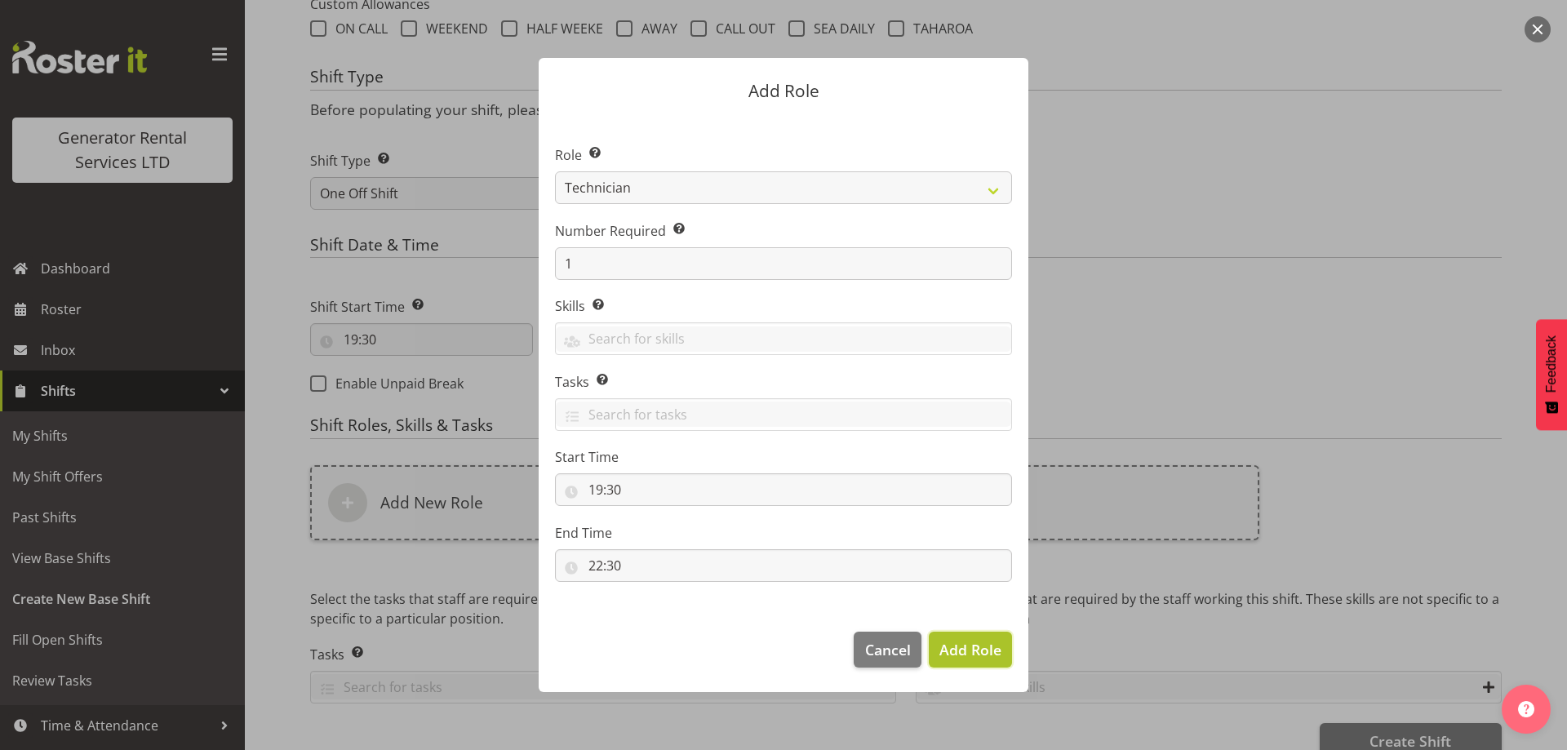
click at [948, 650] on span "Add Role" at bounding box center [970, 650] width 62 height 20
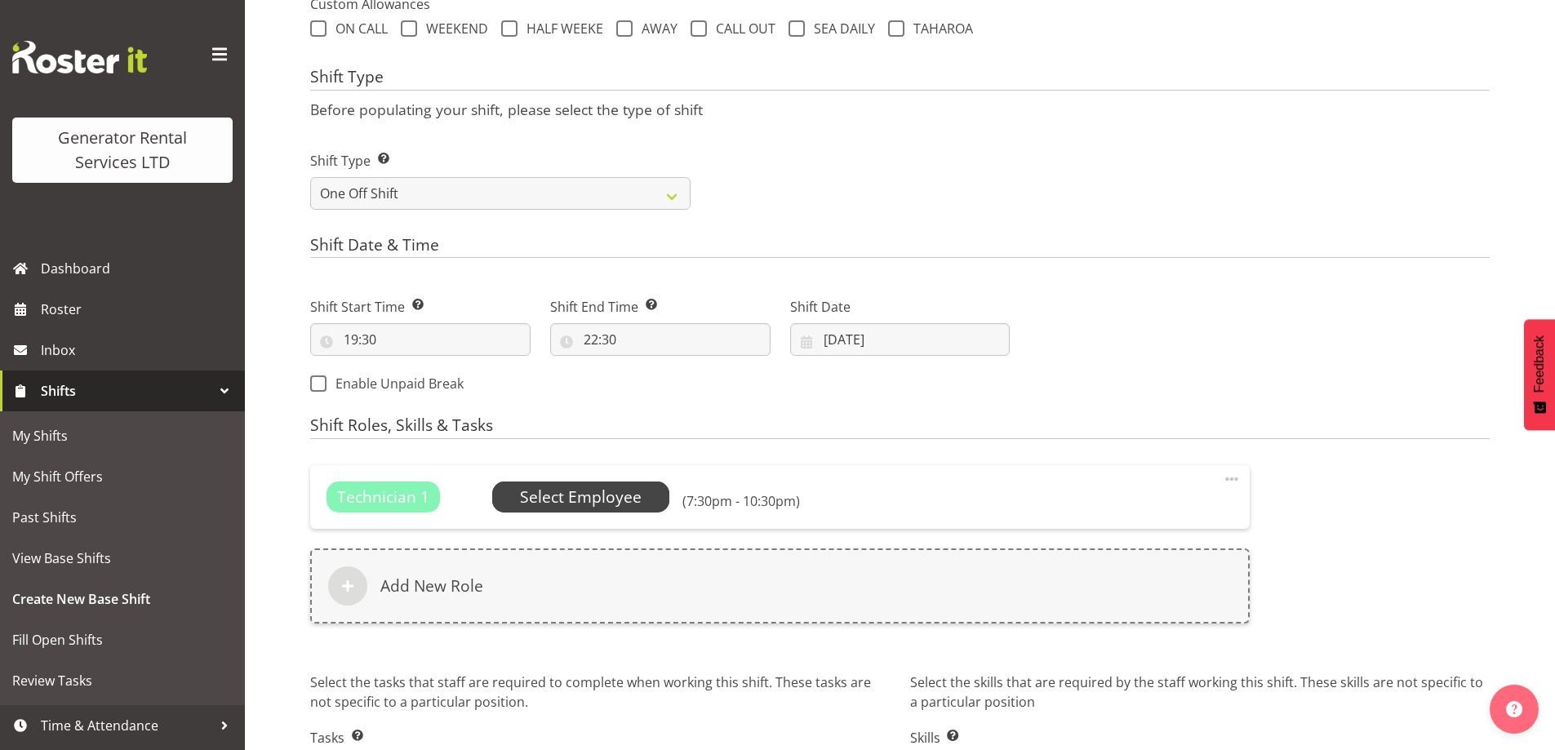
click at [568, 493] on span "Select Employee" at bounding box center [581, 498] width 122 height 24
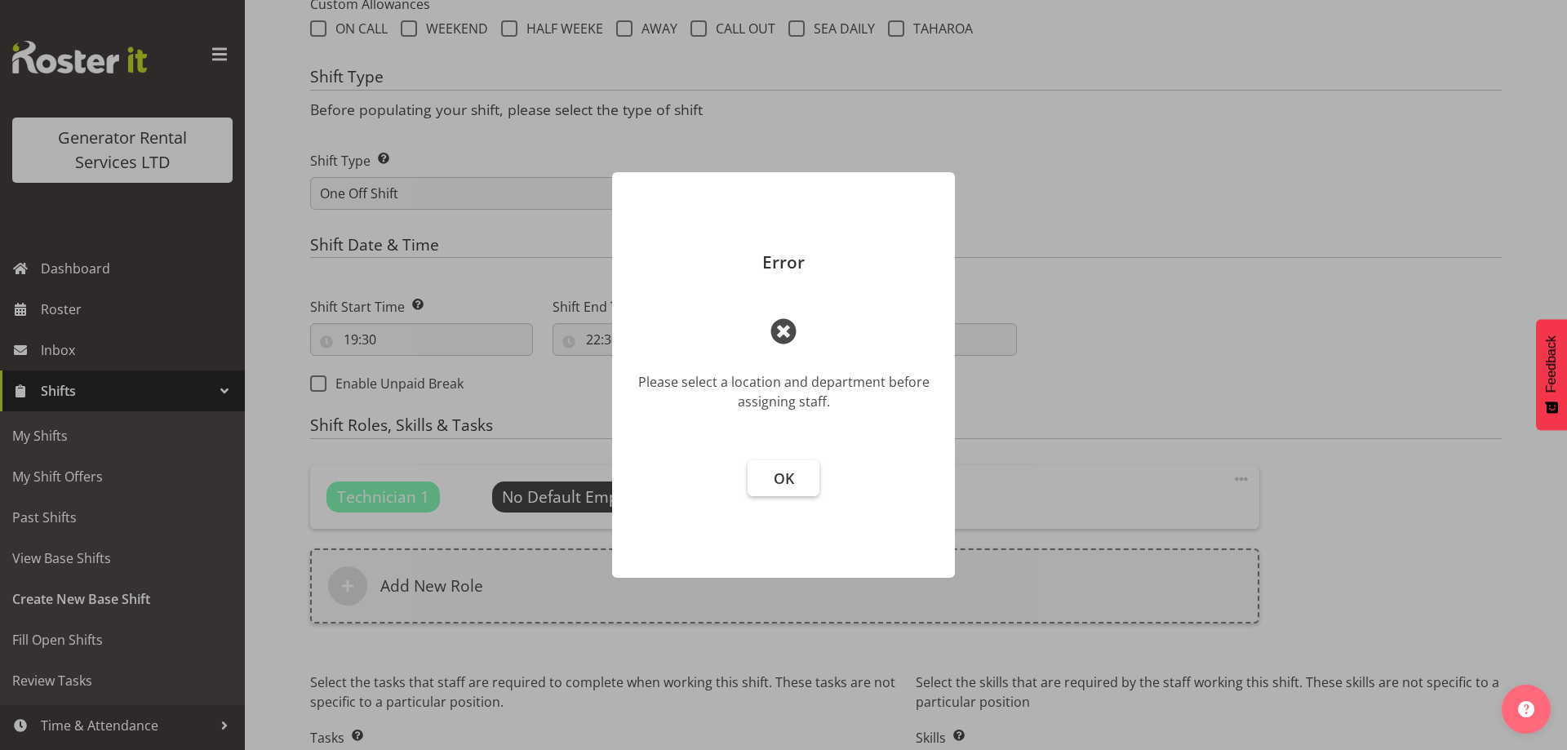
click at [801, 481] on button "OK" at bounding box center [784, 478] width 72 height 36
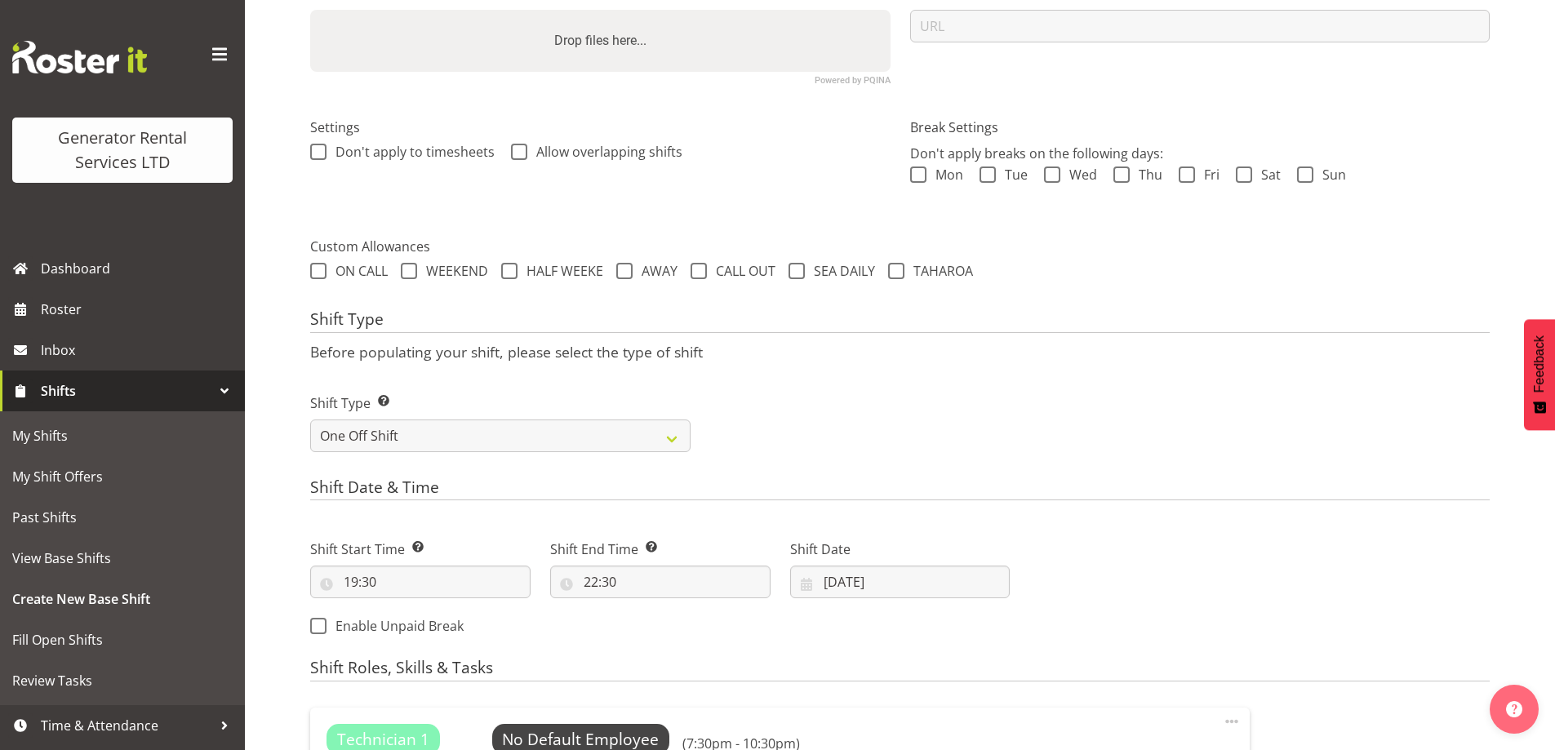
scroll to position [56, 0]
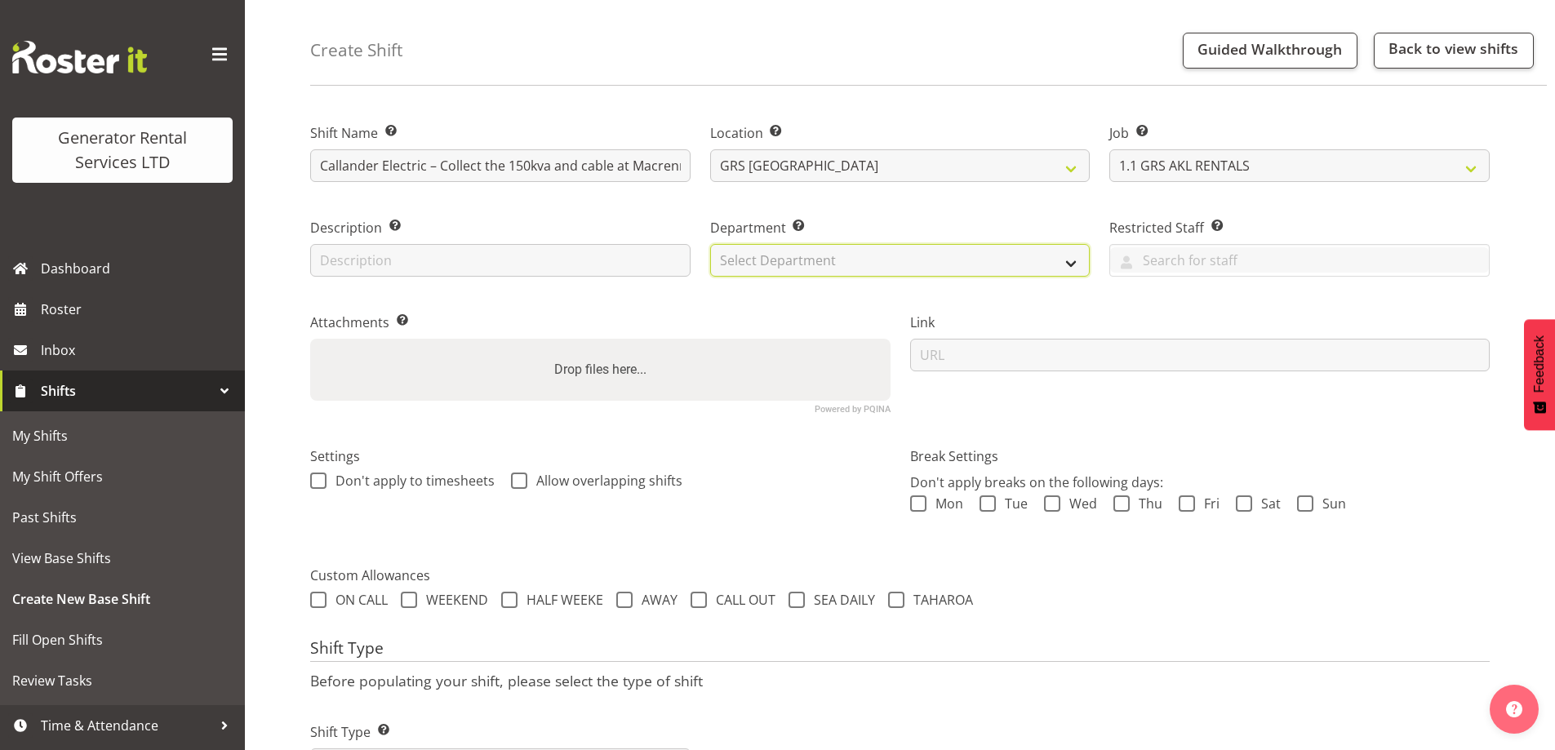
click at [795, 261] on select "Select Department GRS ADMIN AKL GRS HIRE AKL GRS HIRE TGA GRS HIRE HST GRS ENGI…" at bounding box center [900, 260] width 380 height 33
select select "20"
click at [710, 244] on select "Select Department GRS ADMIN AKL GRS HIRE AKL GRS HIRE TGA GRS HIRE HST GRS ENGI…" at bounding box center [900, 260] width 380 height 33
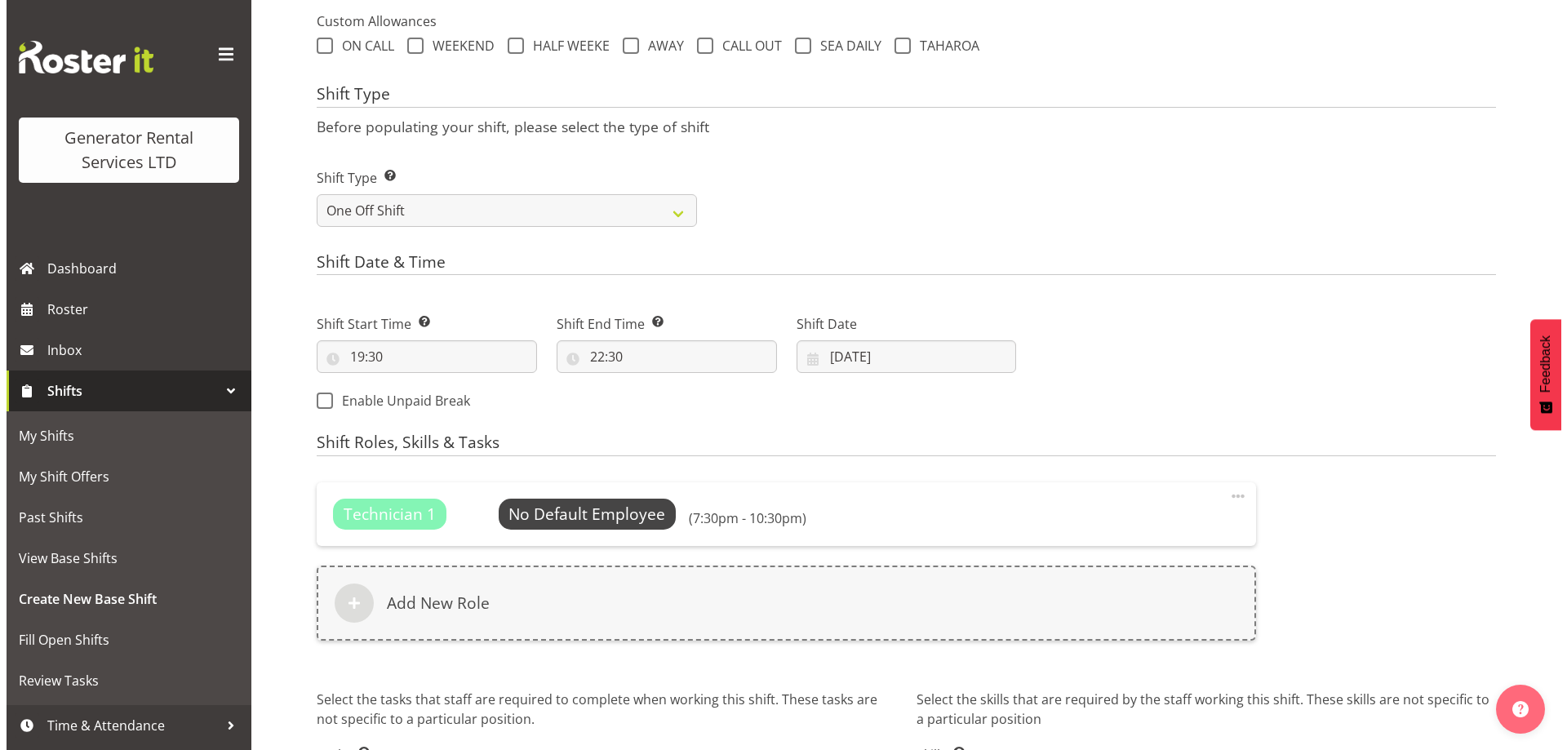
scroll to position [745, 0]
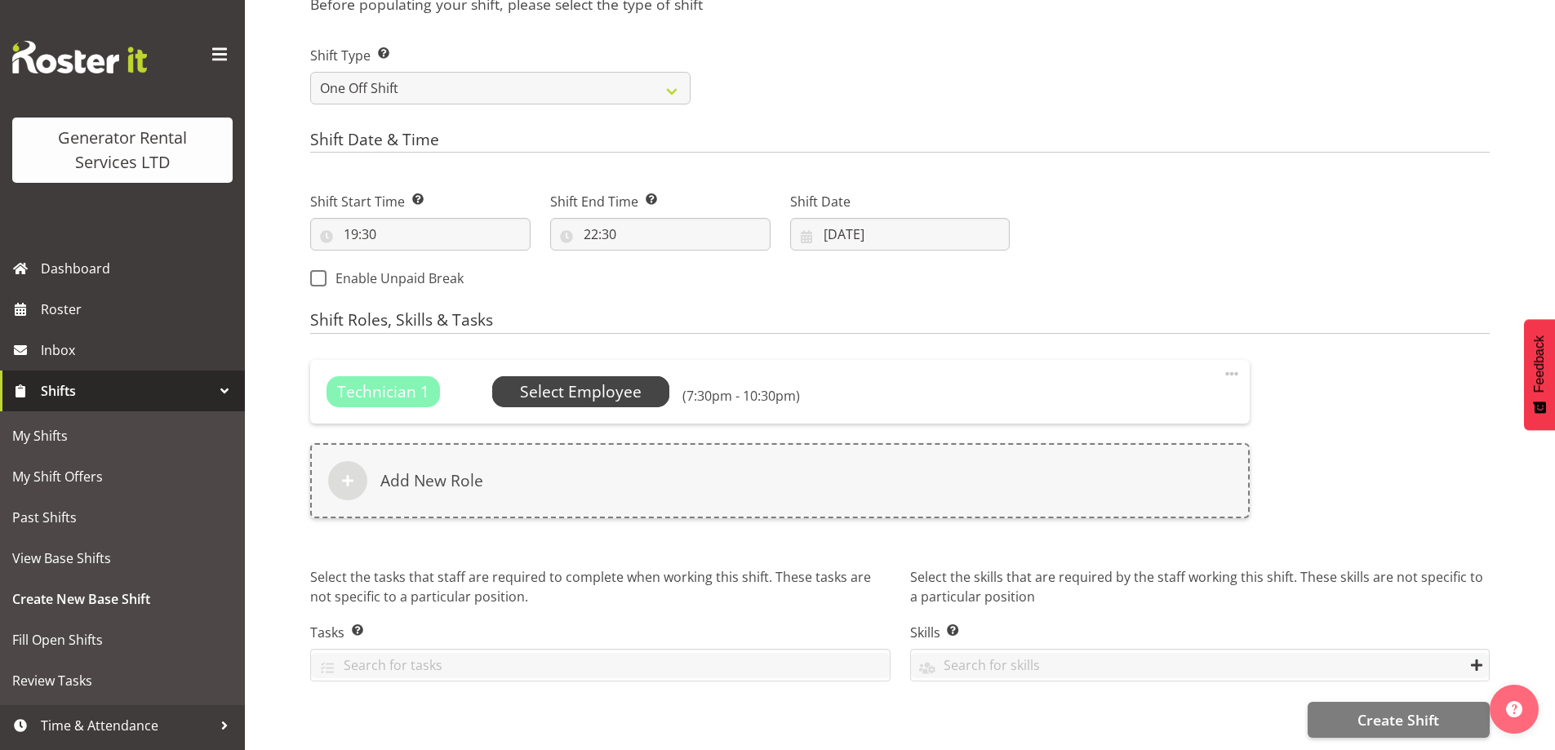
click at [586, 383] on span "Select Employee" at bounding box center [581, 392] width 122 height 24
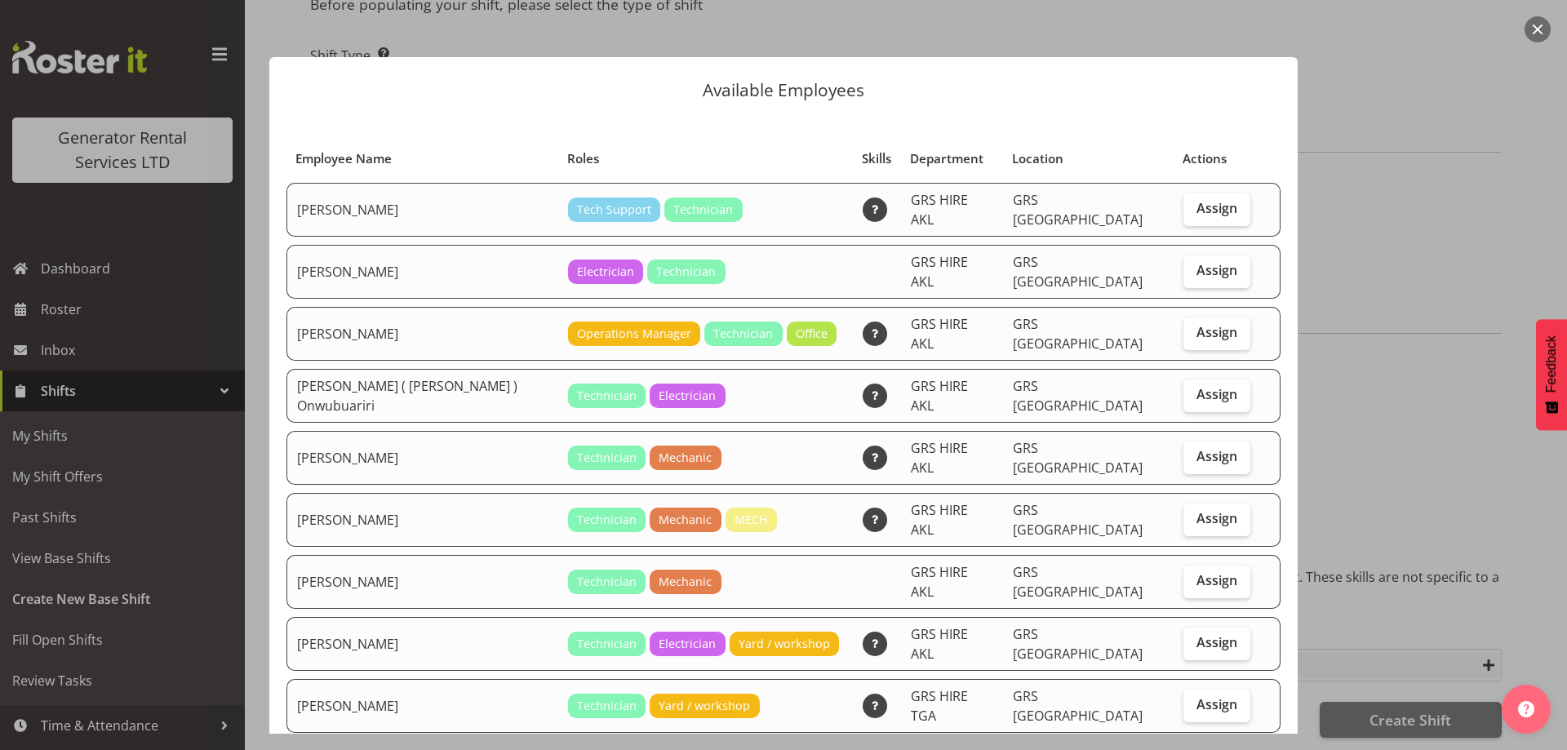
drag, startPoint x: 1205, startPoint y: 255, endPoint x: 1216, endPoint y: 338, distance: 84.0
click at [1205, 262] on span "Assign" at bounding box center [1216, 270] width 41 height 16
click at [1194, 265] on input "Assign" at bounding box center [1188, 270] width 11 height 11
checkbox input "true"
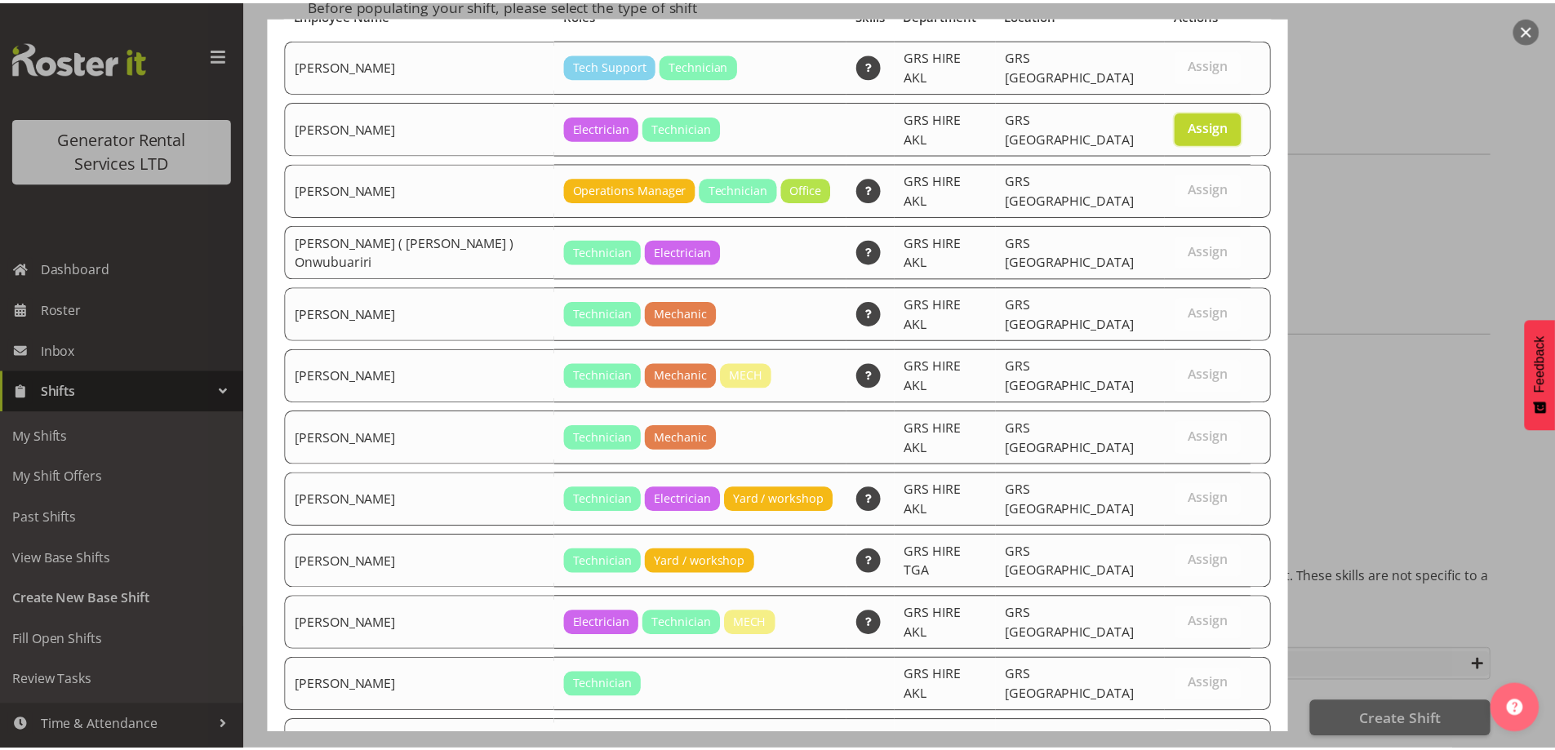
scroll to position [229, 0]
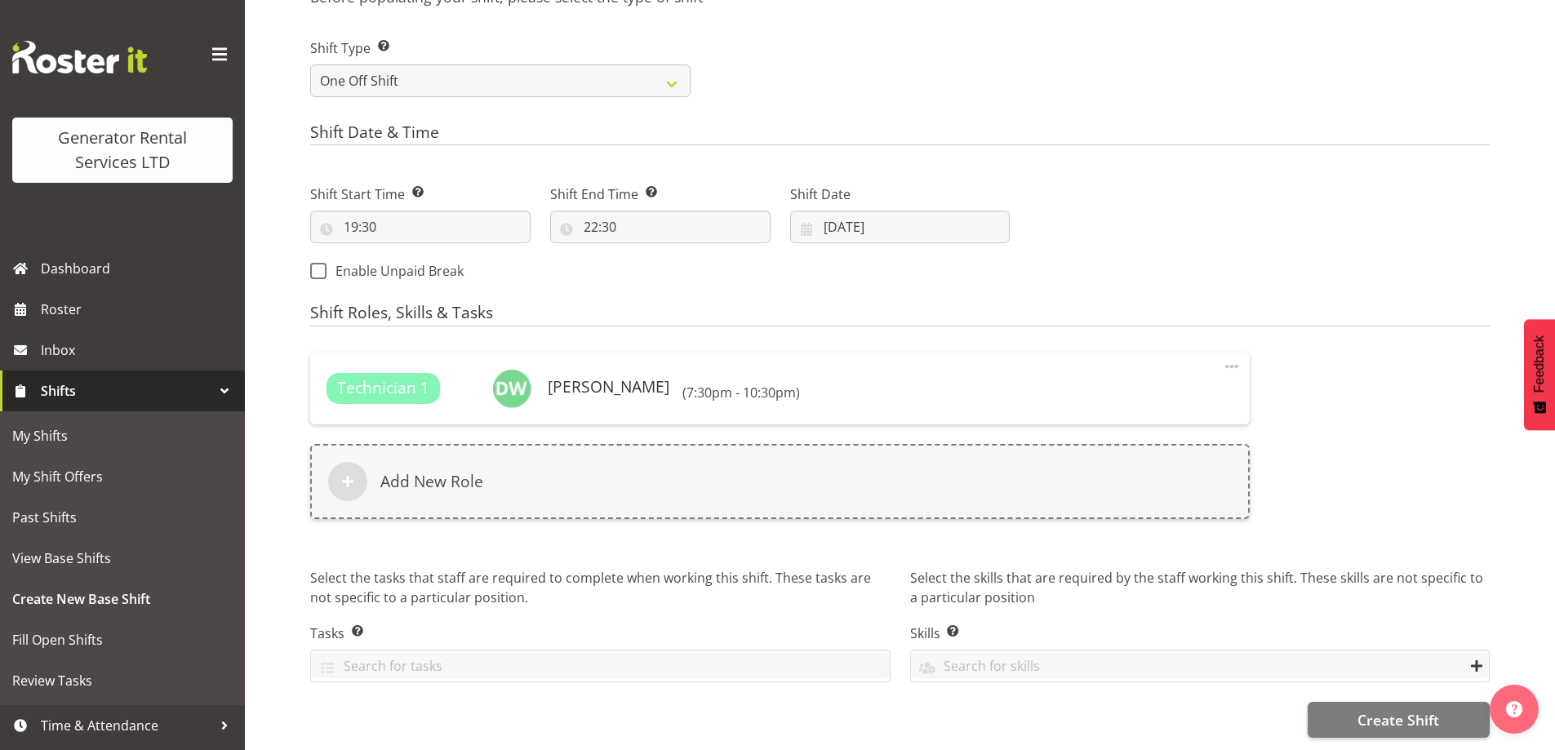
scroll to position [752, 0]
click at [1352, 705] on button "Create Shift" at bounding box center [1398, 720] width 182 height 36
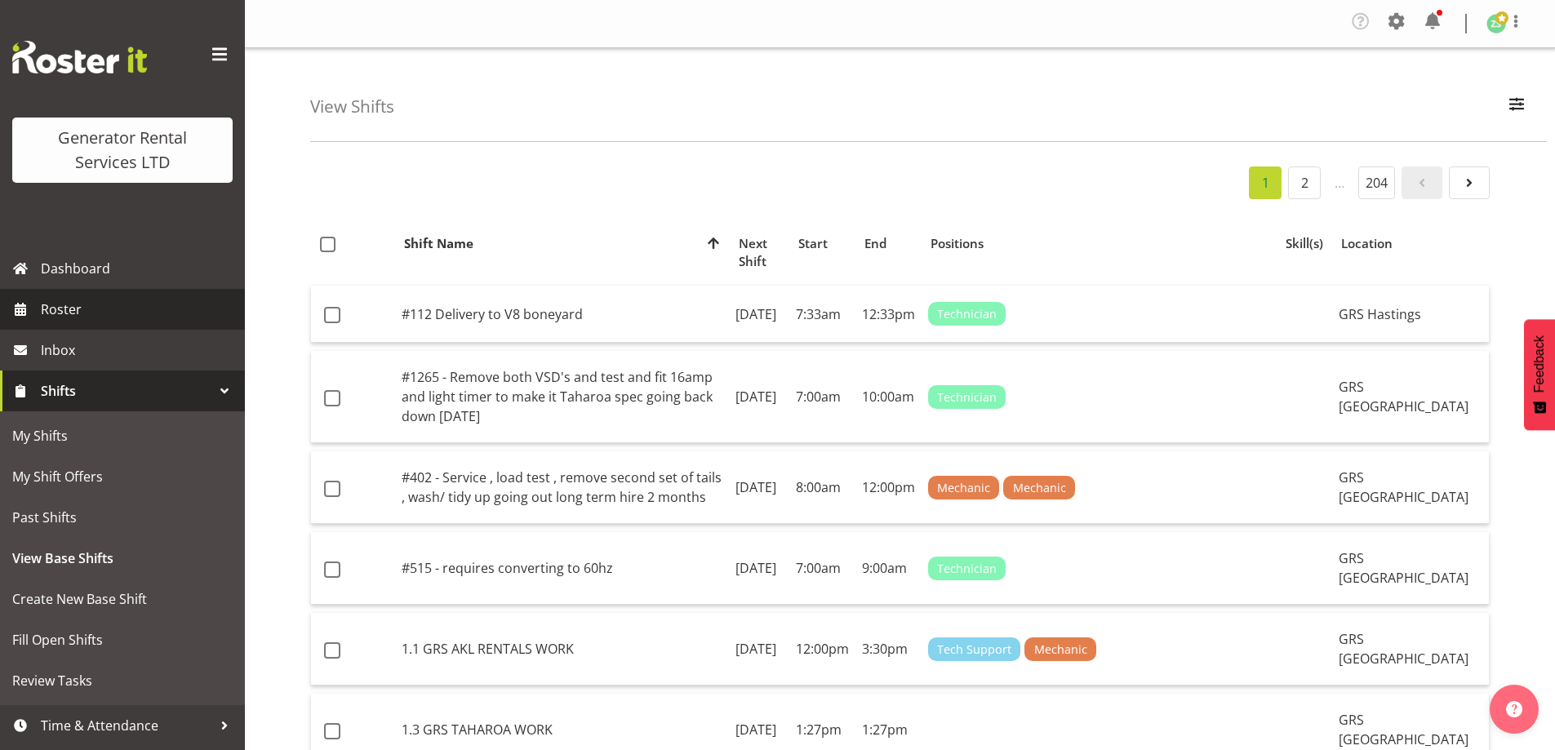
click at [184, 309] on span "Roster" at bounding box center [139, 309] width 196 height 24
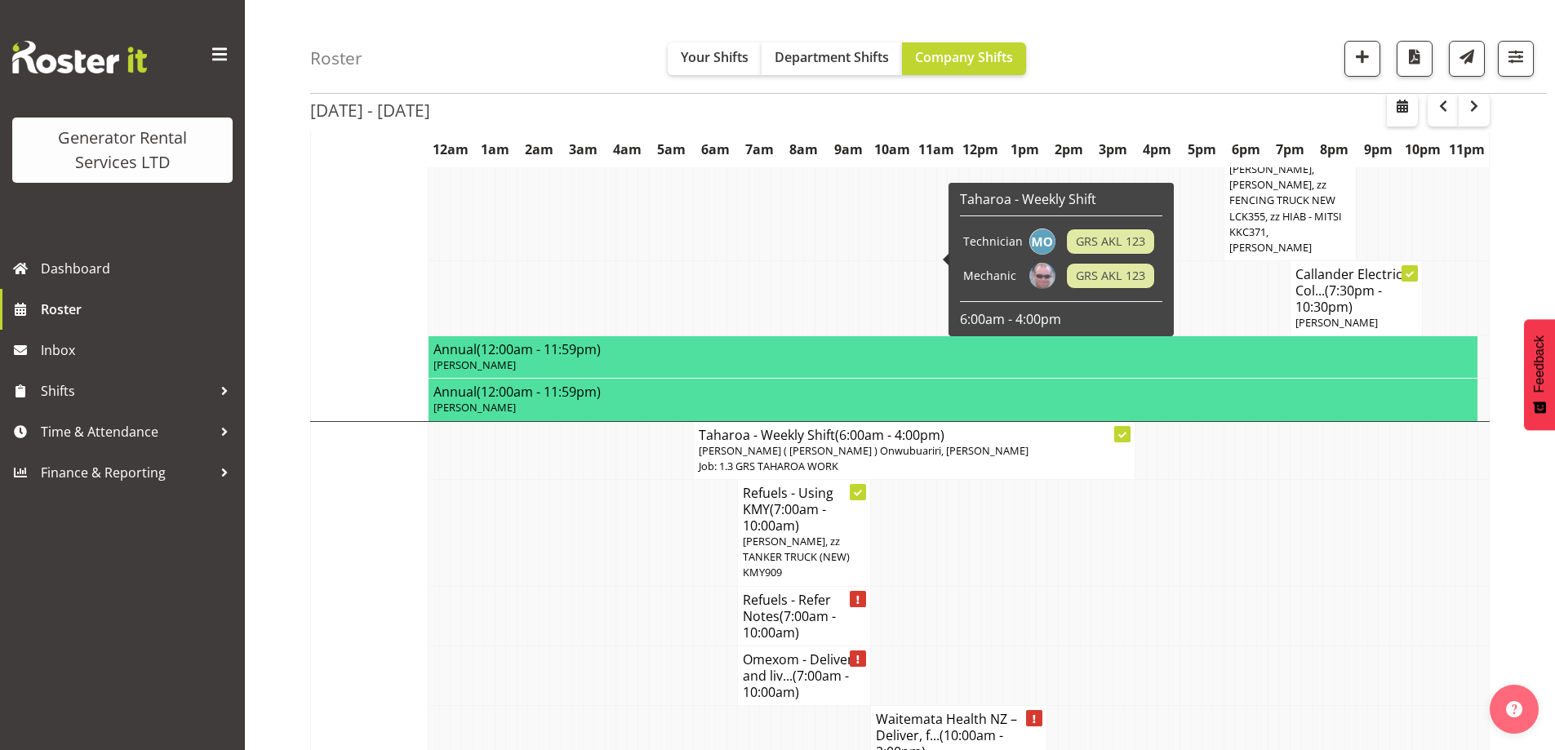
scroll to position [2319, 0]
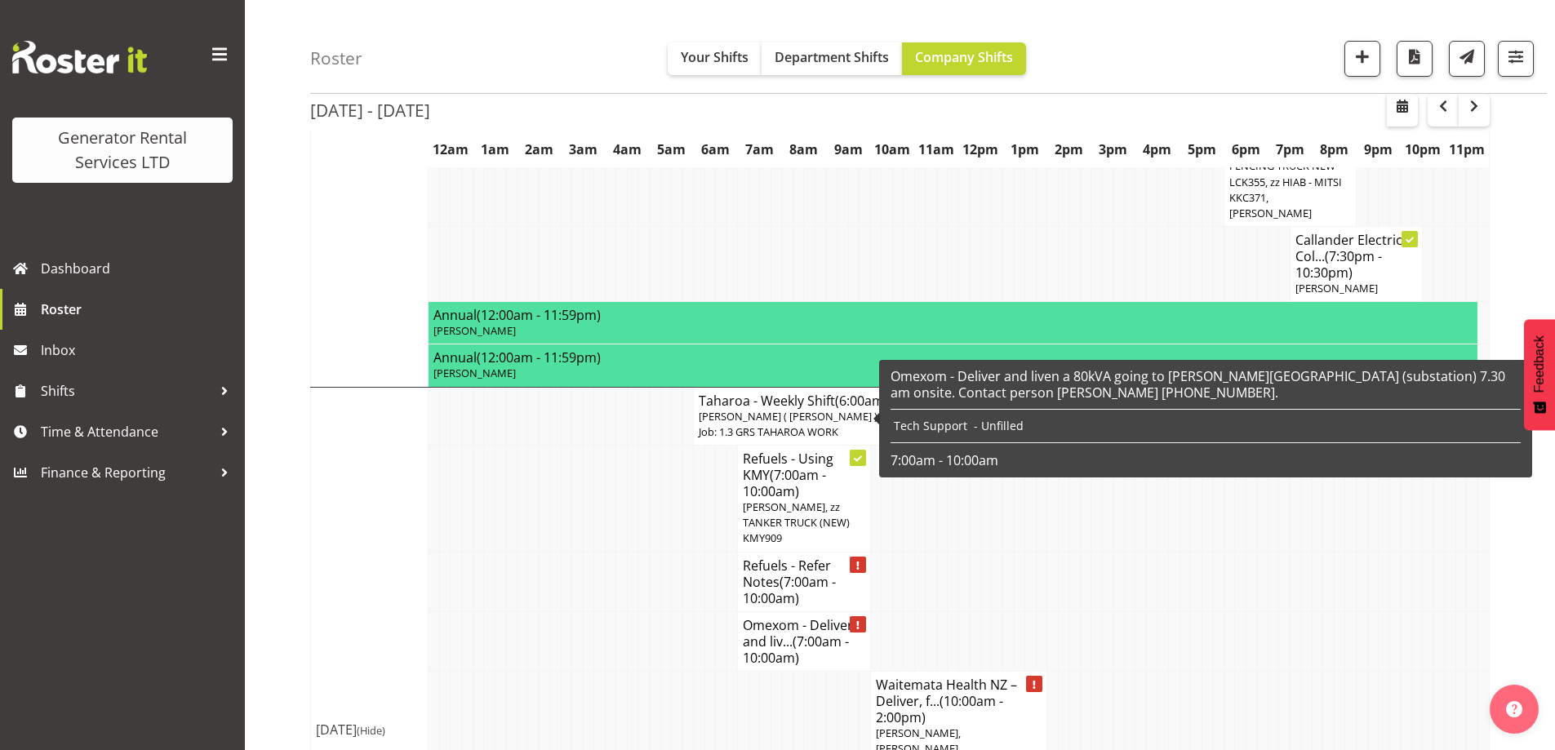
click at [815, 617] on h4 "Omexom - Deliver and liv... (7:00am - 10:00am)" at bounding box center [804, 641] width 122 height 49
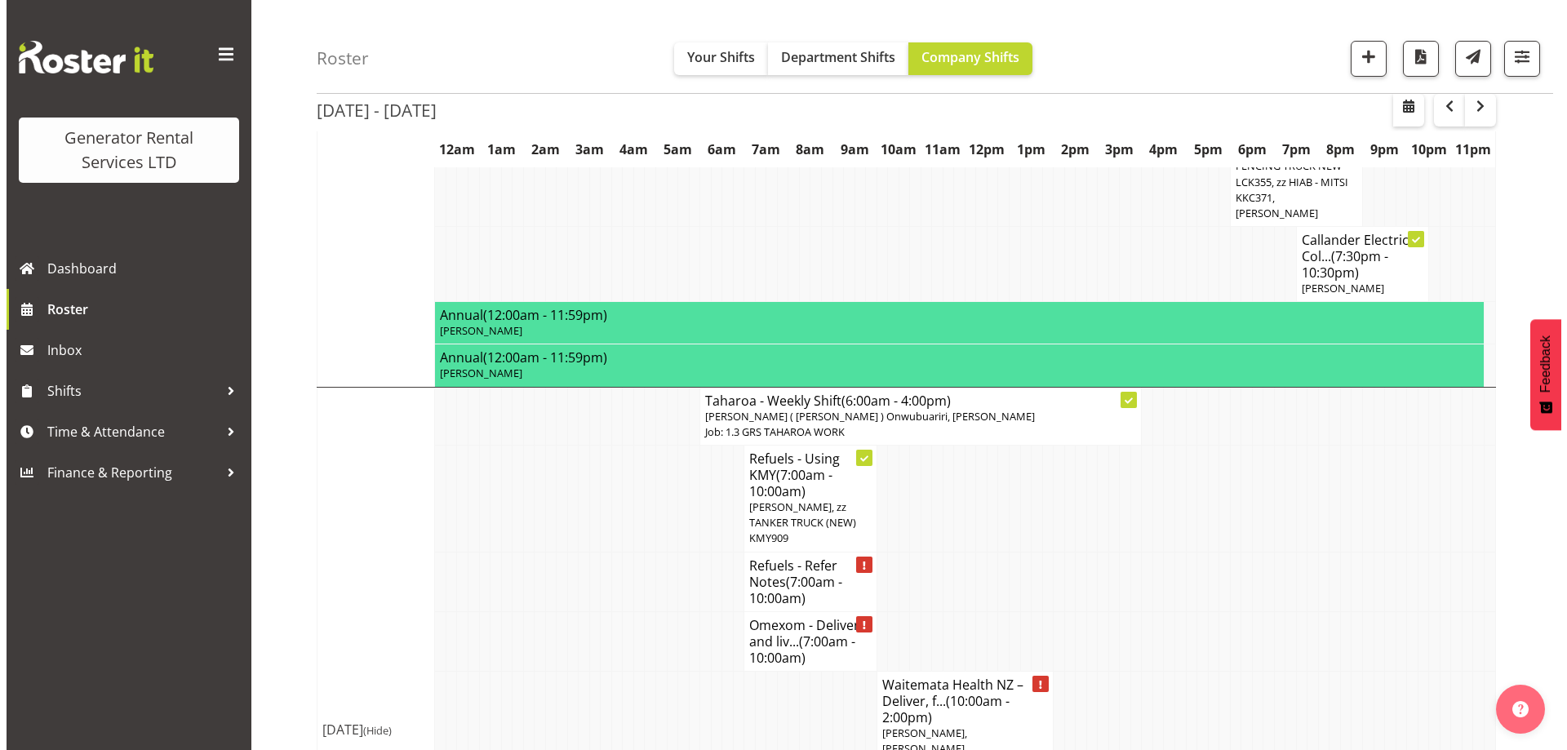
scroll to position [2302, 0]
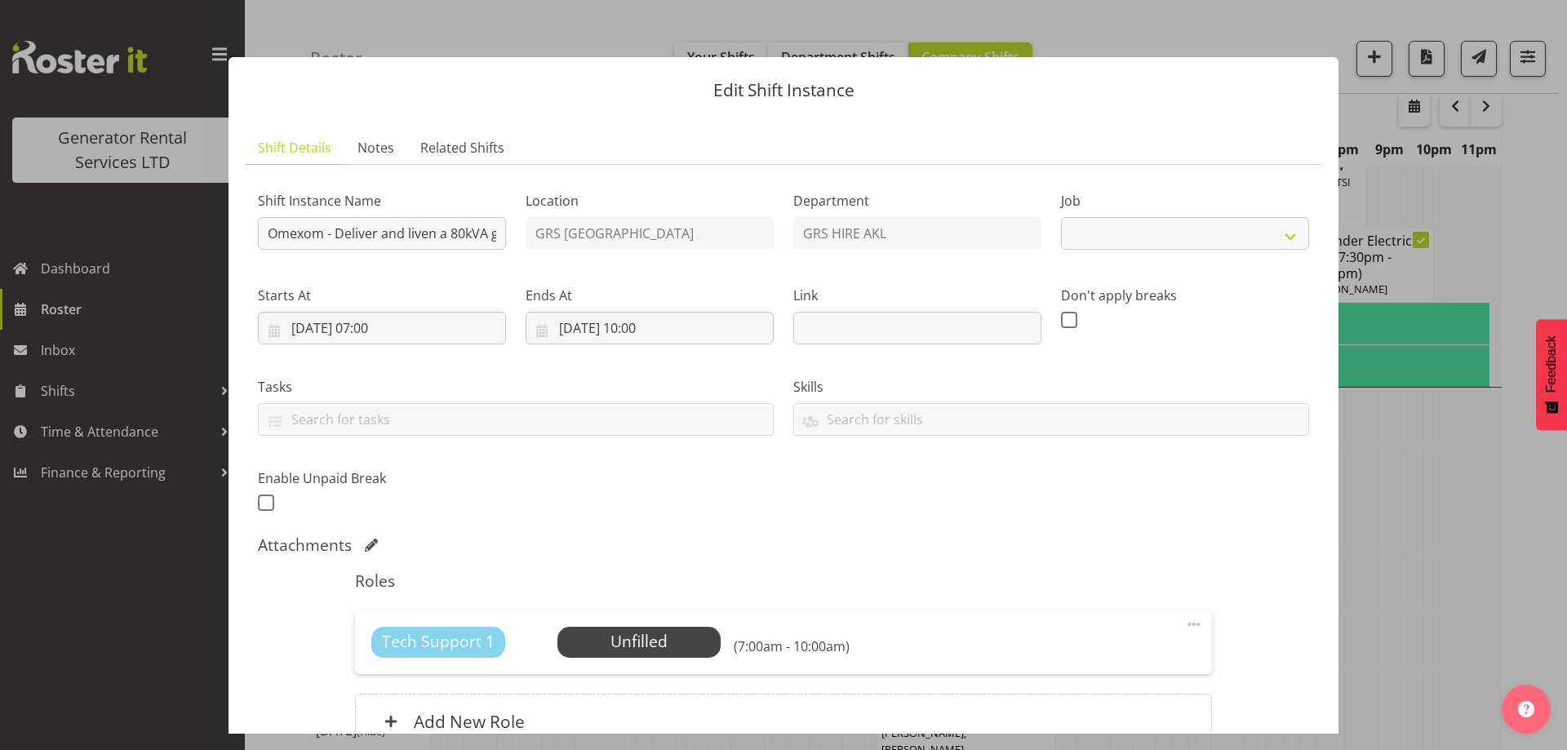
select select "7504"
click at [654, 637] on span "Select Employee" at bounding box center [639, 642] width 122 height 24
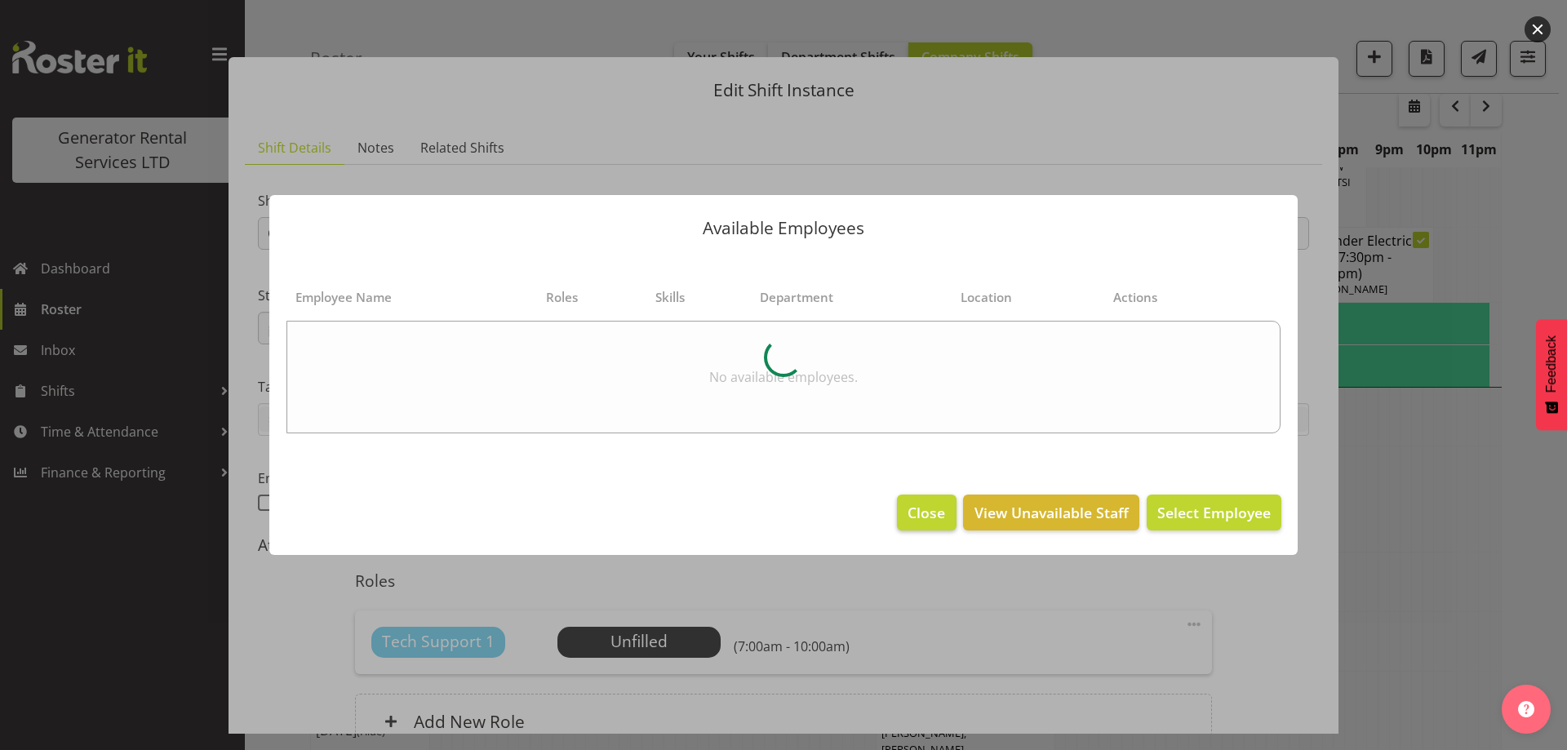
drag, startPoint x: 910, startPoint y: 489, endPoint x: 913, endPoint y: 503, distance: 14.3
click at [913, 503] on footer "Close View Unavailable Staff Select Employee" at bounding box center [783, 516] width 1028 height 77
click at [914, 503] on span "Close" at bounding box center [927, 512] width 38 height 21
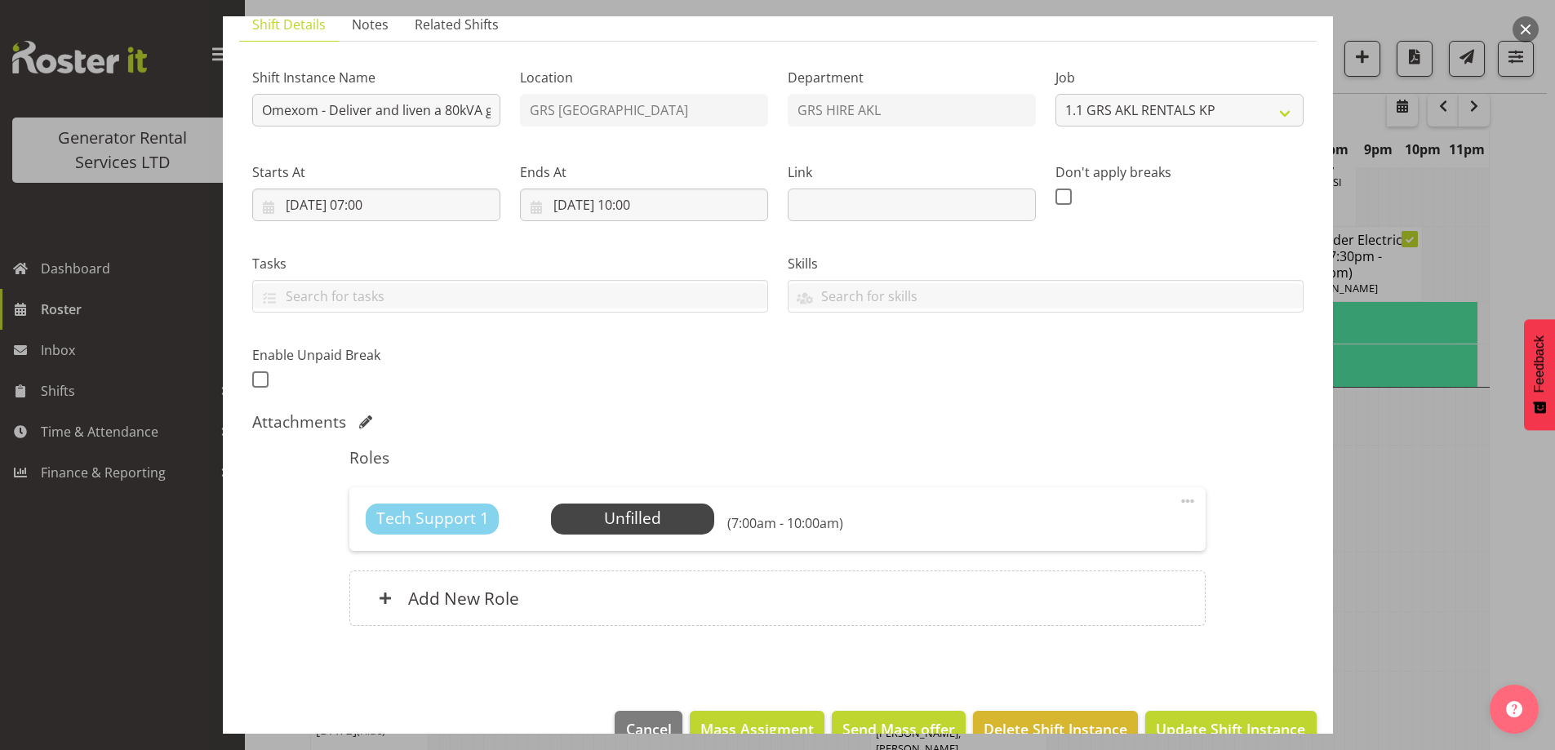
scroll to position [161, 0]
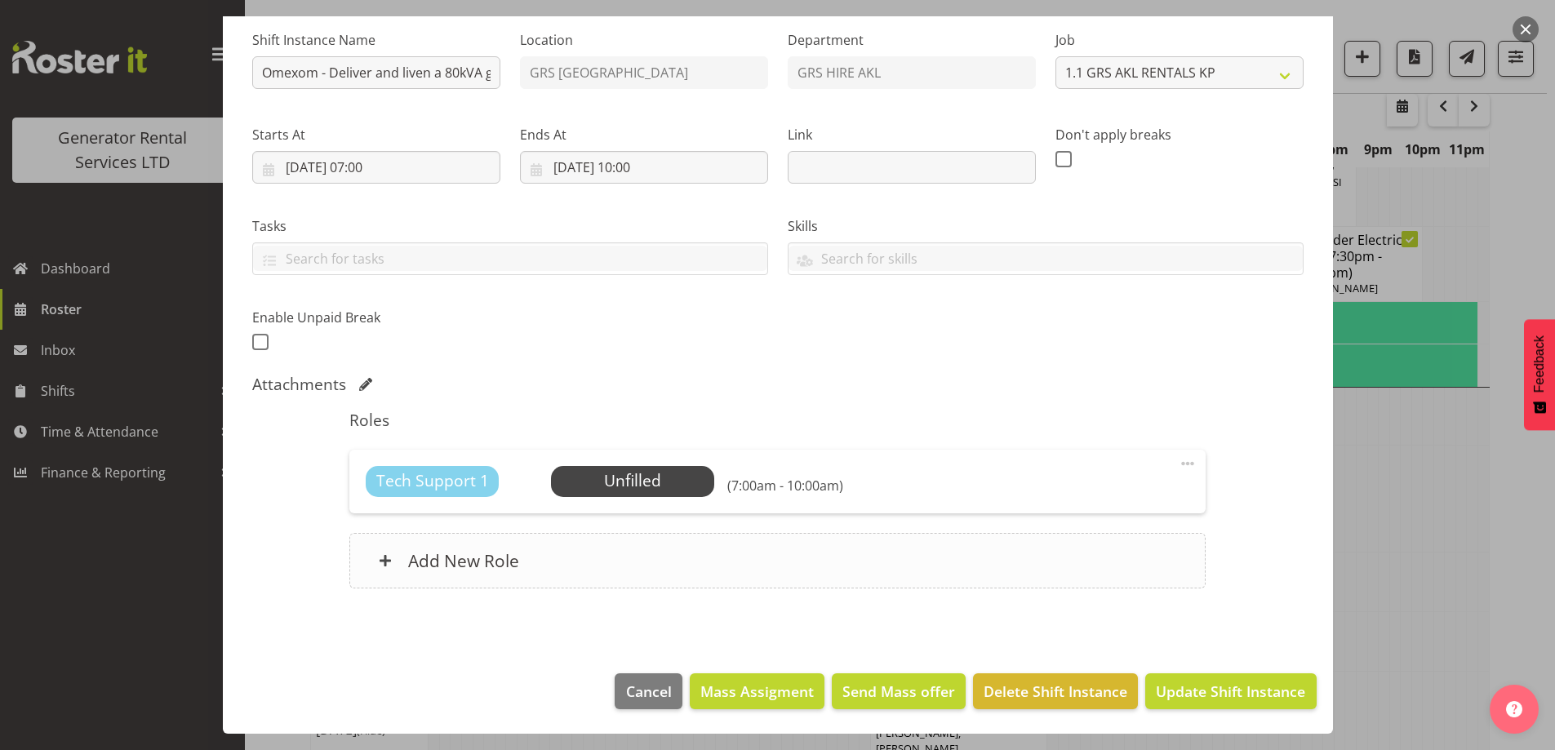
click at [717, 568] on div "Add New Role" at bounding box center [777, 560] width 856 height 55
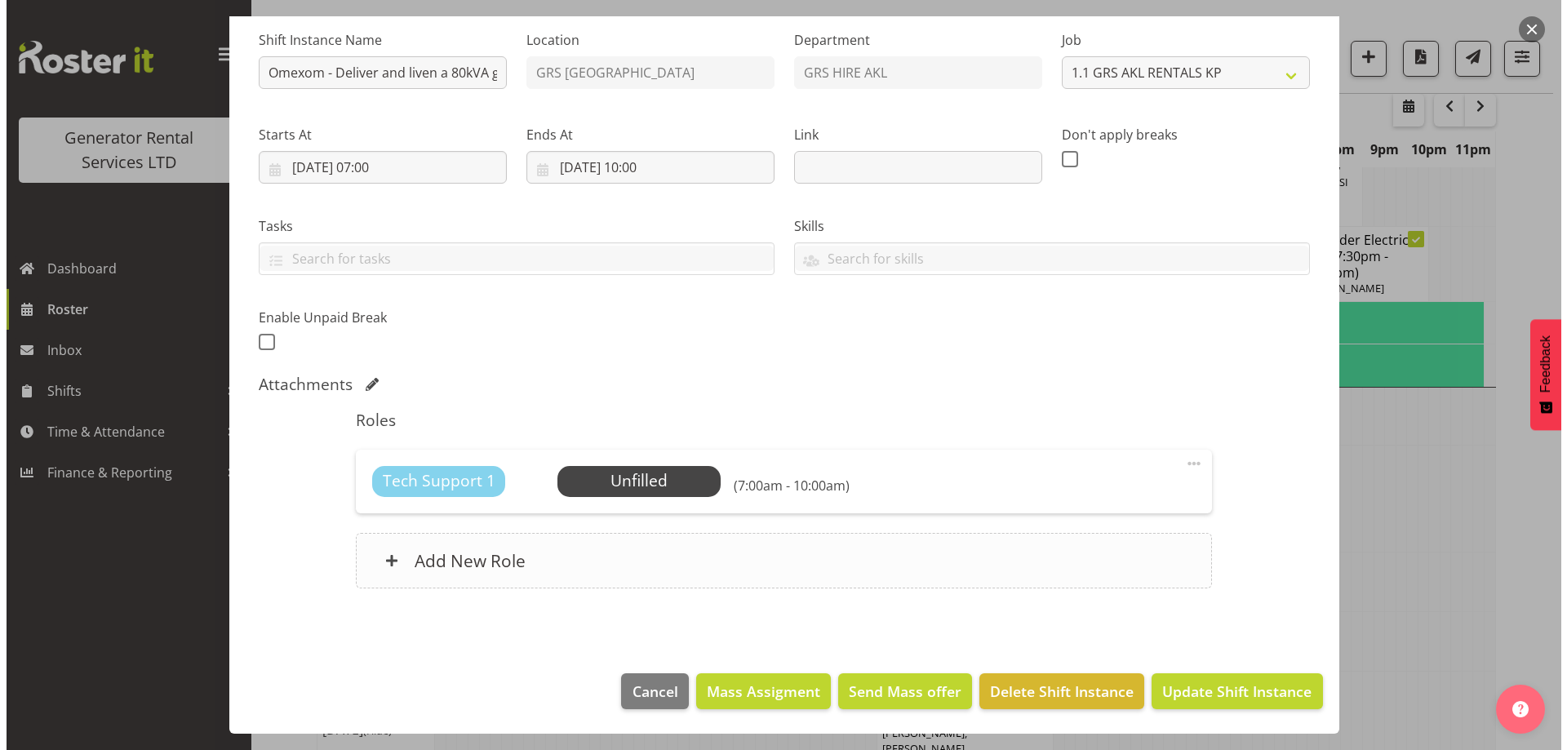
scroll to position [2302, 0]
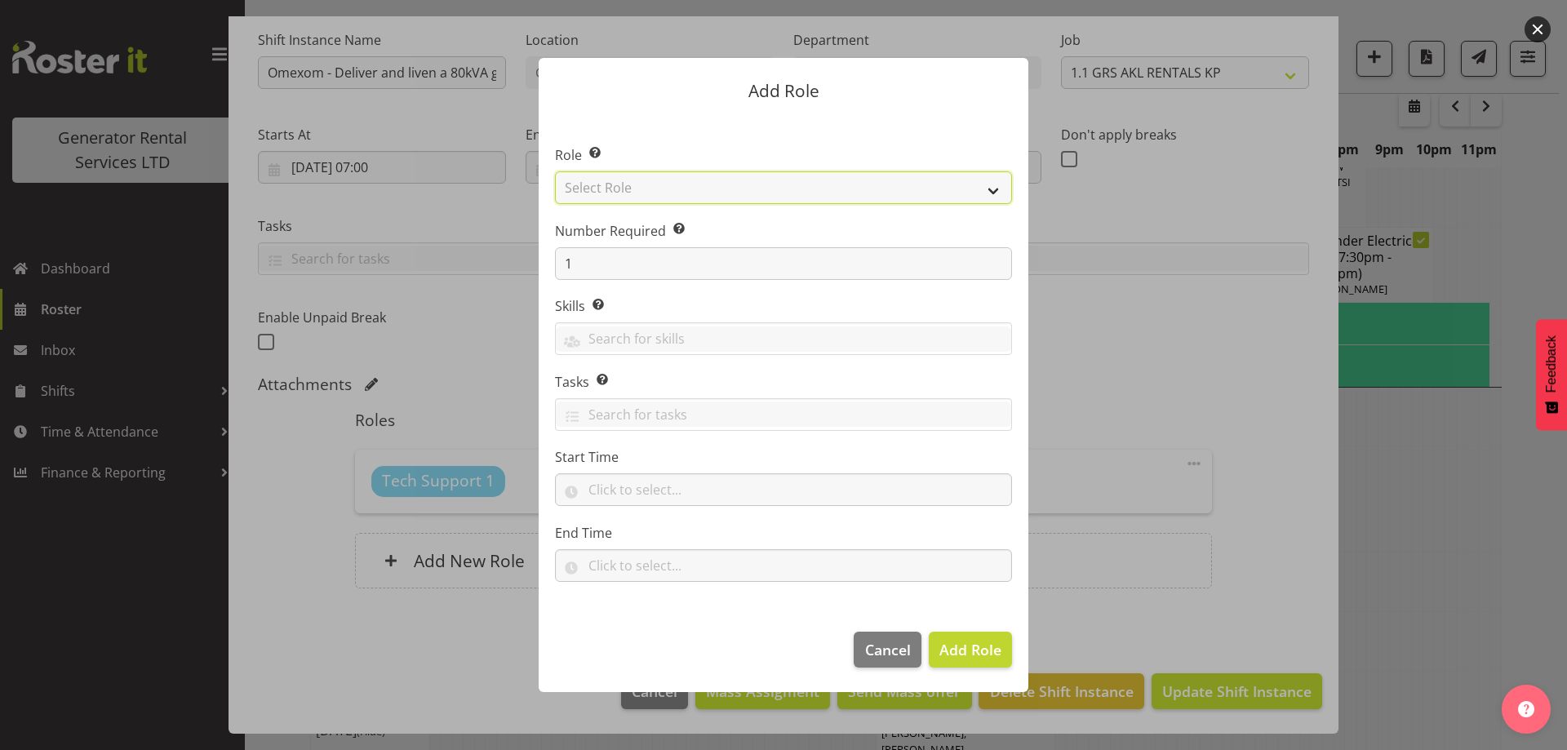
click at [686, 186] on select "Select Role Account Manager Electrician Engineering GM HSEQ manager MECH Mechan…" at bounding box center [783, 187] width 457 height 33
select select "21"
click at [555, 171] on select "Select Role Account Manager Electrician Engineering GM HSEQ manager MECH Mechan…" at bounding box center [783, 187] width 457 height 33
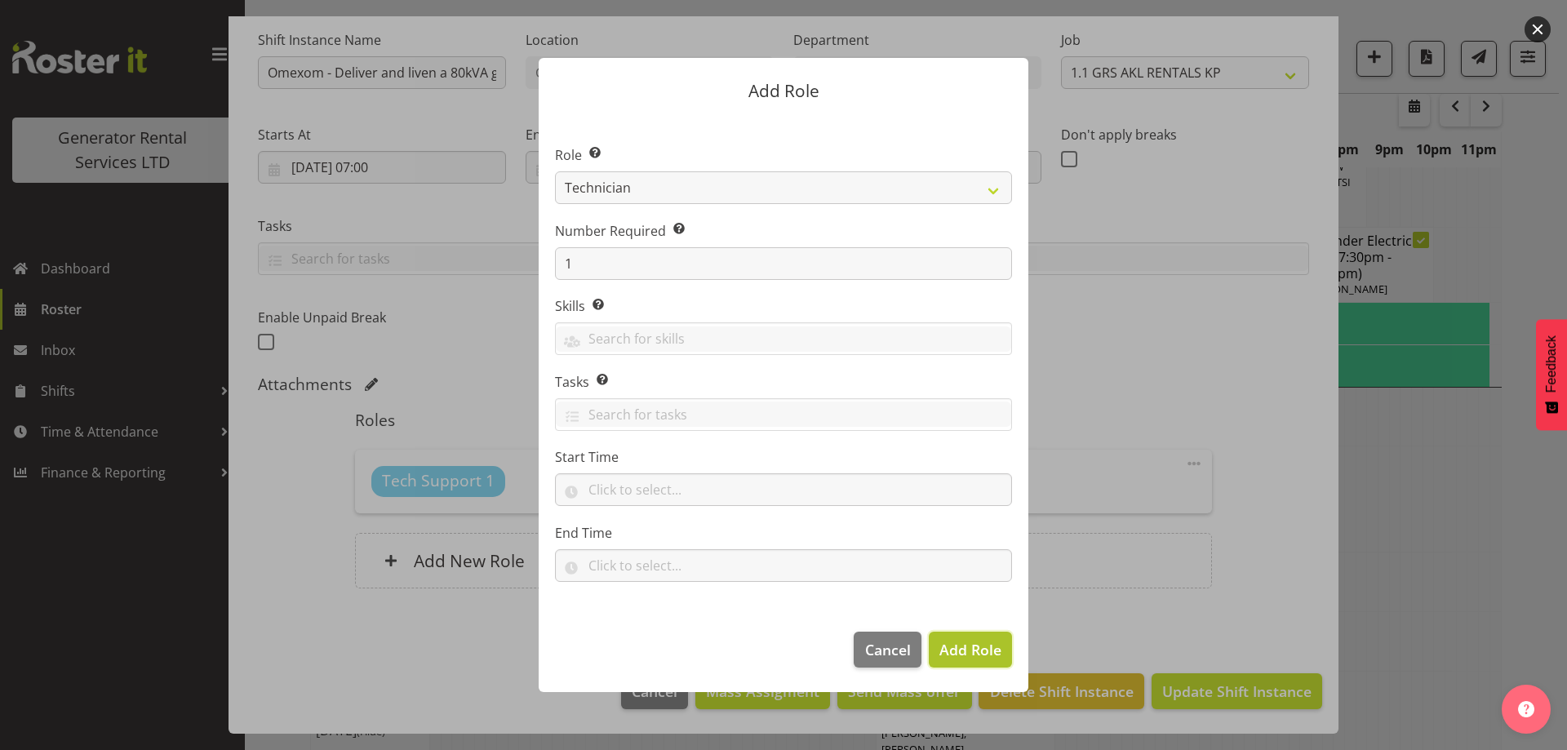
click at [967, 645] on span "Add Role" at bounding box center [970, 650] width 62 height 20
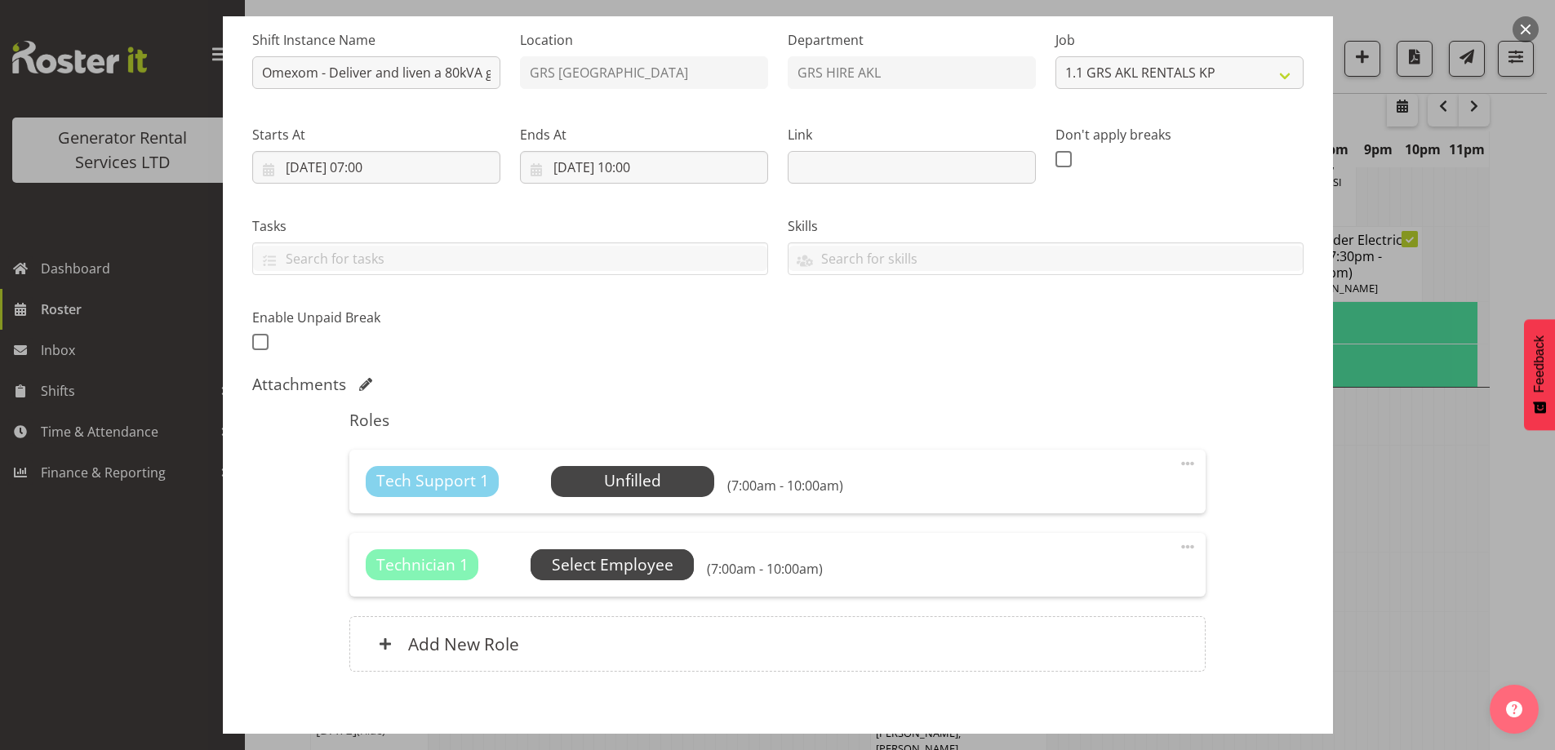
click at [608, 569] on span "Select Employee" at bounding box center [613, 565] width 122 height 24
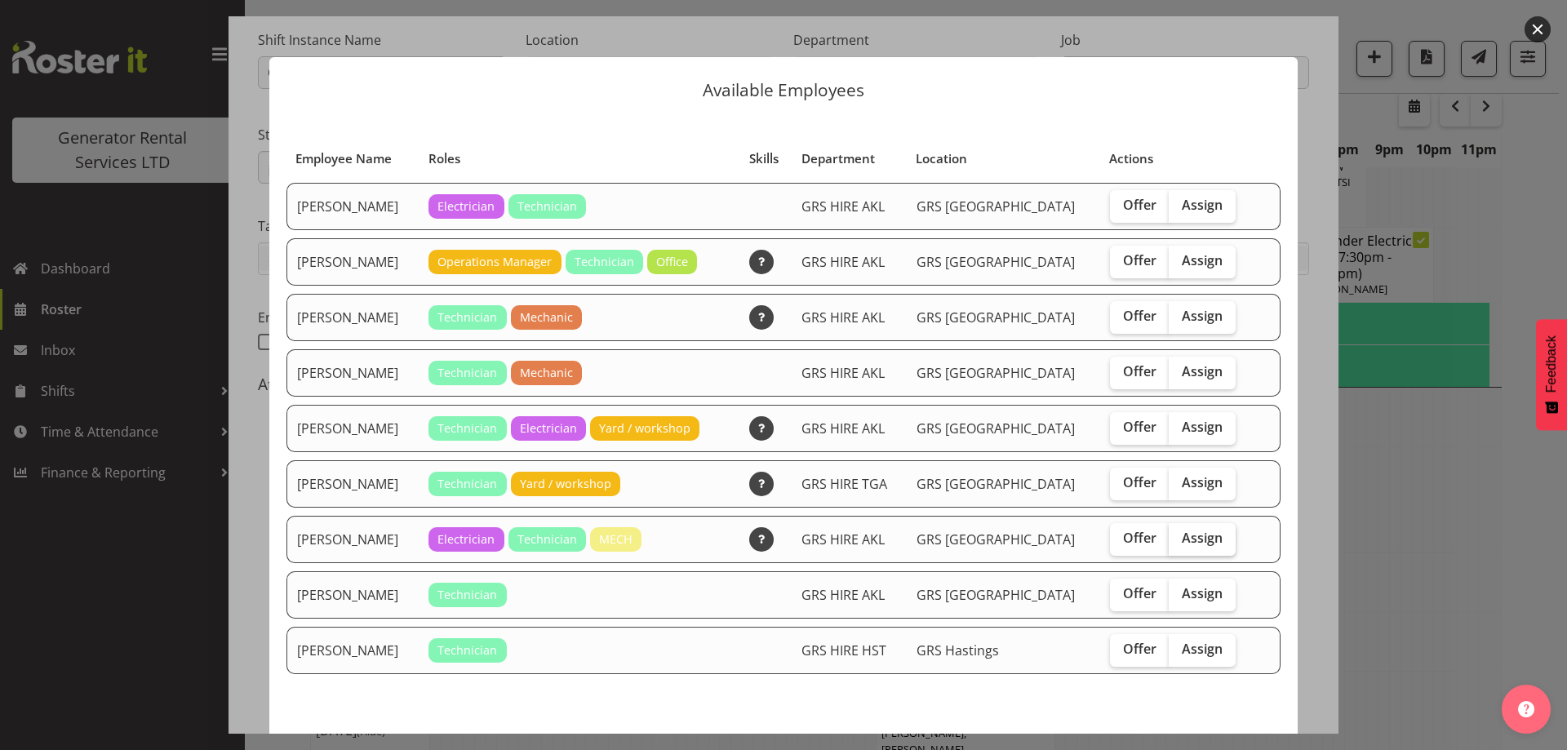
click at [1194, 541] on span "Assign" at bounding box center [1202, 538] width 41 height 16
click at [1179, 541] on input "Assign" at bounding box center [1174, 538] width 11 height 11
checkbox input "true"
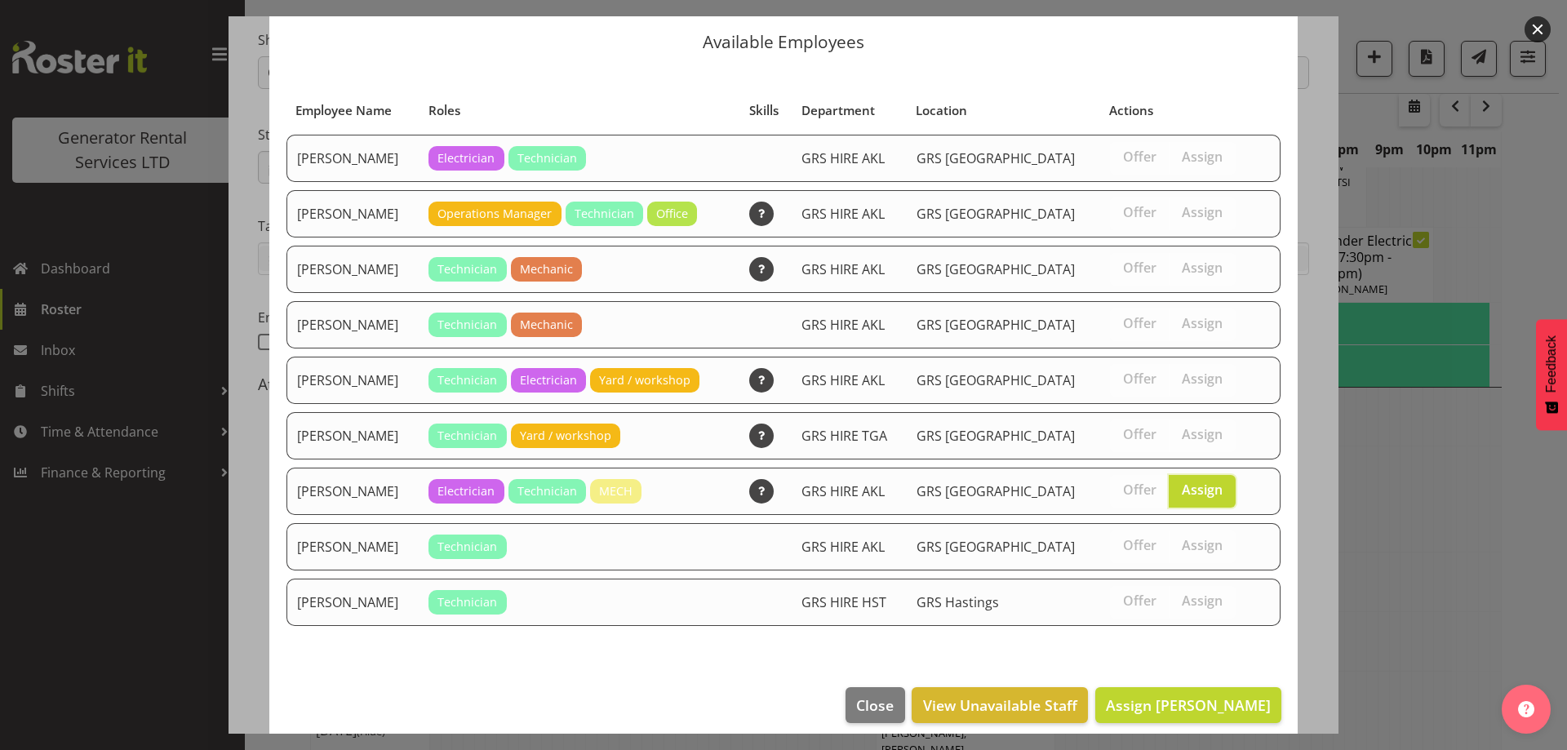
scroll to position [62, 0]
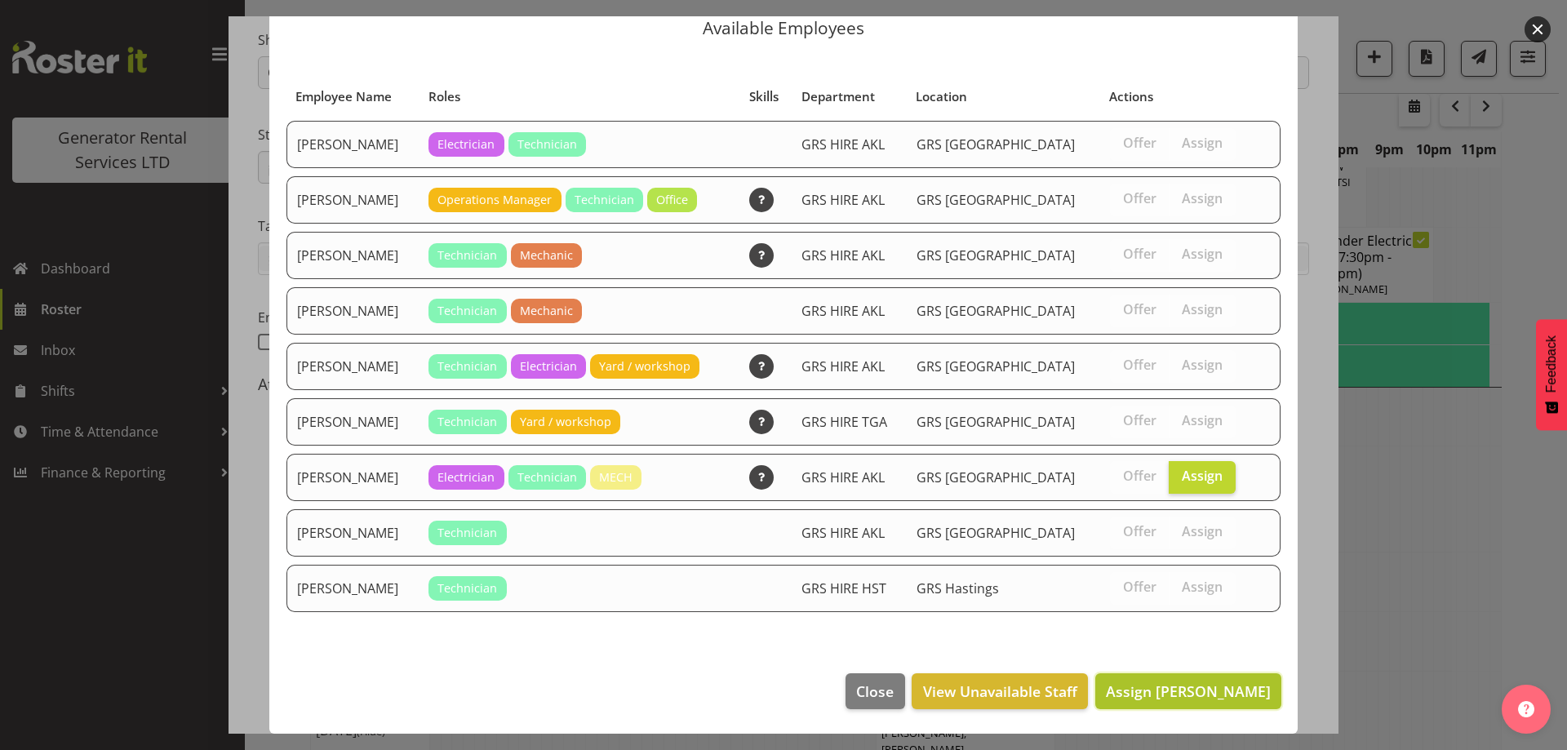
click at [1159, 688] on span "Assign Sam Peters" at bounding box center [1188, 691] width 165 height 20
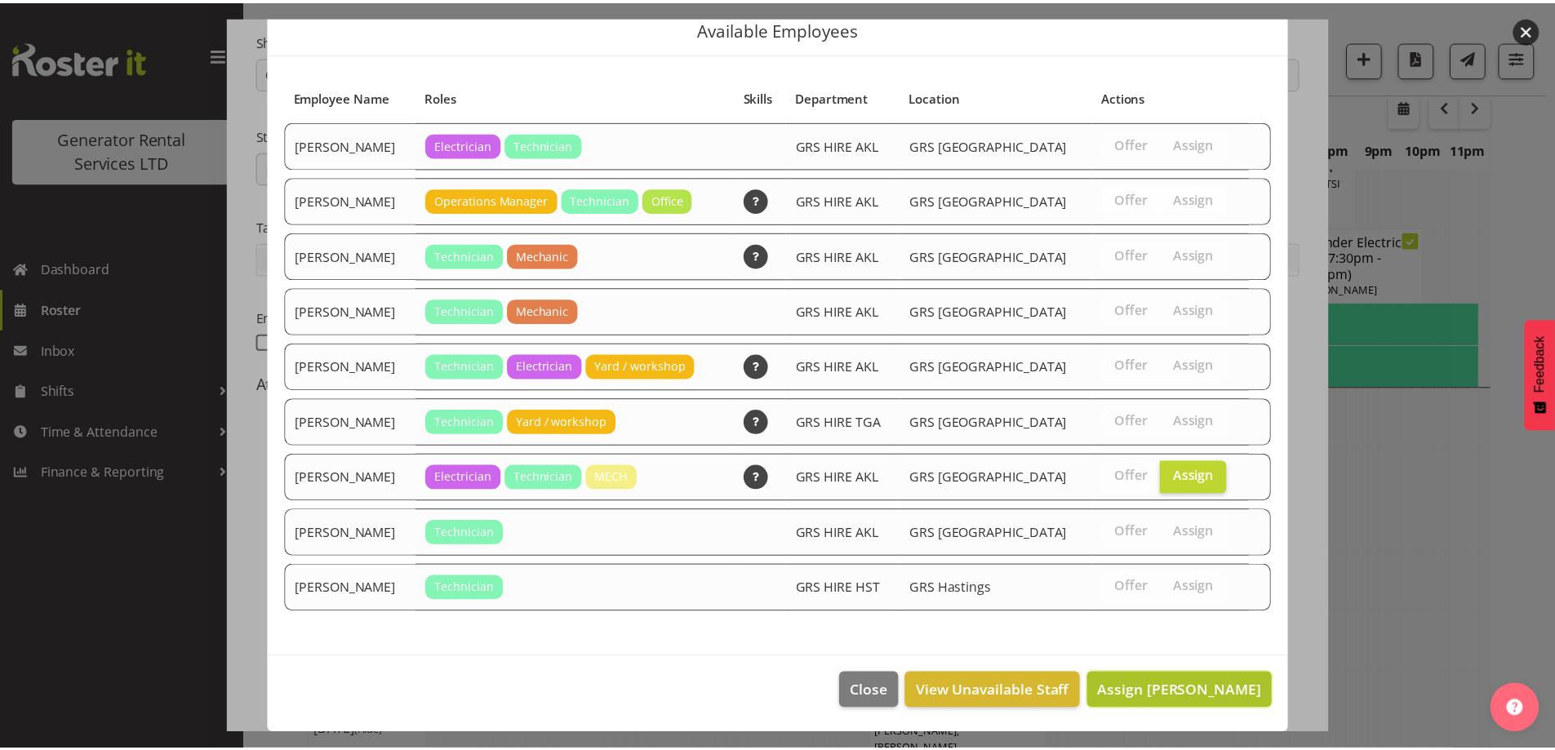
scroll to position [2319, 0]
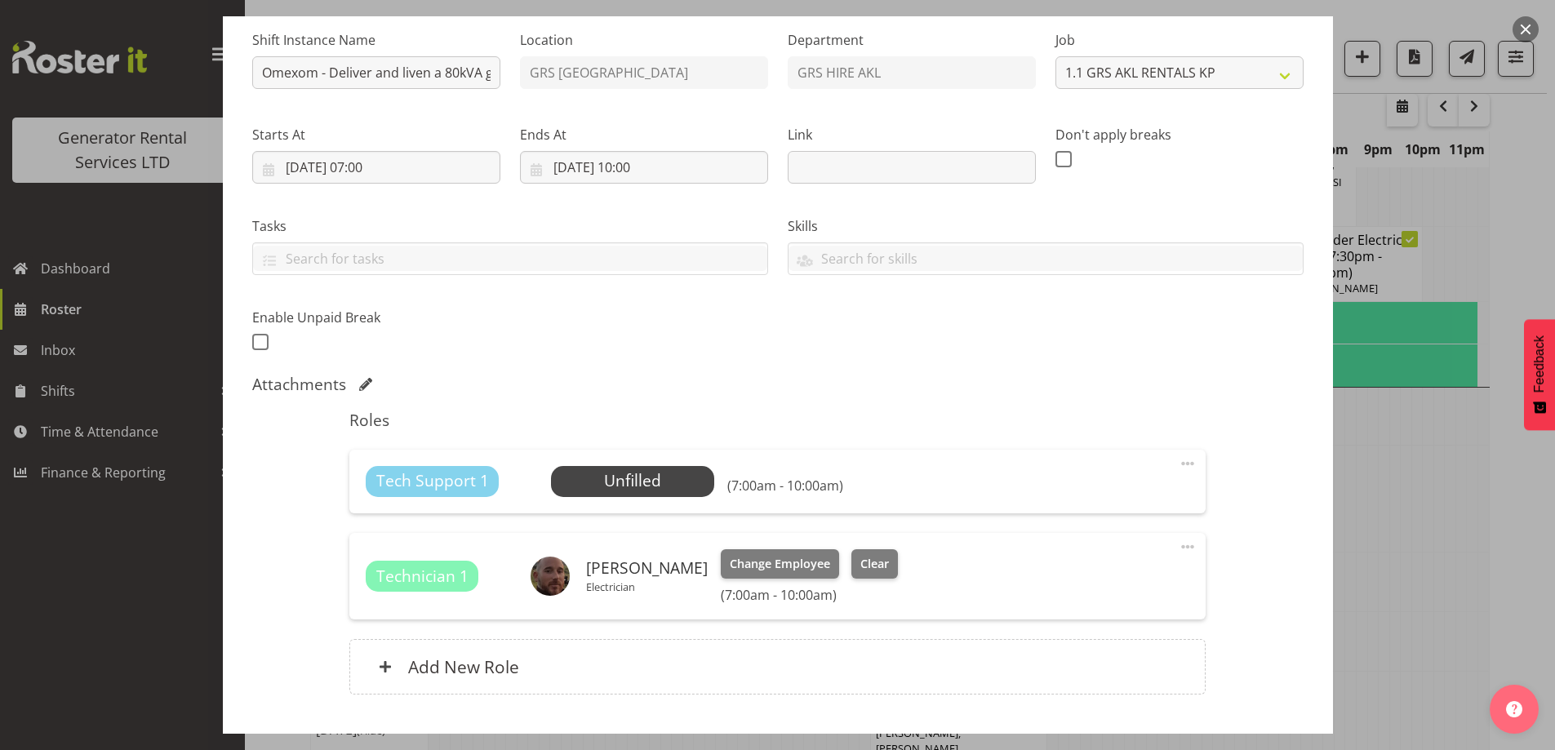
click at [1178, 464] on span at bounding box center [1188, 464] width 20 height 20
click at [1109, 556] on link "Delete" at bounding box center [1119, 561] width 157 height 29
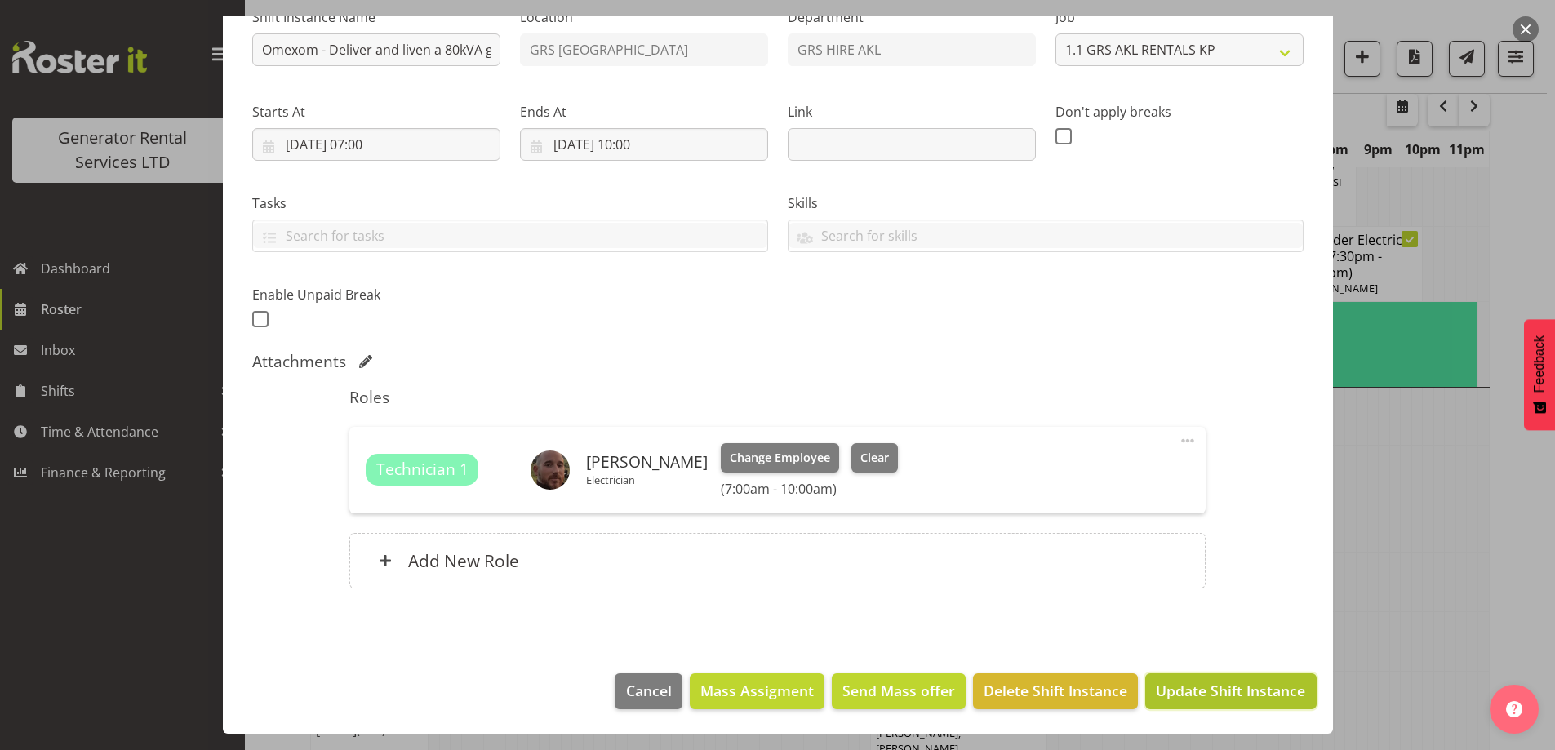
click at [1197, 689] on span "Update Shift Instance" at bounding box center [1230, 690] width 149 height 21
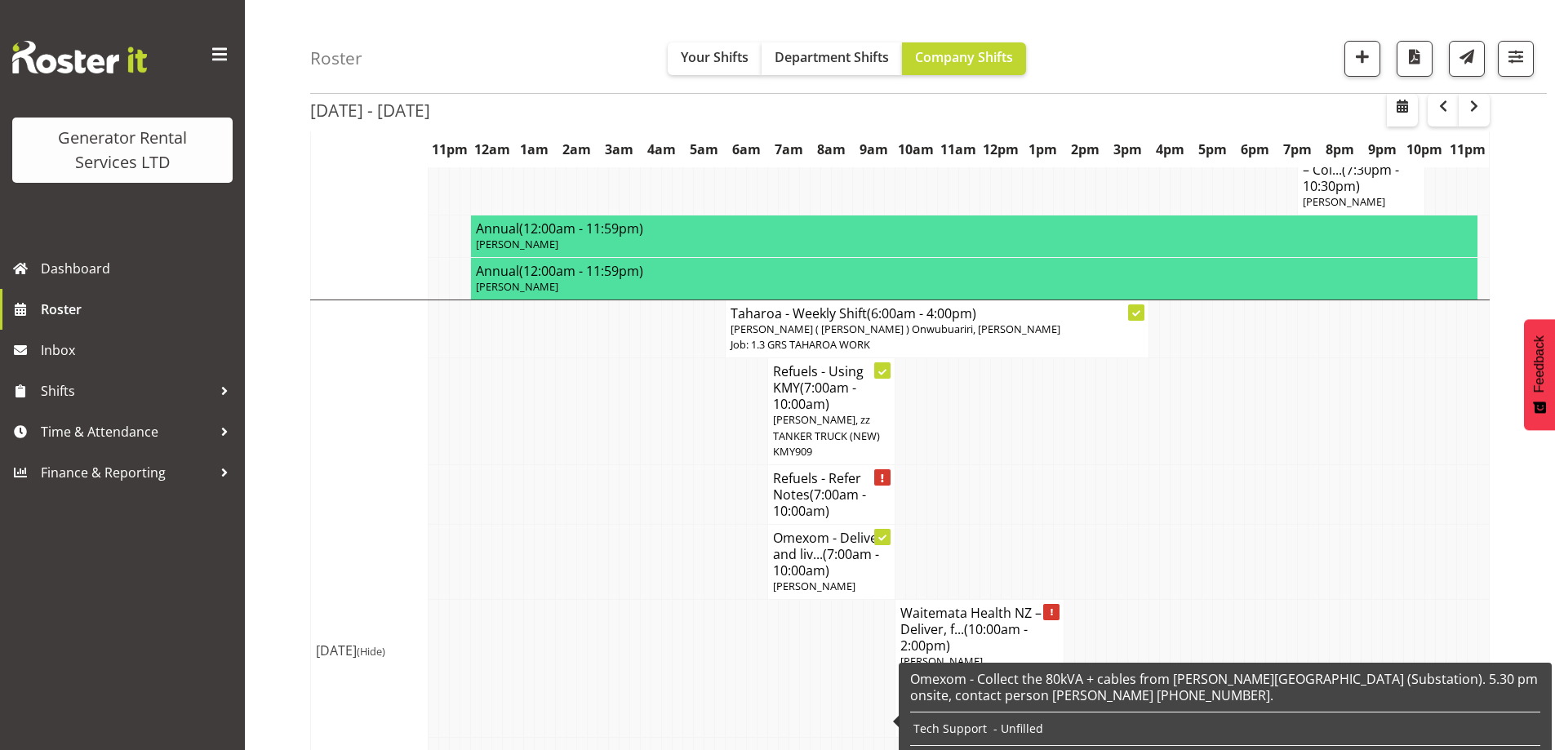
scroll to position [2434, 0]
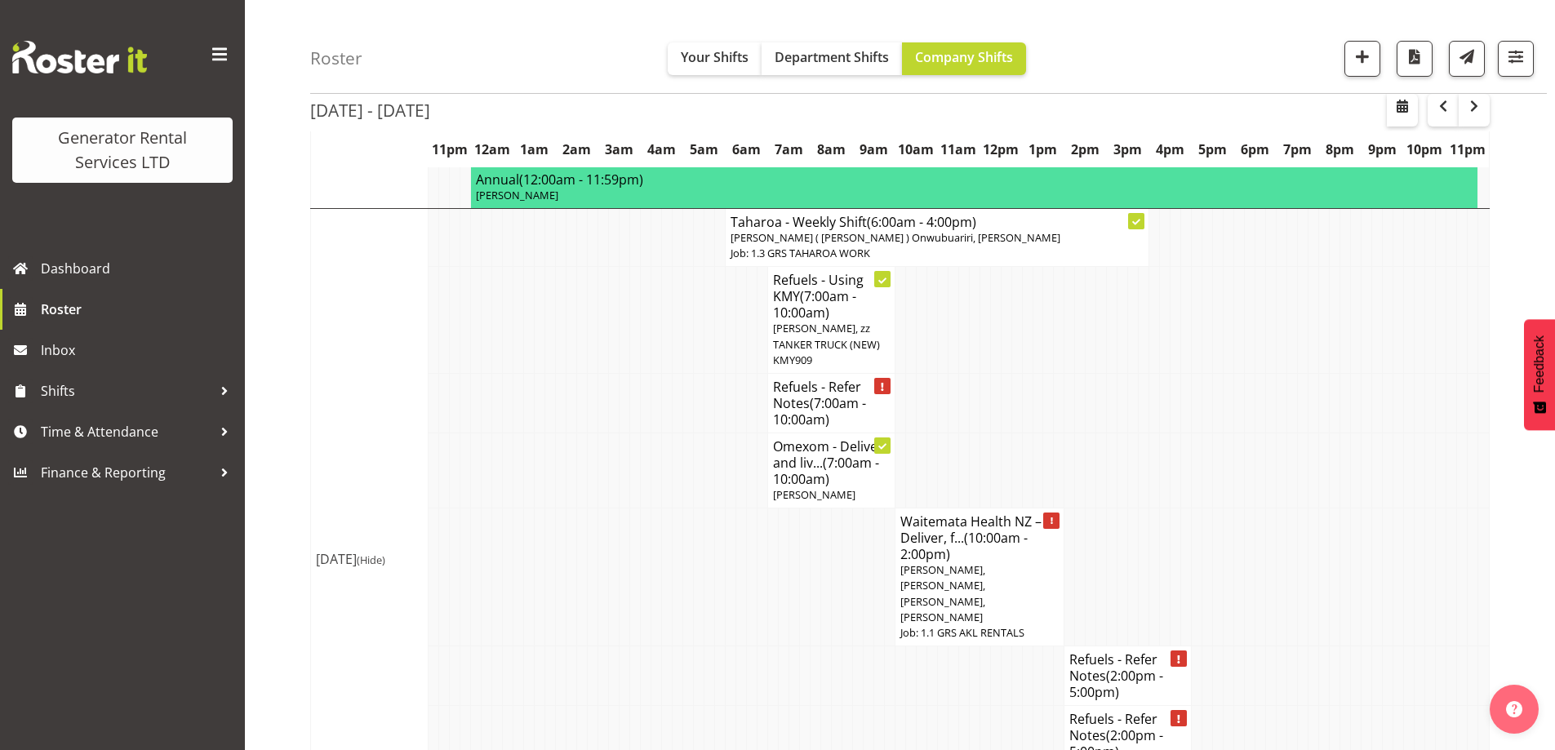
click at [638, 646] on td at bounding box center [635, 676] width 11 height 60
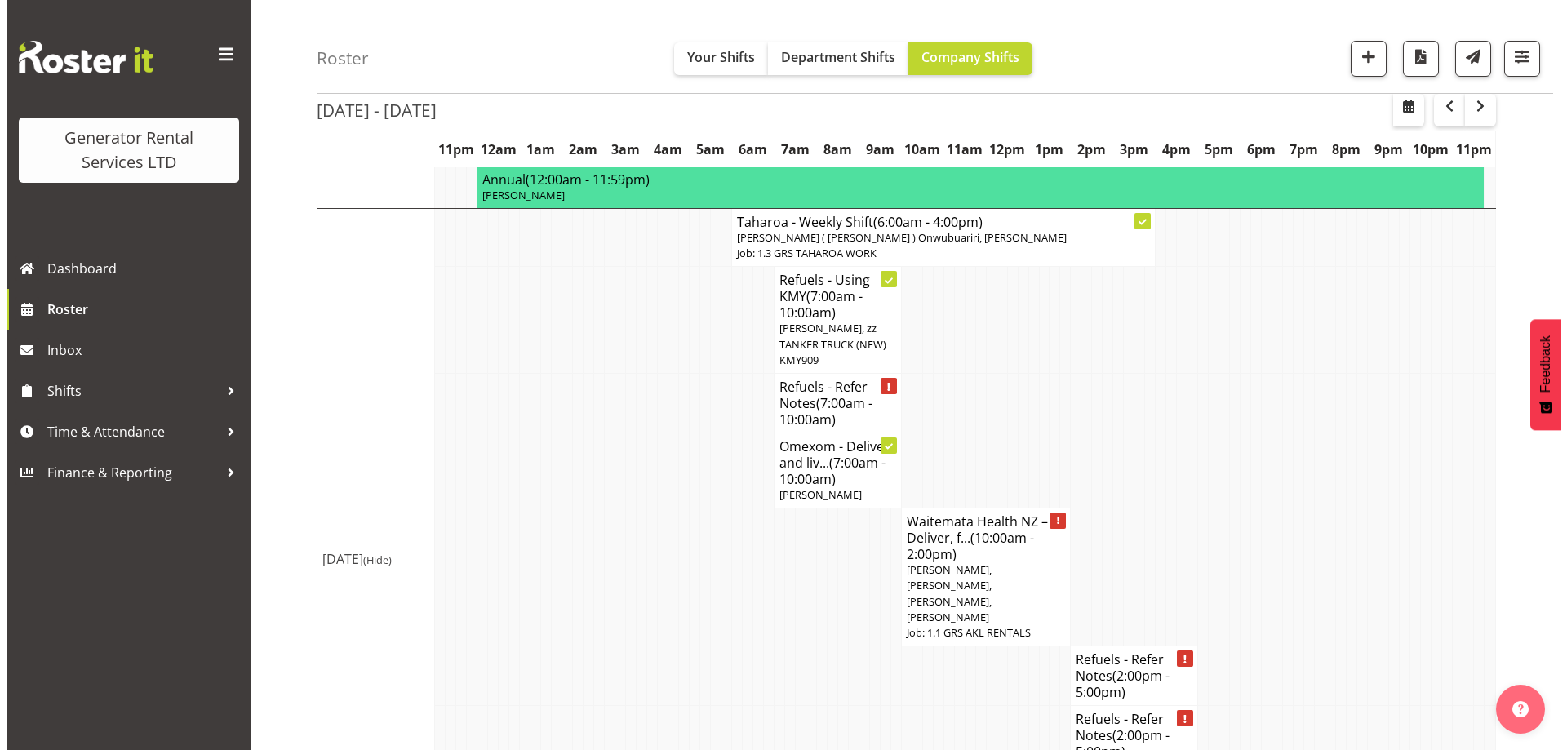
scroll to position [2401, 0]
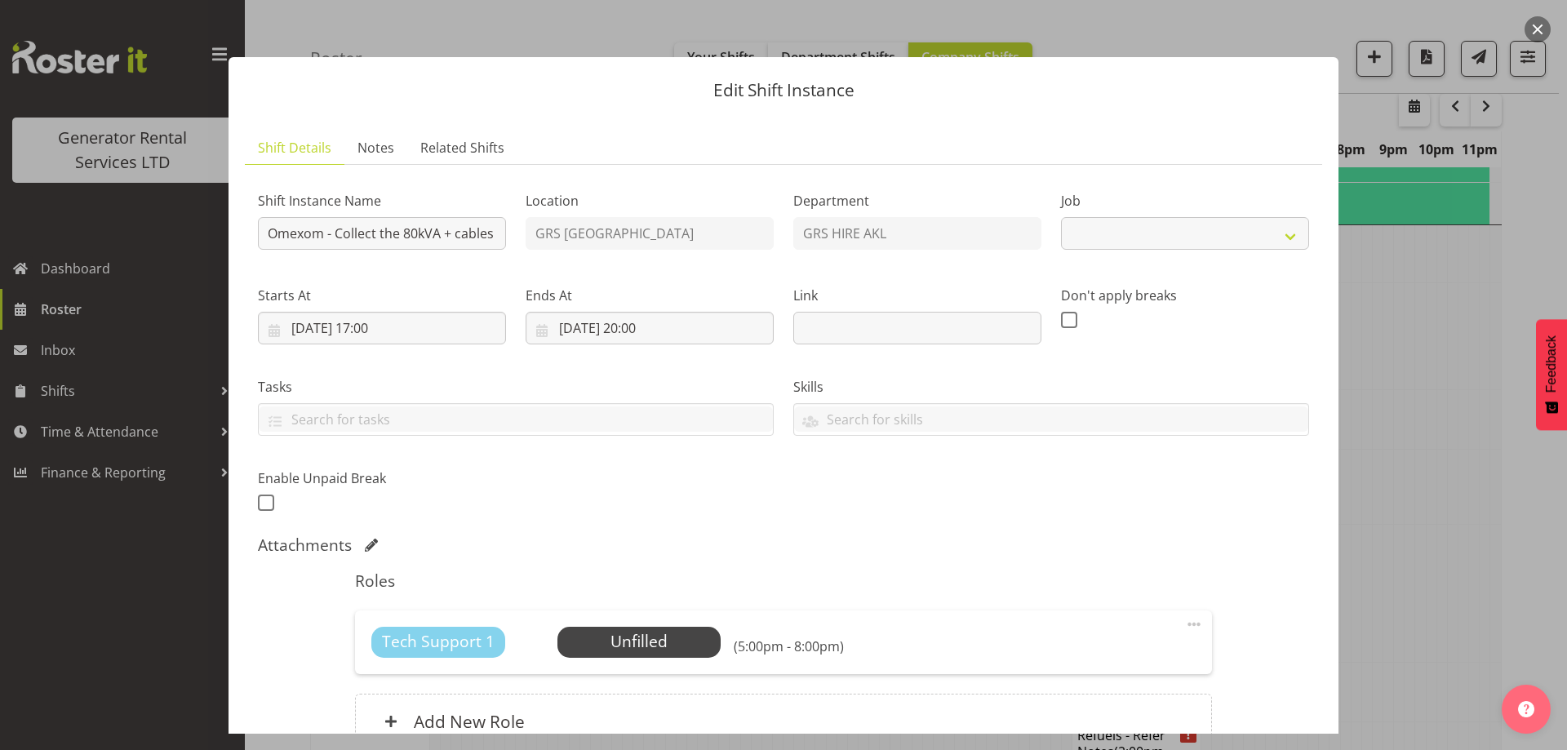
select select "7504"
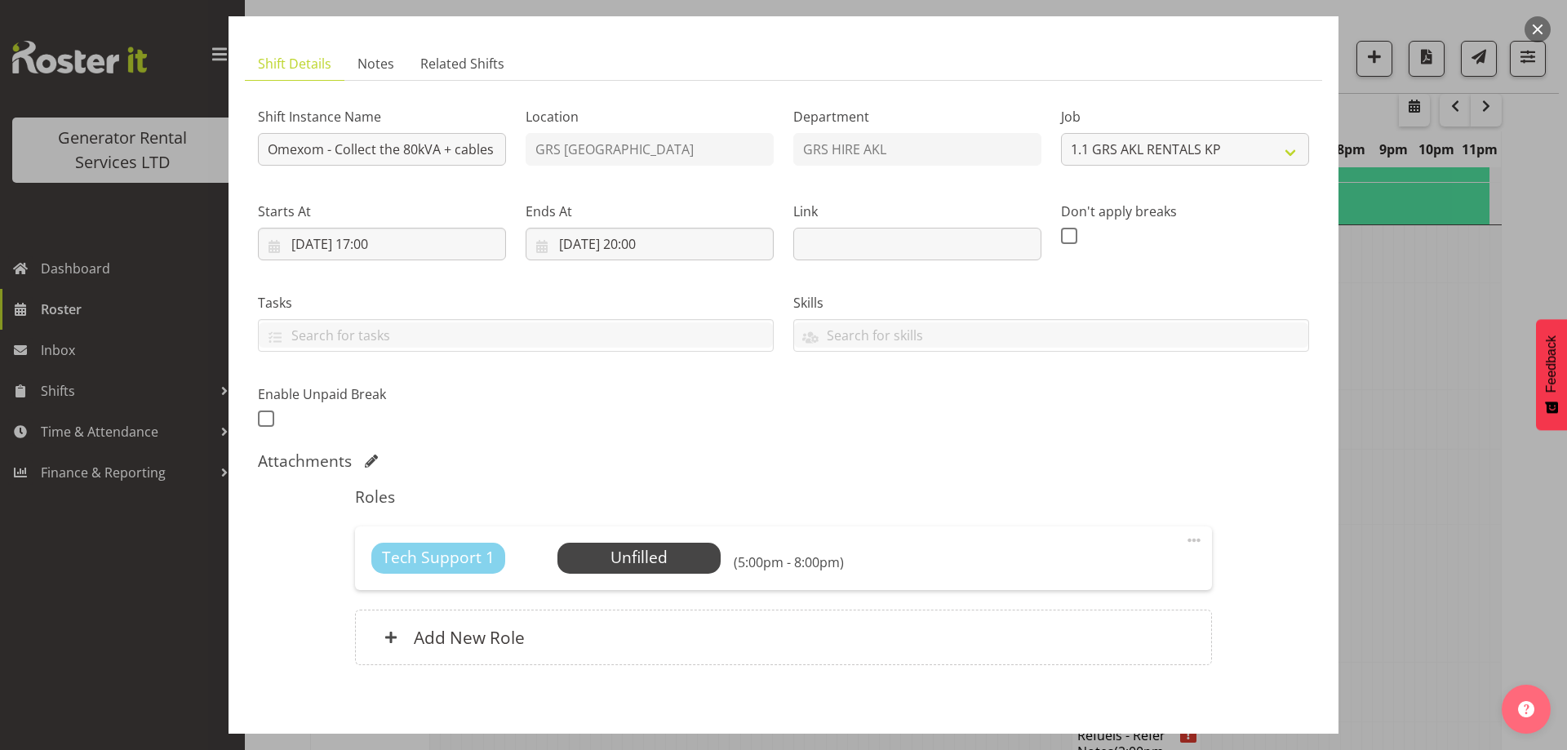
scroll to position [161, 0]
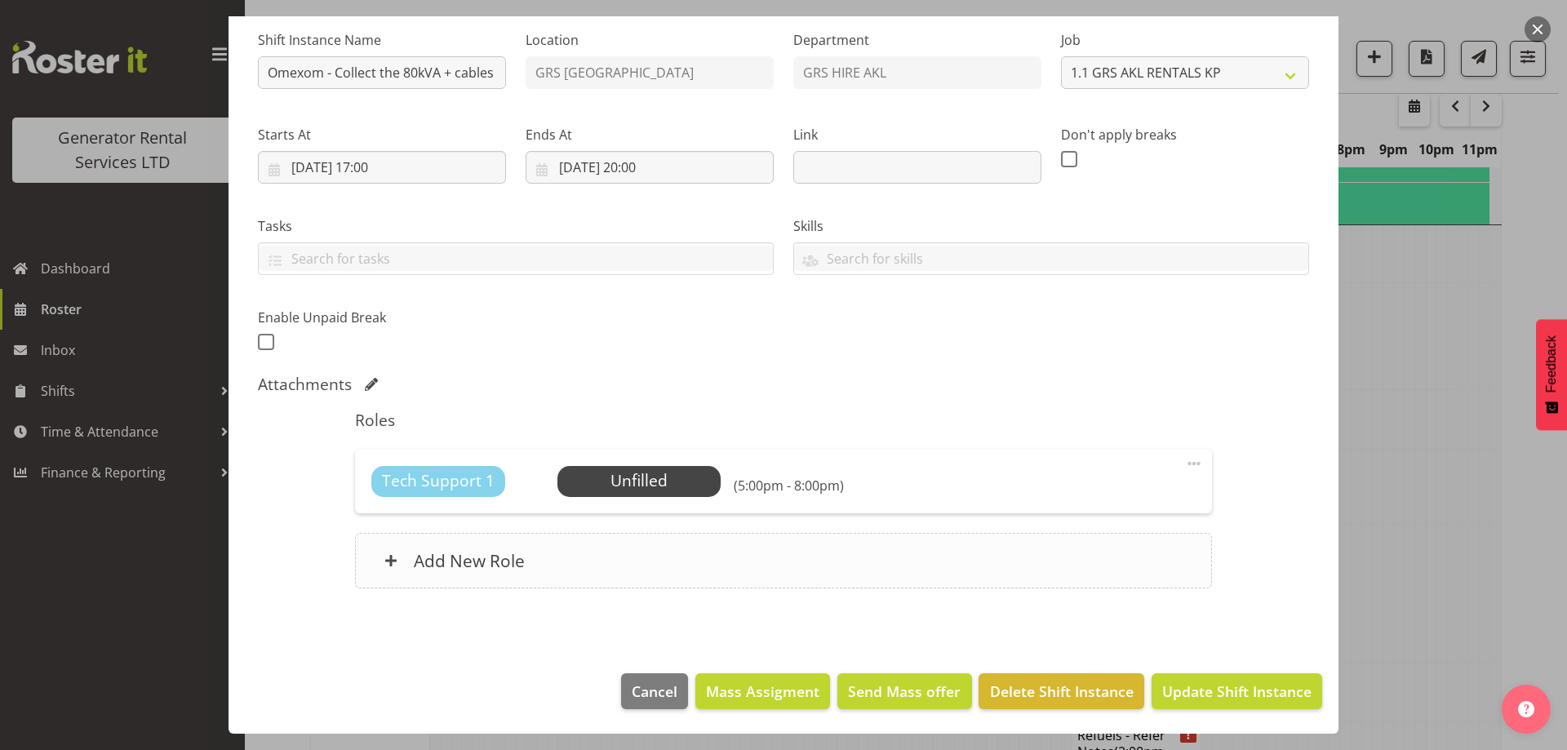
click at [764, 556] on div "Add New Role" at bounding box center [783, 560] width 856 height 55
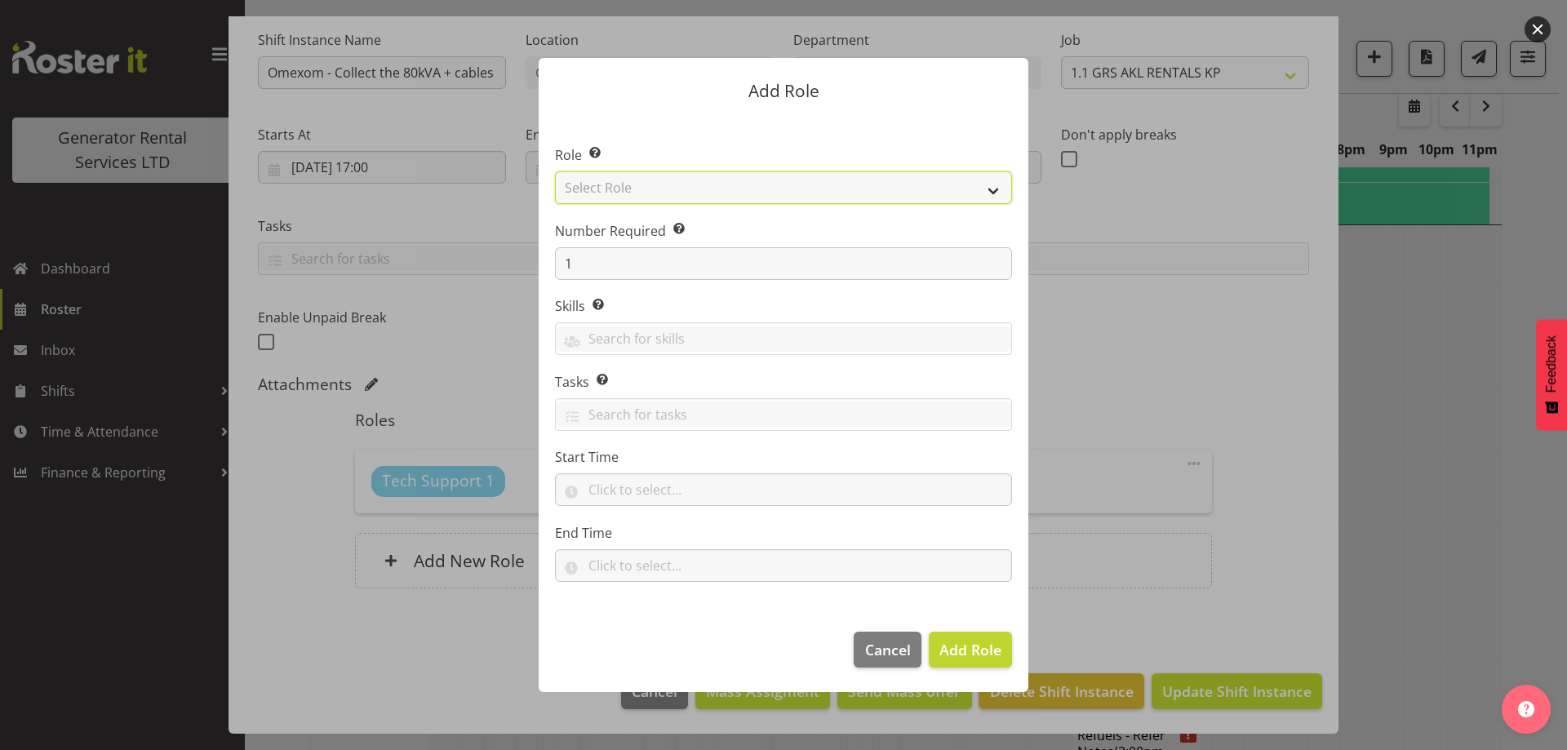
click at [723, 190] on select "Select Role Account Manager Electrician Engineering GM HSEQ manager MECH Mechan…" at bounding box center [783, 187] width 457 height 33
select select "21"
click at [555, 171] on select "Select Role Account Manager Electrician Engineering GM HSEQ manager MECH Mechan…" at bounding box center [783, 187] width 457 height 33
drag, startPoint x: 994, startPoint y: 659, endPoint x: 1097, endPoint y: 590, distance: 123.6
click at [994, 658] on span "Add Role" at bounding box center [970, 650] width 62 height 20
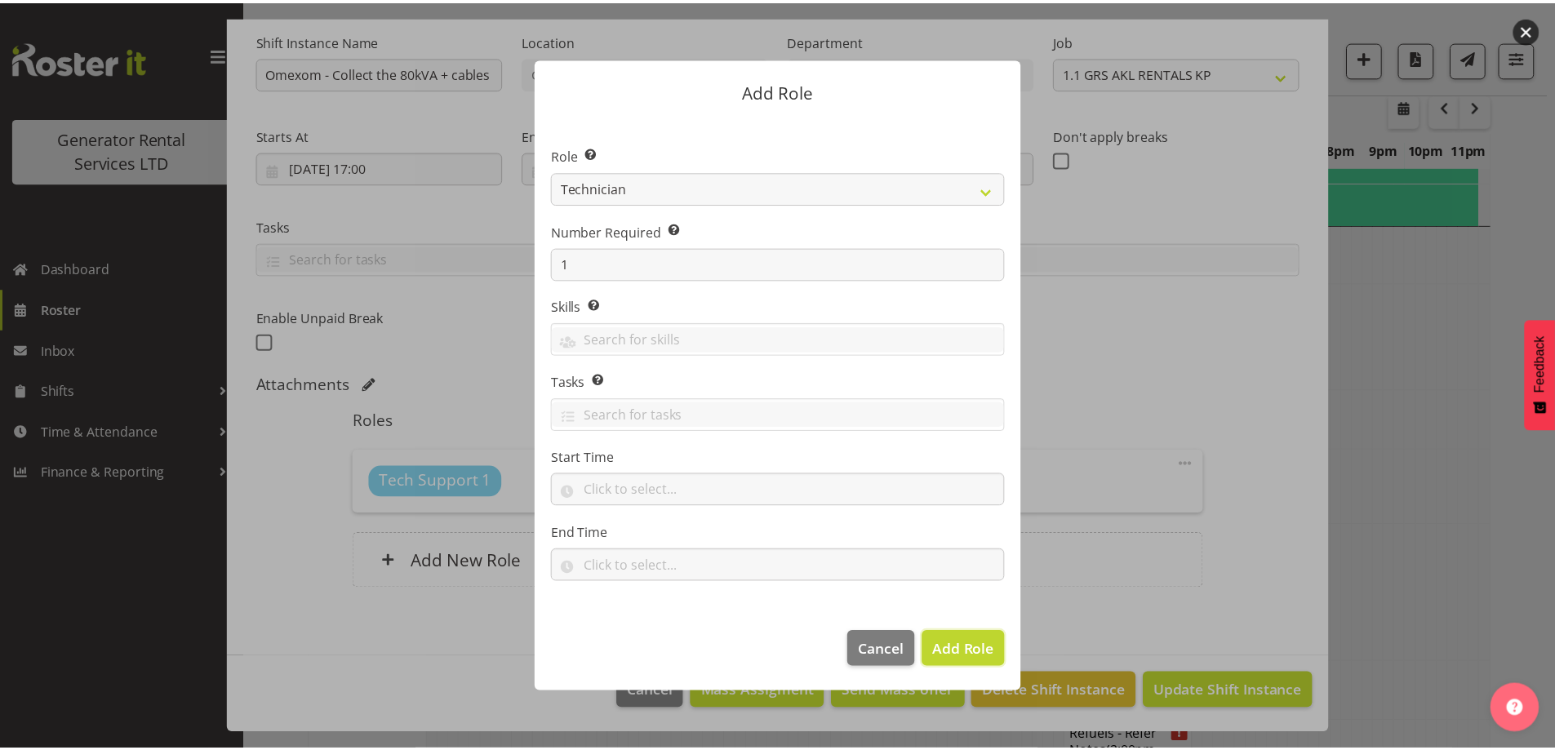
scroll to position [2417, 0]
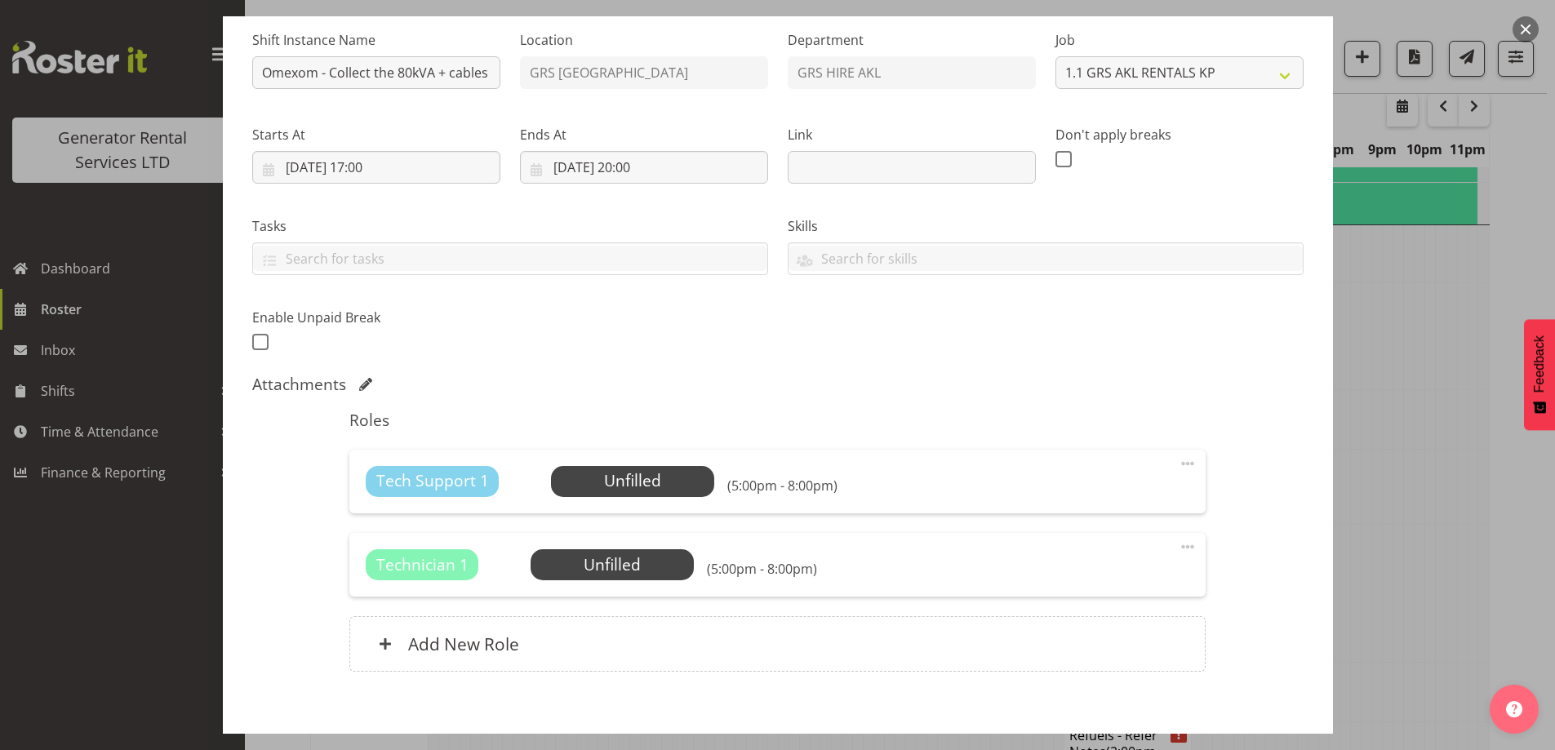
click at [1178, 454] on span at bounding box center [1188, 464] width 20 height 20
click at [1057, 562] on link "Delete" at bounding box center [1119, 561] width 157 height 29
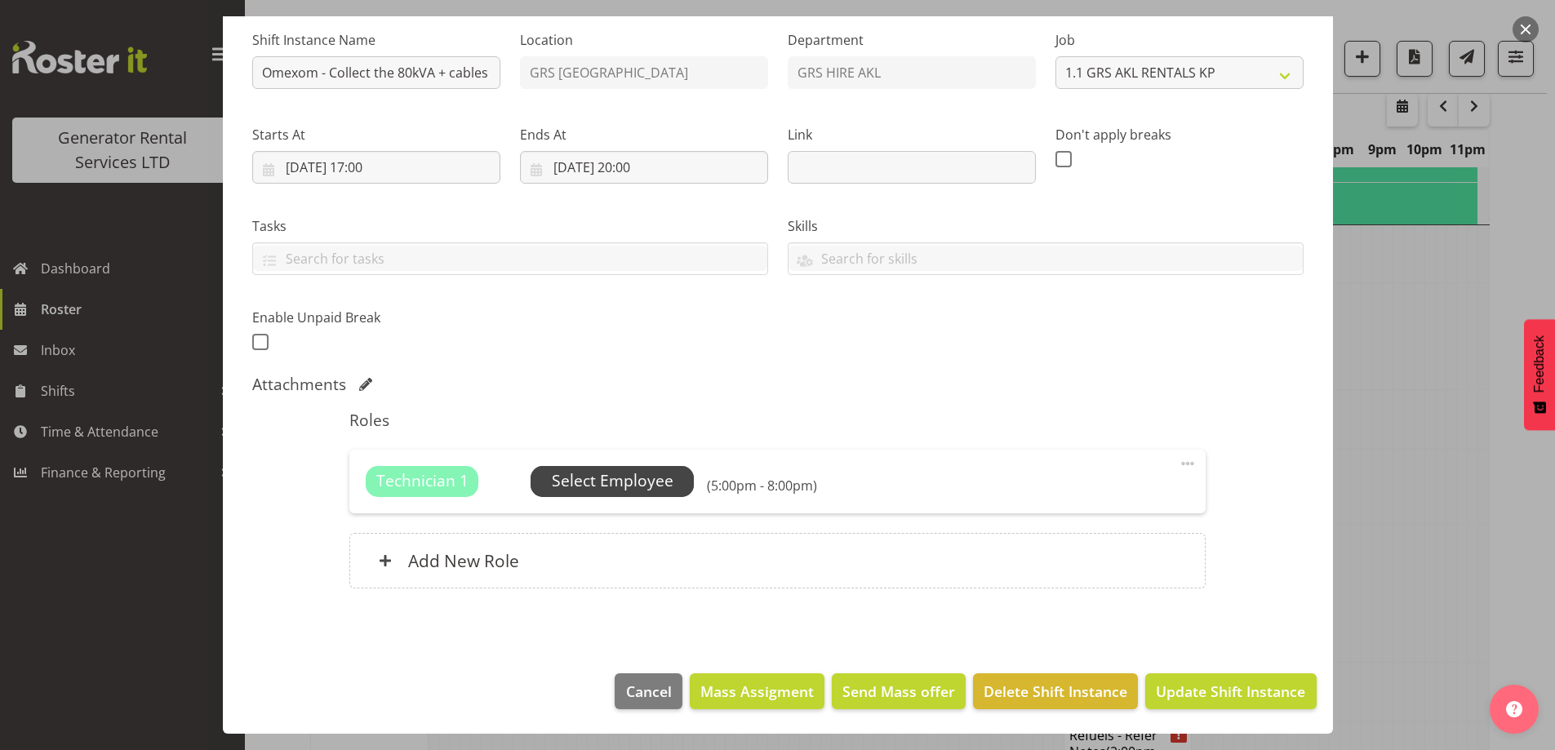
click at [577, 491] on span "Select Employee" at bounding box center [613, 481] width 122 height 24
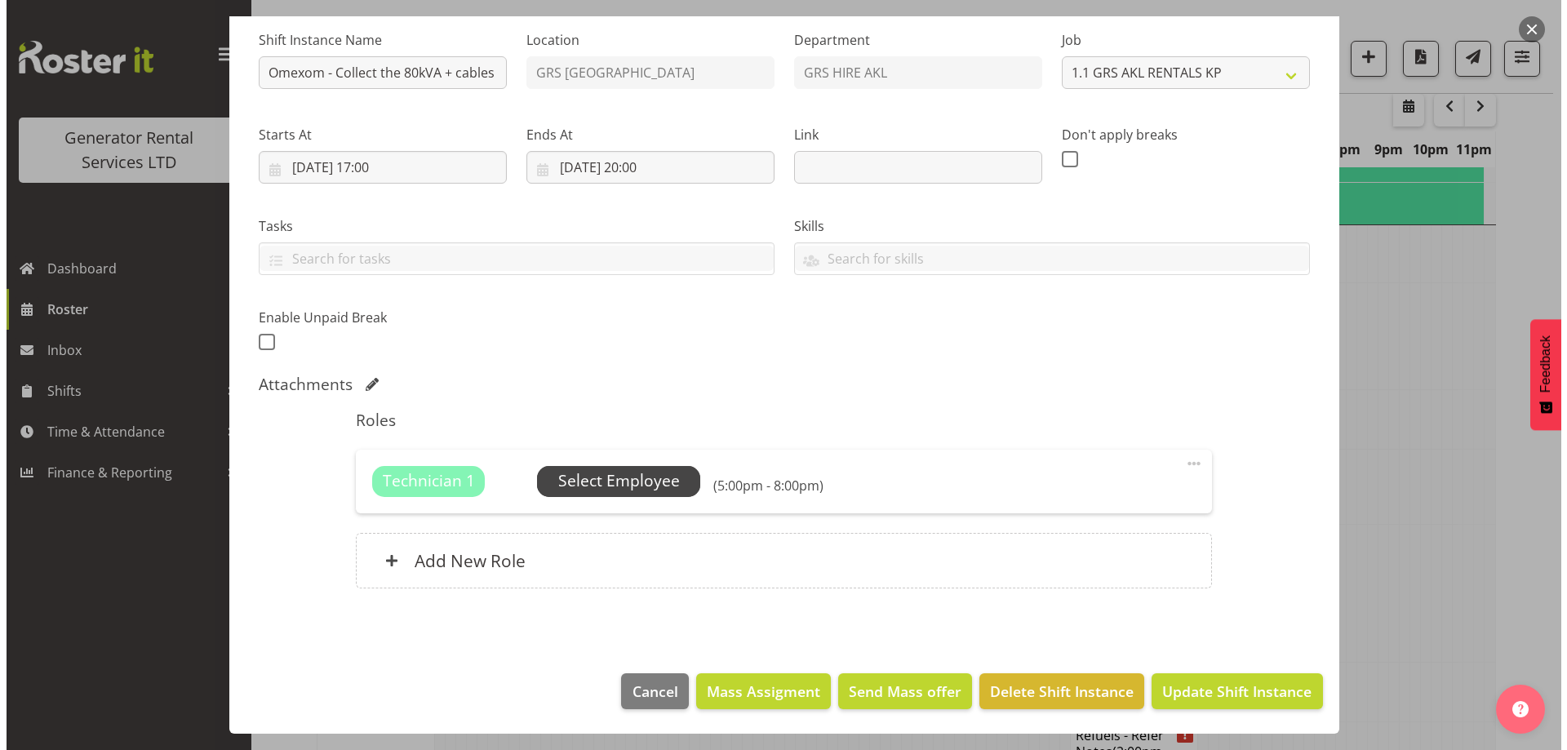
scroll to position [2401, 0]
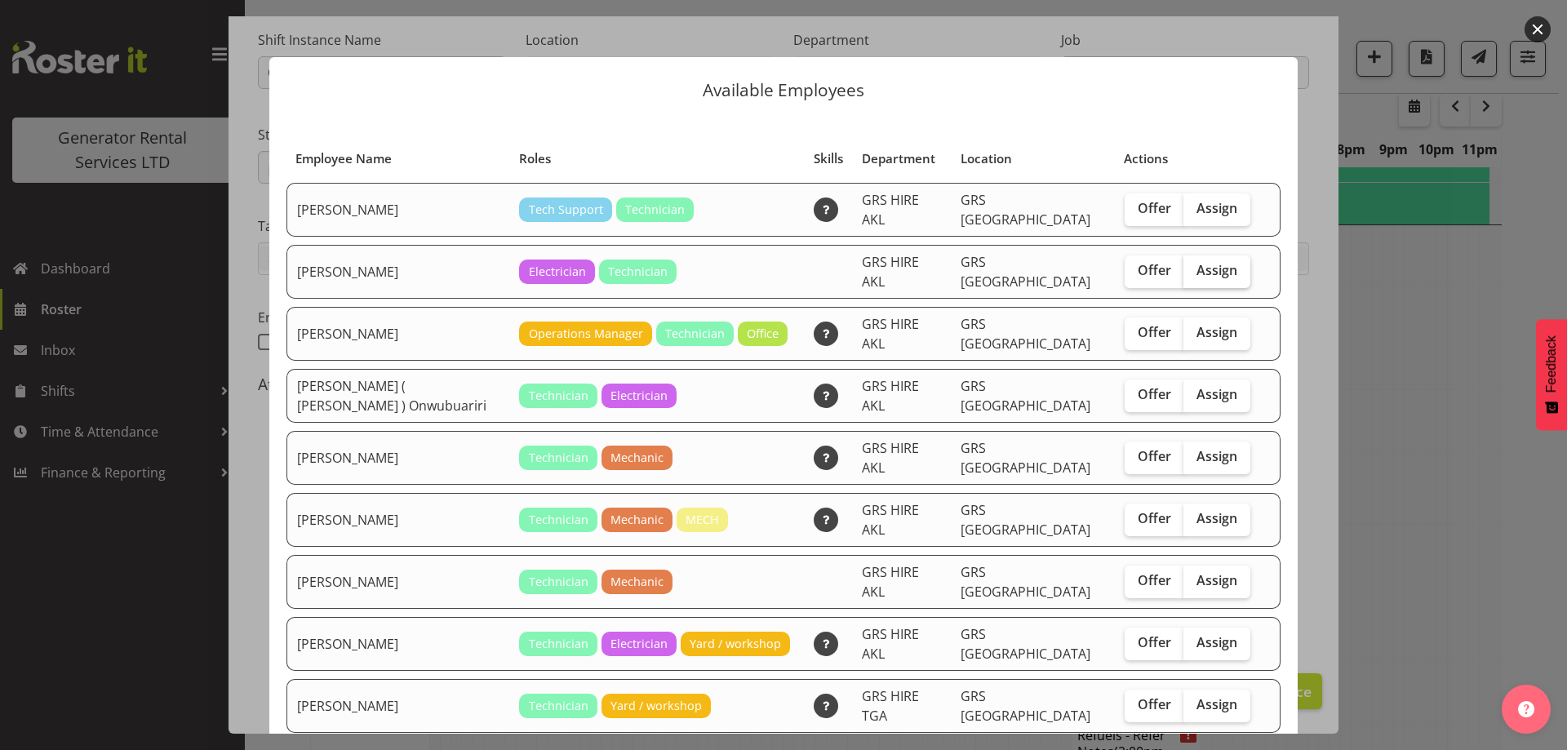
click at [1202, 264] on span "Assign" at bounding box center [1216, 270] width 41 height 16
click at [1194, 265] on input "Assign" at bounding box center [1188, 270] width 11 height 11
checkbox input "true"
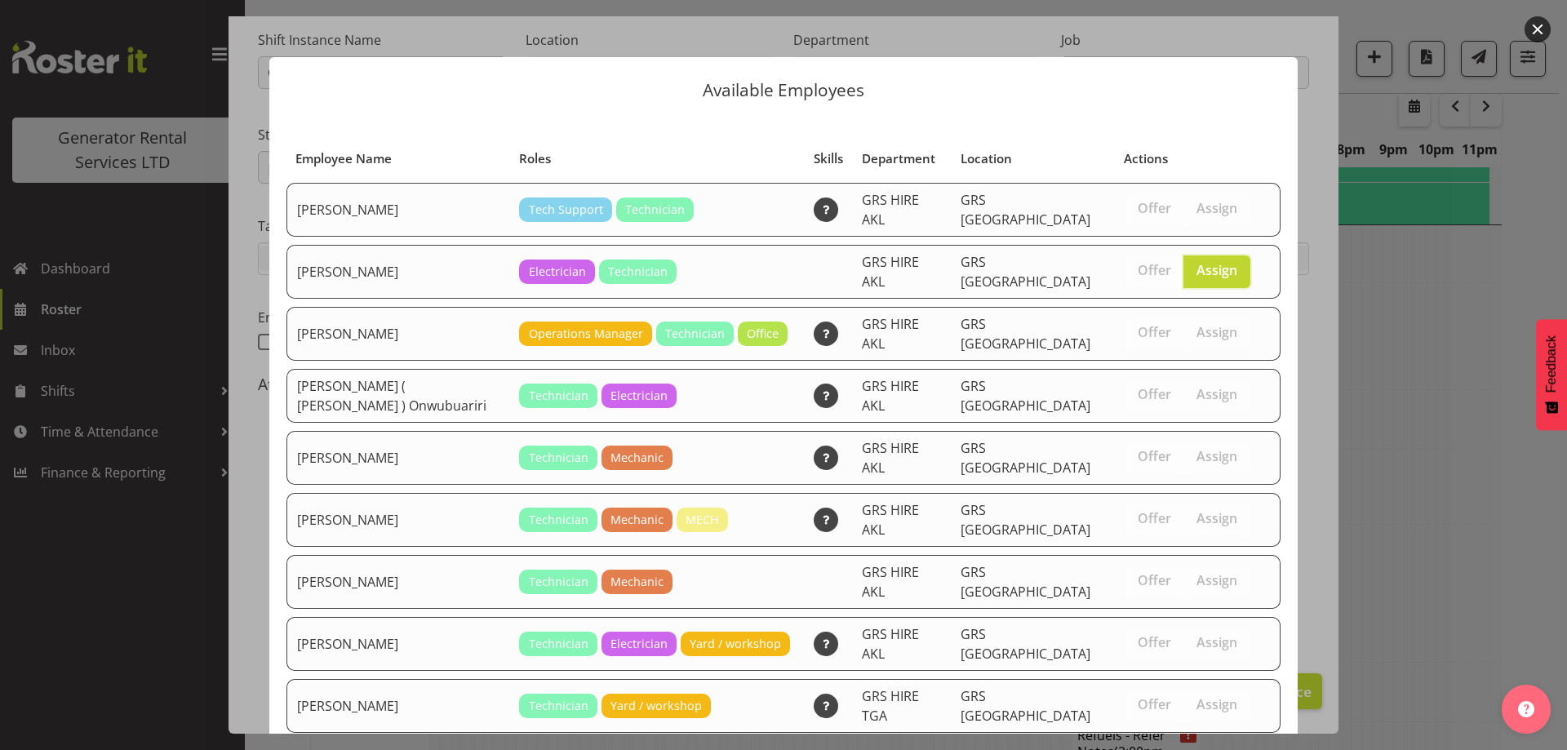
scroll to position [229, 0]
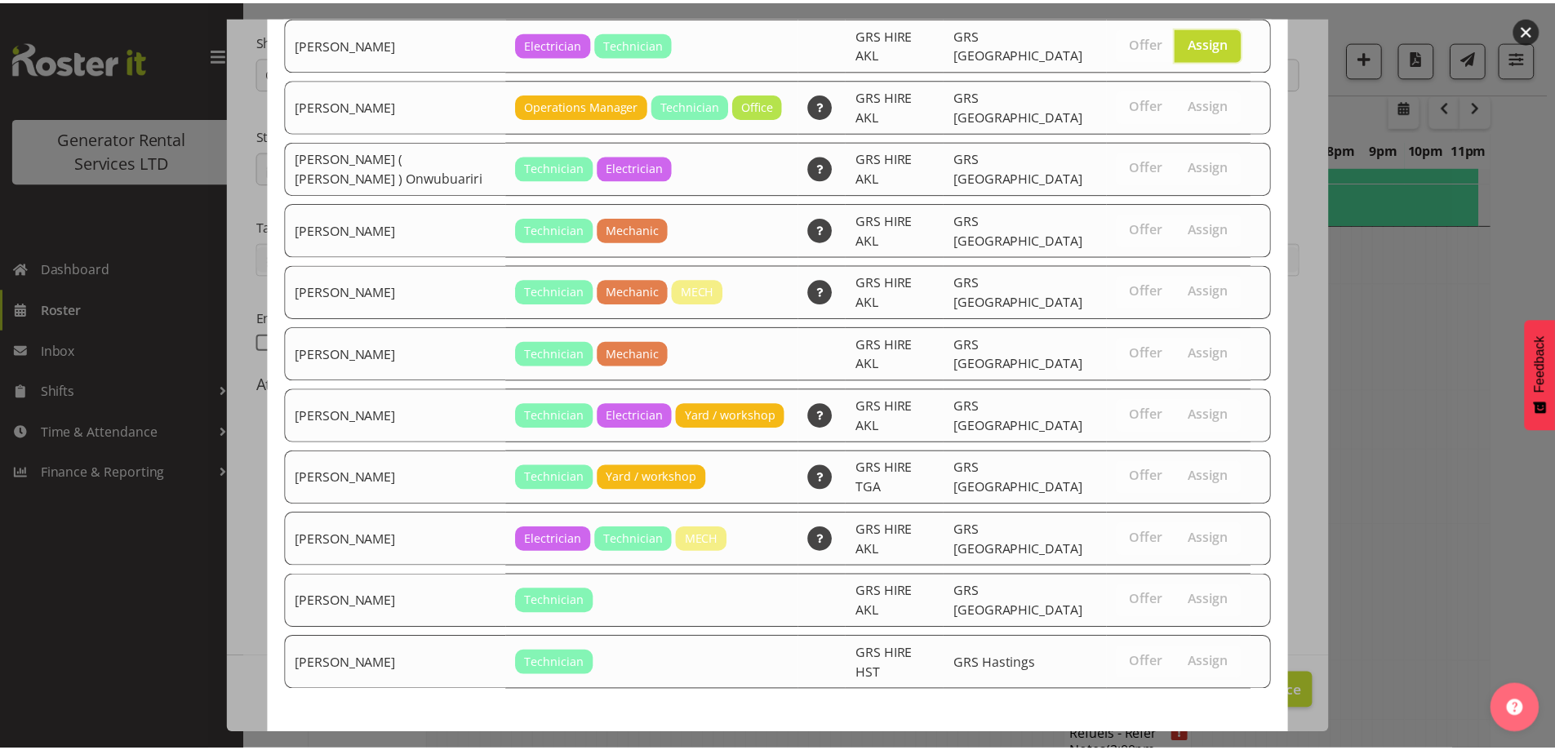
scroll to position [2417, 0]
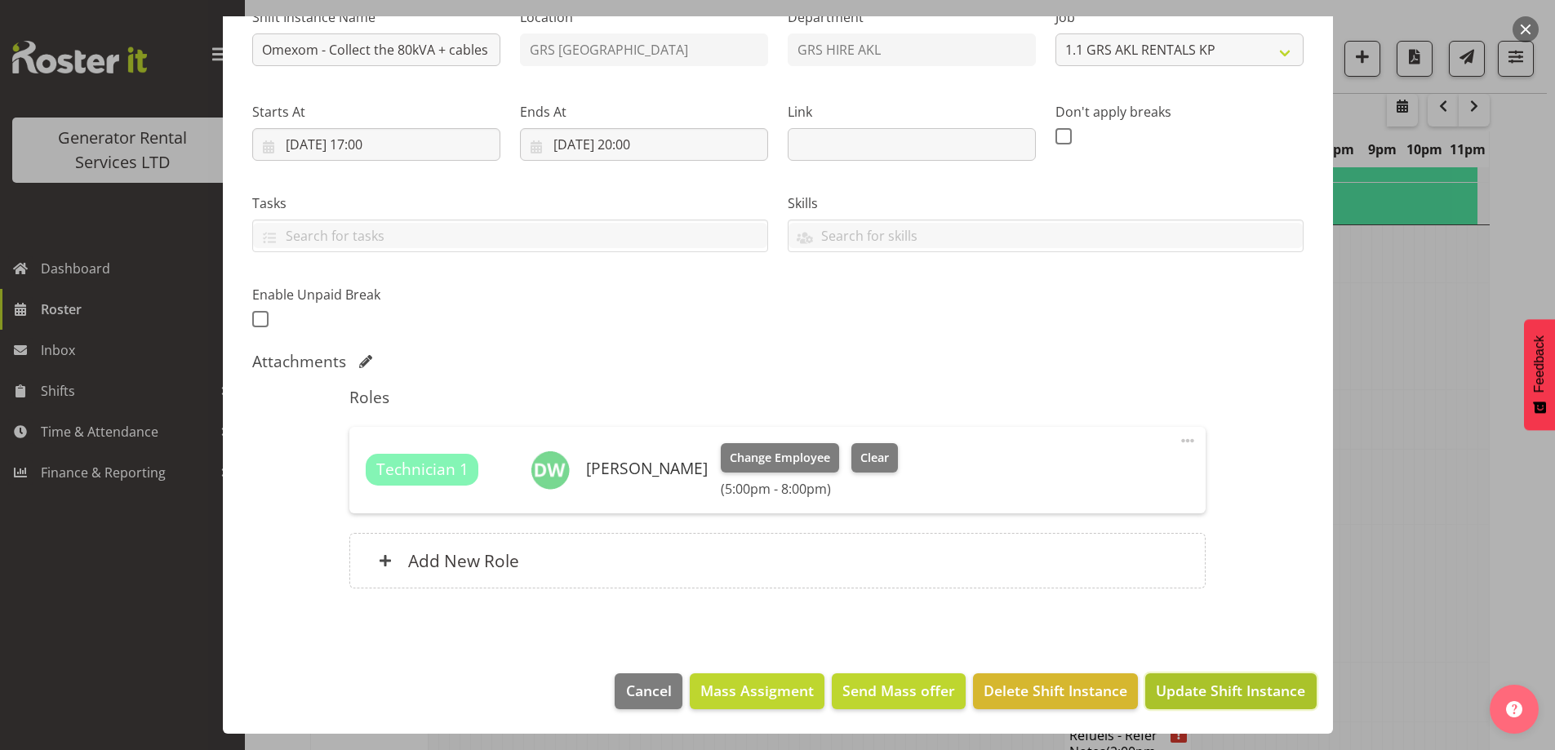
click at [1181, 686] on span "Update Shift Instance" at bounding box center [1230, 690] width 149 height 21
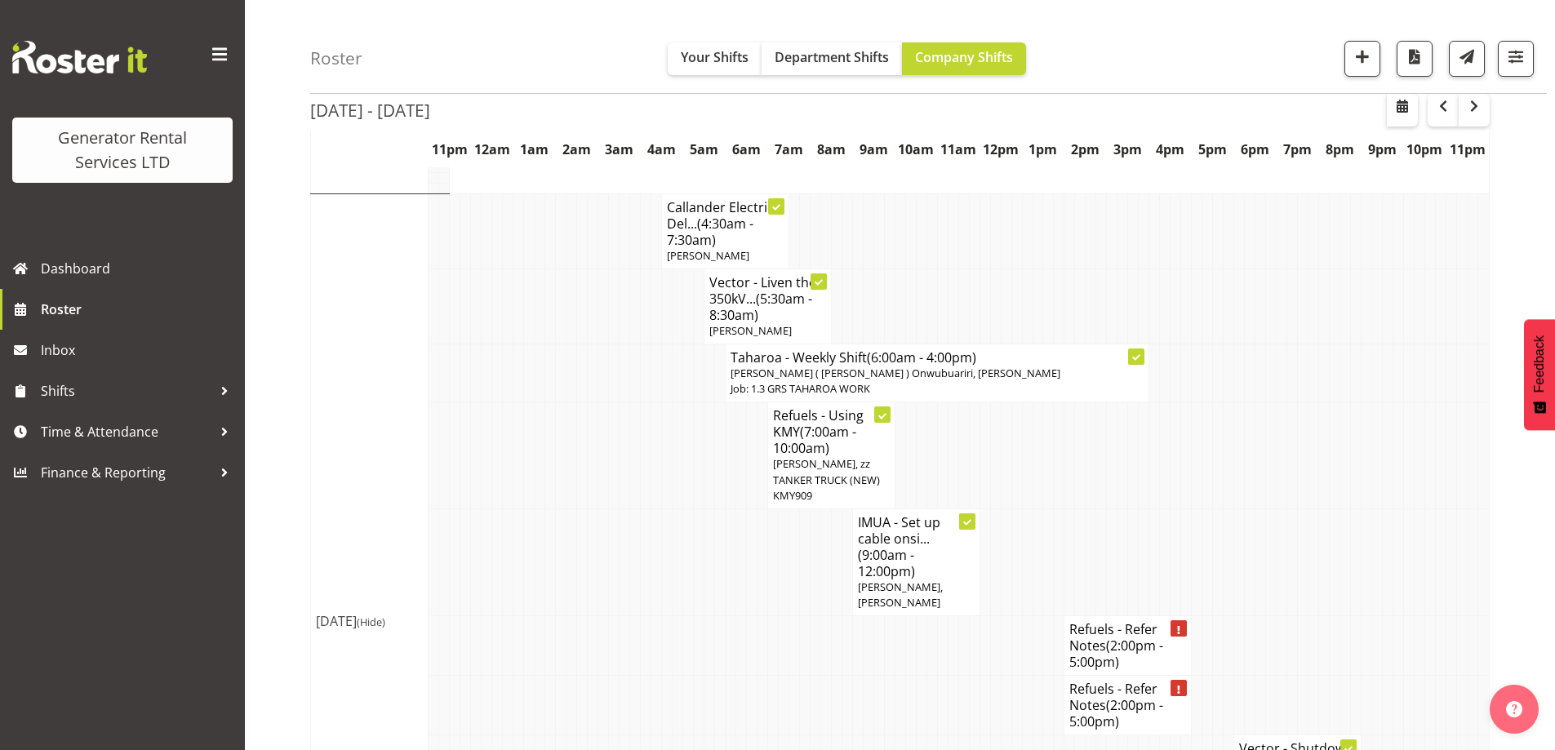
scroll to position [1771, 0]
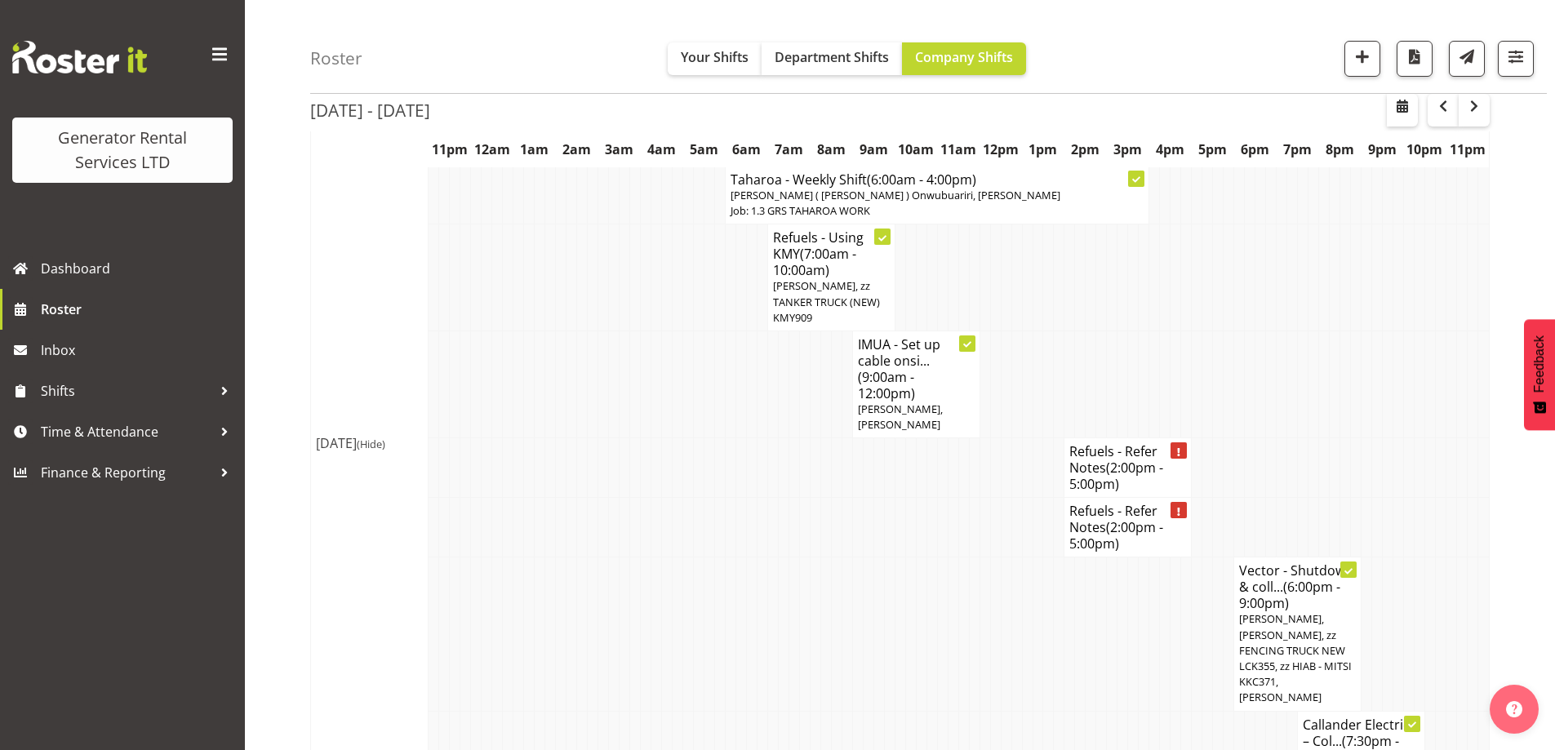
click at [657, 557] on td at bounding box center [656, 633] width 11 height 153
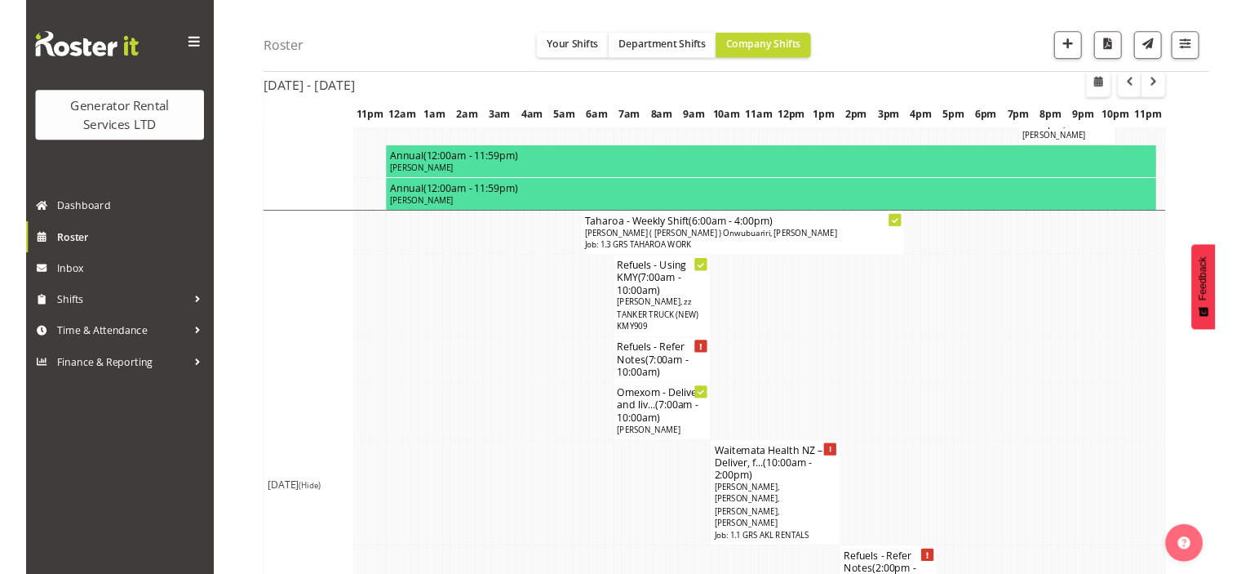
scroll to position [2367, 0]
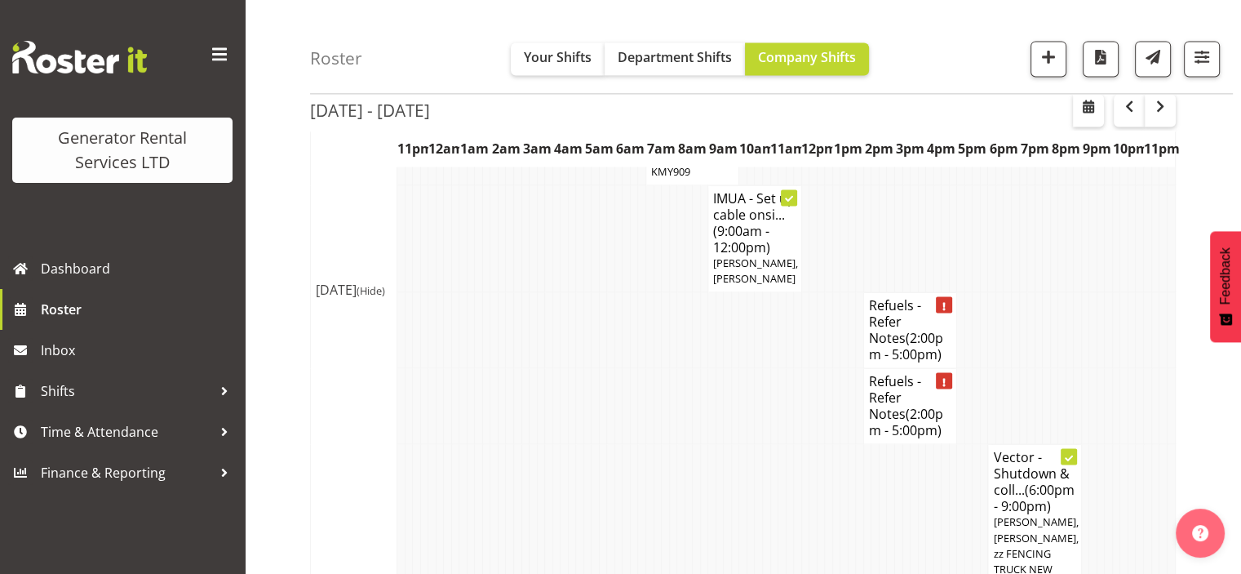
click at [615, 444] on td at bounding box center [619, 536] width 8 height 185
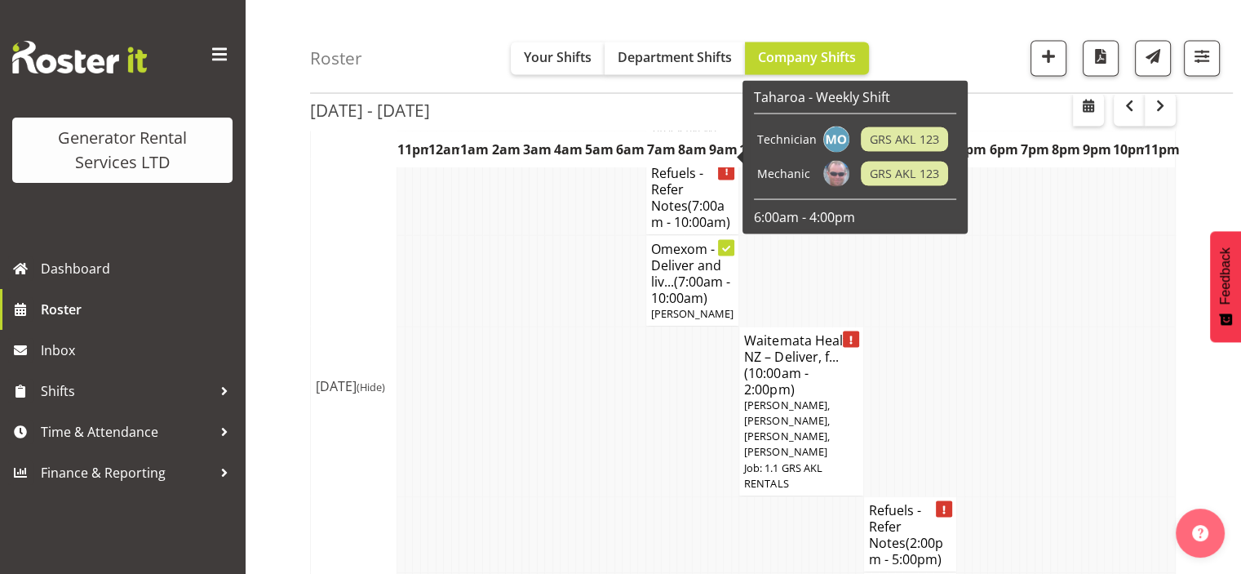
scroll to position [3194, 0]
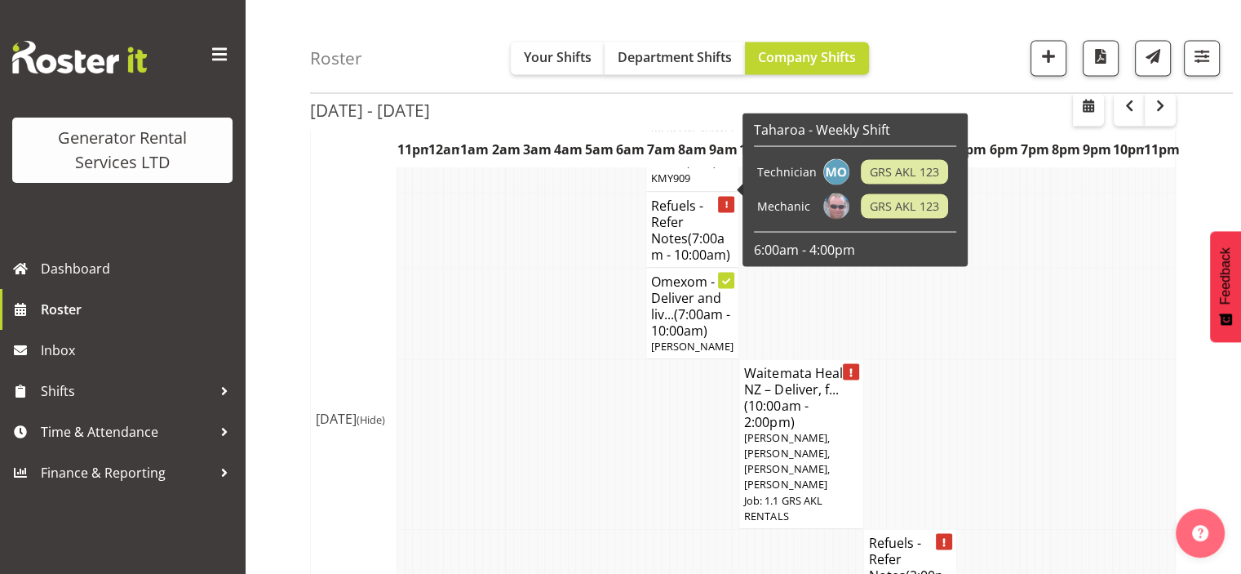
click at [556, 529] on td at bounding box center [557, 567] width 8 height 76
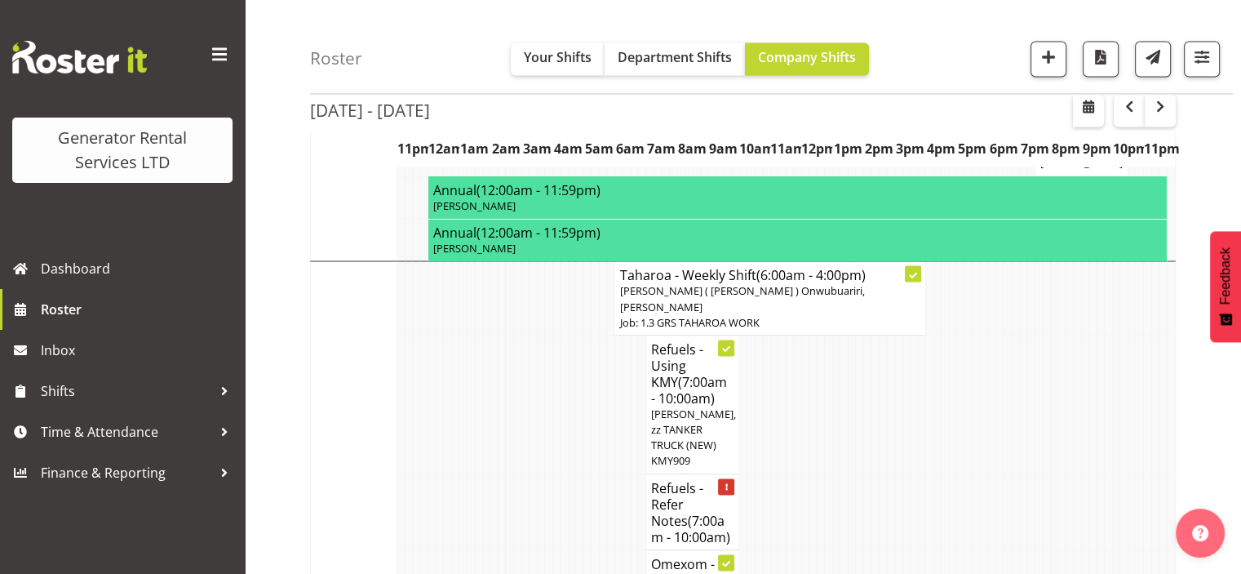
scroll to position [2867, 0]
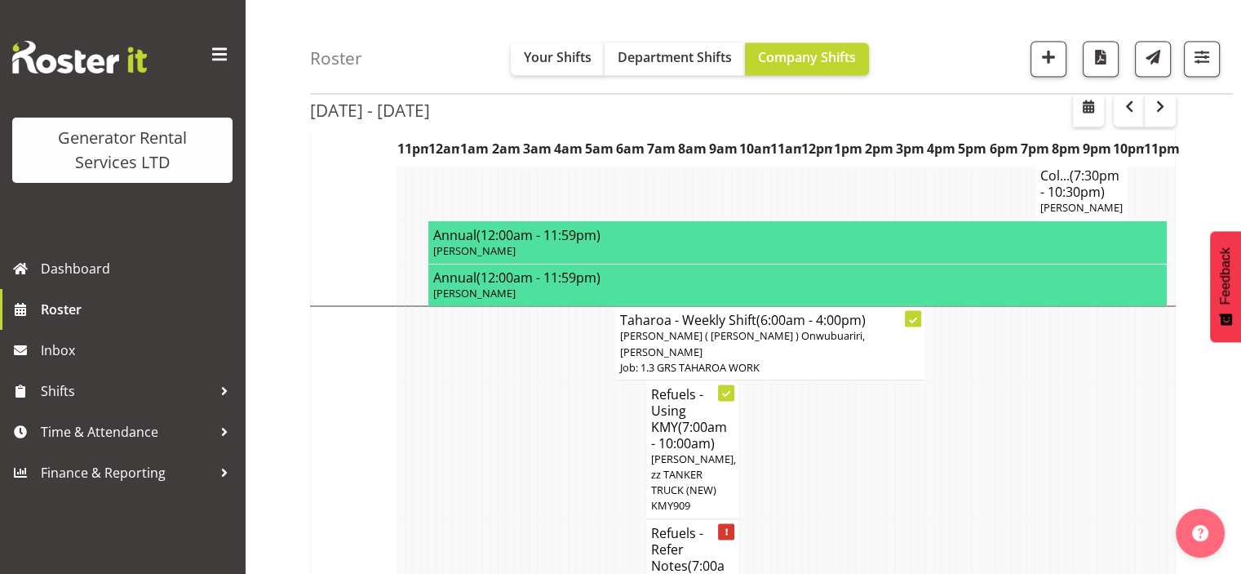
click at [968, 518] on td at bounding box center [969, 556] width 8 height 76
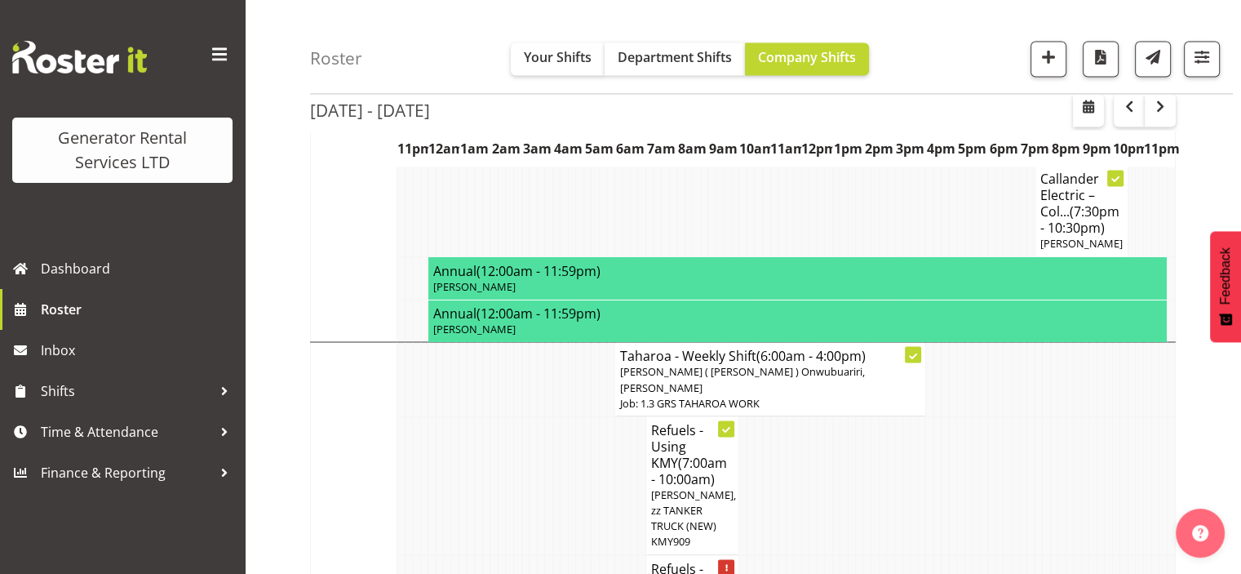
scroll to position [2802, 0]
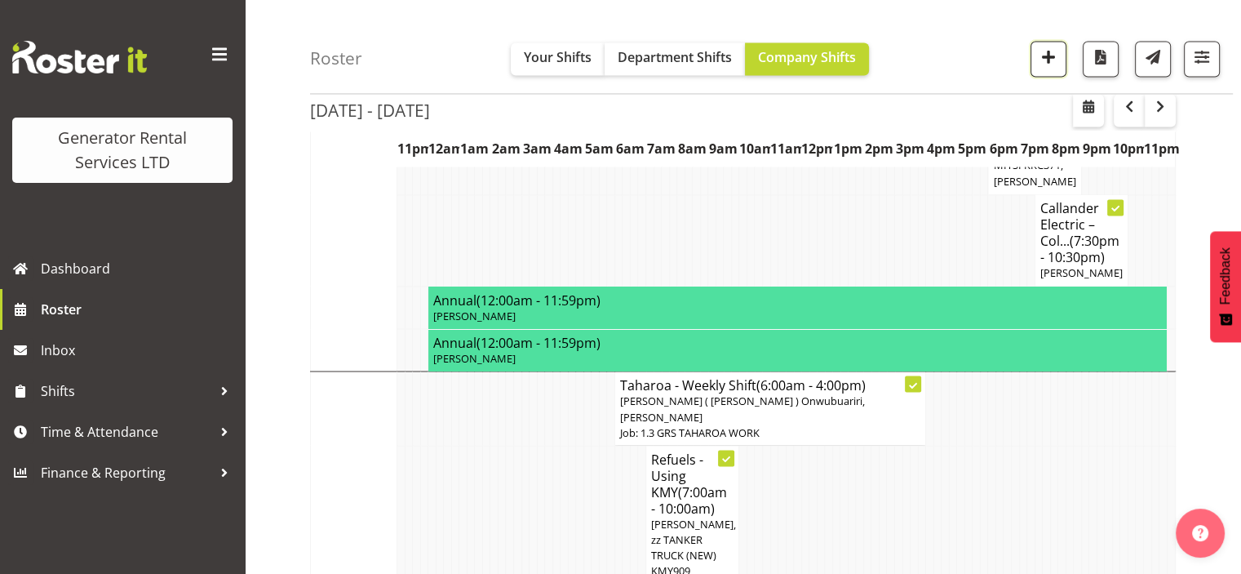
click at [1053, 60] on span "button" at bounding box center [1048, 56] width 21 height 21
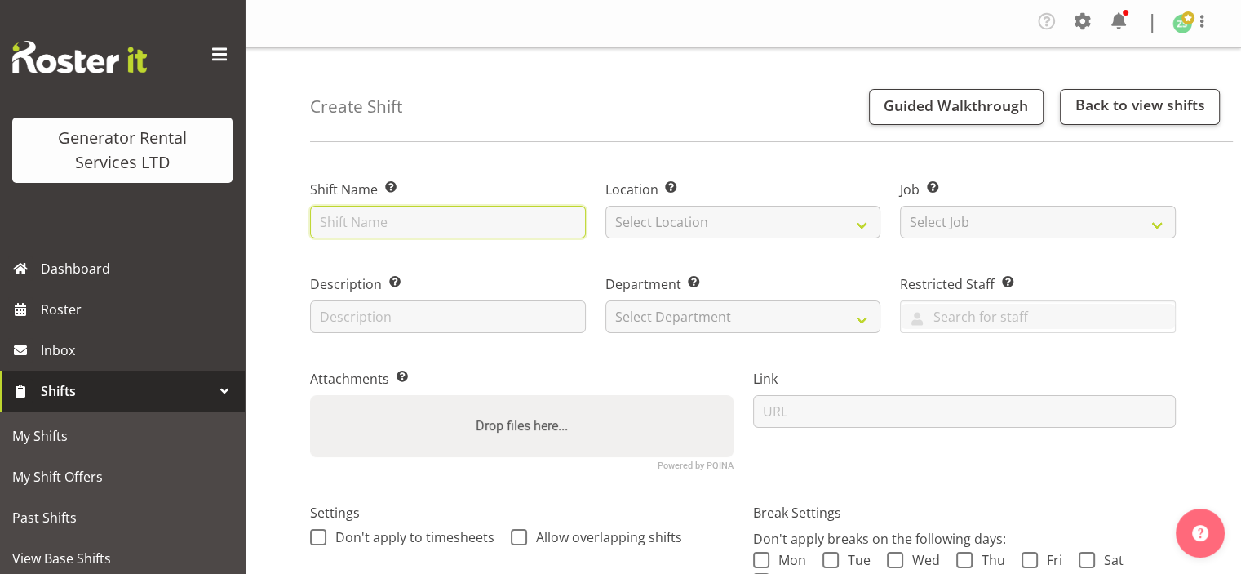
click at [451, 218] on input "text" at bounding box center [448, 222] width 276 height 33
type input "G"
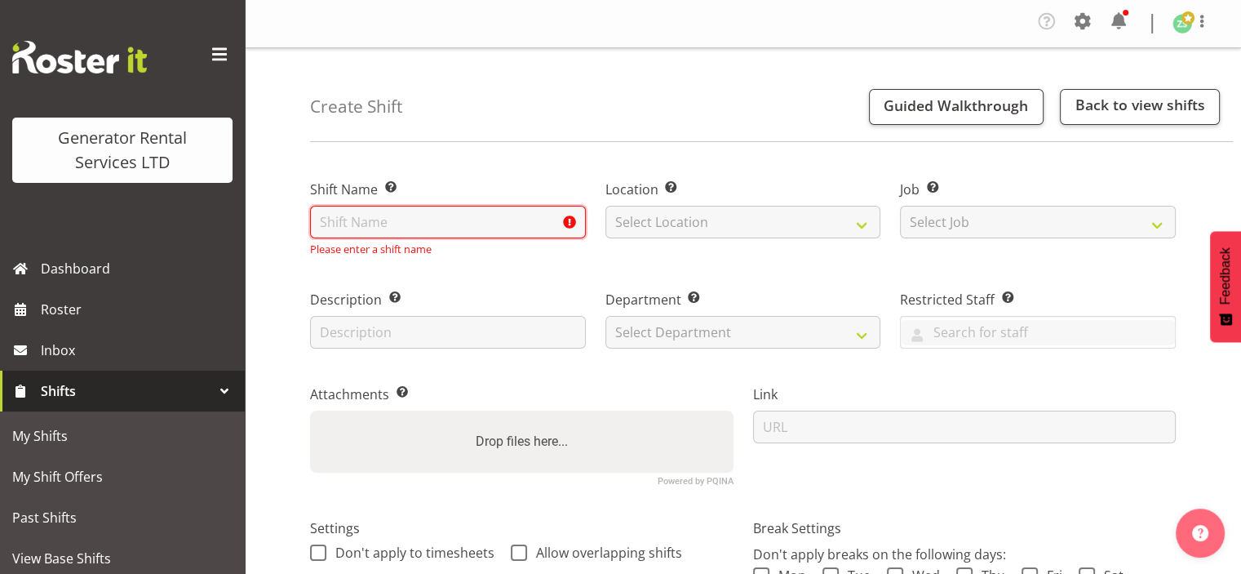
click at [339, 218] on input "text" at bounding box center [448, 222] width 276 height 33
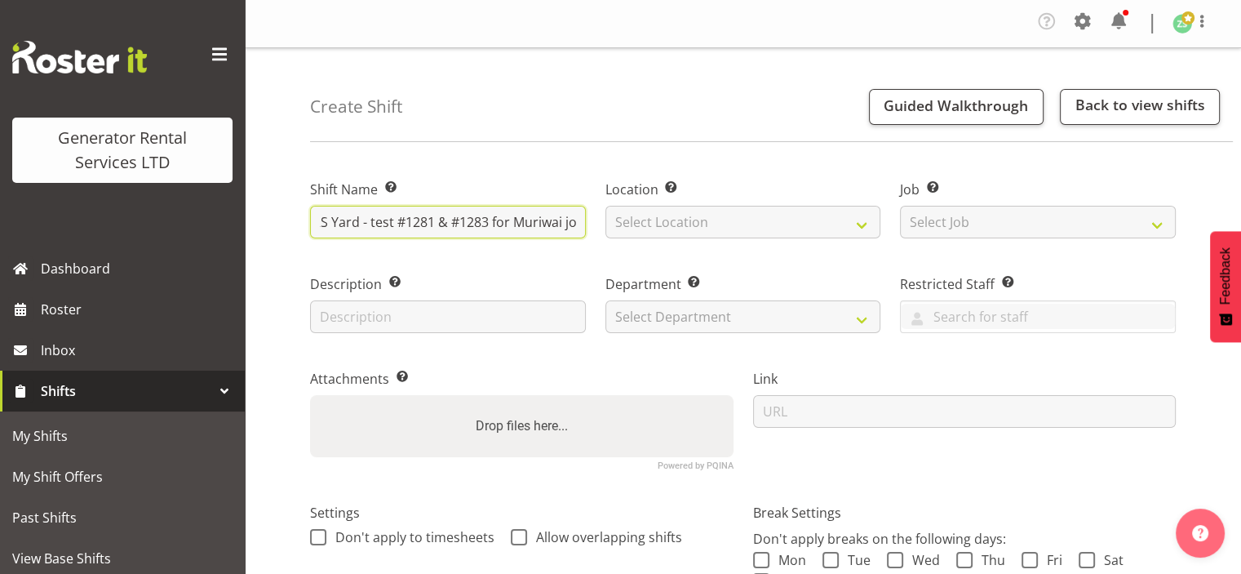
scroll to position [0, 25]
type input "GRS Yard - test #1281 & #1283 for Muriwai job"
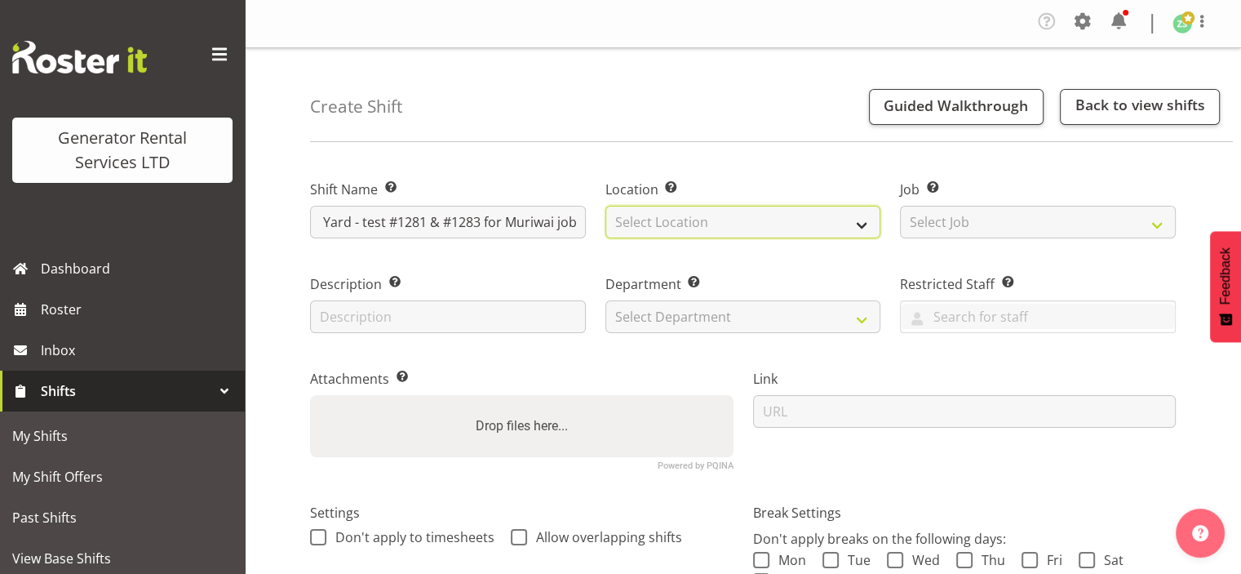
scroll to position [0, 0]
click at [748, 228] on select "Select Location [GEOGRAPHIC_DATA] [GEOGRAPHIC_DATA]" at bounding box center [744, 222] width 276 height 33
select select "28"
click at [606, 206] on select "Select Location [GEOGRAPHIC_DATA] [GEOGRAPHIC_DATA]" at bounding box center [744, 222] width 276 height 33
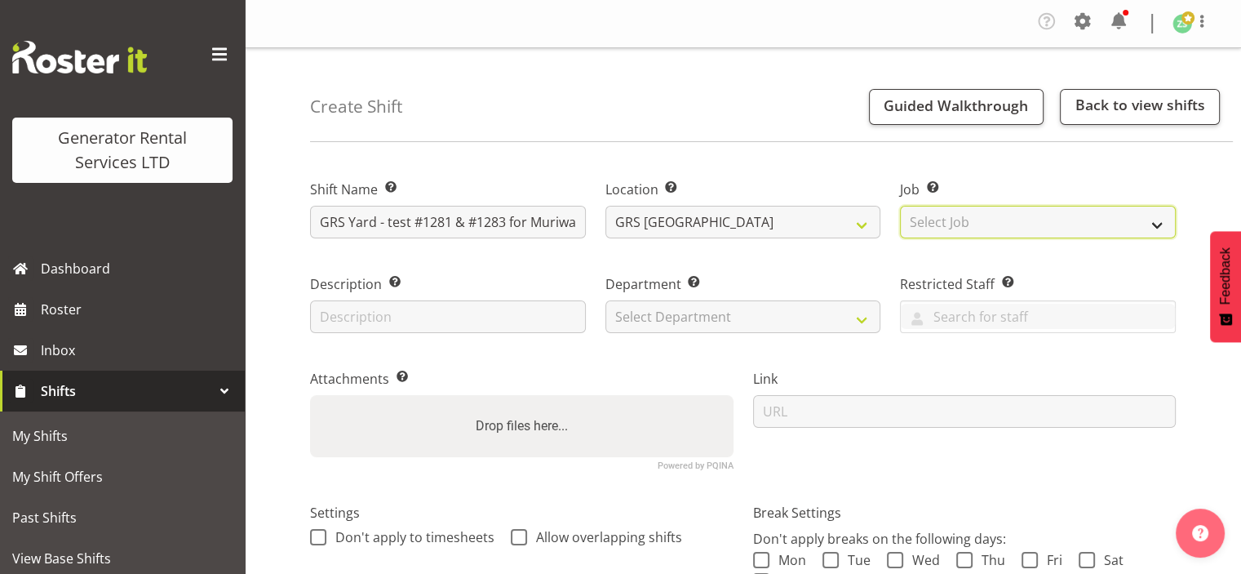
click at [992, 224] on select "Select Job Create new job 1.1 GRS AKL RENTALS 1.1 GRS AKL RENTALS AC 1.1 GRS AK…" at bounding box center [1038, 222] width 276 height 33
select select "9"
click at [900, 206] on select "Select Job Create new job 1.1 GRS AKL RENTALS 1.1 GRS AKL RENTALS AC 1.1 GRS AK…" at bounding box center [1038, 222] width 276 height 33
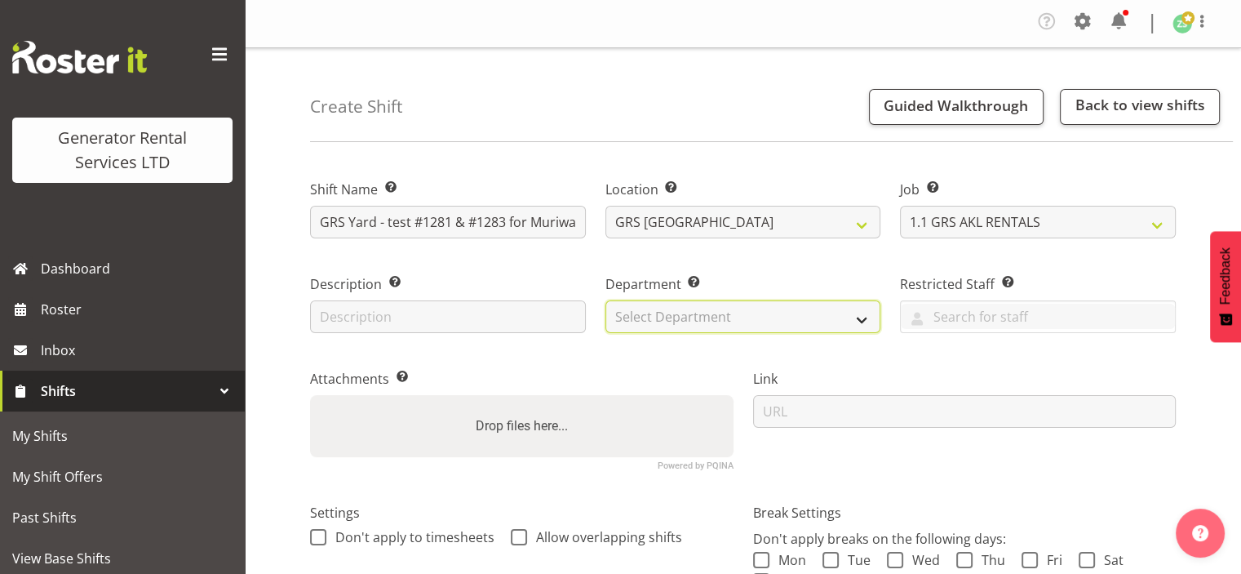
click at [850, 322] on select "Select Department GRS ADMIN AKL GRS HIRE AKL GRS HIRE TGA GRS HIRE HST GRS ENGI…" at bounding box center [744, 316] width 276 height 33
select select "20"
click at [606, 300] on select "Select Department GRS ADMIN AKL GRS HIRE AKL GRS HIRE TGA GRS HIRE HST GRS ENGI…" at bounding box center [744, 316] width 276 height 33
click at [676, 368] on div "Attachments Add any relevant attachments to the shift (e.g. Health & Safety Pla…" at bounding box center [521, 413] width 443 height 134
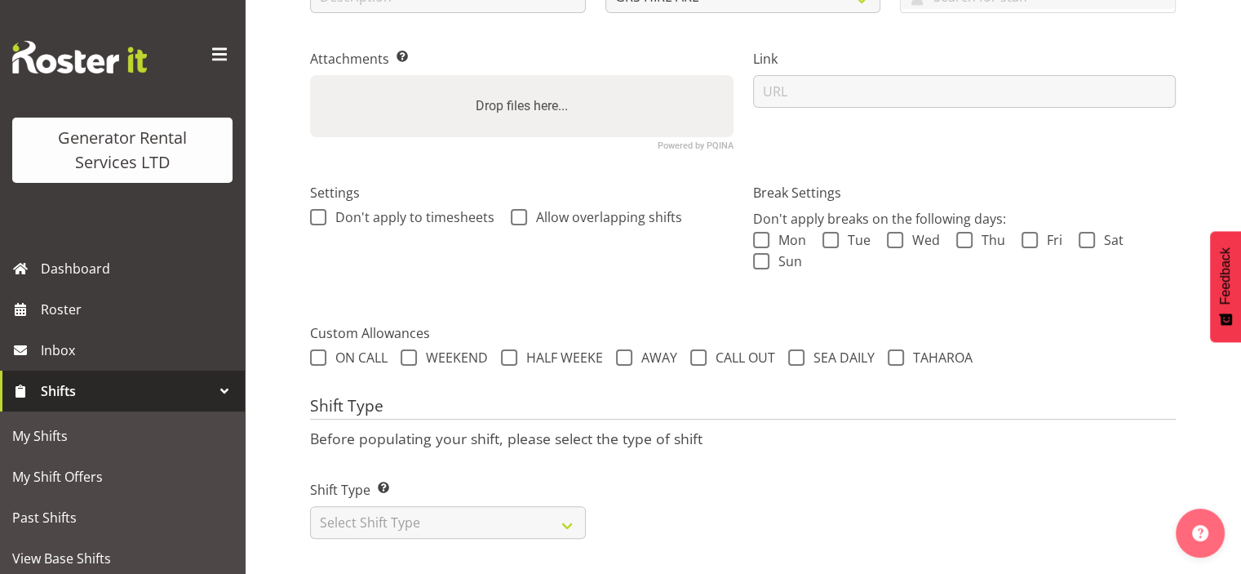
scroll to position [336, 0]
click at [468, 510] on select "Select Shift Type One Off Shift Recurring Shift Rotating Shift" at bounding box center [448, 519] width 276 height 33
select select "one_off"
click at [310, 503] on select "Select Shift Type One Off Shift Recurring Shift Rotating Shift" at bounding box center [448, 519] width 276 height 33
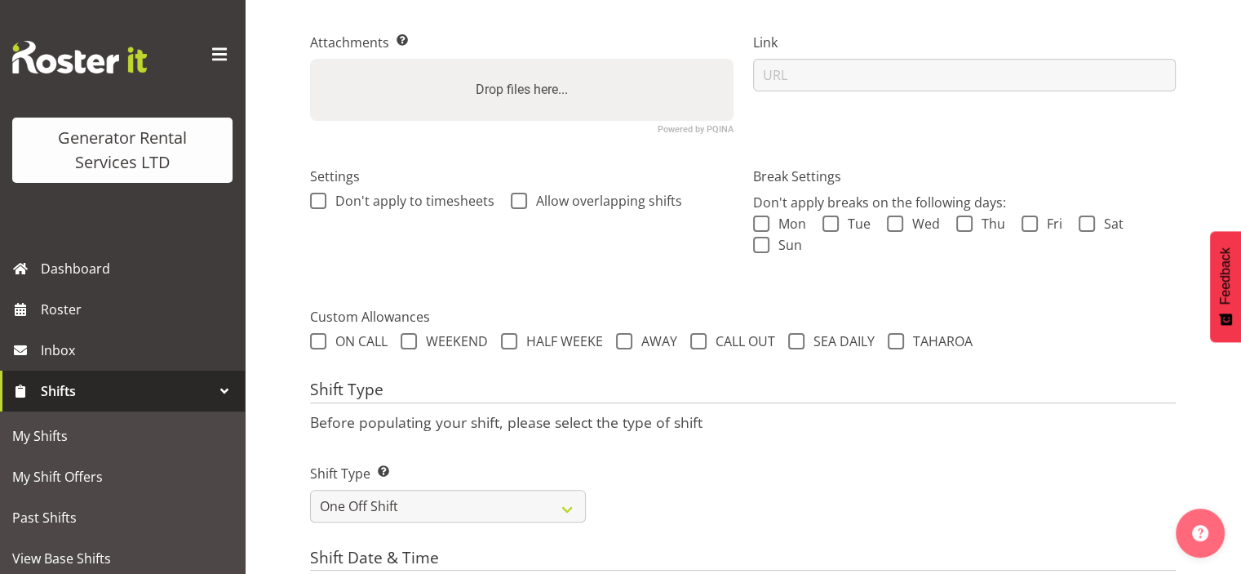
click at [675, 446] on div "Shift Type Shift Types: One Off – Select this if you would like a single shift …" at bounding box center [743, 486] width 886 height 91
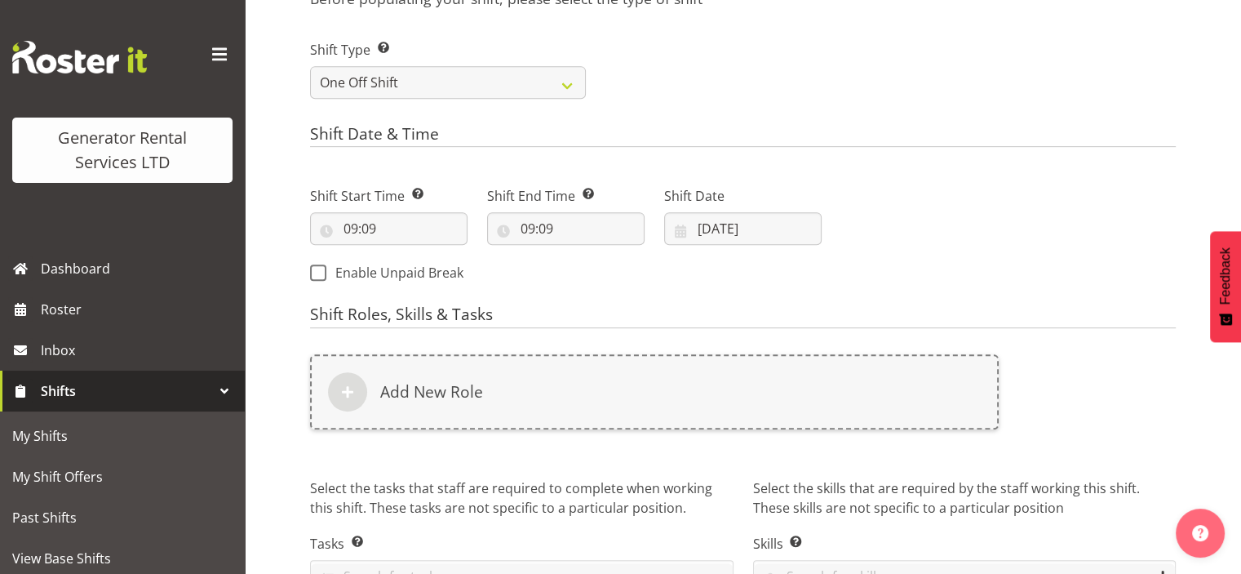
scroll to position [761, 0]
click at [413, 230] on input "09:09" at bounding box center [389, 227] width 158 height 33
click at [424, 264] on select "00 01 02 03 04 05 06 07 08 09 10 11 12 13 14 15 16 17 18 19 20 21 22 23" at bounding box center [421, 270] width 37 height 33
select select "12"
click at [403, 255] on select "00 01 02 03 04 05 06 07 08 09 10 11 12 13 14 15 16 17 18 19 20 21 22 23" at bounding box center [421, 270] width 37 height 33
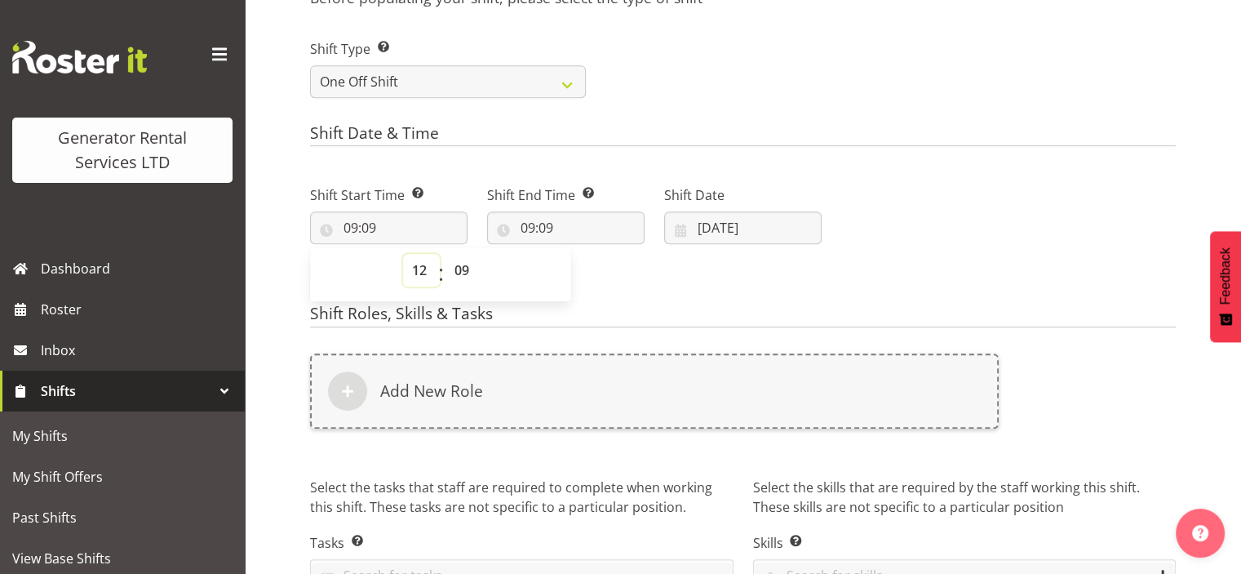
type input "12:09"
click at [594, 222] on input "09:09" at bounding box center [566, 227] width 158 height 33
click at [595, 277] on select "00 01 02 03 04 05 06 07 08 09 10 11 12 13 14 15 16 17 18 19 20 21 22 23" at bounding box center [598, 270] width 37 height 33
select select "14"
click at [580, 255] on select "00 01 02 03 04 05 06 07 08 09 10 11 12 13 14 15 16 17 18 19 20 21 22 23" at bounding box center [598, 270] width 37 height 33
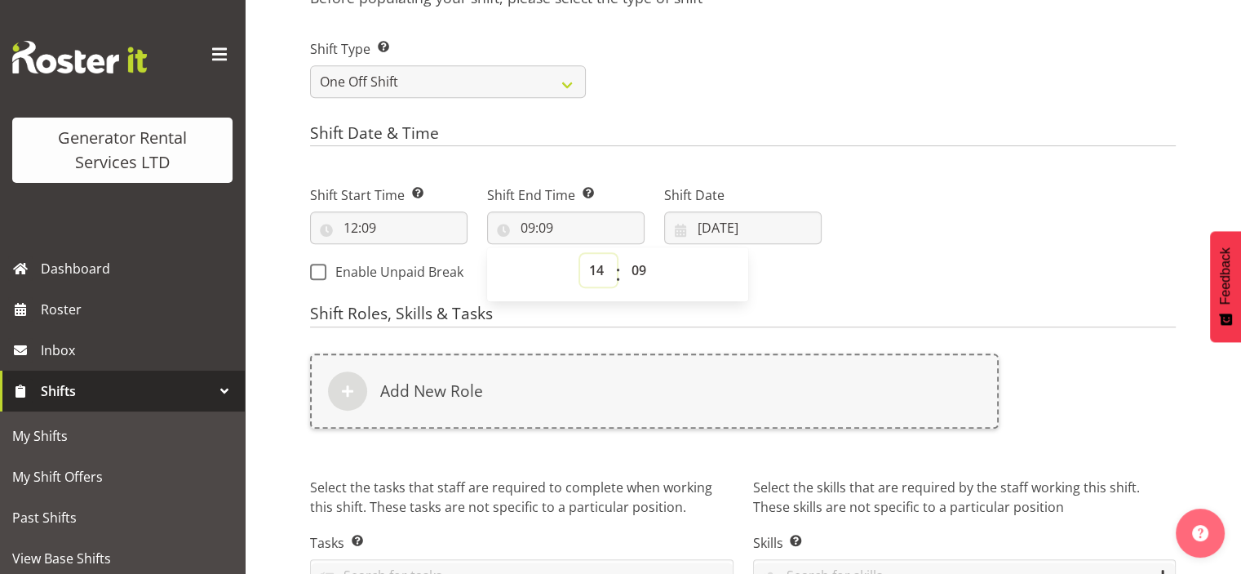
type input "14:09"
click at [793, 286] on div "Shift Start Time Set the time of the day you wish this shift to start 12:09 00 …" at bounding box center [565, 228] width 531 height 132
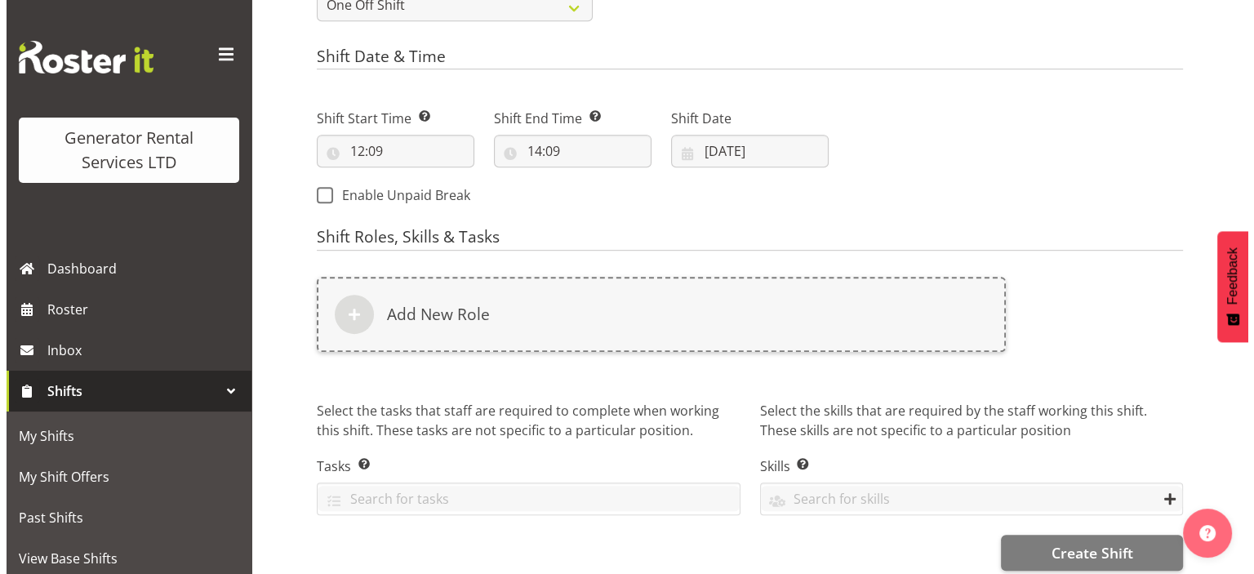
scroll to position [859, 0]
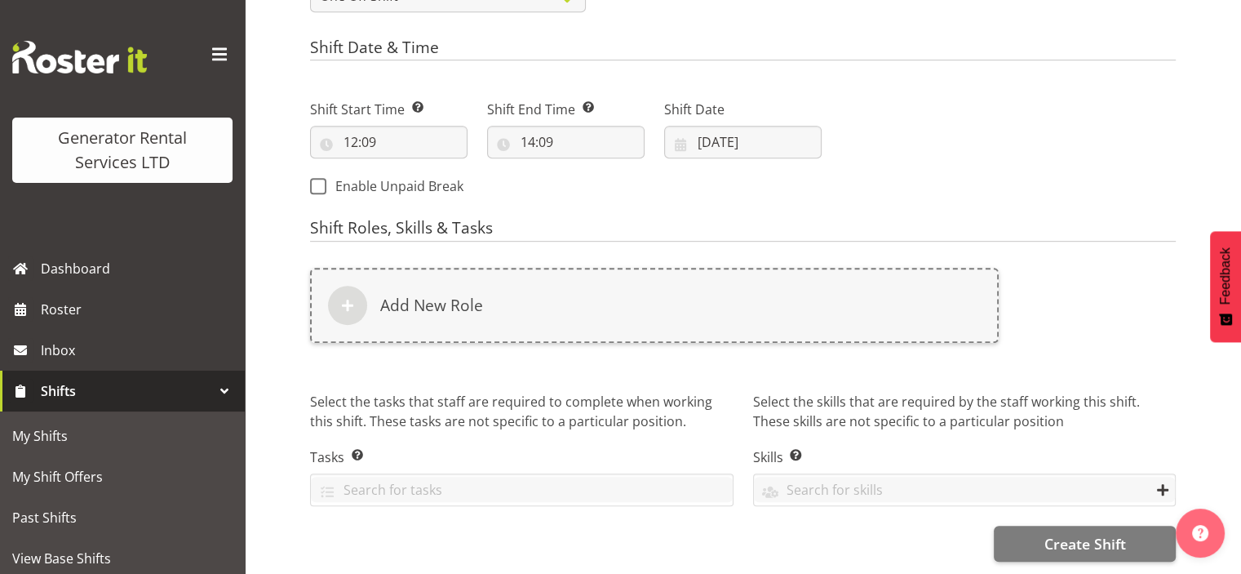
click at [793, 286] on div "Add New Role" at bounding box center [654, 305] width 689 height 75
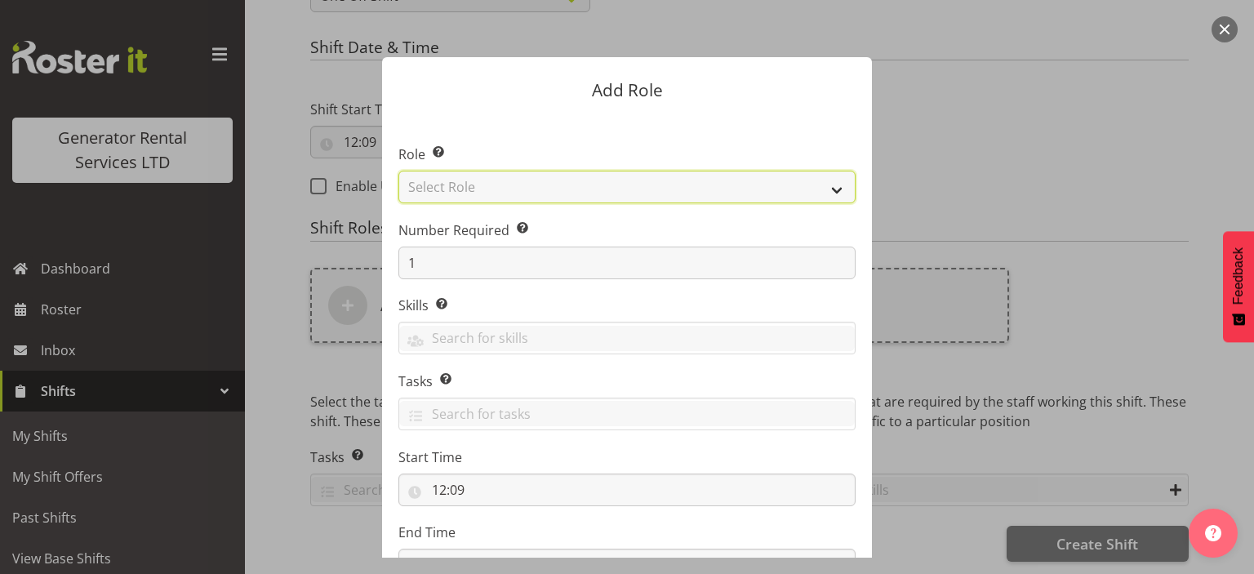
click at [522, 197] on select "Select Role Account Manager Electrician Engineering GM HSEQ manager MECH Mechan…" at bounding box center [626, 187] width 457 height 33
select select "23"
click at [398, 171] on select "Select Role Account Manager Electrician Engineering GM HSEQ manager MECH Mechan…" at bounding box center [626, 187] width 457 height 33
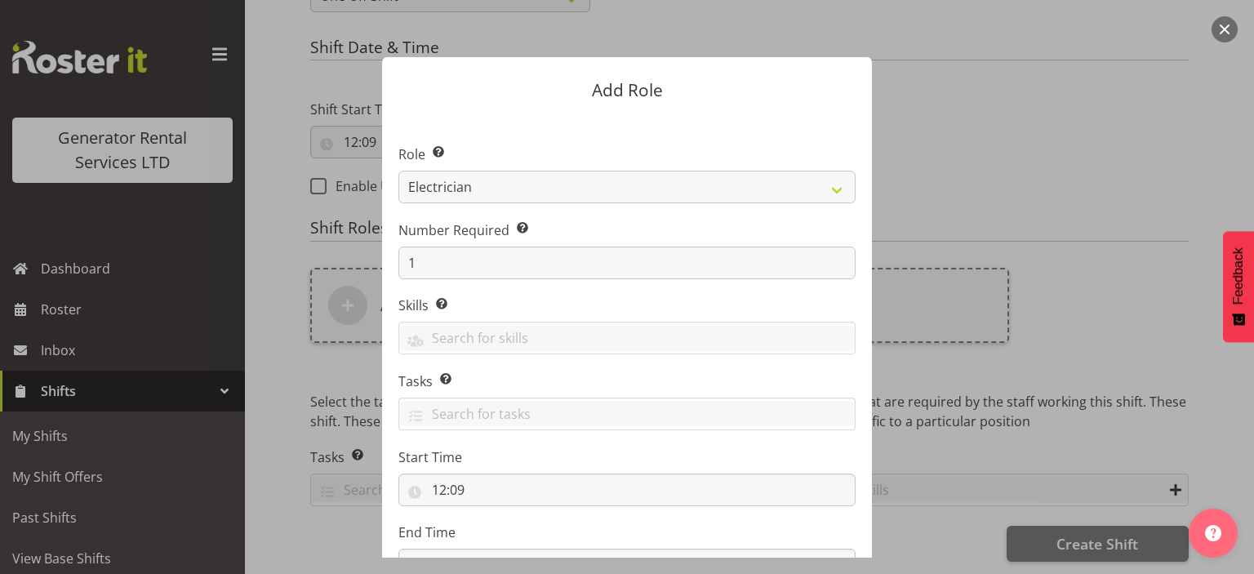
click at [927, 191] on form "Add Role Role Select the role you wish to add to the shift. Account Manager Ele…" at bounding box center [626, 286] width 783 height 541
click at [1092, 229] on div at bounding box center [627, 287] width 1254 height 574
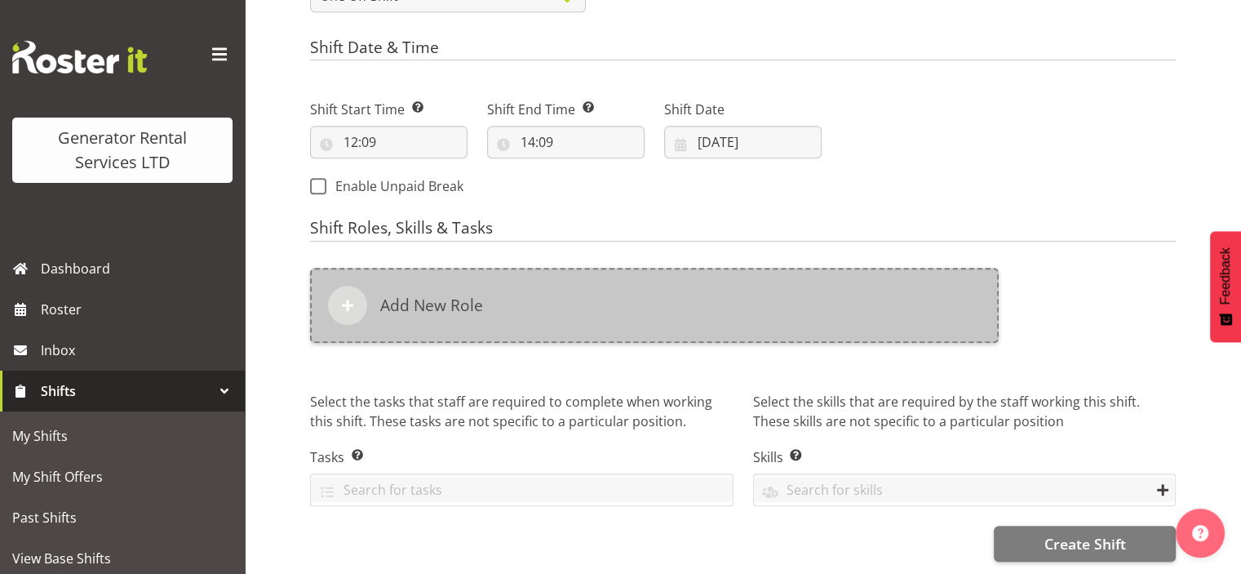
click at [797, 313] on div "Add New Role" at bounding box center [654, 305] width 689 height 75
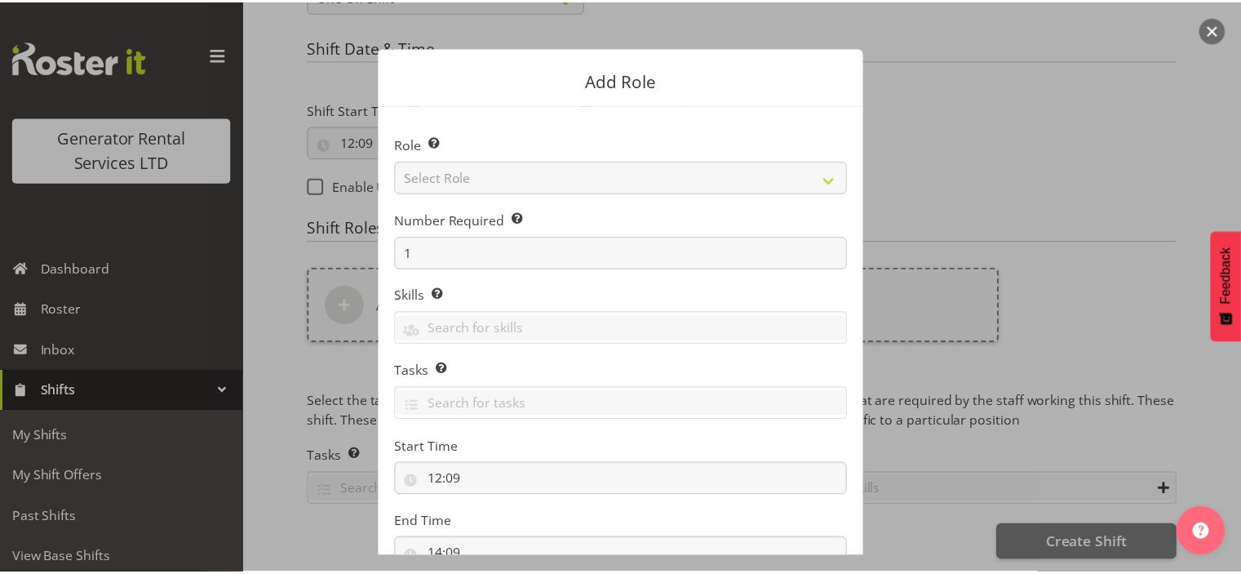
scroll to position [0, 0]
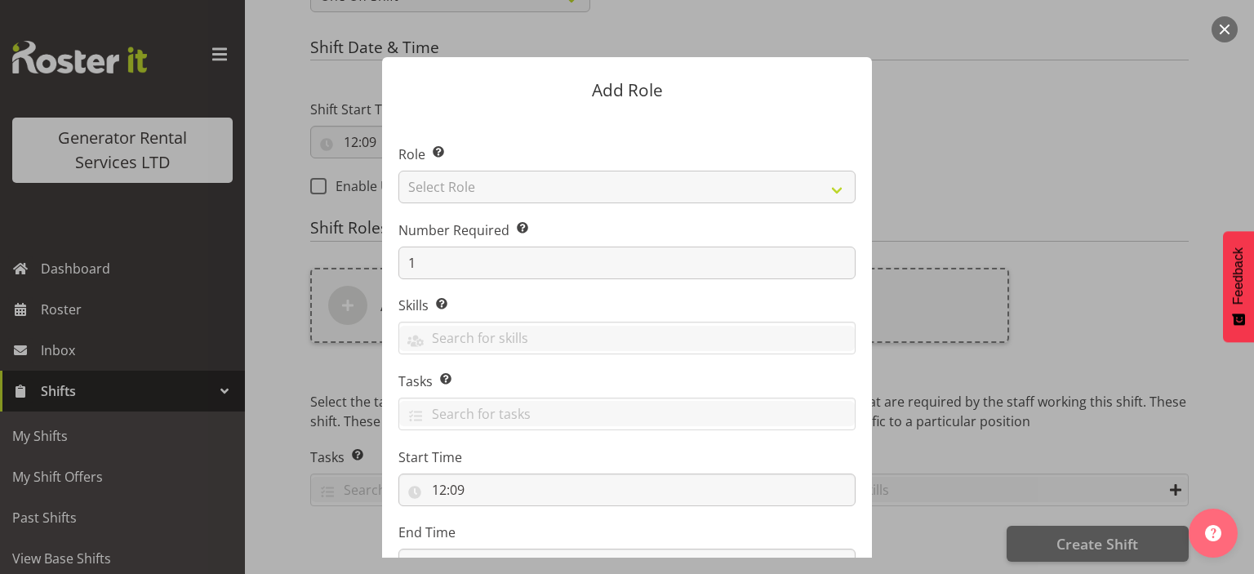
click at [1223, 28] on button "button" at bounding box center [1224, 29] width 26 height 26
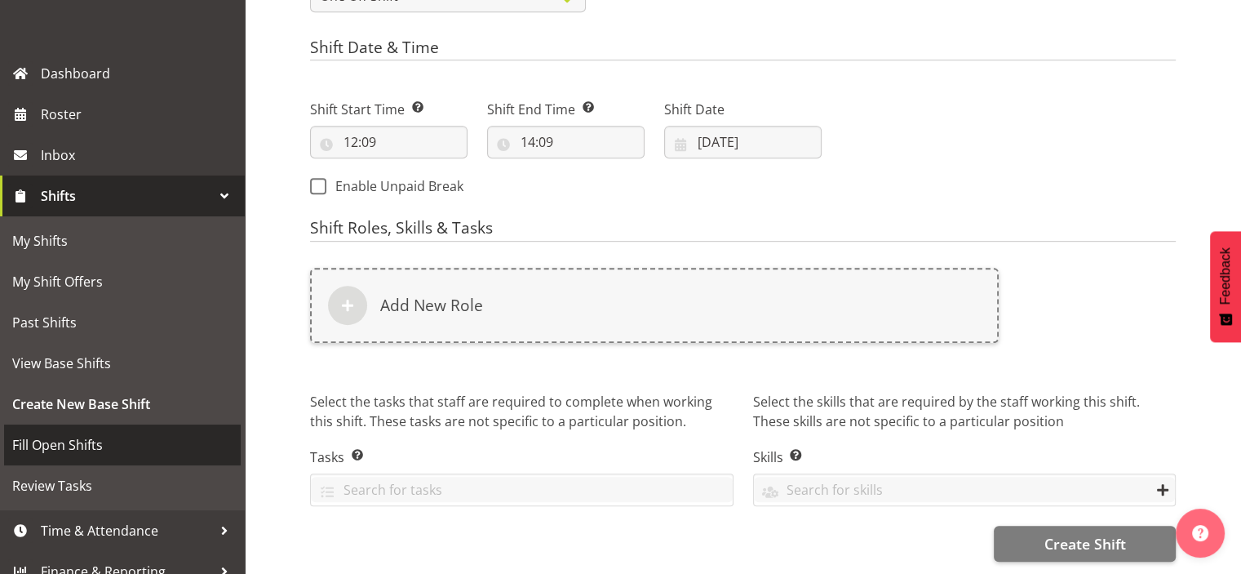
scroll to position [212, 0]
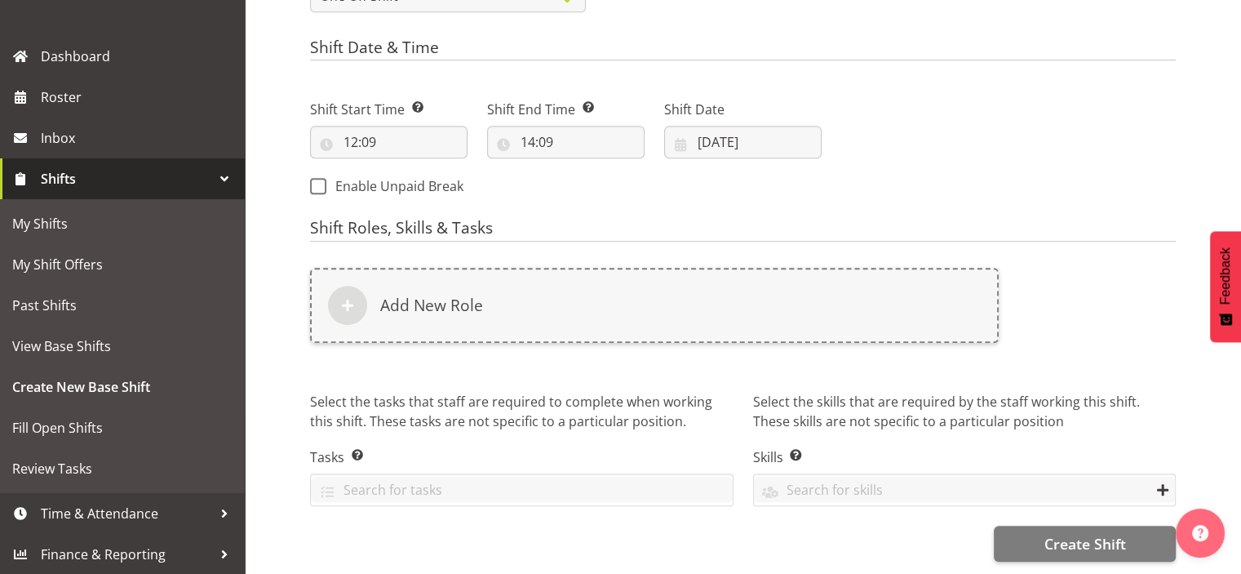
click at [212, 172] on div at bounding box center [224, 178] width 24 height 24
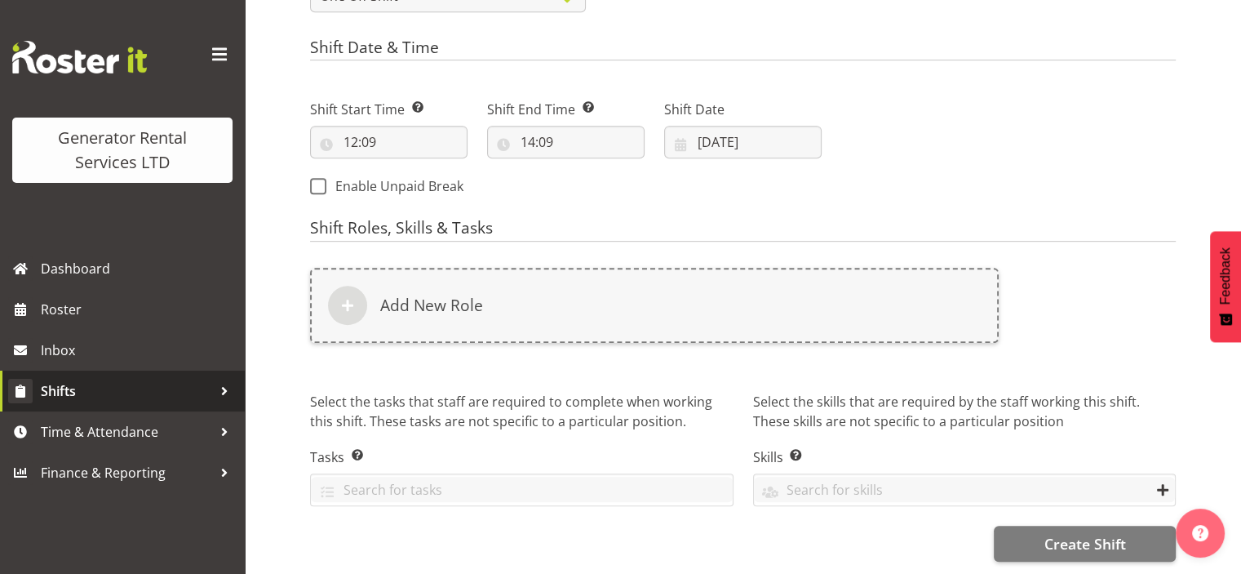
scroll to position [0, 0]
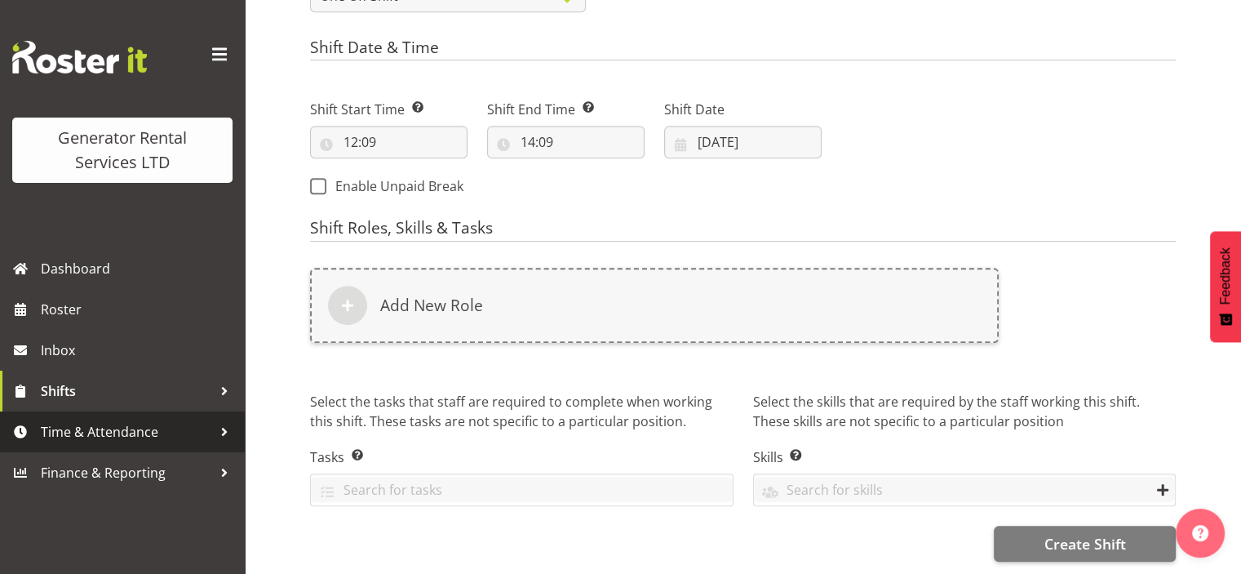
click at [218, 428] on div at bounding box center [224, 431] width 24 height 24
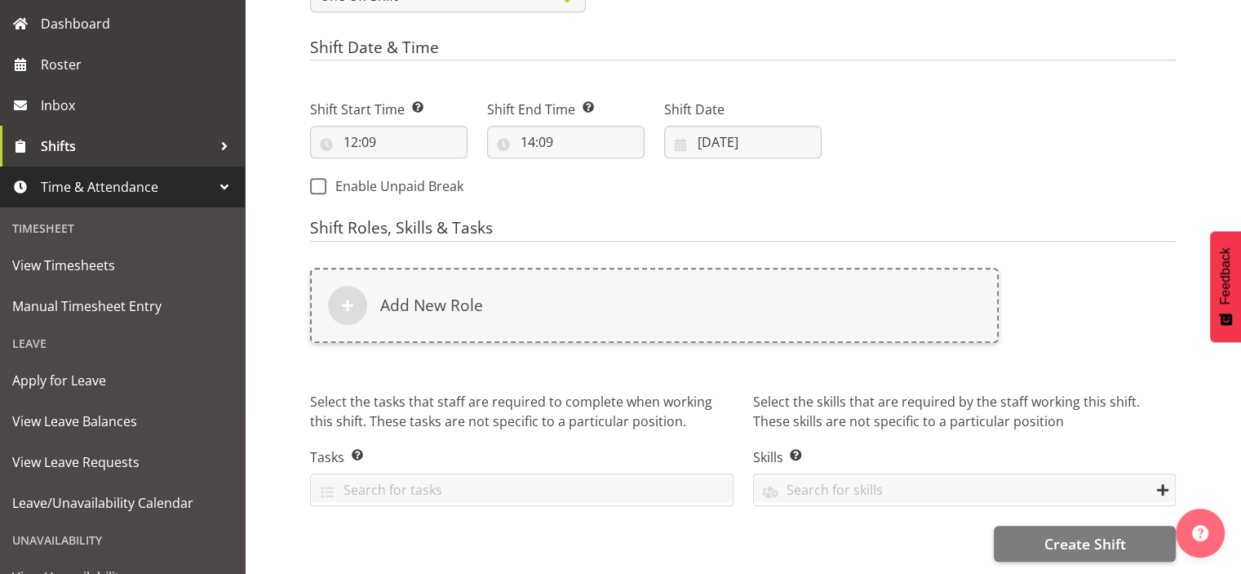
scroll to position [326, 0]
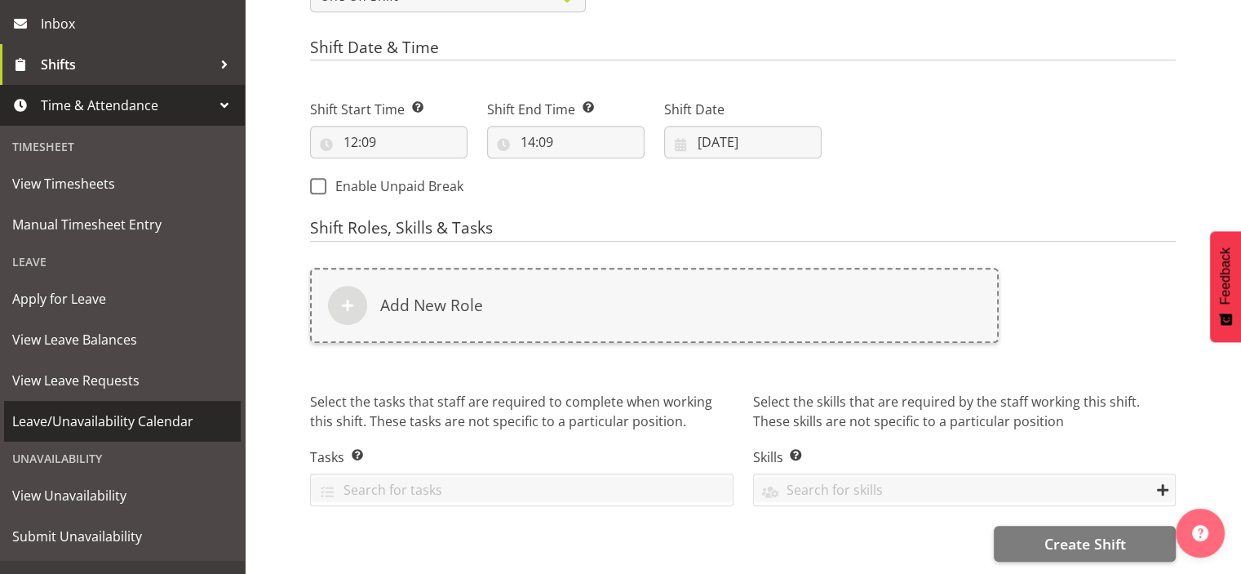
click at [150, 418] on span "Leave/Unavailability Calendar" at bounding box center [122, 421] width 220 height 24
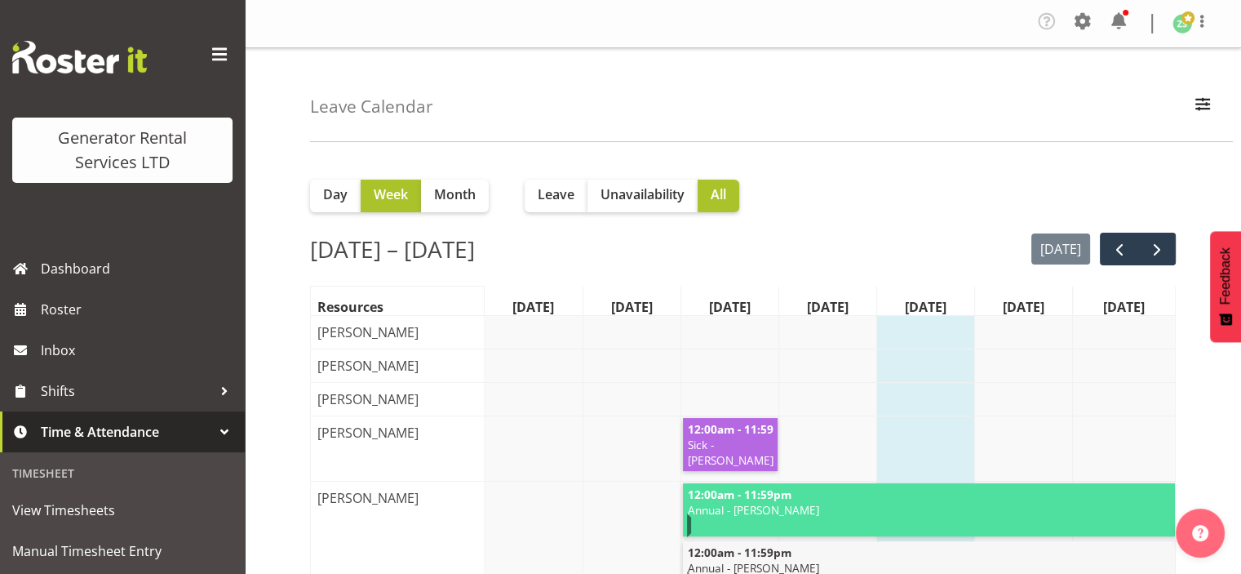
click at [211, 51] on span at bounding box center [219, 55] width 26 height 26
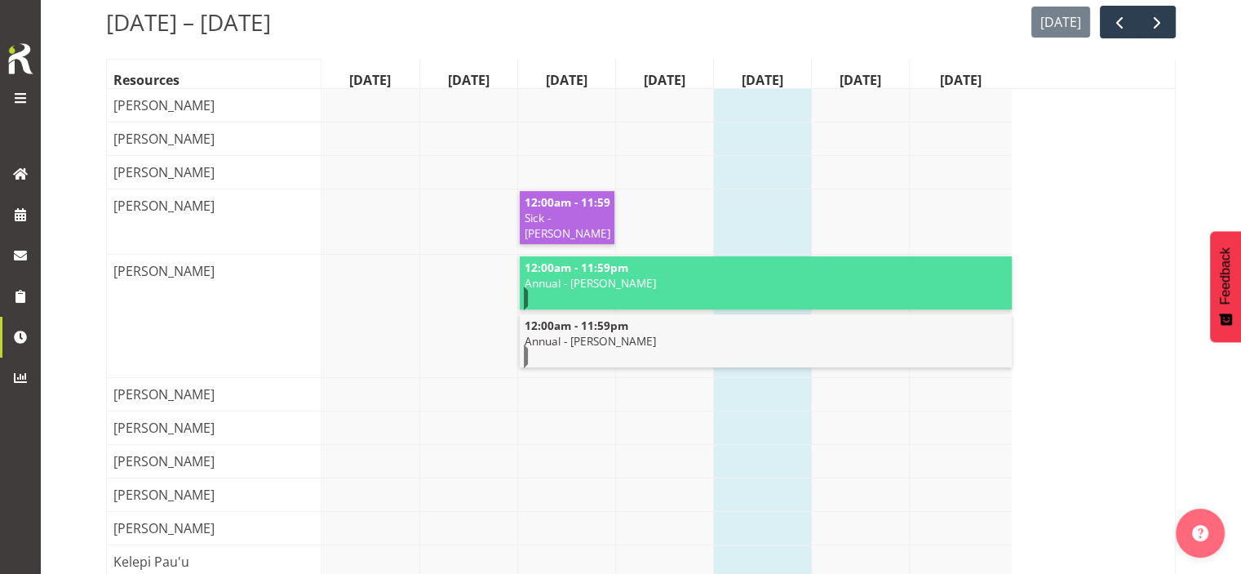
scroll to position [163, 0]
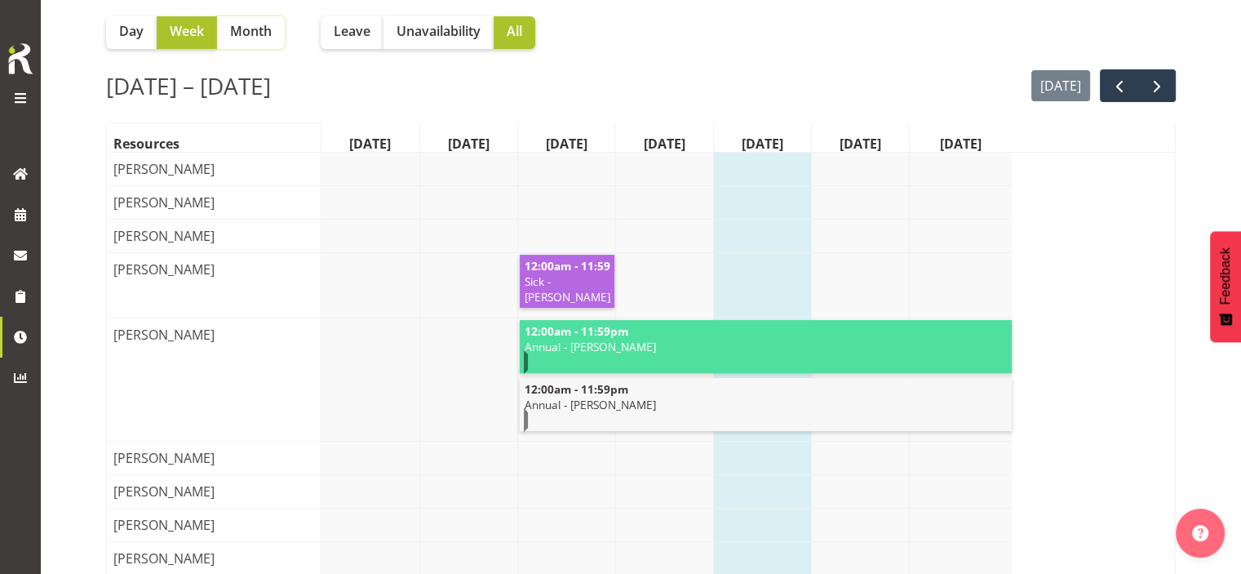
click at [259, 39] on span "Month" at bounding box center [251, 31] width 42 height 20
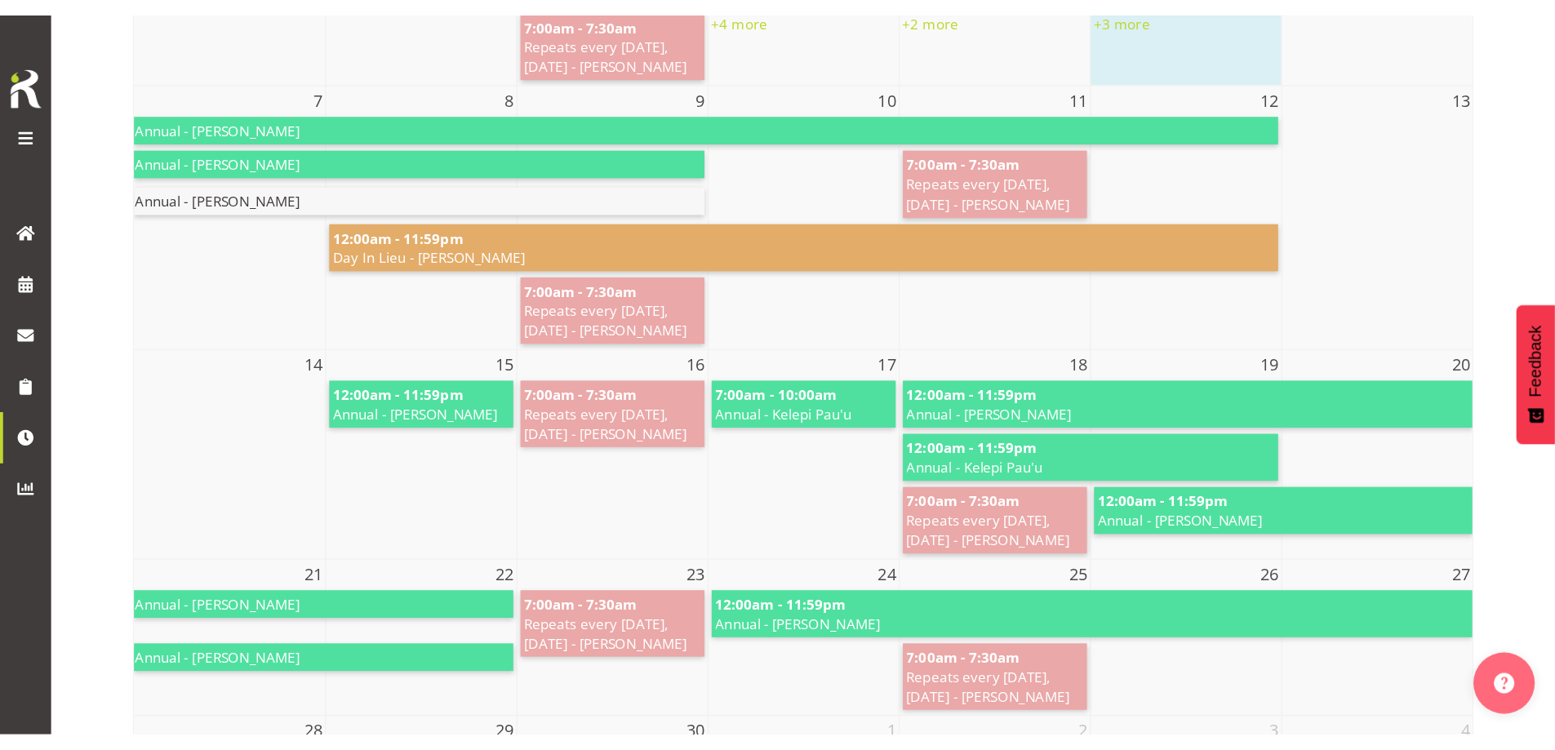
scroll to position [571, 0]
